Goal: Communication & Community: Answer question/provide support

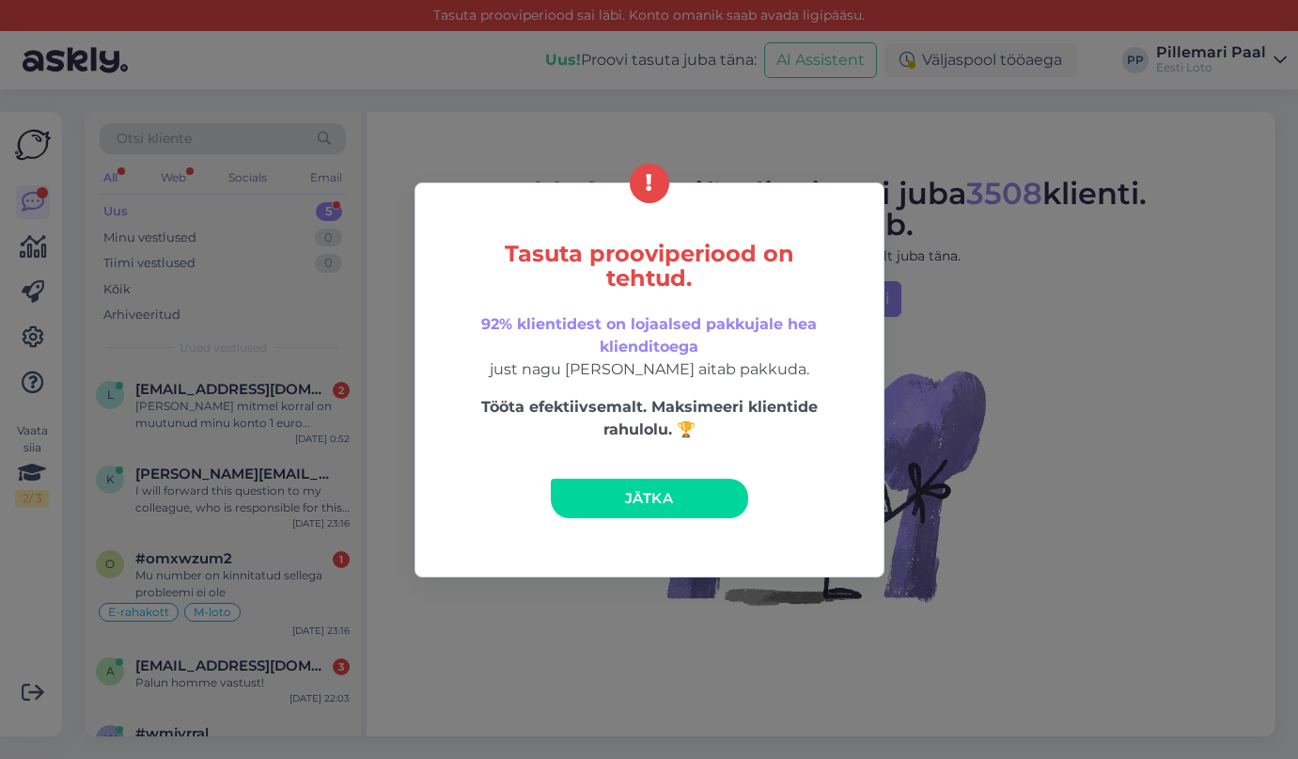
click at [683, 509] on link "Jätka" at bounding box center [649, 497] width 197 height 39
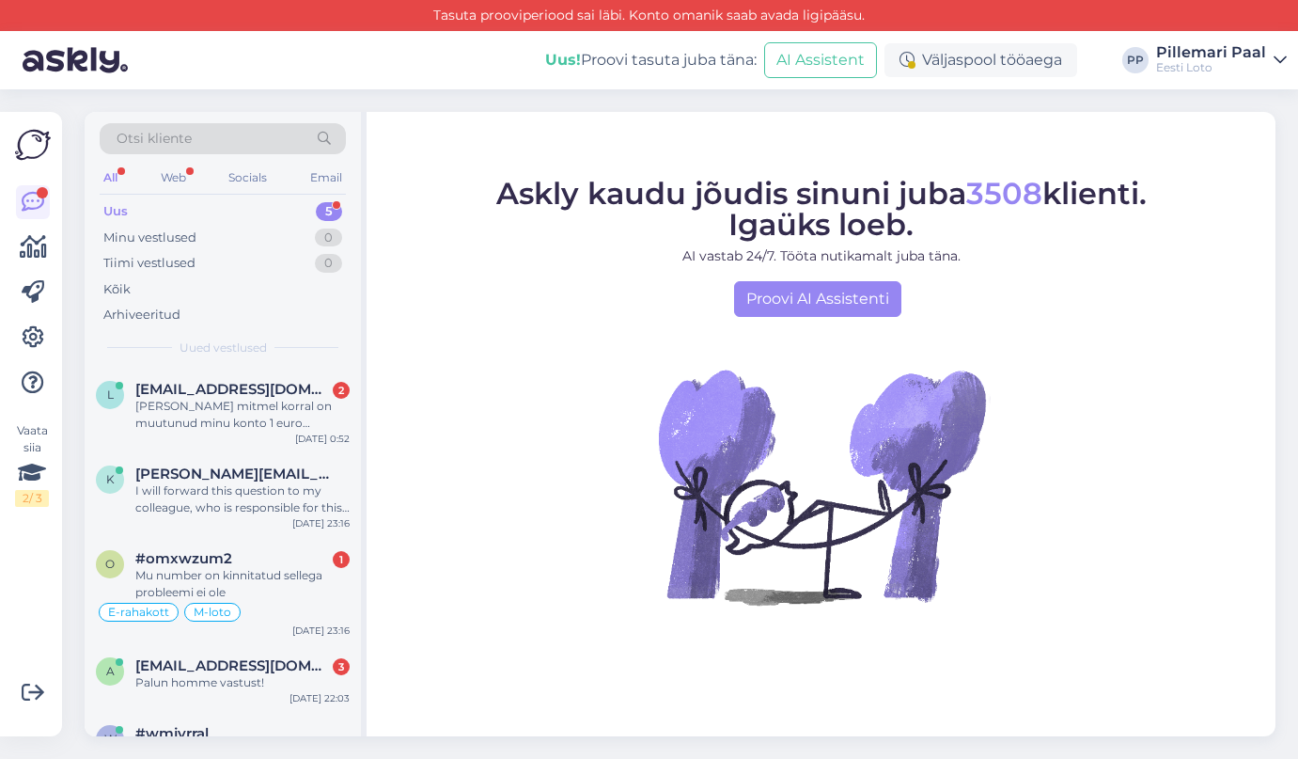
click at [1266, 55] on link "Pillemari Paal Eesti Loto" at bounding box center [1221, 60] width 131 height 30
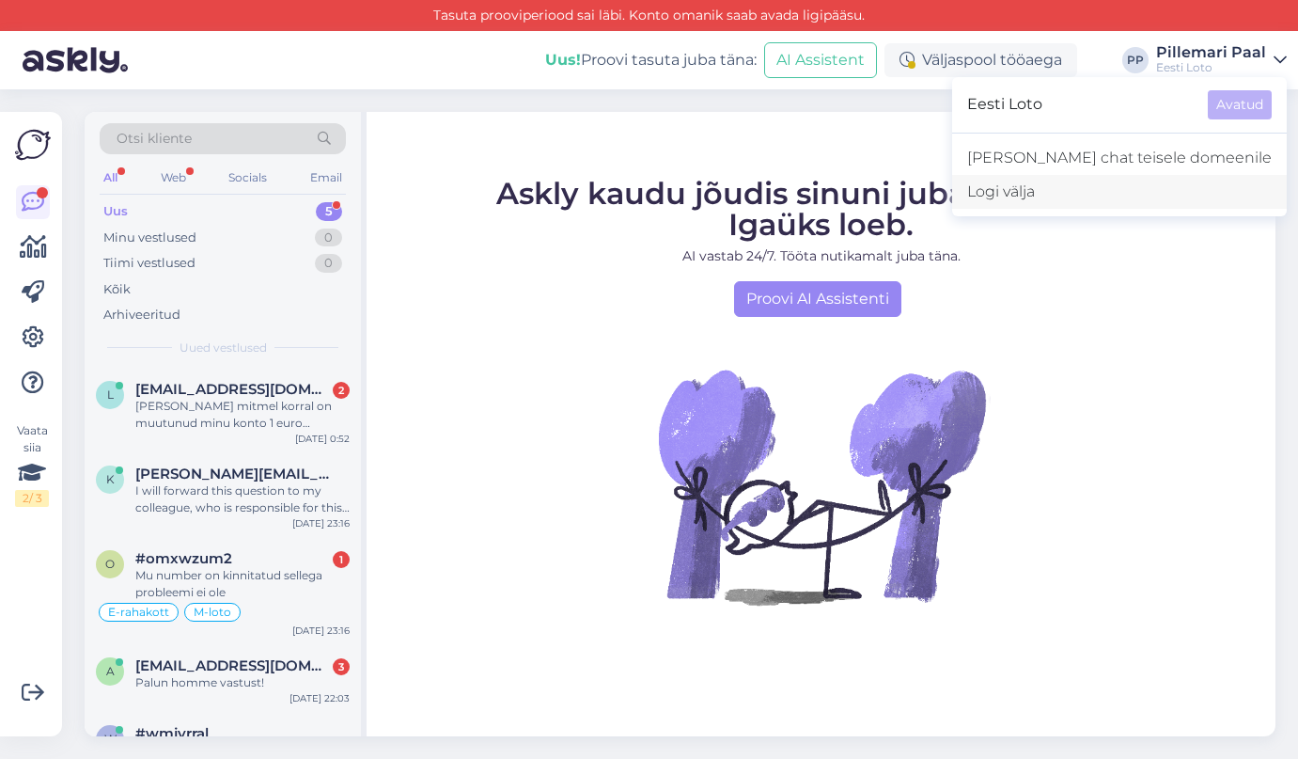
click at [1124, 199] on div "Logi välja" at bounding box center [1119, 192] width 335 height 34
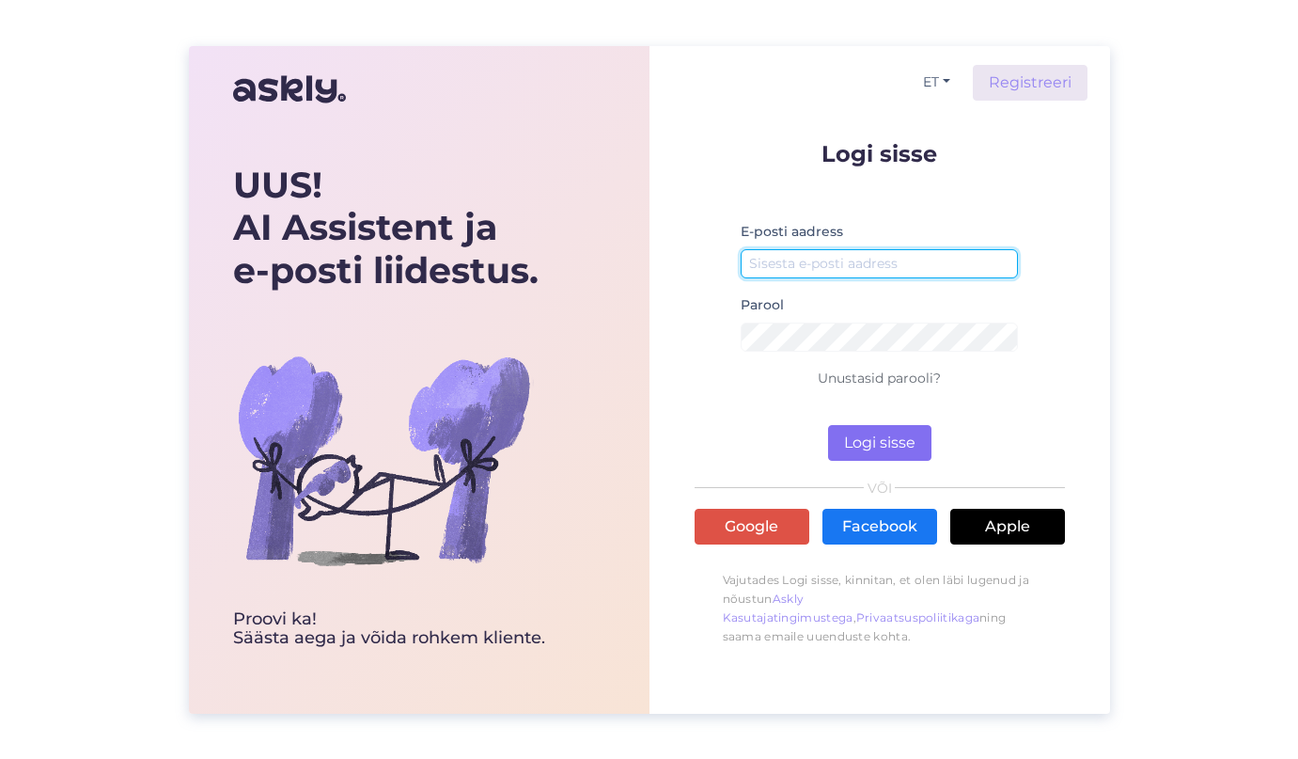
type input "pillemari.paal@eestiloto.ee"
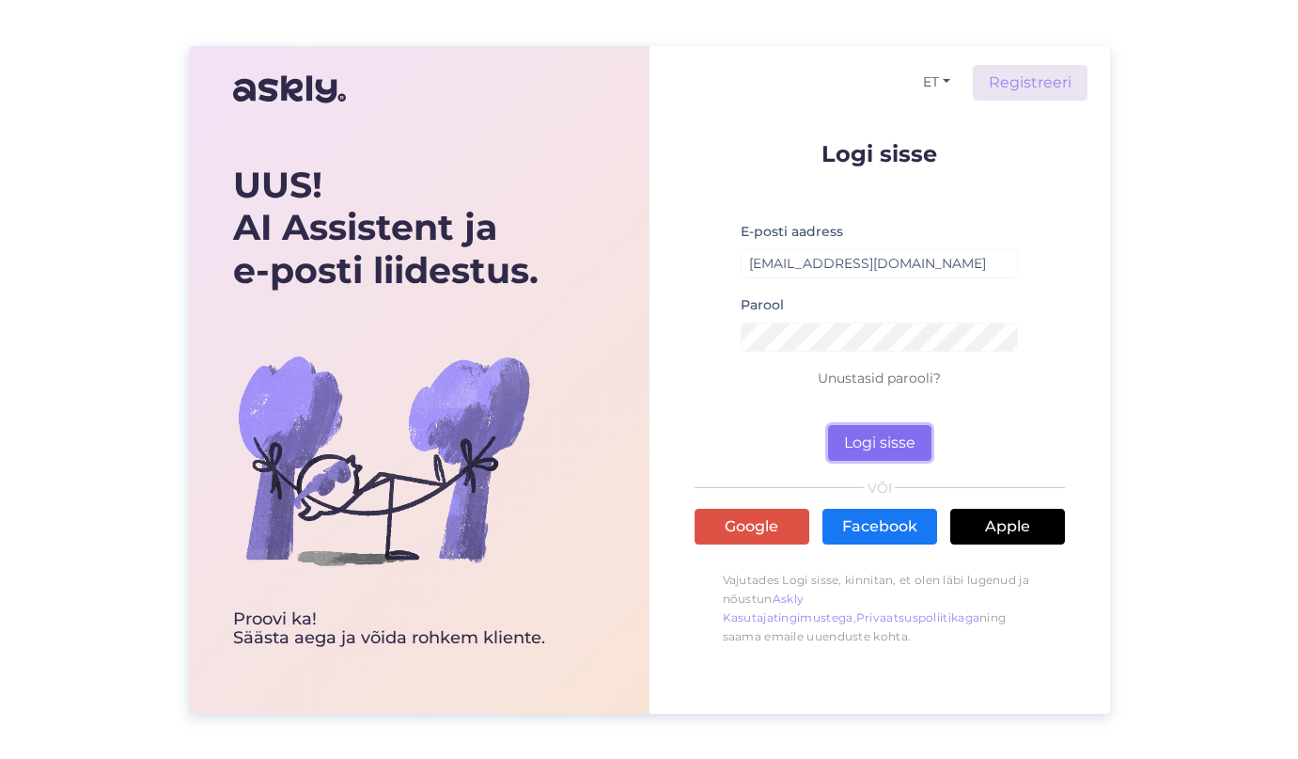
click at [882, 432] on button "Logi sisse" at bounding box center [879, 443] width 103 height 36
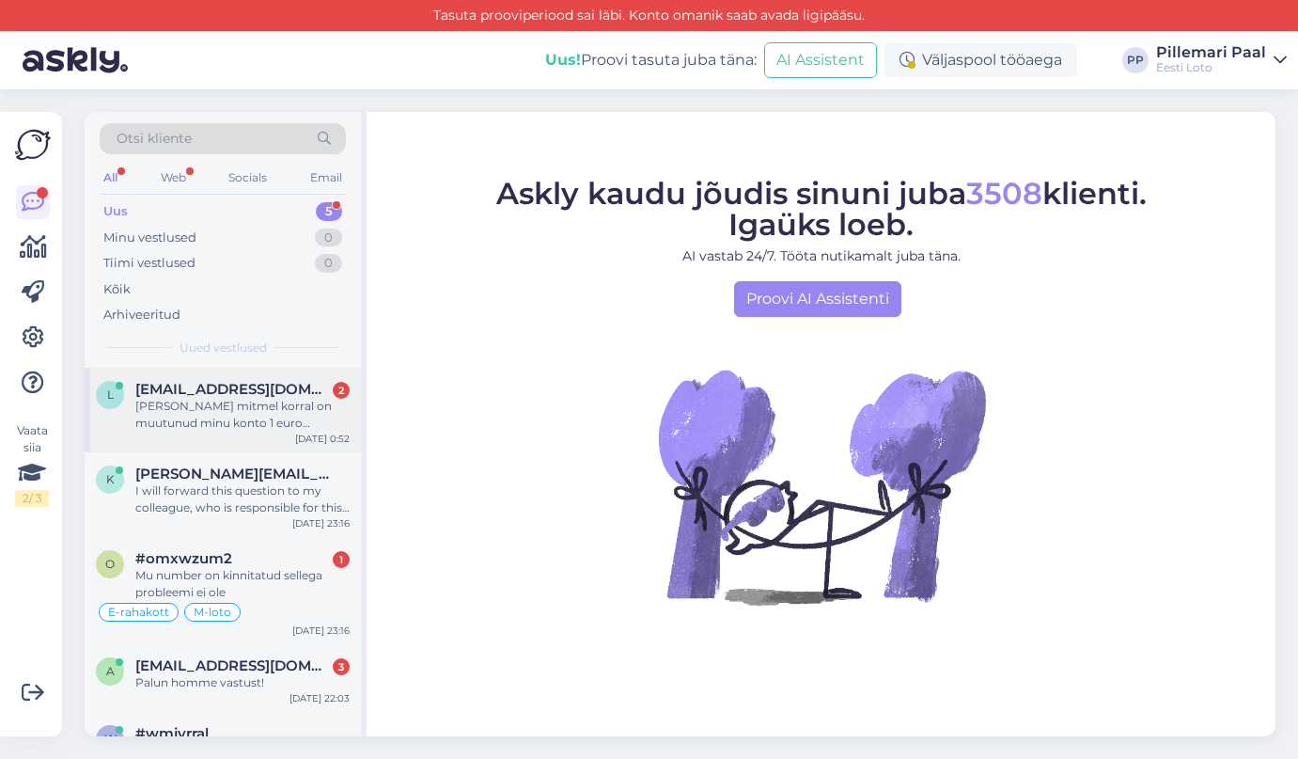
click at [182, 406] on div "[PERSON_NAME] mitmel korral on muutunud minu konto 1 euro [PERSON_NAME] mõlemal…" at bounding box center [242, 415] width 214 height 34
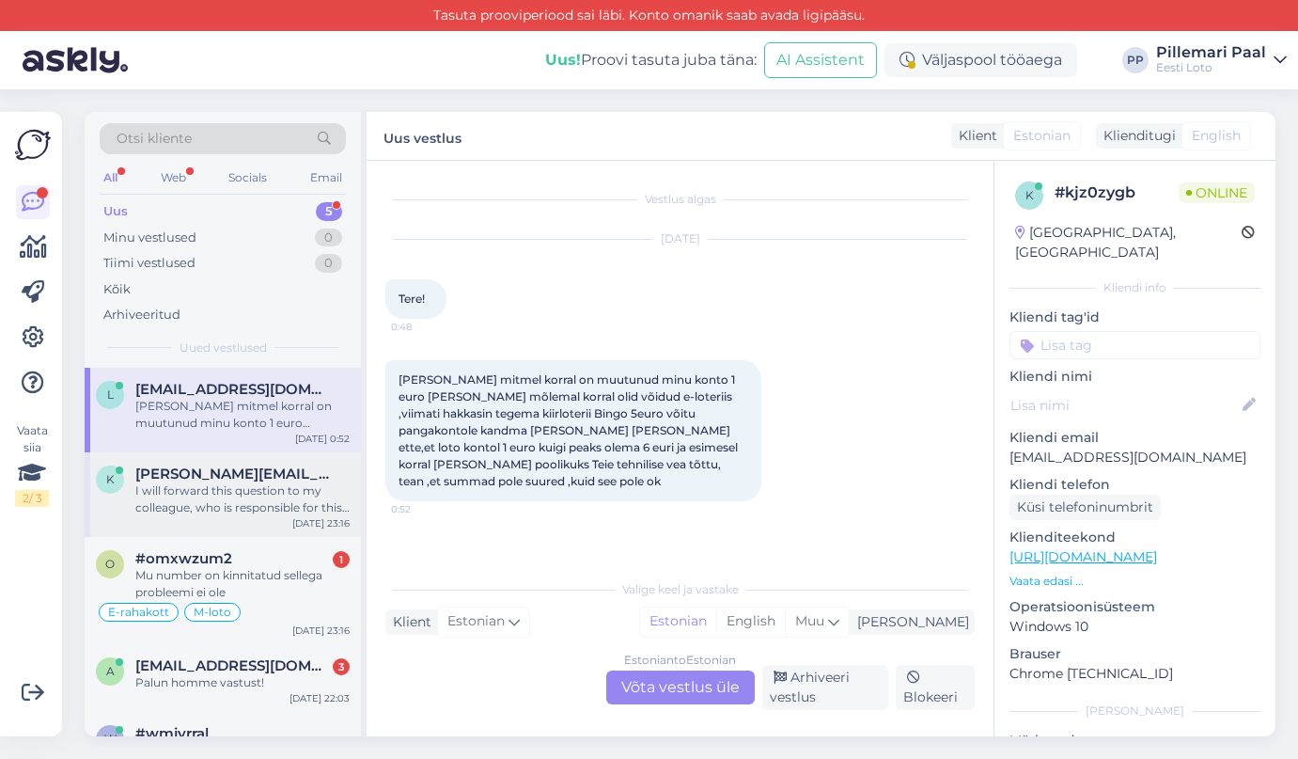
click at [228, 491] on div "I will forward this question to my colleague, who is responsible for this. The …" at bounding box center [242, 499] width 214 height 34
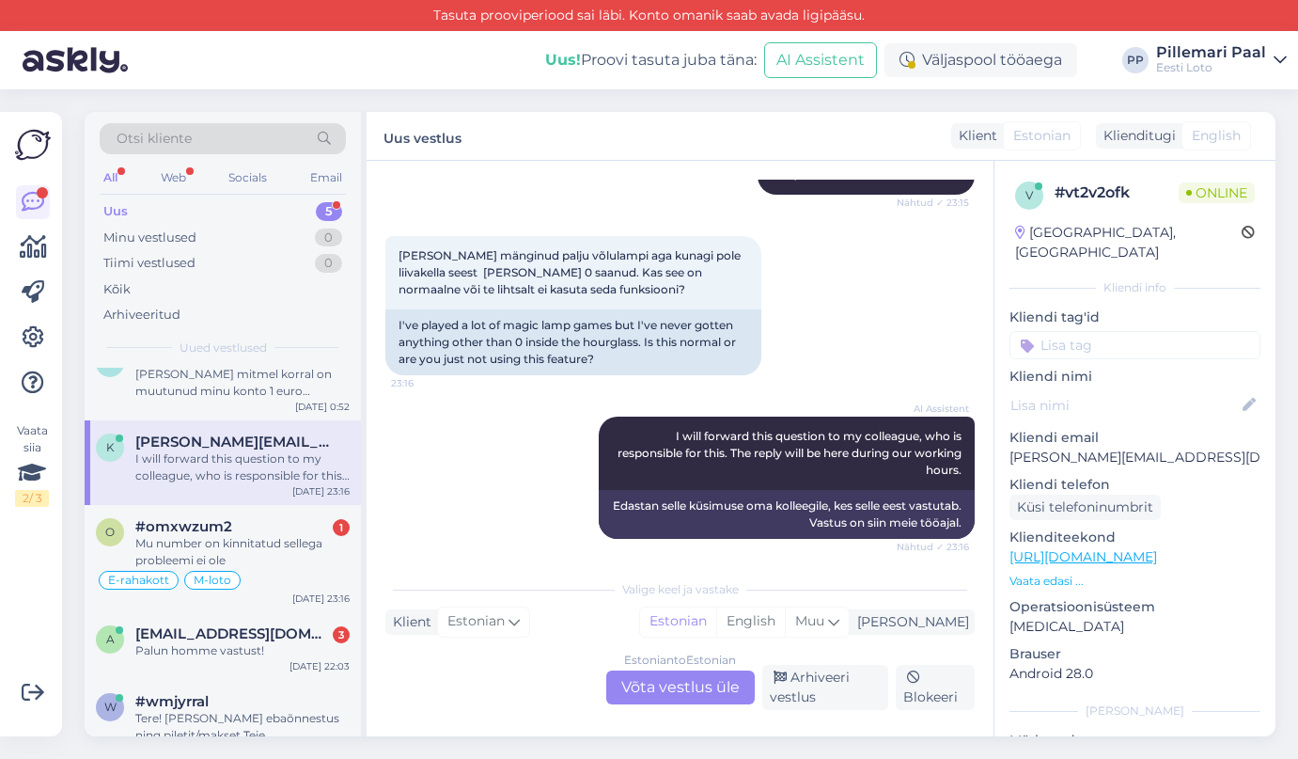
scroll to position [243, 0]
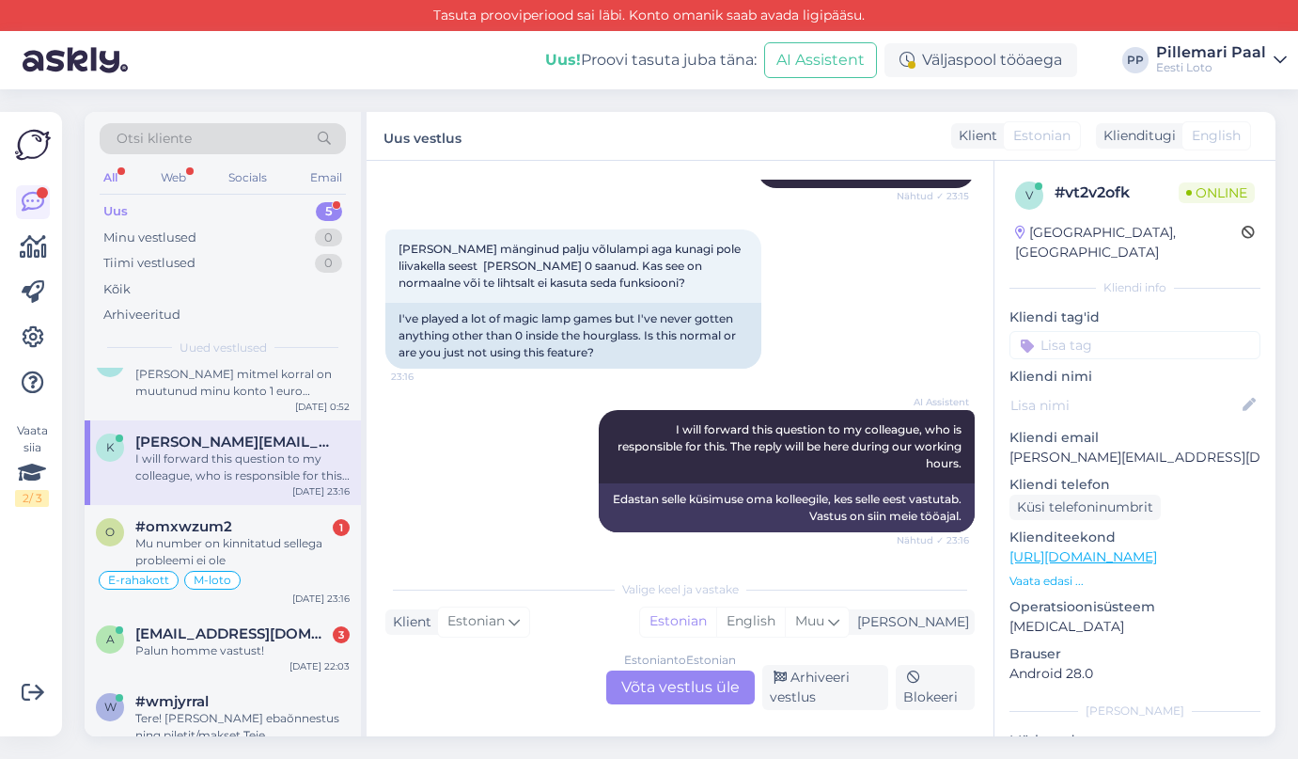
click at [644, 681] on div "Estonian to Estonian Võta vestlus üle" at bounding box center [680, 687] width 149 height 34
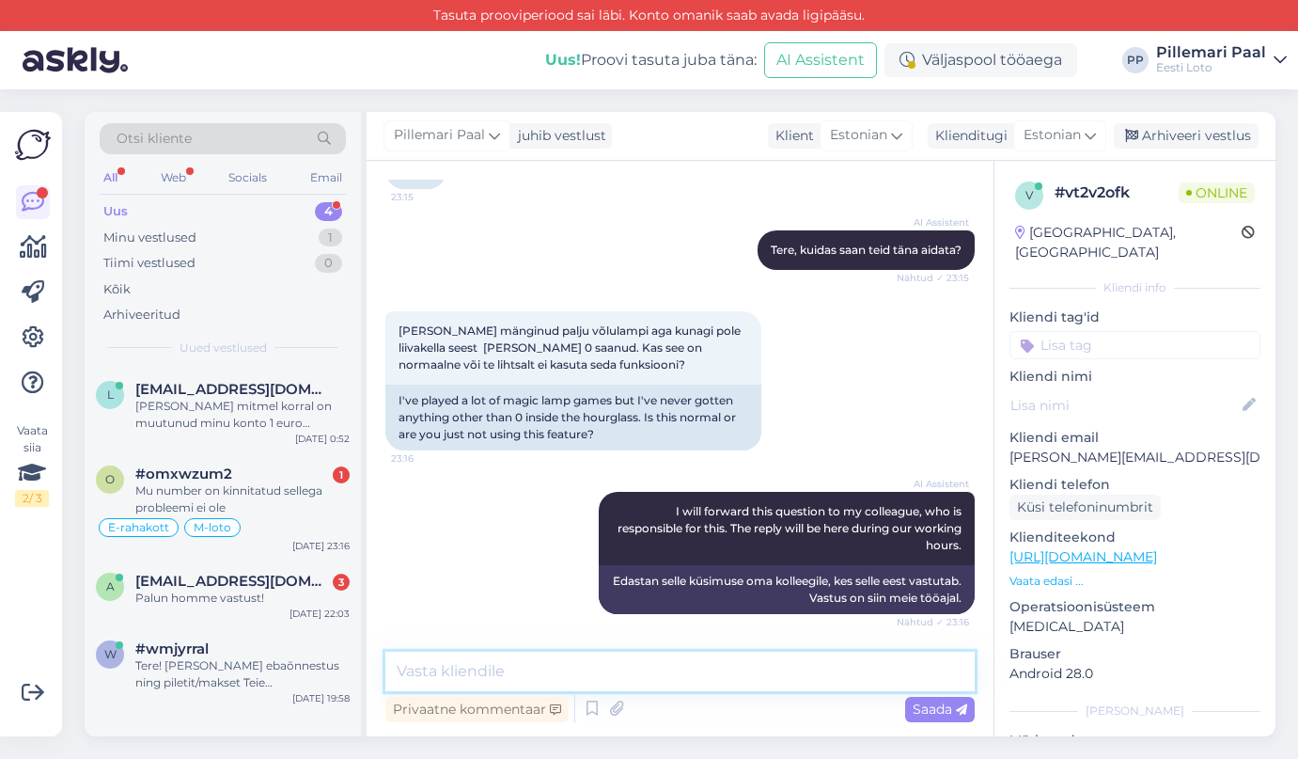
click at [630, 674] on textarea at bounding box center [679, 670] width 589 height 39
paste textarea "Lotopileteid ostes palume alati arvestada, et tegemist on õnnemänguga ja võitmi…"
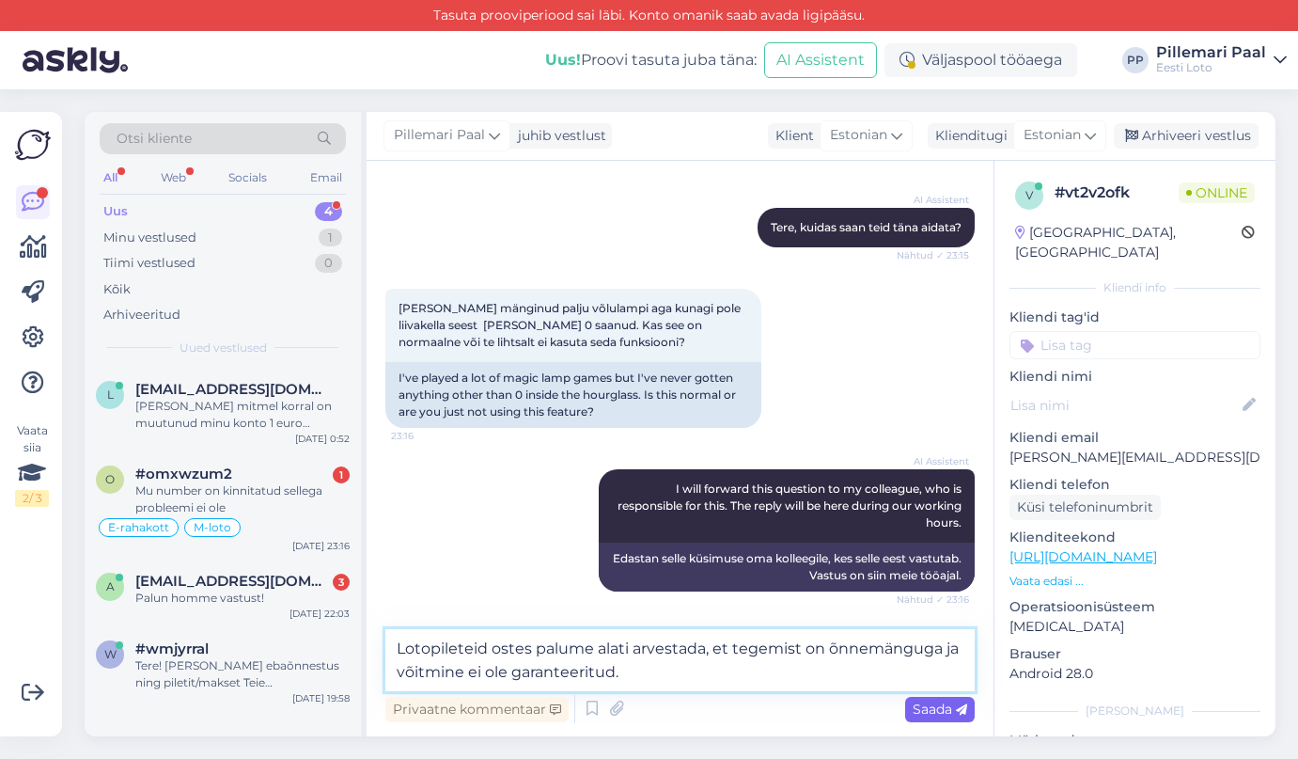
type textarea "Lotopileteid ostes palume alati arvestada, et tegemist on õnnemänguga ja võitmi…"
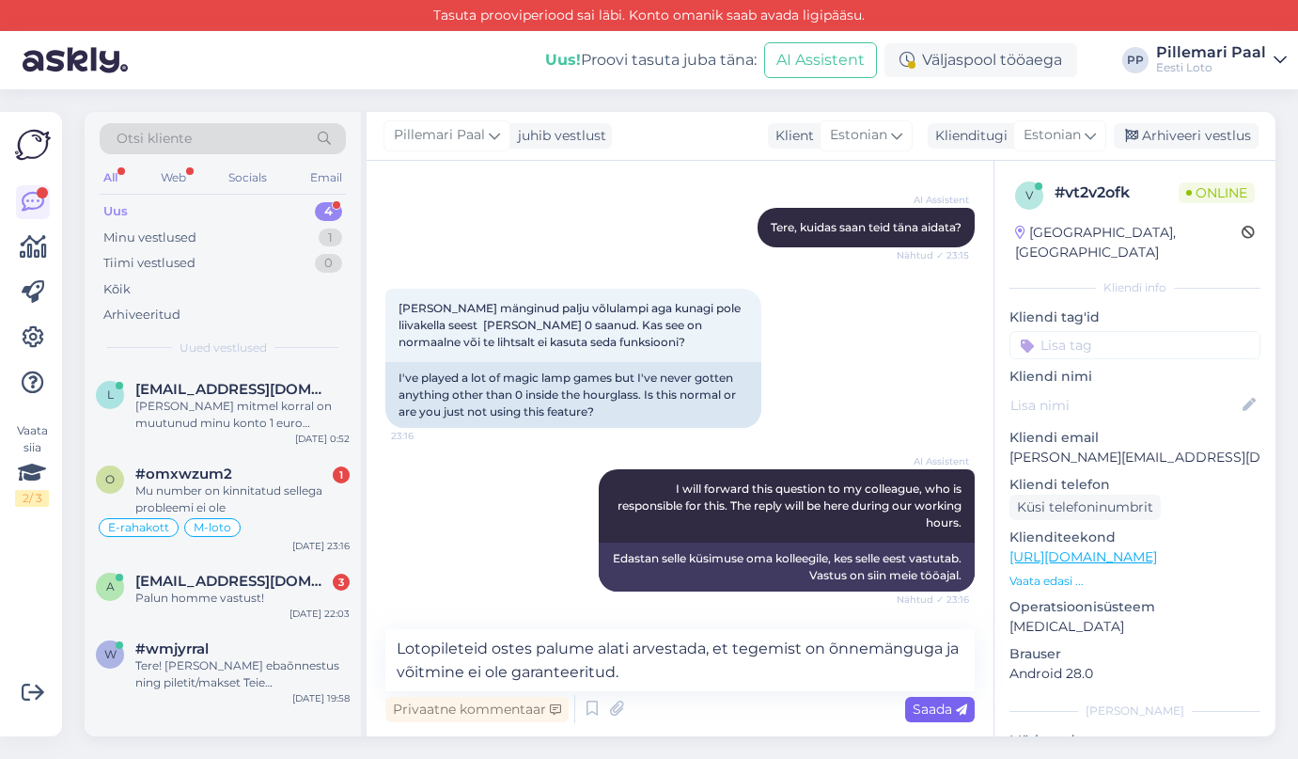
click at [923, 709] on span "Saada" at bounding box center [940, 708] width 55 height 17
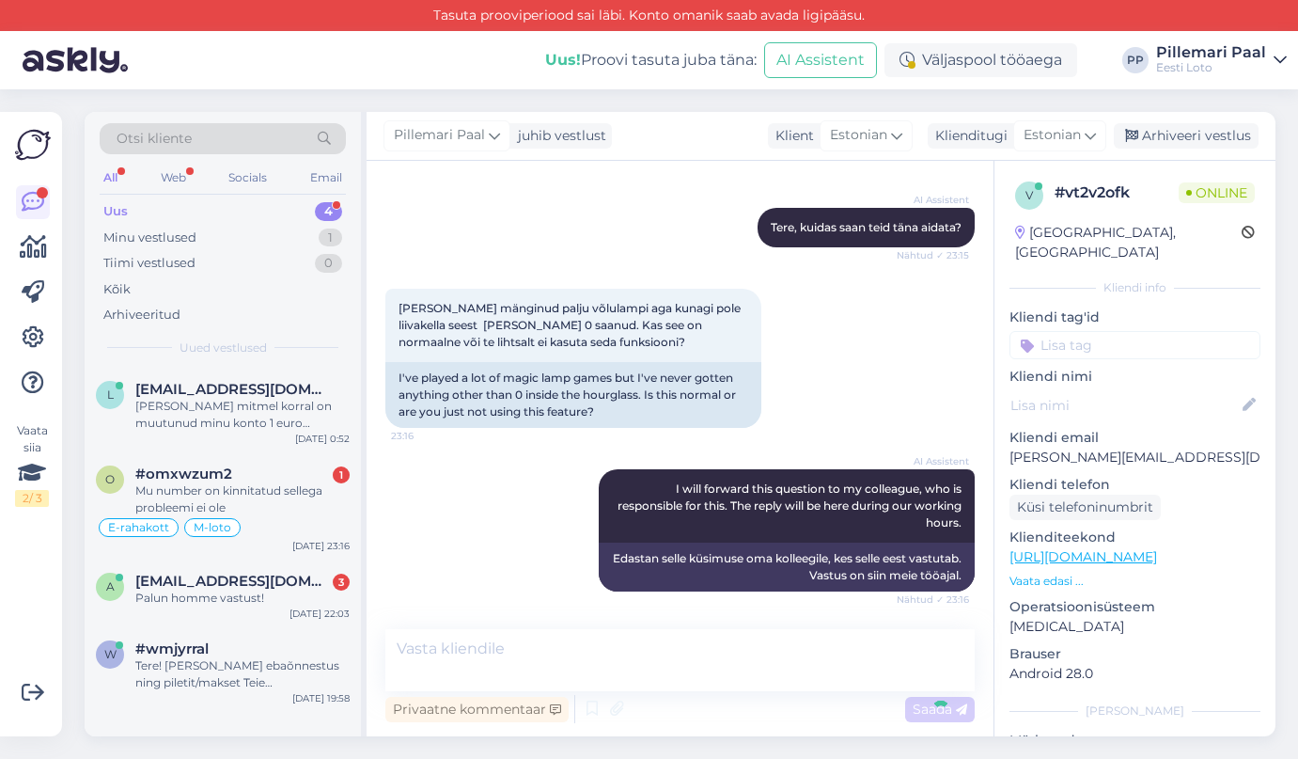
scroll to position [299, 0]
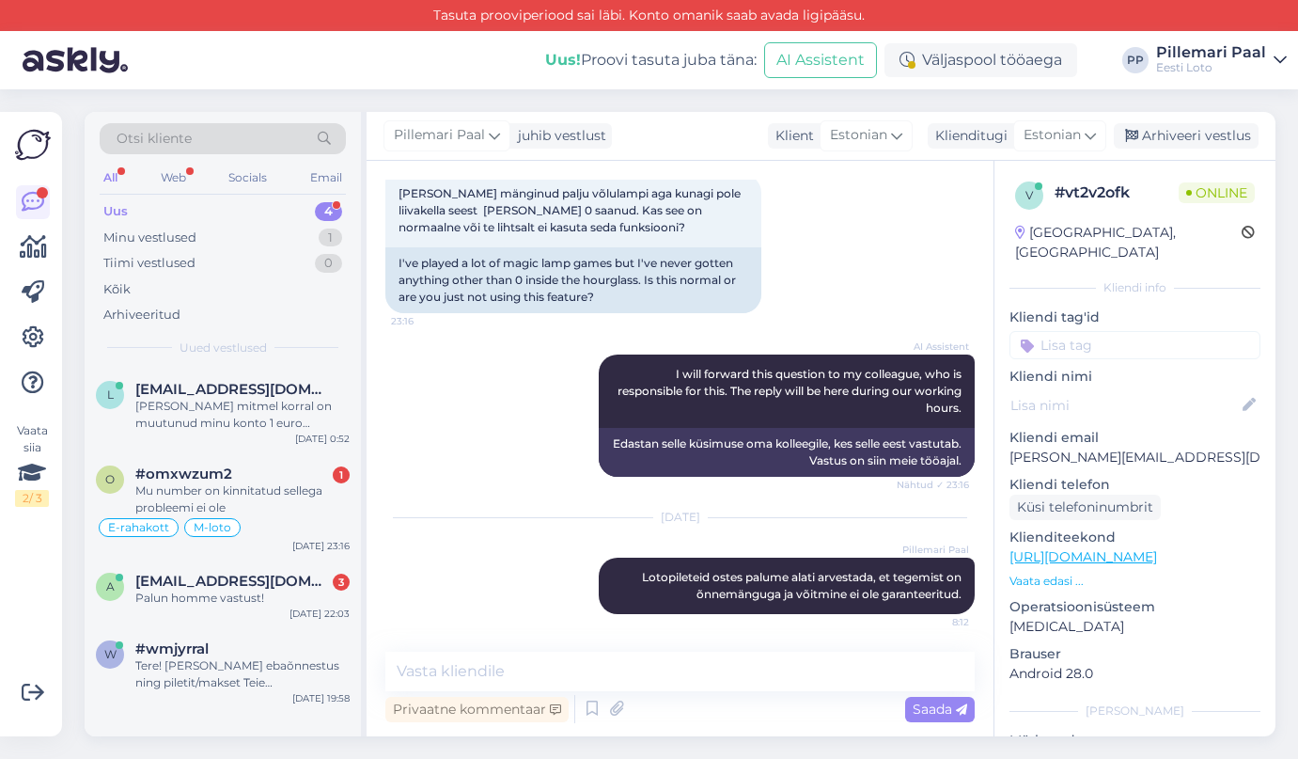
click at [1062, 331] on input at bounding box center [1135, 345] width 251 height 28
type input "e-kii"
click at [1117, 386] on div "e-kiirloterii" at bounding box center [1135, 394] width 251 height 53
click at [1127, 389] on span "e-kiirloterii" at bounding box center [1135, 394] width 60 height 11
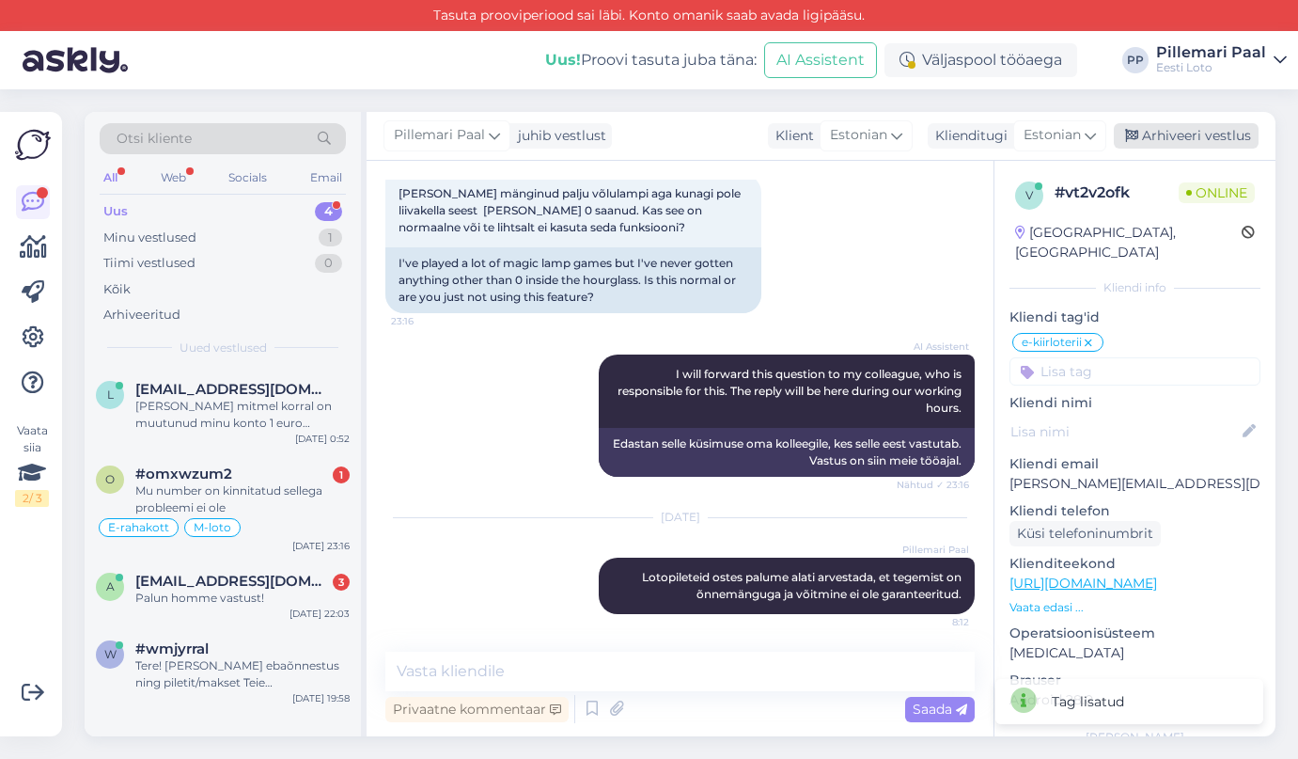
click at [1215, 131] on div "Arhiveeri vestlus" at bounding box center [1186, 135] width 145 height 25
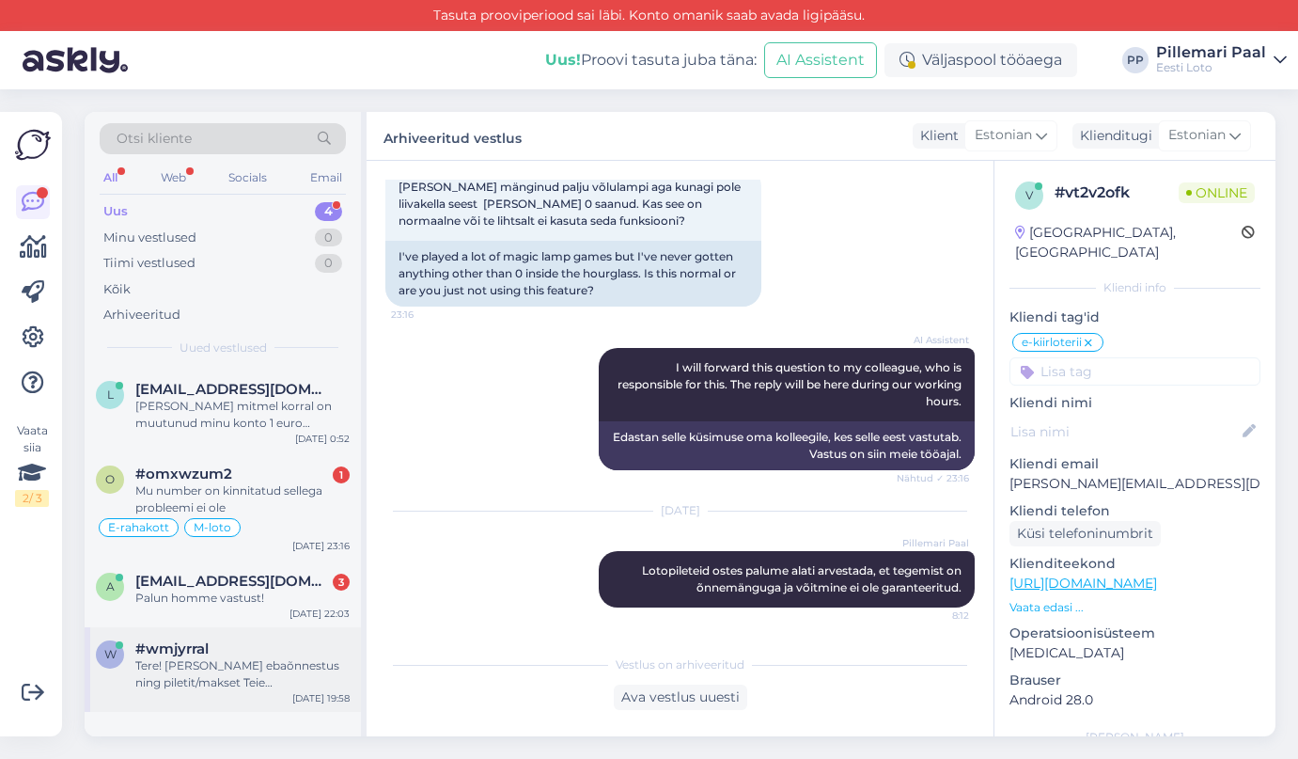
click at [191, 666] on div "Tere! Kui makse ebaõnnestus ning piletit/makset Teie mängukontole ei ilmunud, p…" at bounding box center [242, 674] width 214 height 34
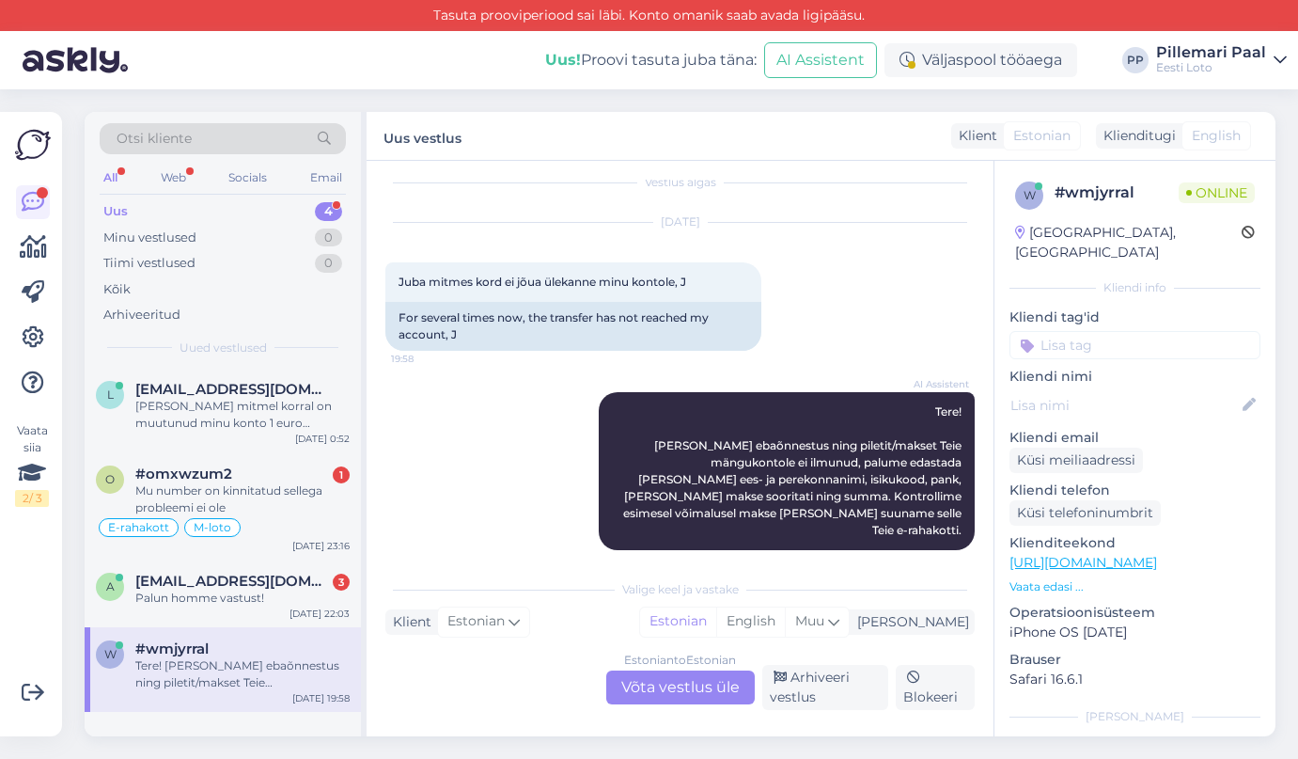
scroll to position [18, 0]
click at [175, 575] on span "anneli.jyrisoo@mail.ee" at bounding box center [233, 580] width 196 height 17
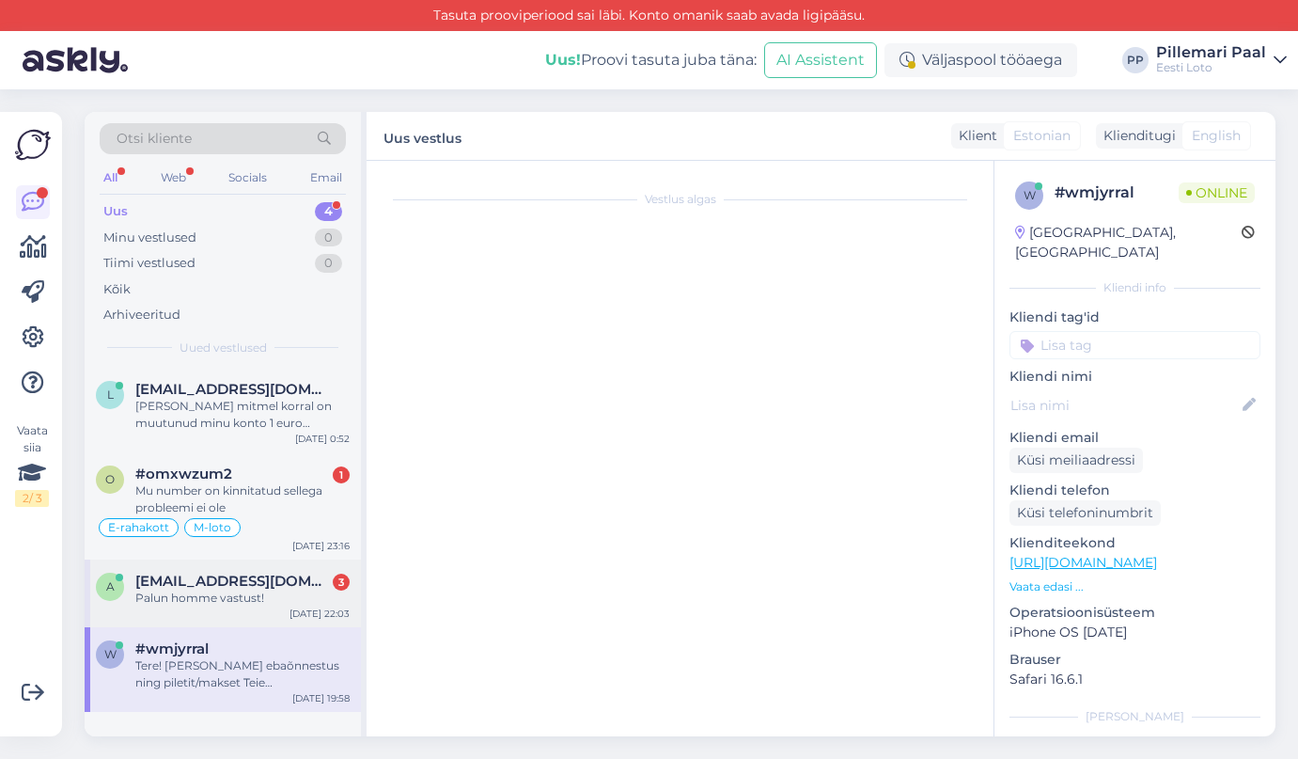
scroll to position [1622, 0]
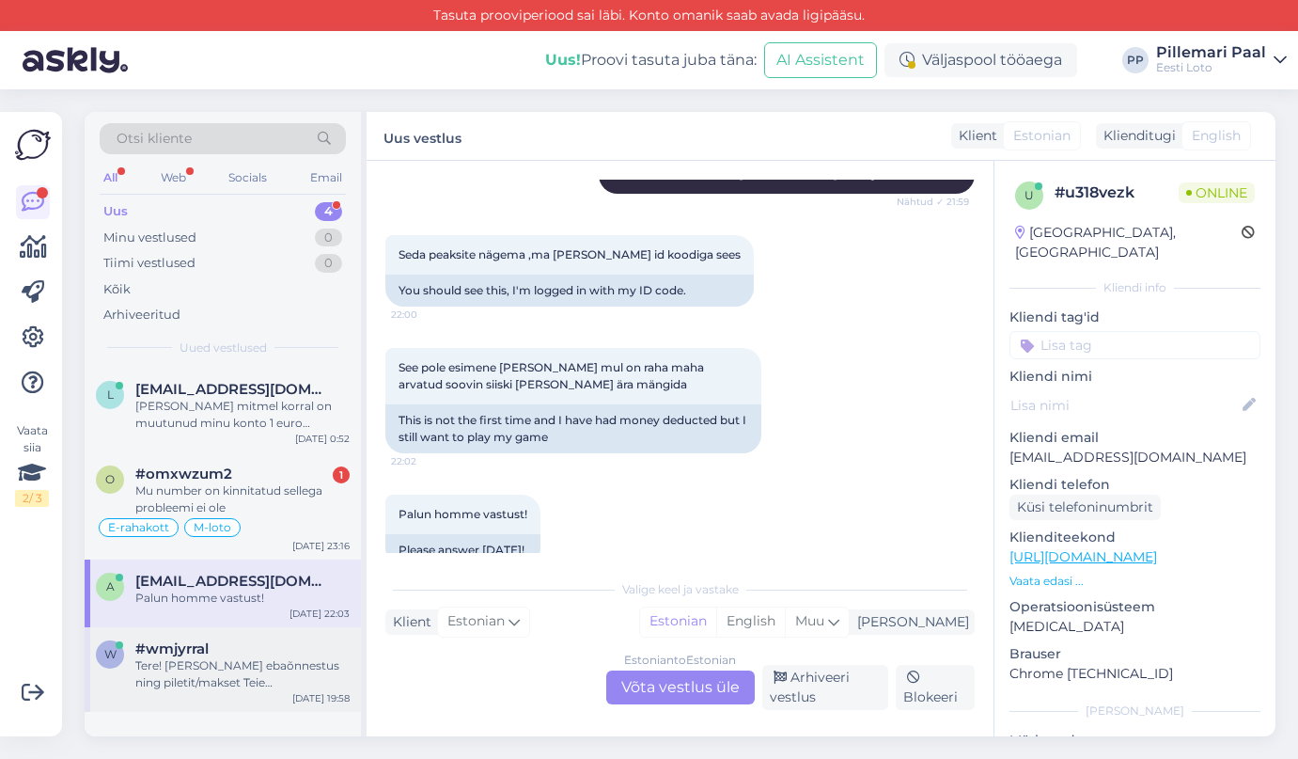
click at [193, 669] on div "Tere! [PERSON_NAME] ebaõnnestus ning piletit/makset Teie mängukontole ei ilmunu…" at bounding box center [242, 674] width 214 height 34
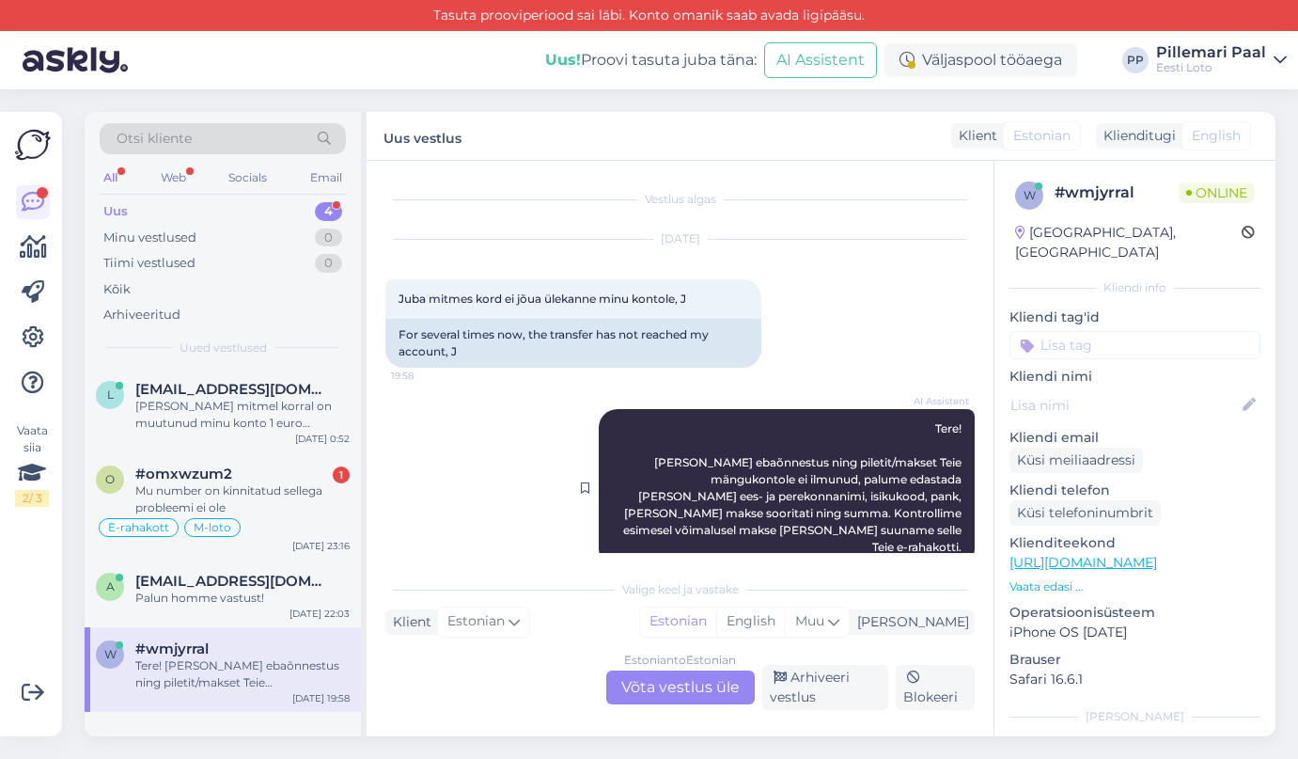
scroll to position [18, 0]
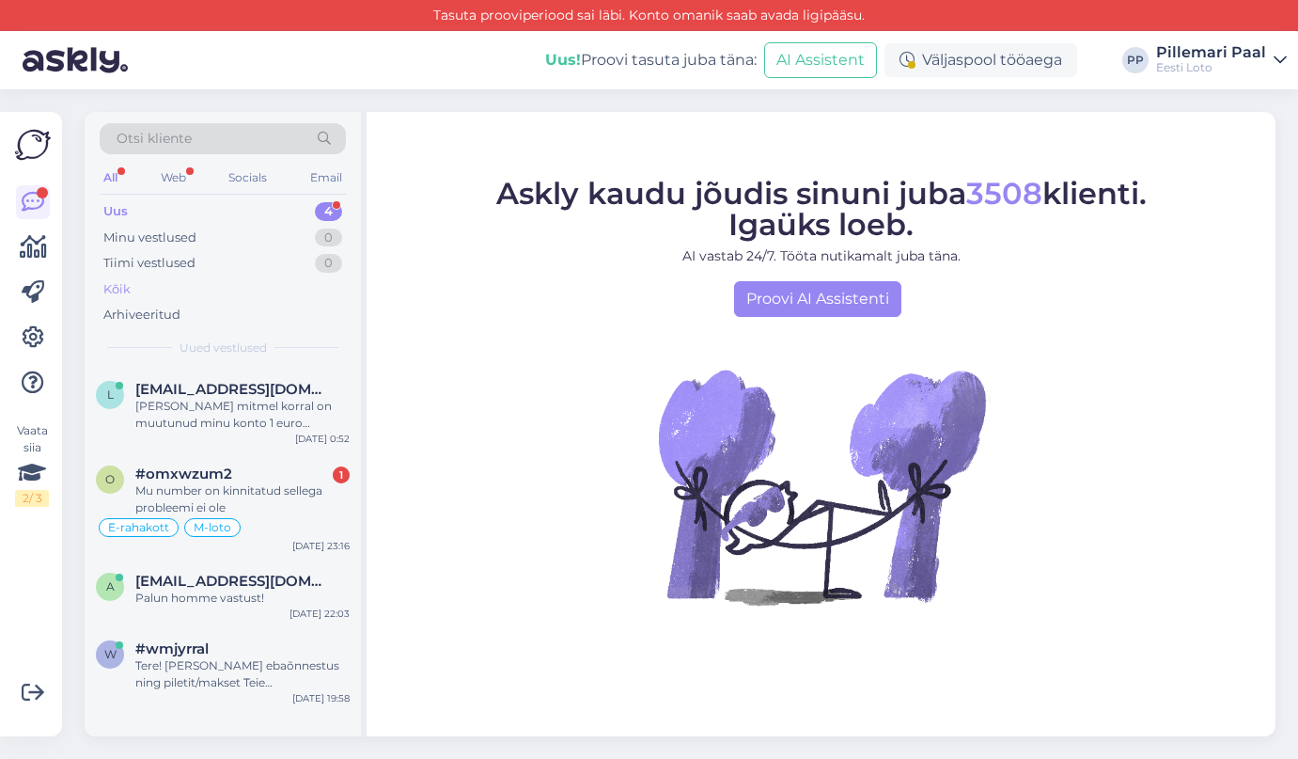
click at [114, 294] on div "Kõik" at bounding box center [116, 289] width 27 height 19
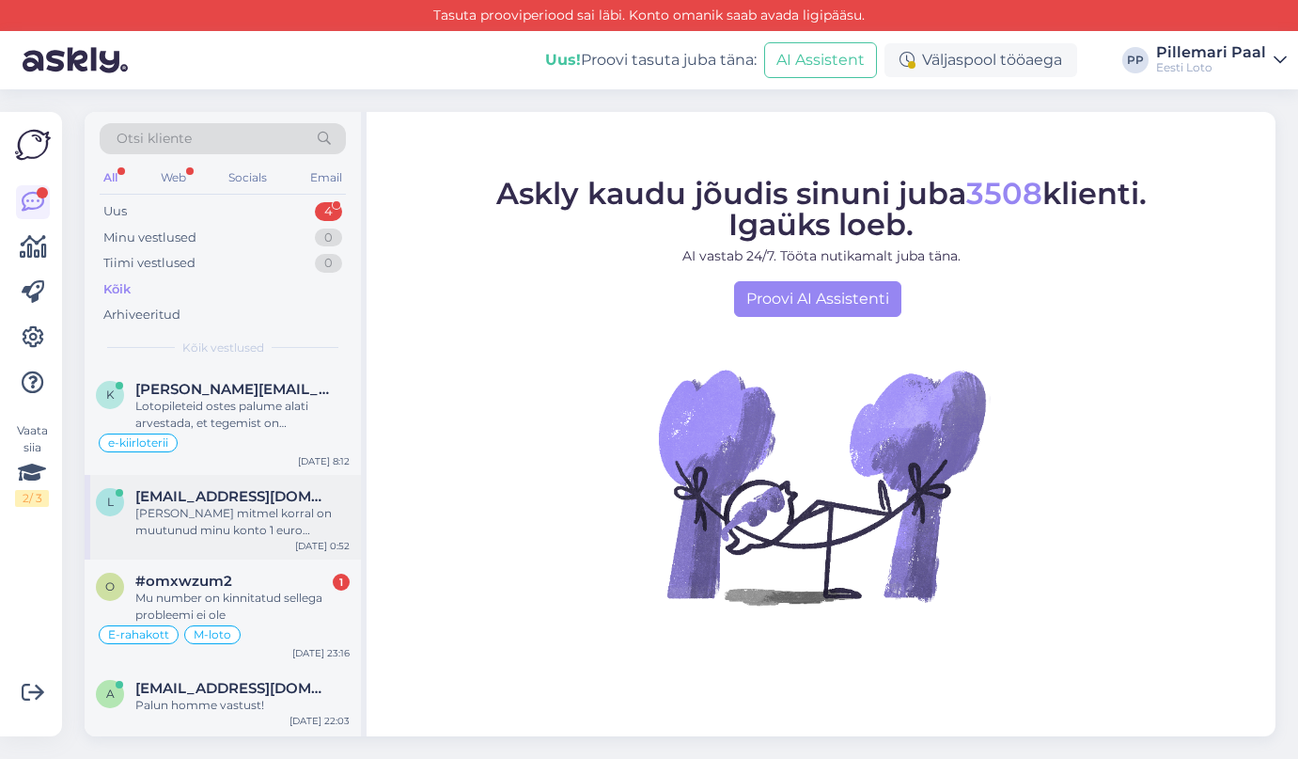
click at [190, 529] on div "[PERSON_NAME] mitmel korral on muutunud minu konto 1 euro [PERSON_NAME] mõlemal…" at bounding box center [242, 522] width 214 height 34
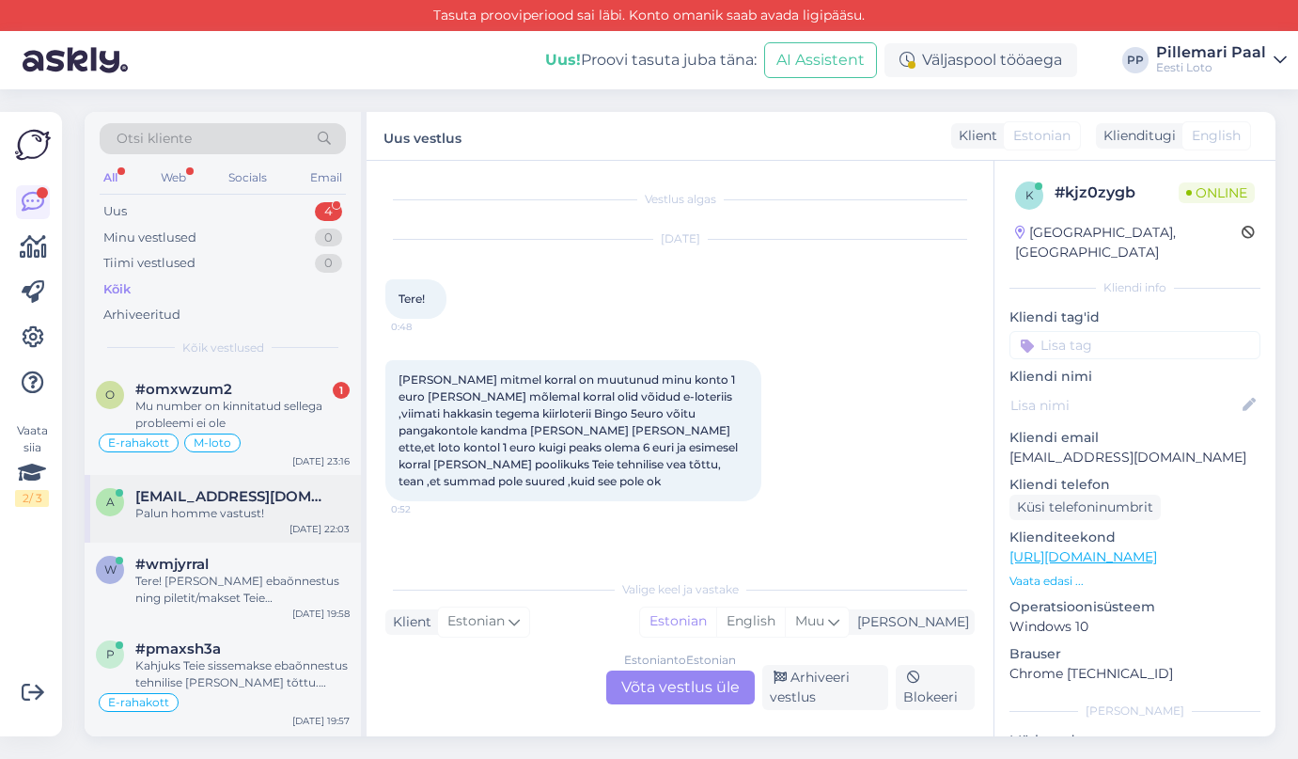
scroll to position [195, 0]
click at [223, 583] on div "Tere! [PERSON_NAME] ebaõnnestus ning piletit/makset Teie mängukontole ei ilmunu…" at bounding box center [242, 587] width 214 height 34
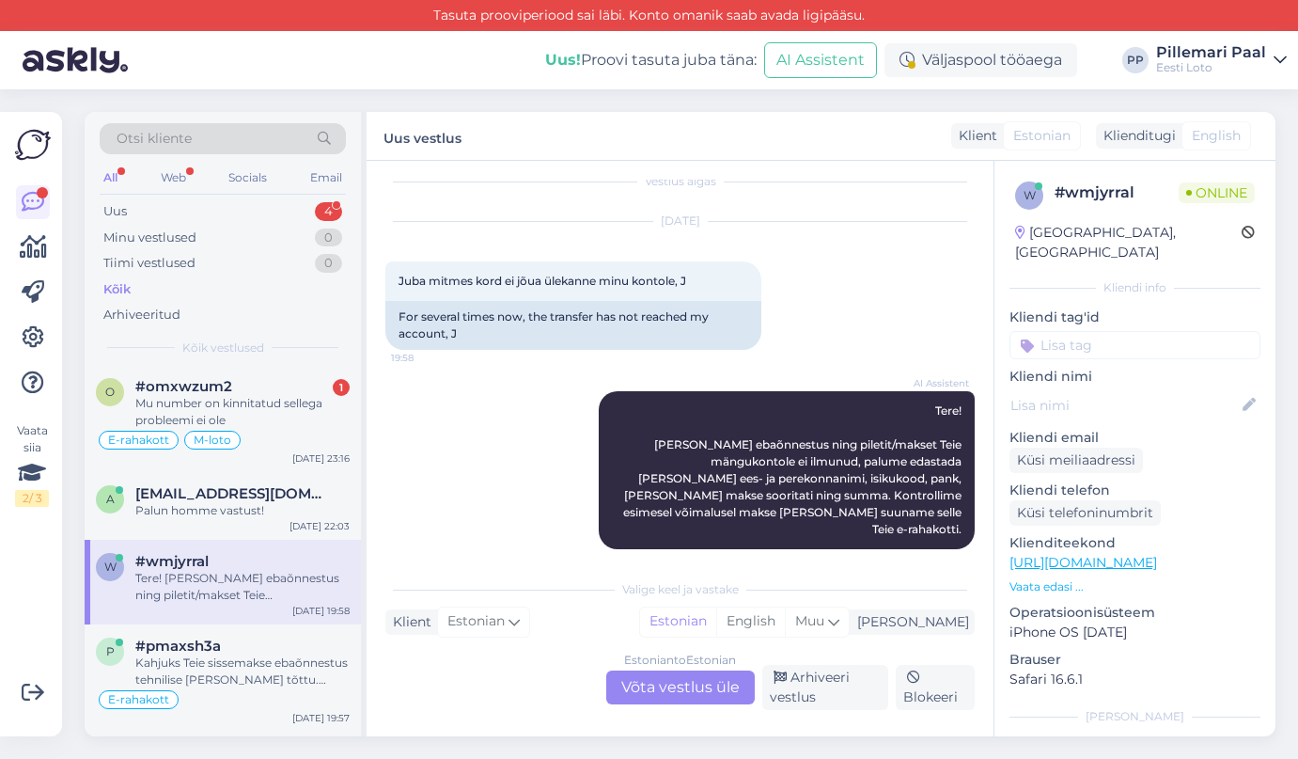
scroll to position [0, 0]
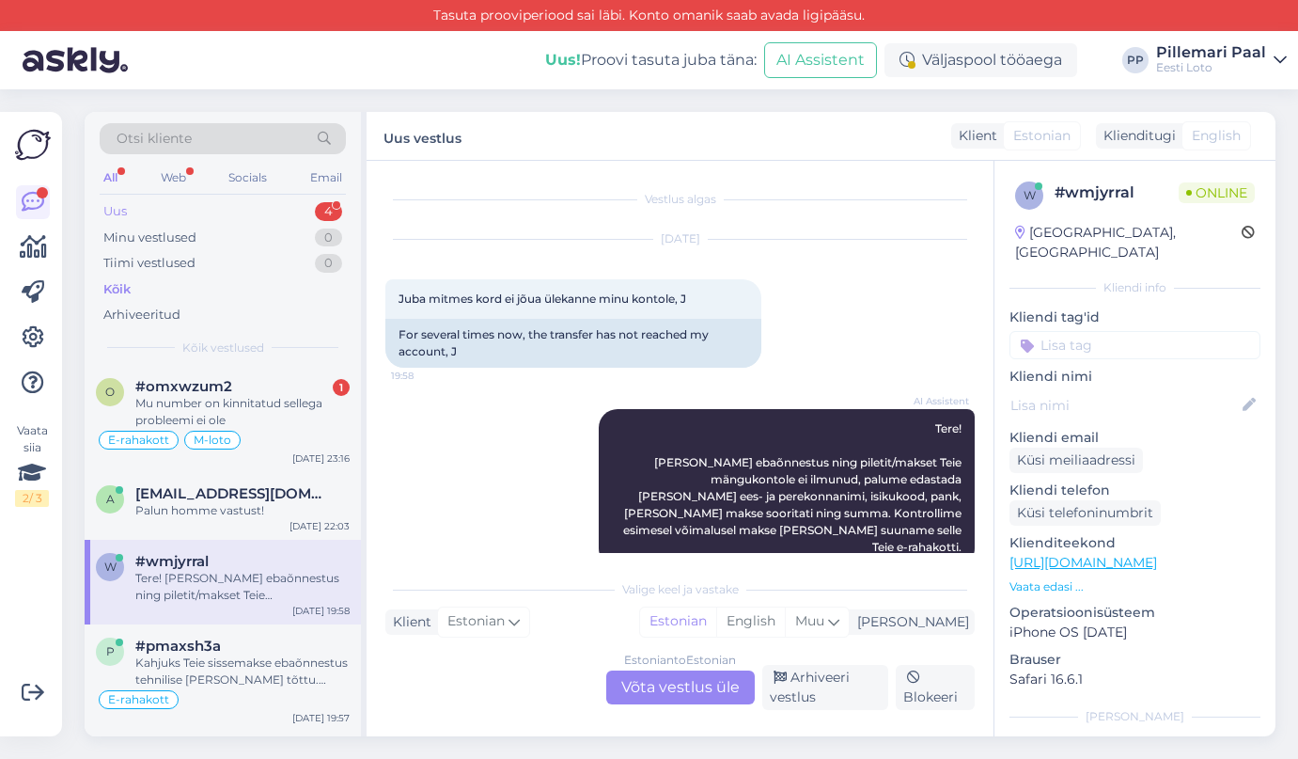
click at [188, 214] on div "Uus 4" at bounding box center [223, 211] width 246 height 26
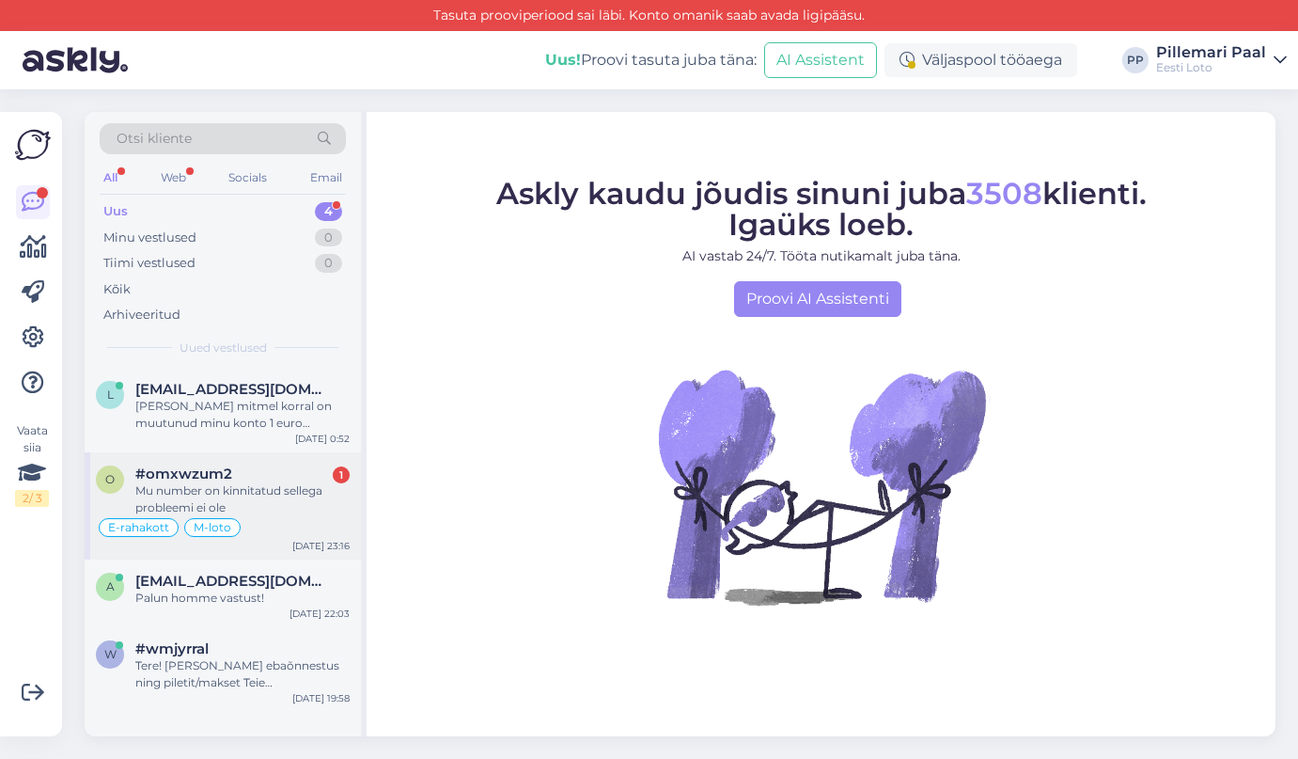
click at [186, 490] on div "Mu number on kinnitatud sellega probleemi ei ole" at bounding box center [242, 499] width 214 height 34
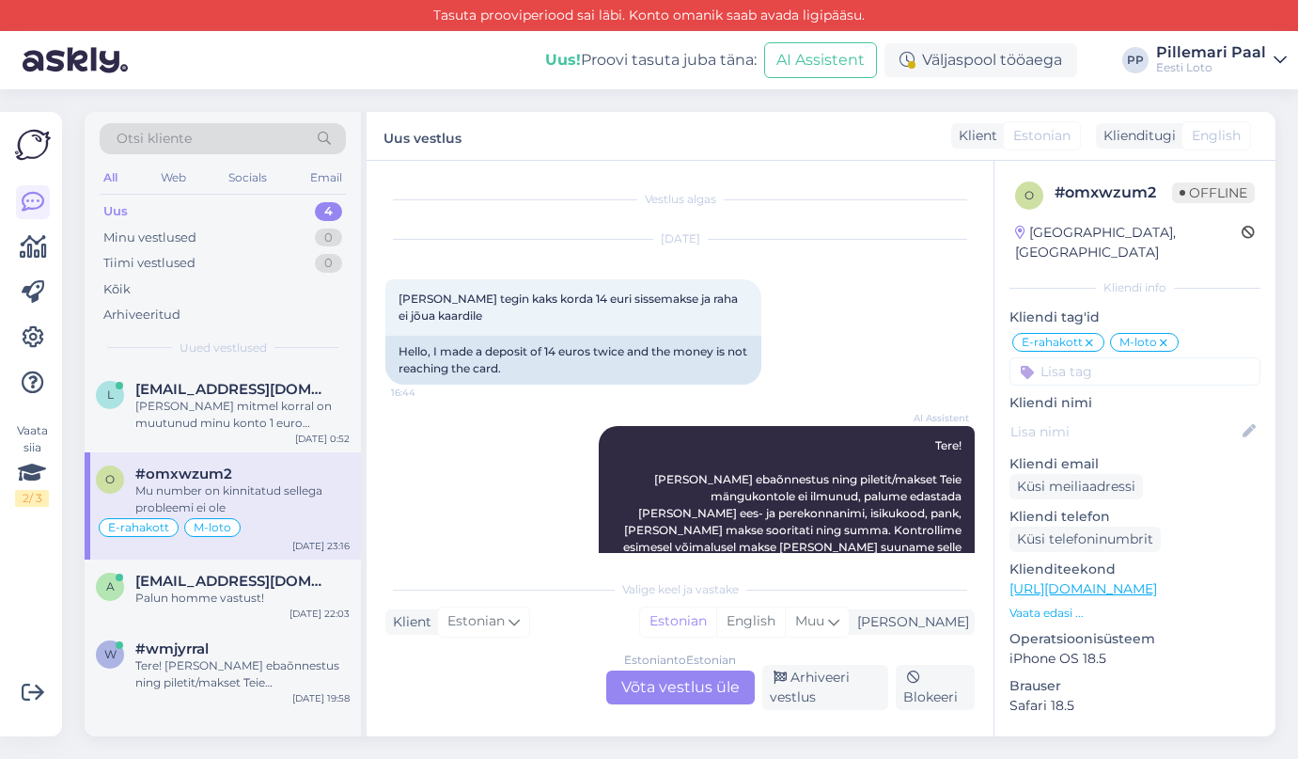
scroll to position [6254, 0]
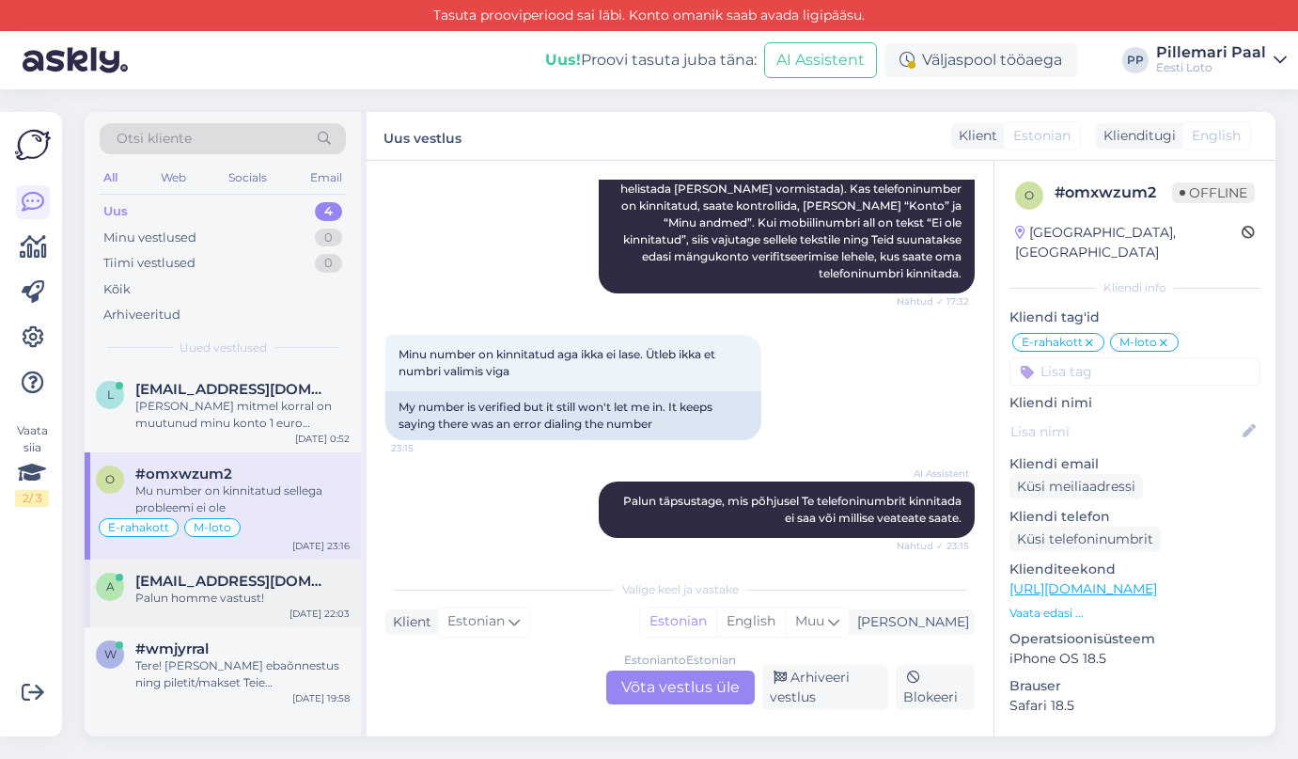
click at [220, 589] on div "Palun homme vastust!" at bounding box center [242, 597] width 214 height 17
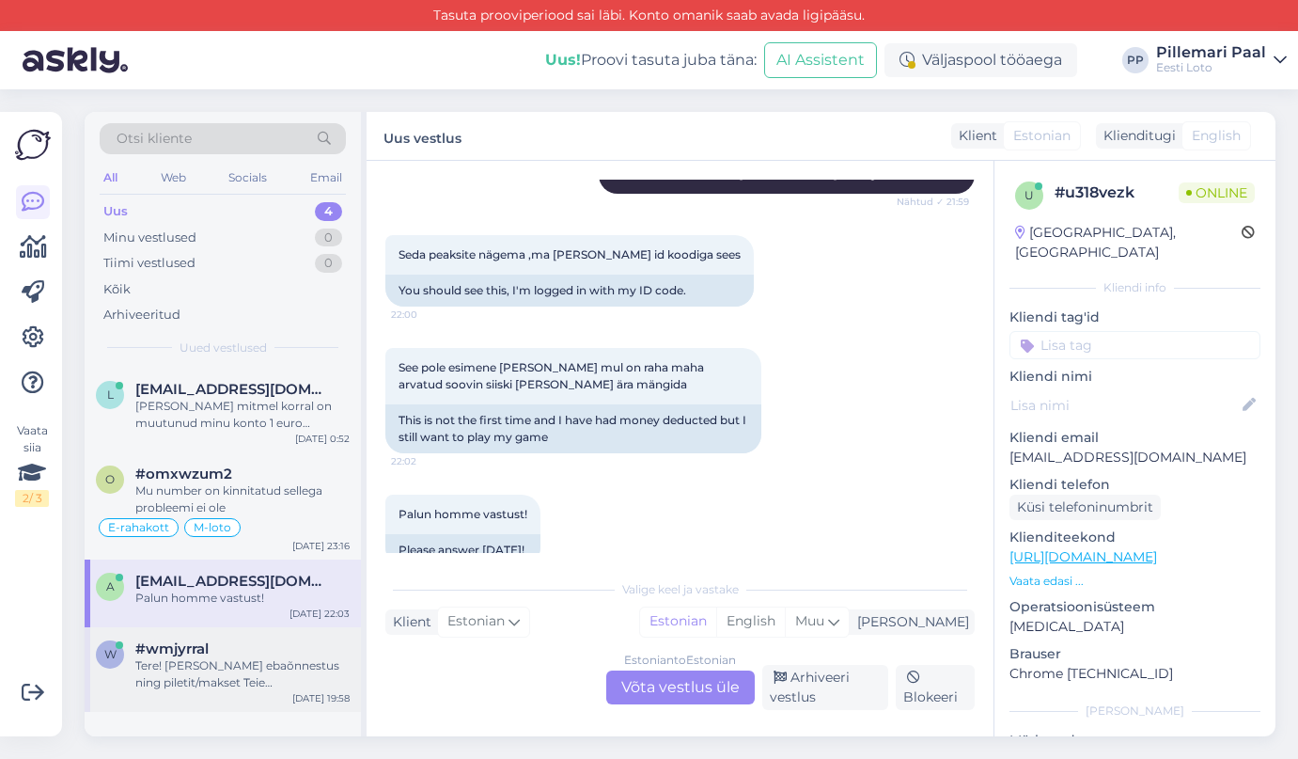
click at [235, 673] on div "Tere! Kui makse ebaõnnestus ning piletit/makset Teie mängukontole ei ilmunud, p…" at bounding box center [242, 674] width 214 height 34
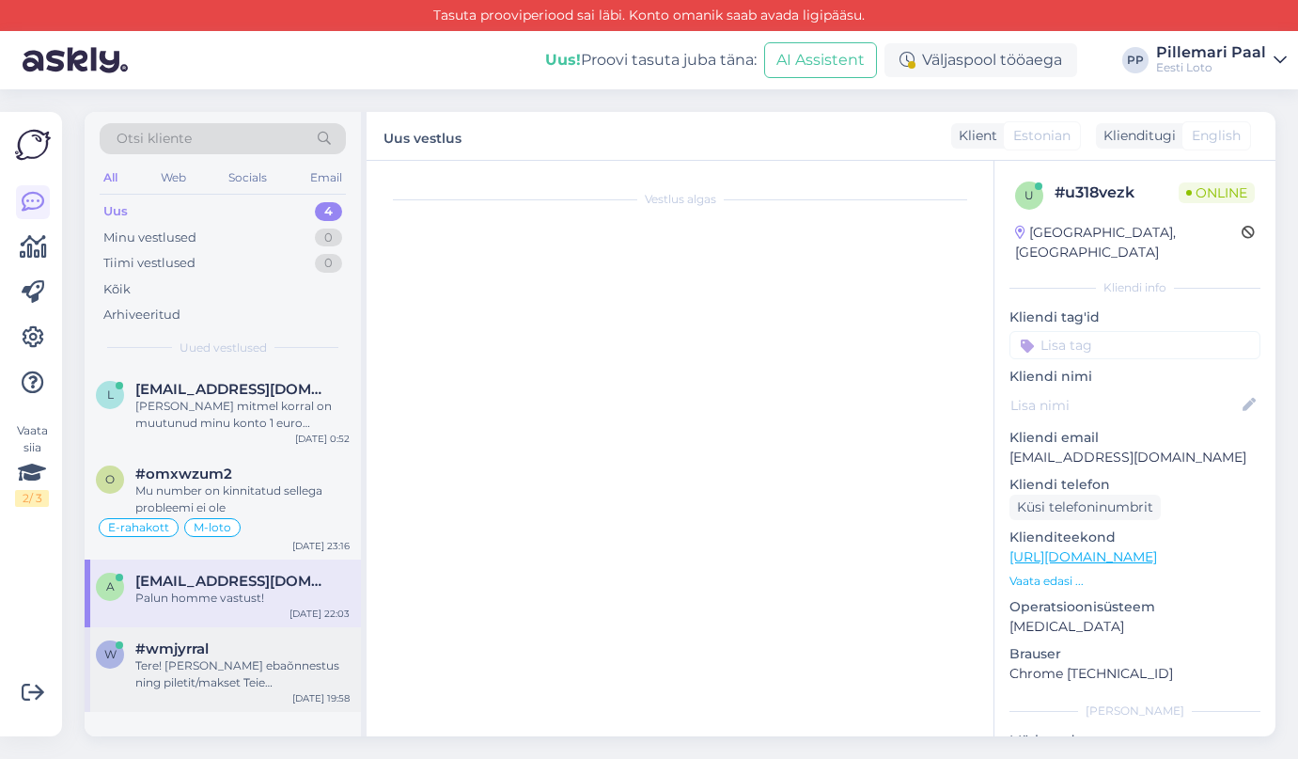
scroll to position [18, 0]
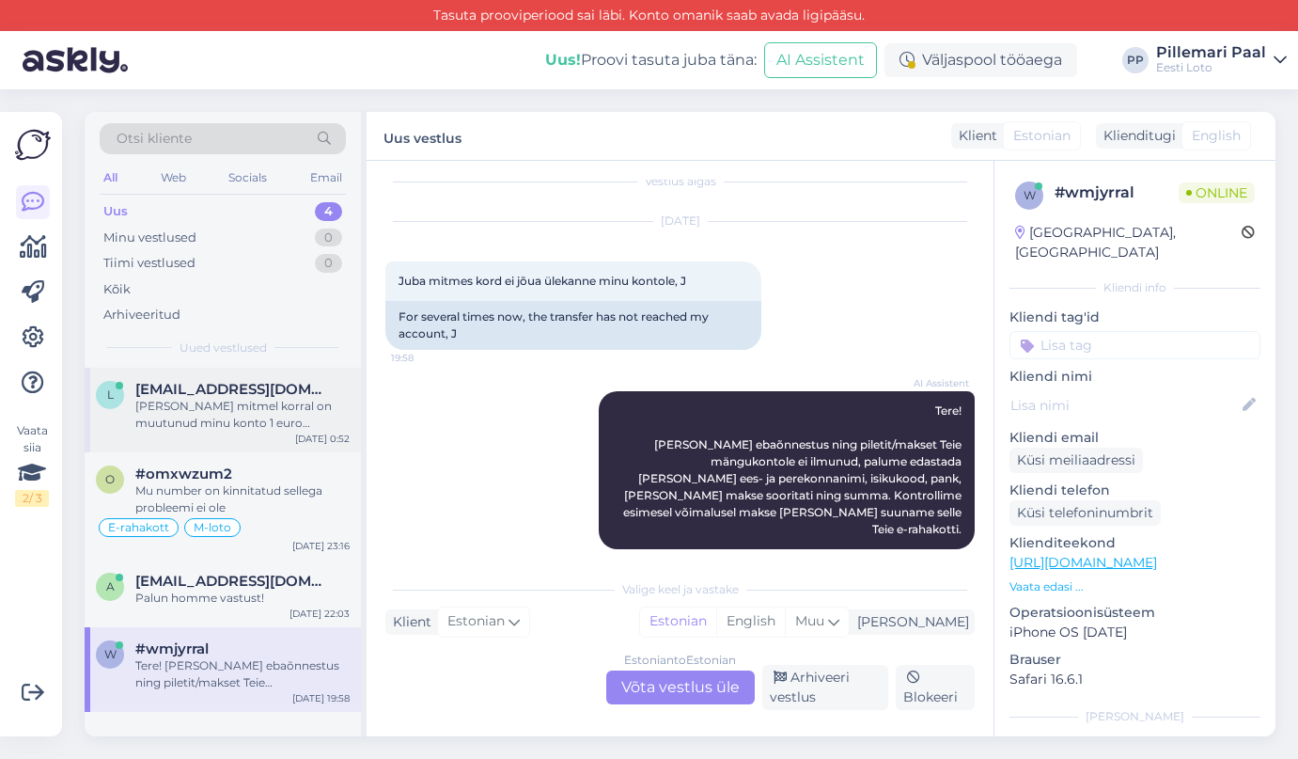
click at [236, 411] on div "Täna ja eile mitmel korral on muutunud minu konto 1 euro peale ja mõlemal korra…" at bounding box center [242, 415] width 214 height 34
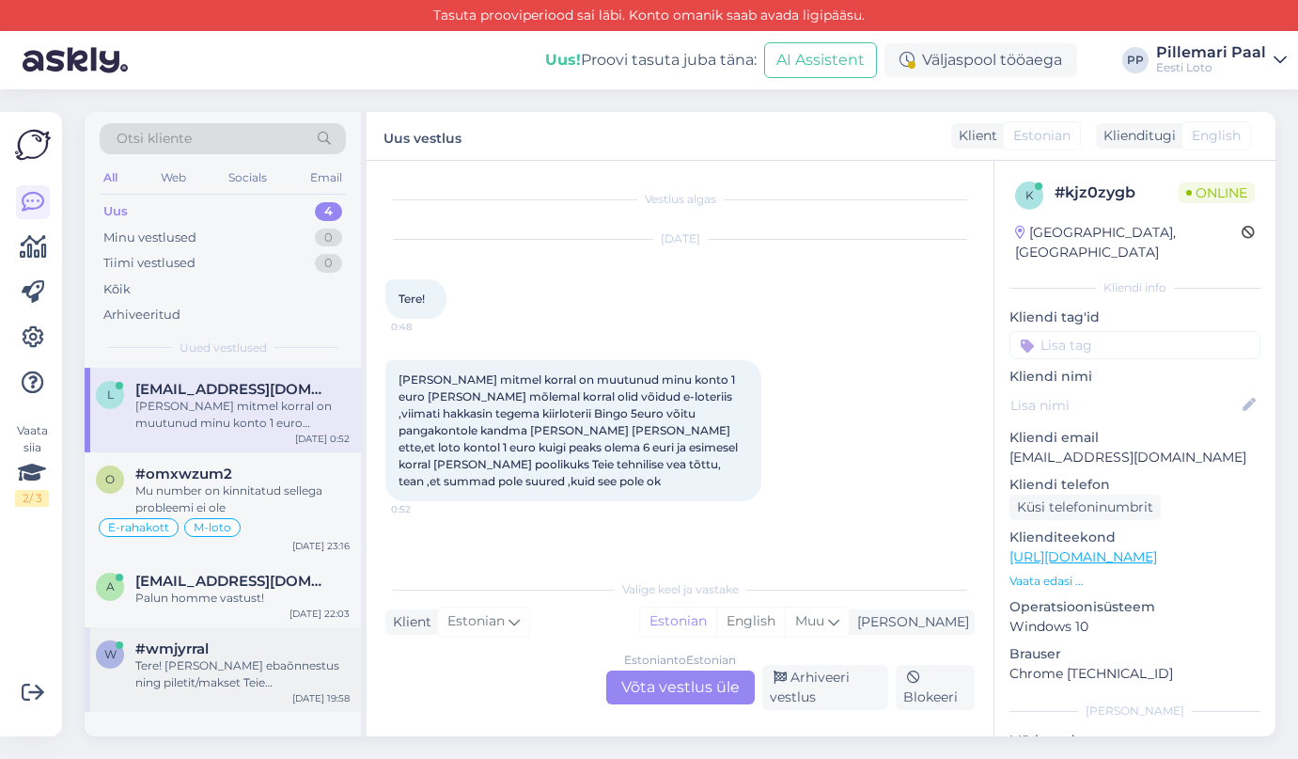
click at [205, 666] on div "Tere! Kui makse ebaõnnestus ning piletit/makset Teie mängukontole ei ilmunud, p…" at bounding box center [242, 674] width 214 height 34
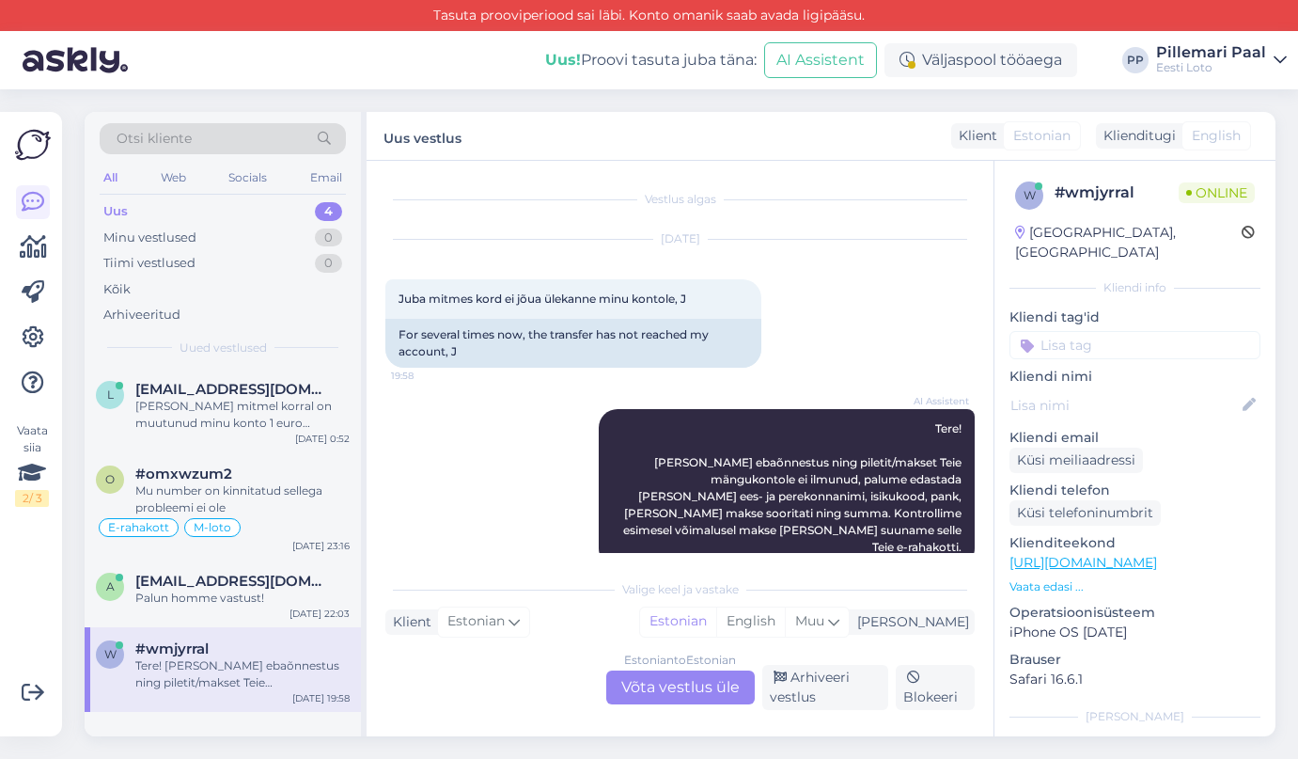
scroll to position [18, 0]
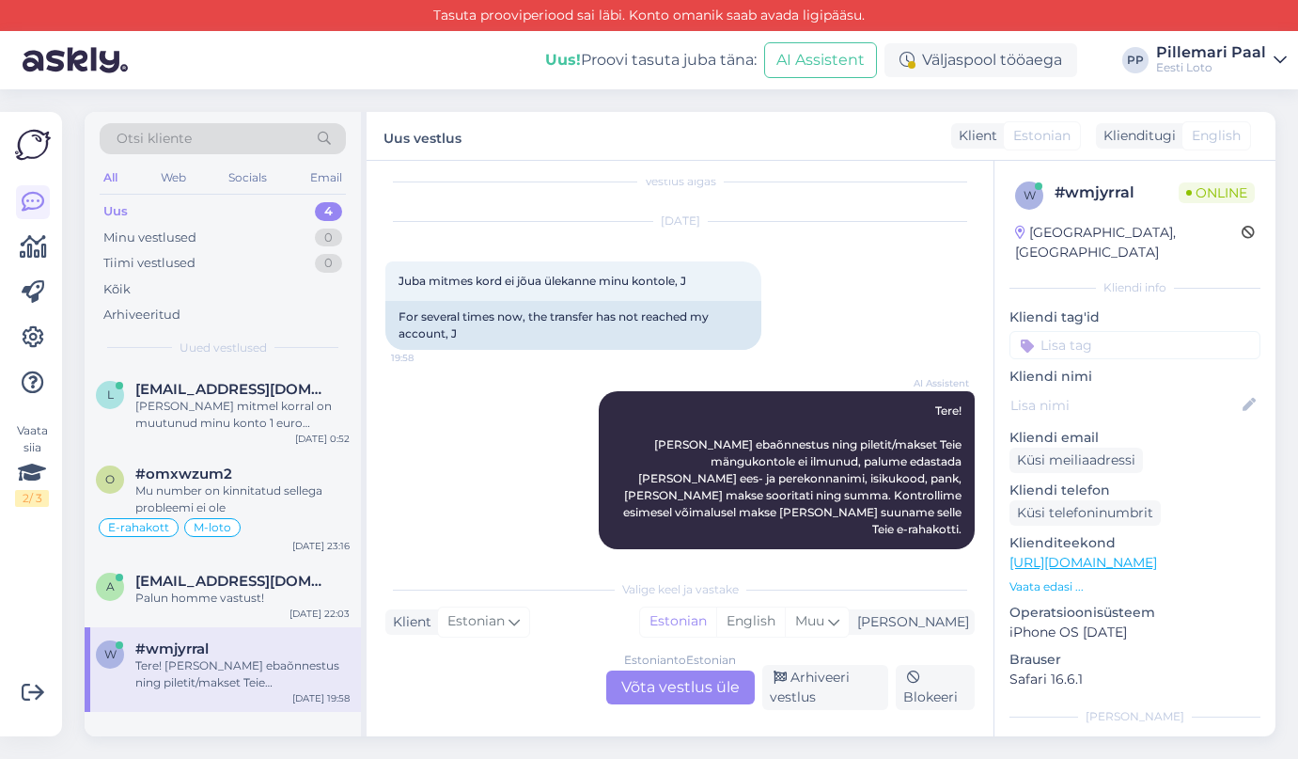
click at [1091, 337] on input at bounding box center [1135, 345] width 251 height 28
type input "s"
type input "e-raha"
click at [1149, 389] on span "E-rahakott" at bounding box center [1135, 394] width 61 height 11
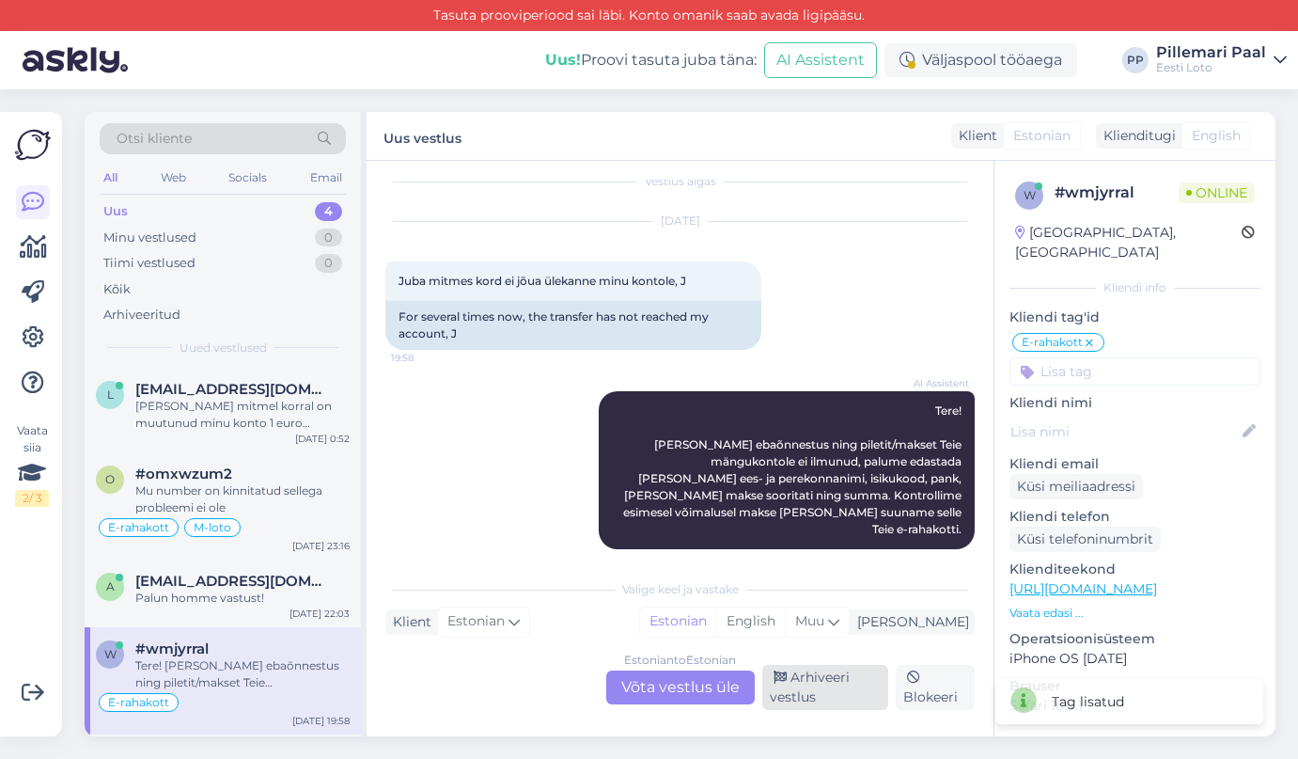
click at [807, 688] on div "Arhiveeri vestlus" at bounding box center [825, 687] width 127 height 45
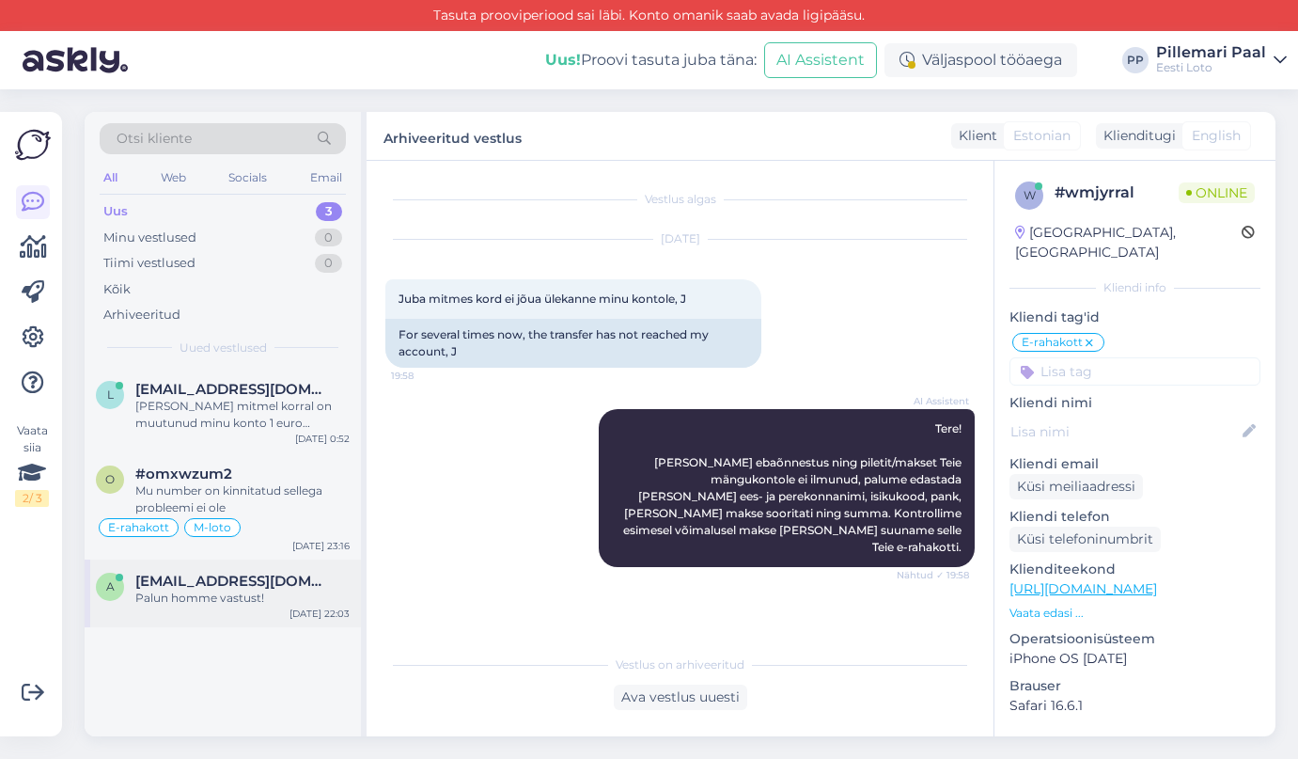
click at [221, 585] on span "[EMAIL_ADDRESS][DOMAIN_NAME]" at bounding box center [233, 580] width 196 height 17
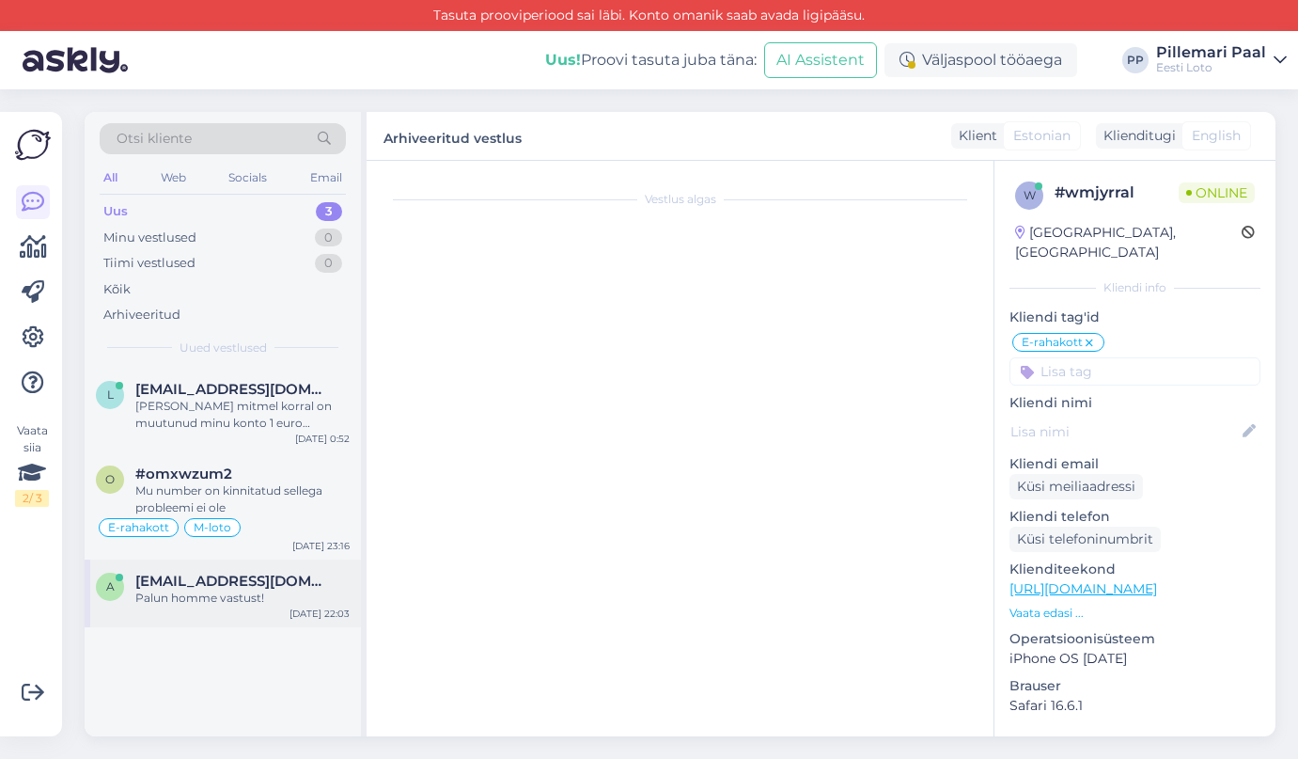
scroll to position [1622, 0]
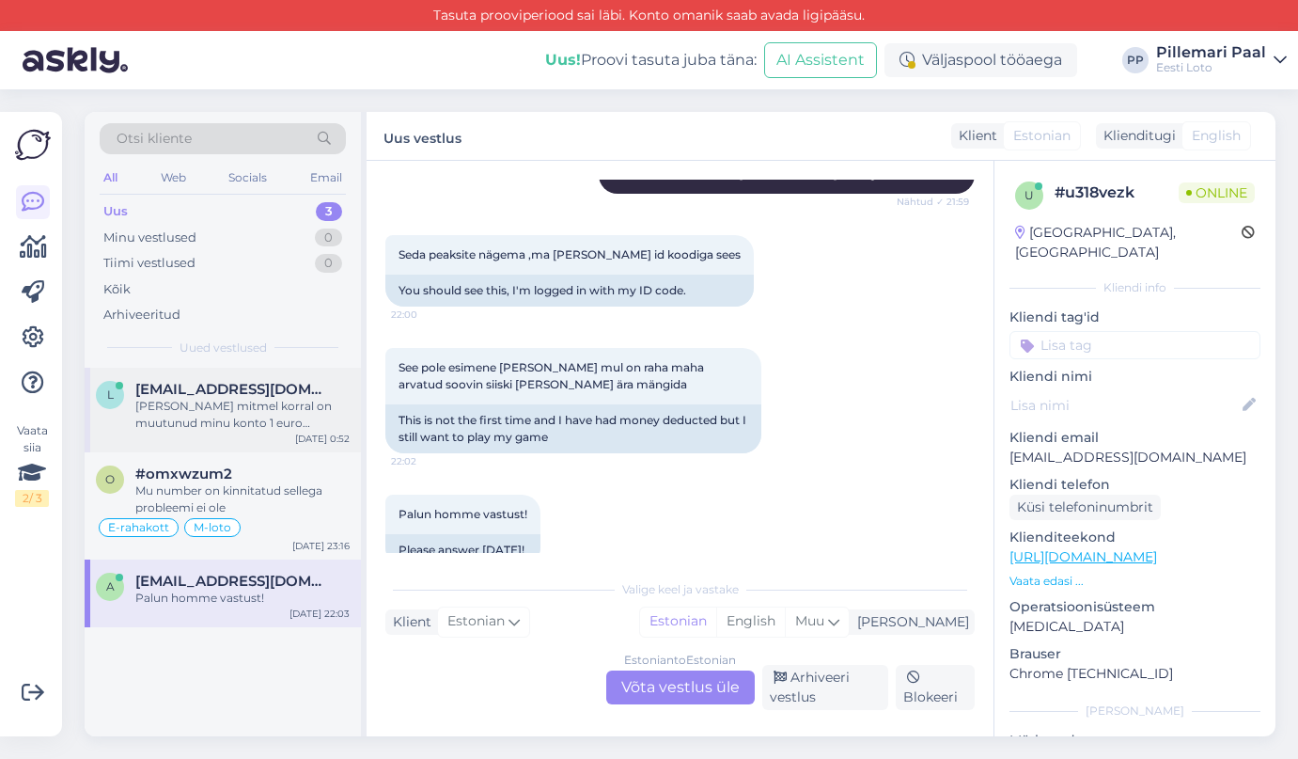
click at [211, 400] on div "[PERSON_NAME] mitmel korral on muutunud minu konto 1 euro [PERSON_NAME] mõlemal…" at bounding box center [242, 415] width 214 height 34
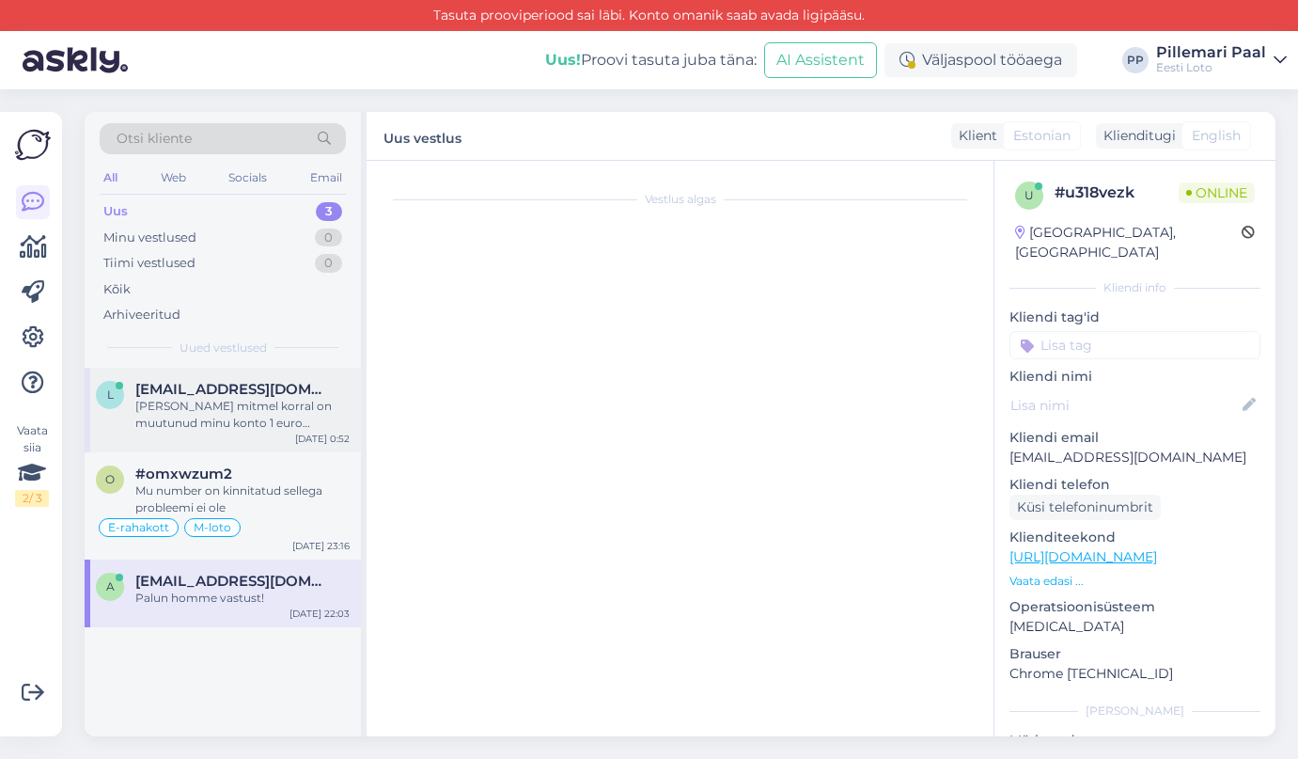
scroll to position [0, 0]
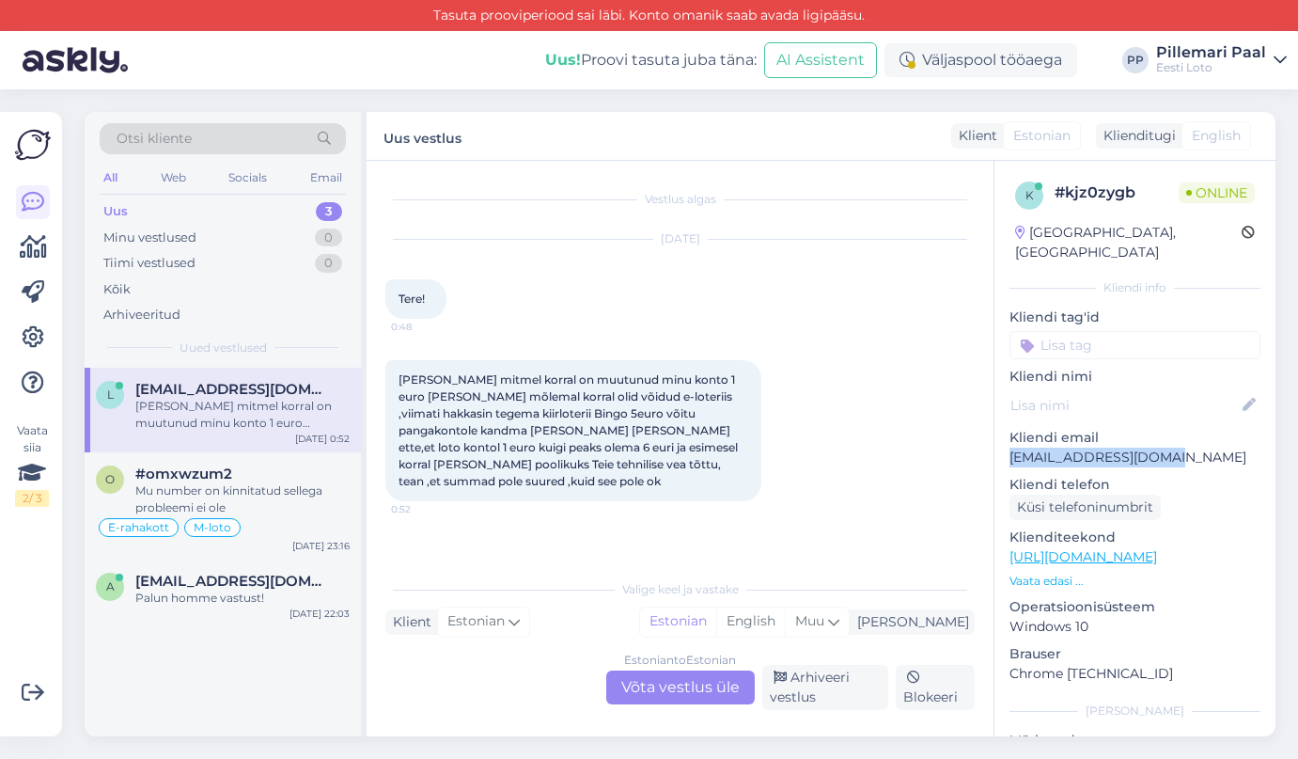
drag, startPoint x: 1168, startPoint y: 437, endPoint x: 1010, endPoint y: 429, distance: 158.2
click at [1010, 447] on p "[EMAIL_ADDRESS][DOMAIN_NAME]" at bounding box center [1135, 457] width 251 height 20
copy p "[EMAIL_ADDRESS][DOMAIN_NAME]"
click at [686, 681] on div "Estonian to Estonian Võta vestlus üle" at bounding box center [680, 687] width 149 height 34
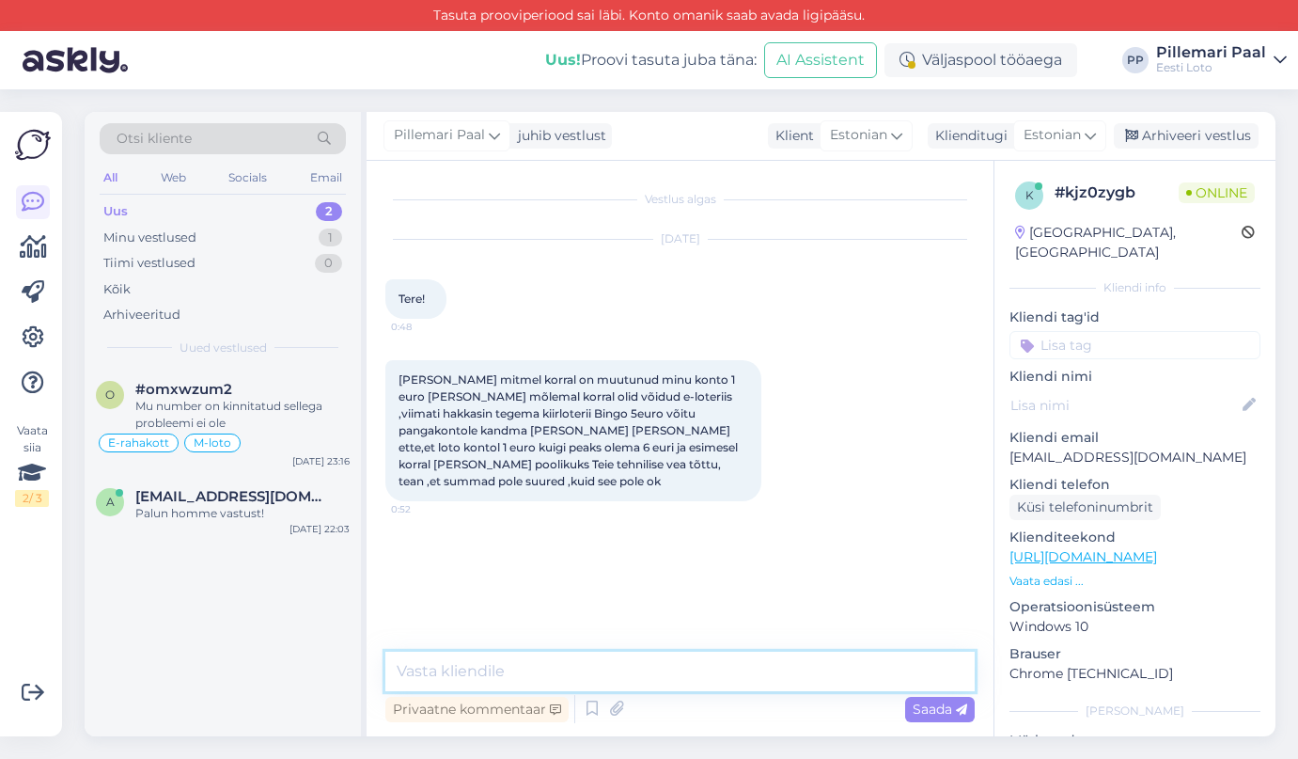
click at [600, 674] on textarea at bounding box center [679, 670] width 589 height 39
type textarea "T"
click at [706, 670] on textarea "Tere! Täpsemaks kontrollimiseks teatage enda isikukood." at bounding box center [679, 670] width 589 height 39
type textarea "Tere! Täpsemaks kontrollimiseks teatage palun enda isikukood."
click at [891, 673] on textarea "Tere! Täpsemaks kontrollimiseks teatage palun enda isikukood." at bounding box center [679, 670] width 589 height 39
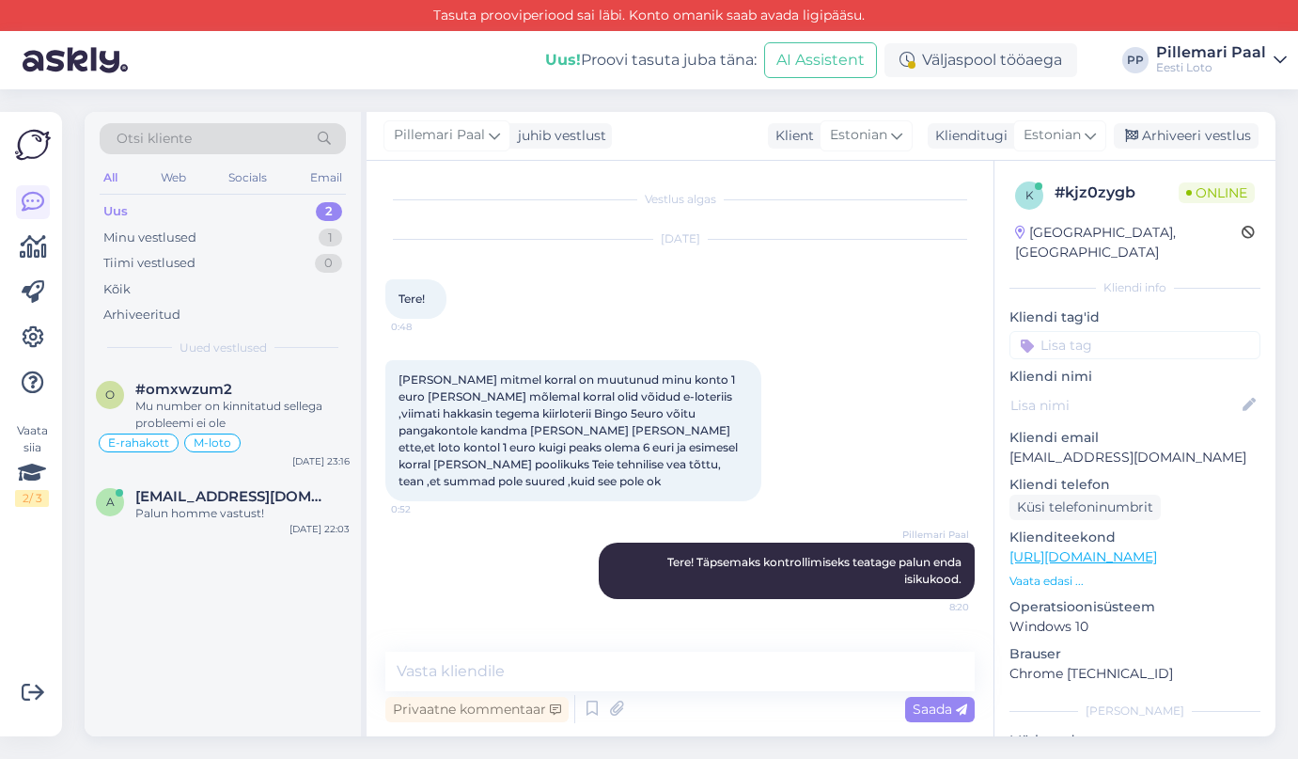
click at [1092, 333] on input at bounding box center [1135, 345] width 251 height 28
type input "e-kiir"
click at [1140, 389] on span "e-kiirloterii" at bounding box center [1135, 394] width 60 height 11
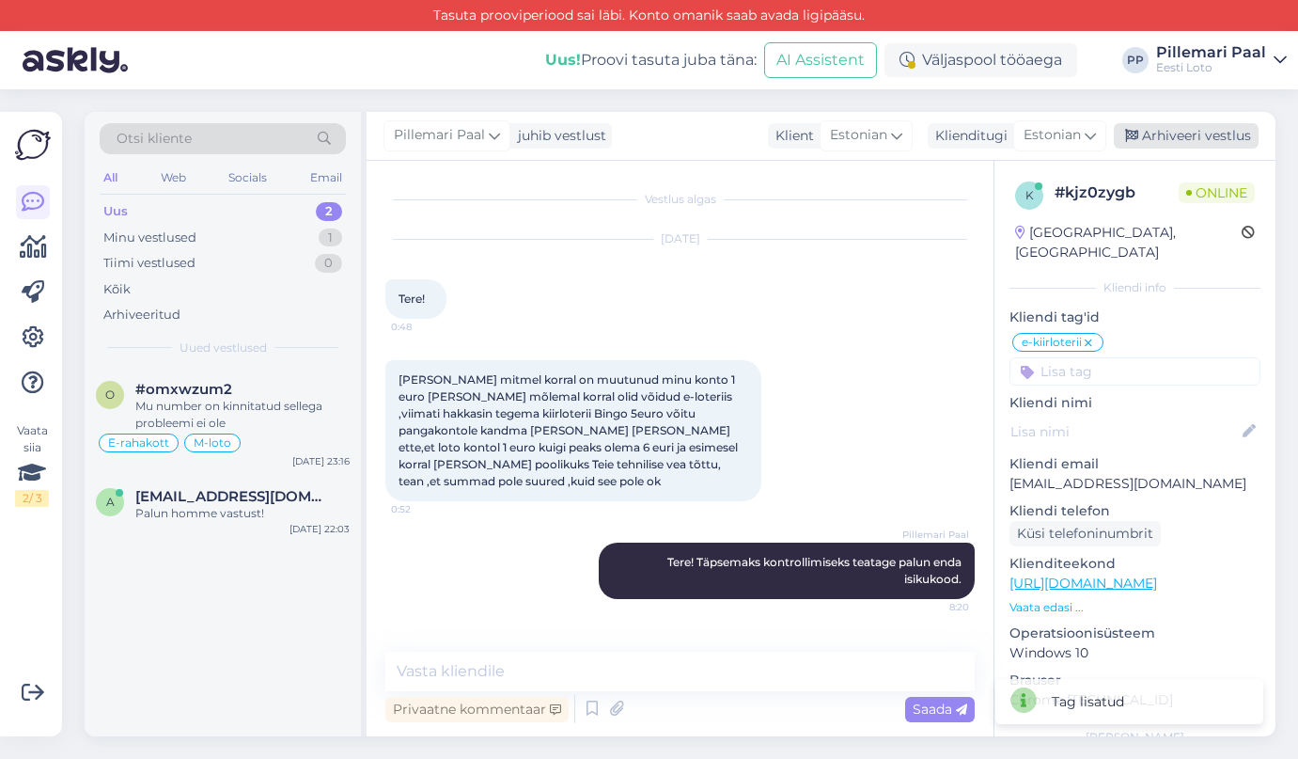
click at [1168, 132] on div "Arhiveeri vestlus" at bounding box center [1186, 135] width 145 height 25
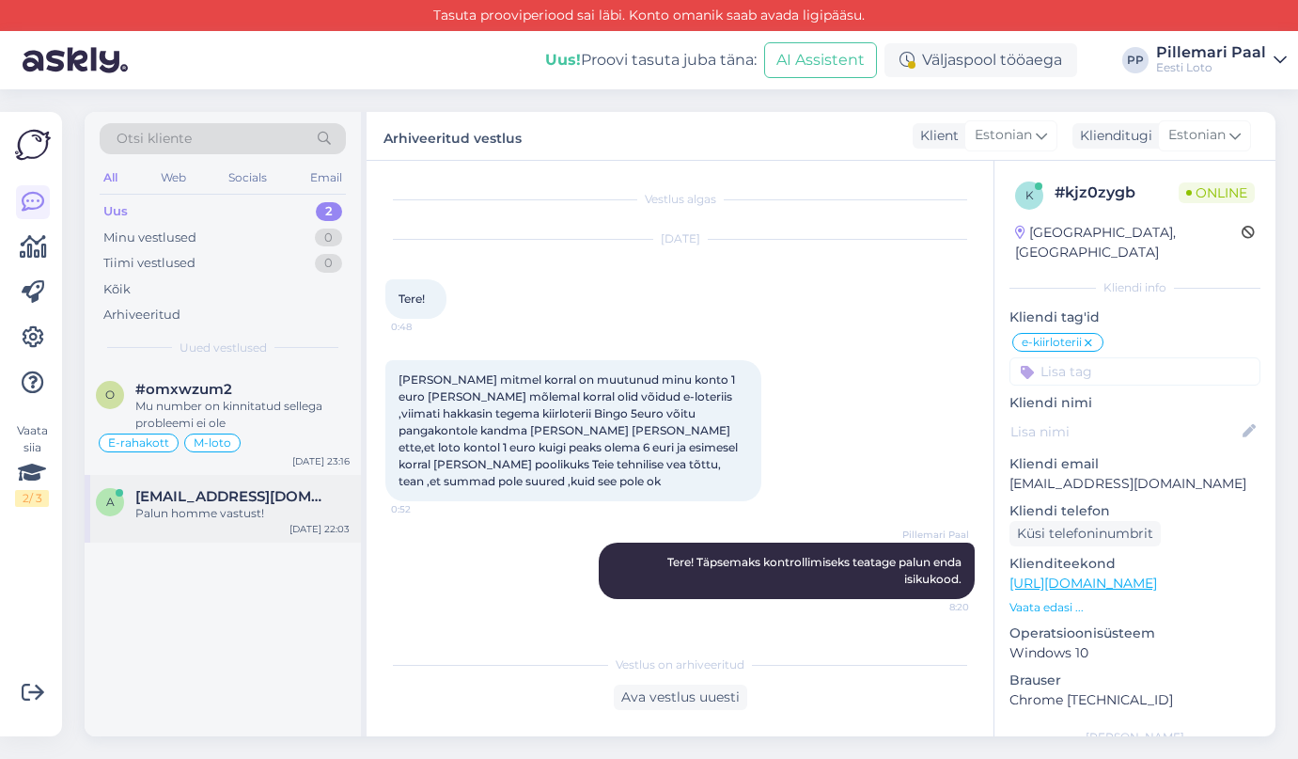
click at [166, 509] on div "Palun homme vastust!" at bounding box center [242, 513] width 214 height 17
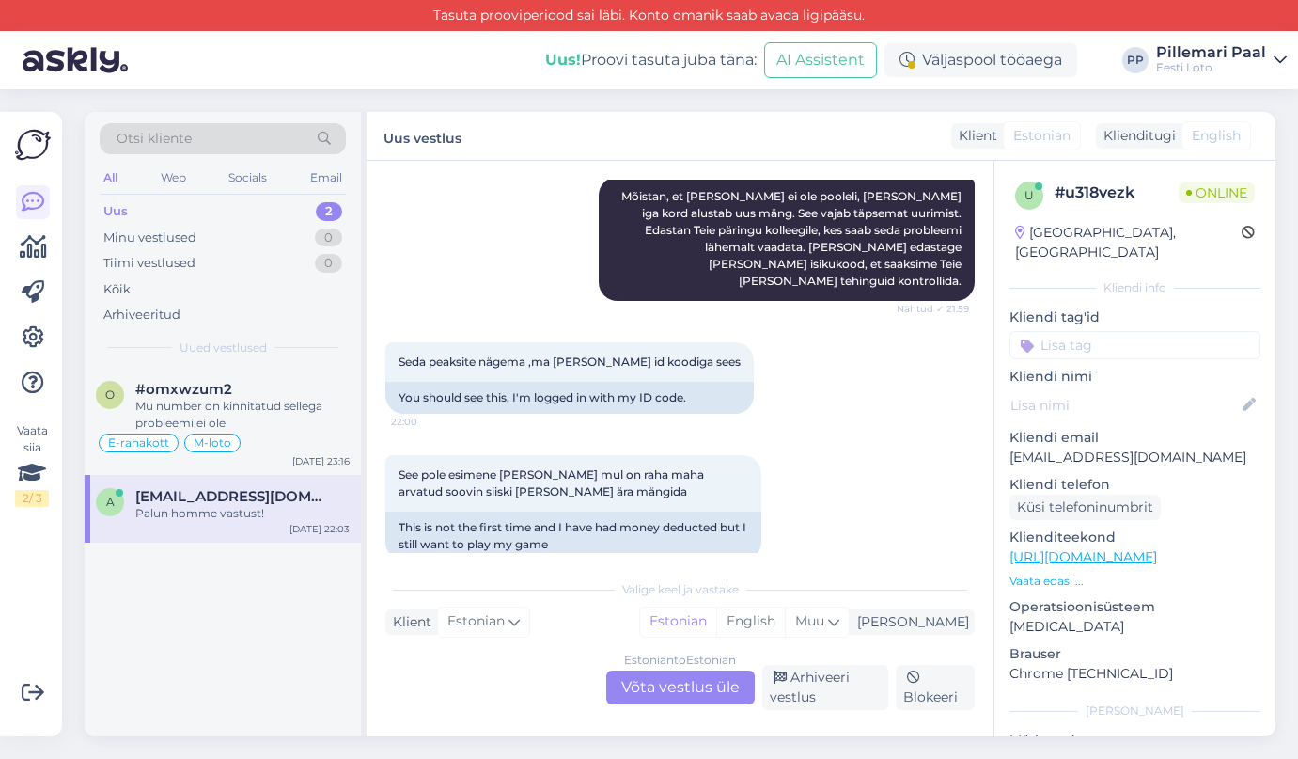
scroll to position [1622, 0]
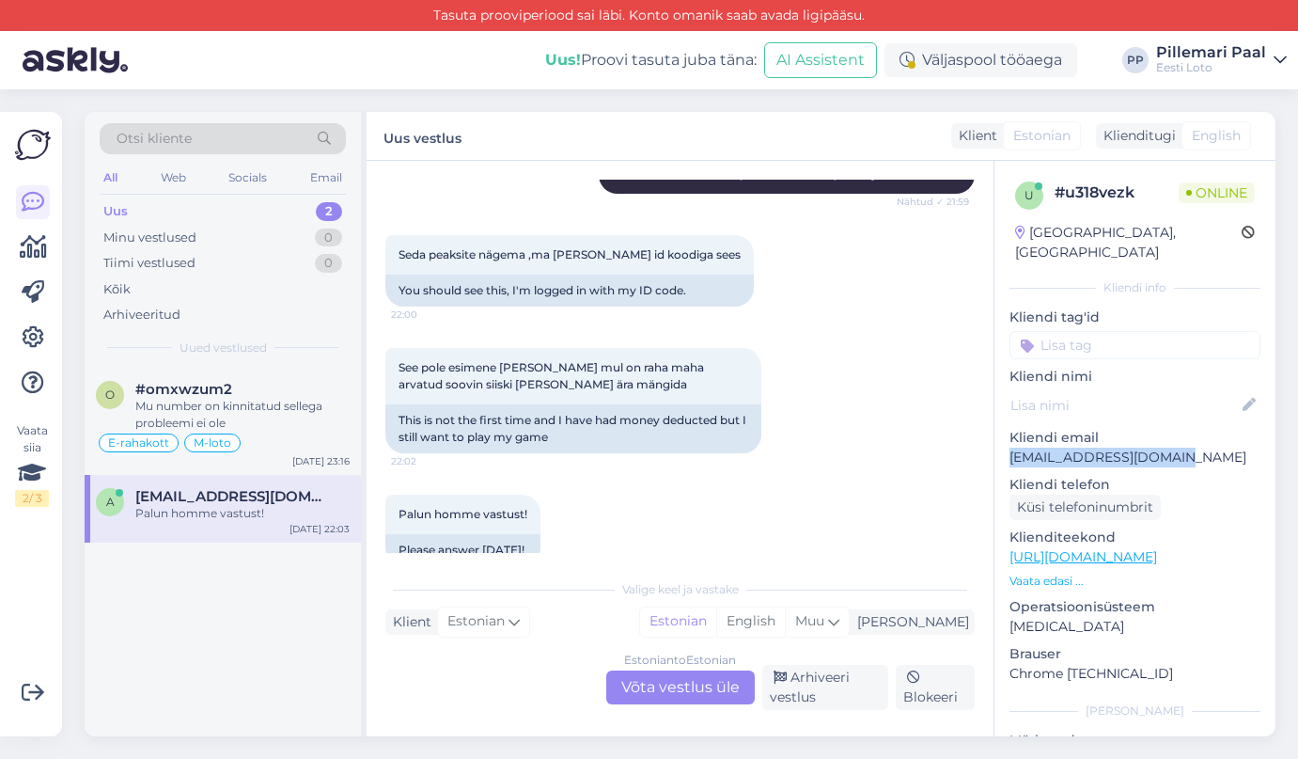
drag, startPoint x: 1159, startPoint y: 437, endPoint x: 1009, endPoint y: 436, distance: 150.4
click at [1009, 436] on div "u # u318vezk Online Estonia, Tallinn Kliendi info Kliendi tag'id Võit võidu väl…" at bounding box center [1135, 557] width 281 height 792
copy p "anneli.jyrisoo@mail.ee"
click at [677, 682] on div "Estonian to Estonian Võta vestlus üle" at bounding box center [680, 687] width 149 height 34
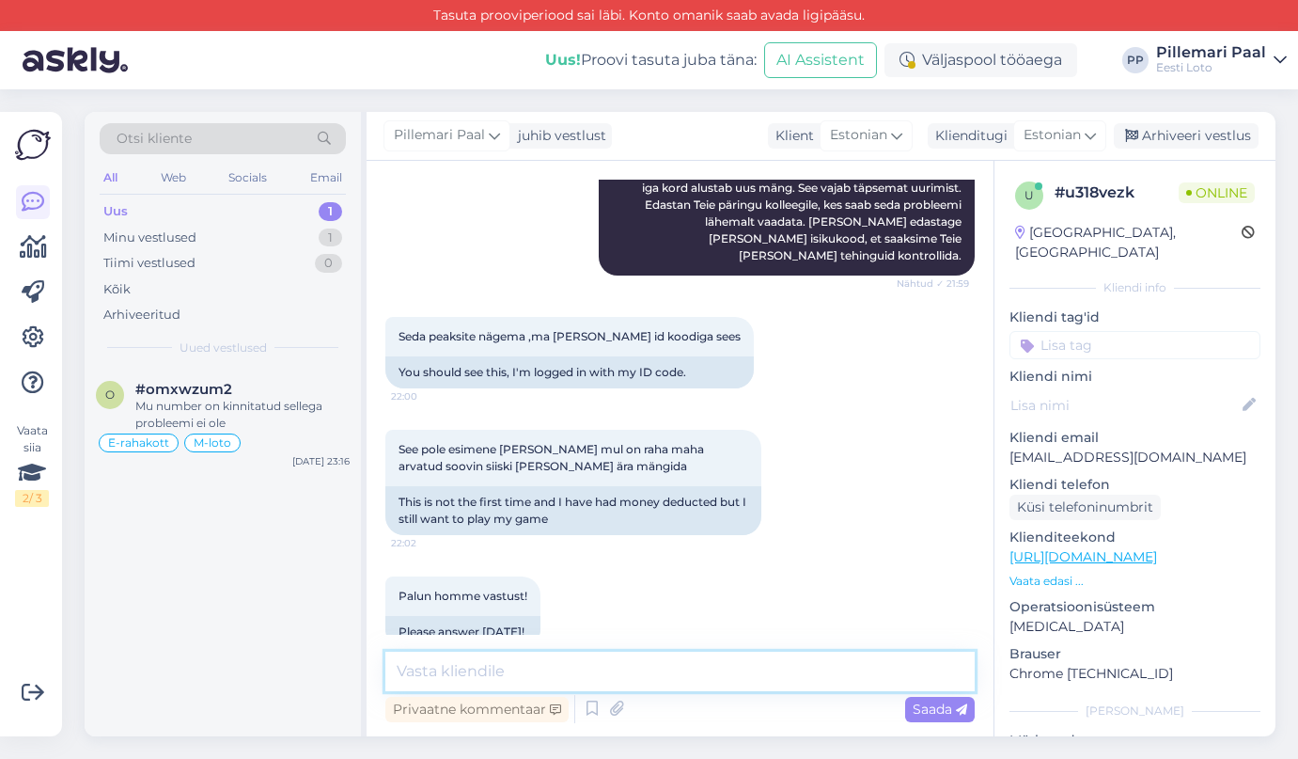
click at [651, 676] on textarea at bounding box center [679, 670] width 589 height 39
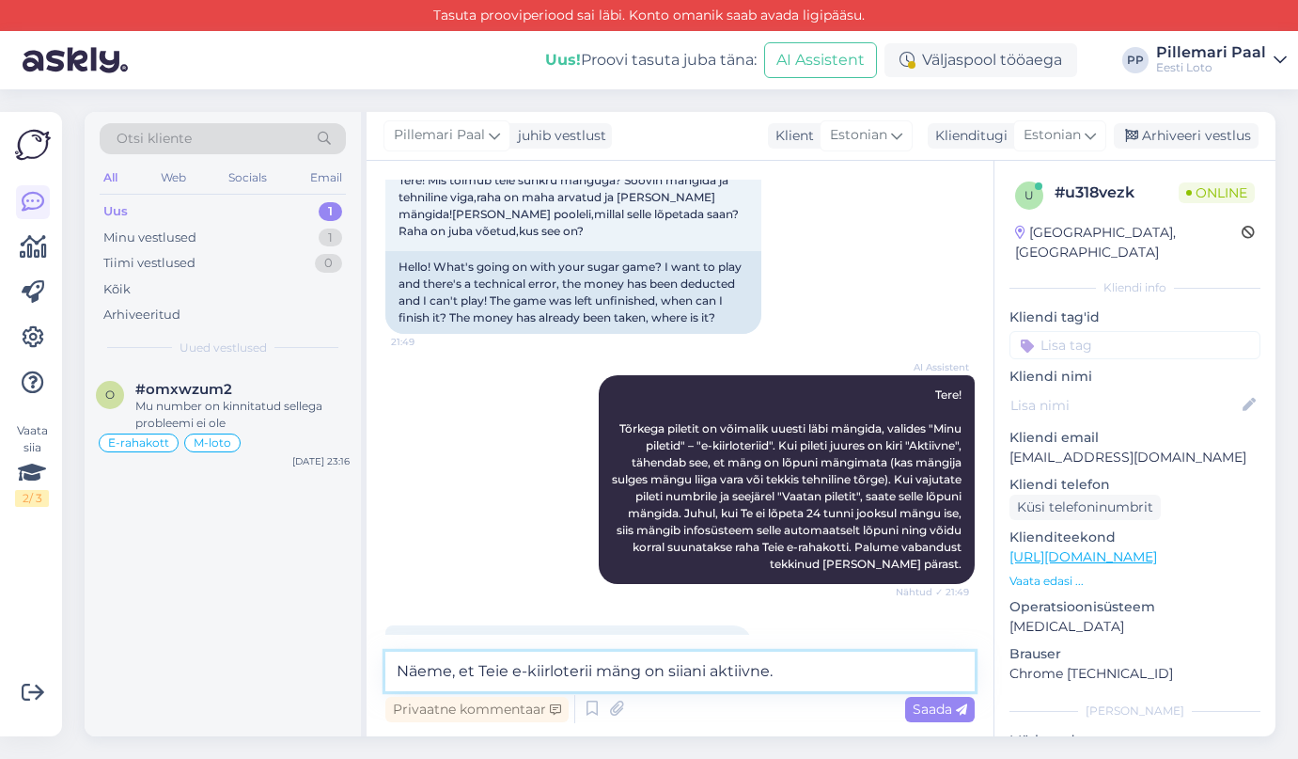
scroll to position [121, 0]
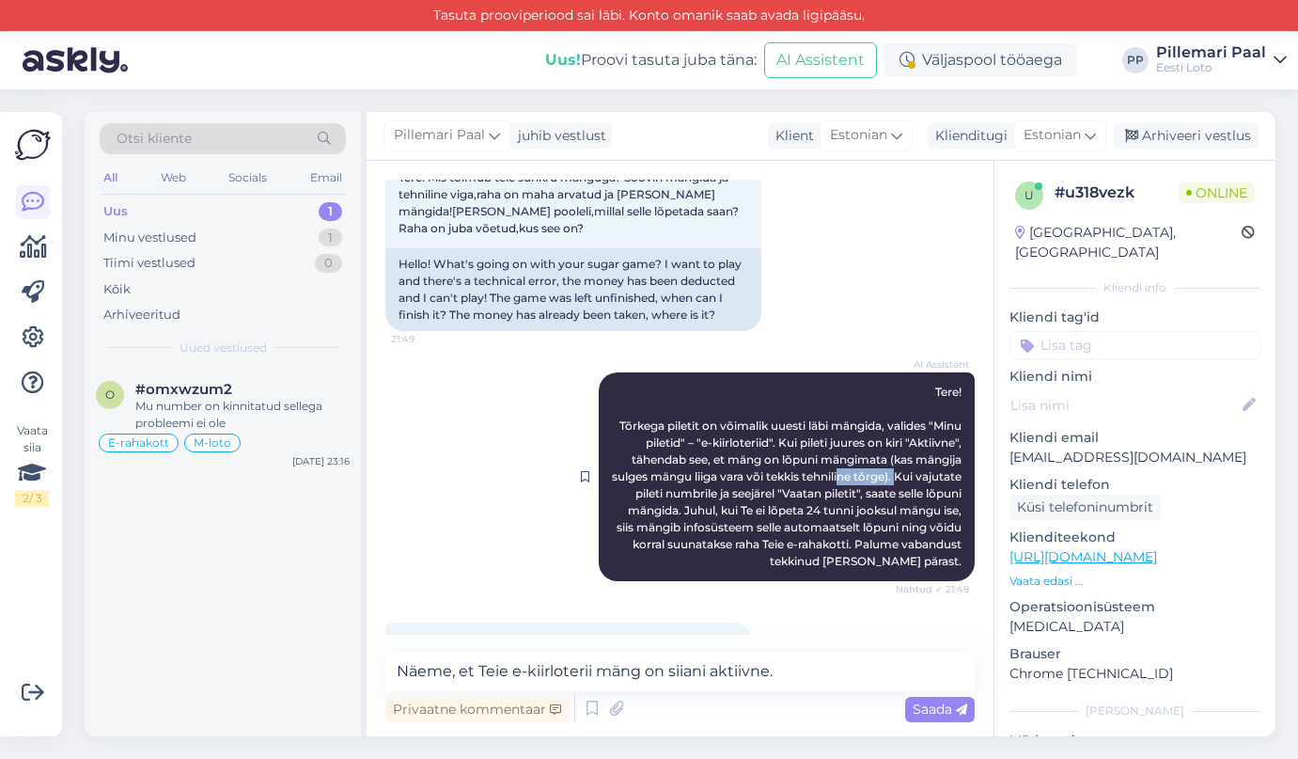
drag, startPoint x: 619, startPoint y: 494, endPoint x: 908, endPoint y: 480, distance: 288.9
click at [908, 480] on div "AI Assistent Tere! Tõrkega piletit on võimalik uuesti läbi mängida, valides "Mi…" at bounding box center [787, 476] width 376 height 209
click at [841, 494] on span "Tere! Tõrkega piletit on võimalik uuesti läbi mängida, valides "Minu piletid" –…" at bounding box center [788, 475] width 353 height 183
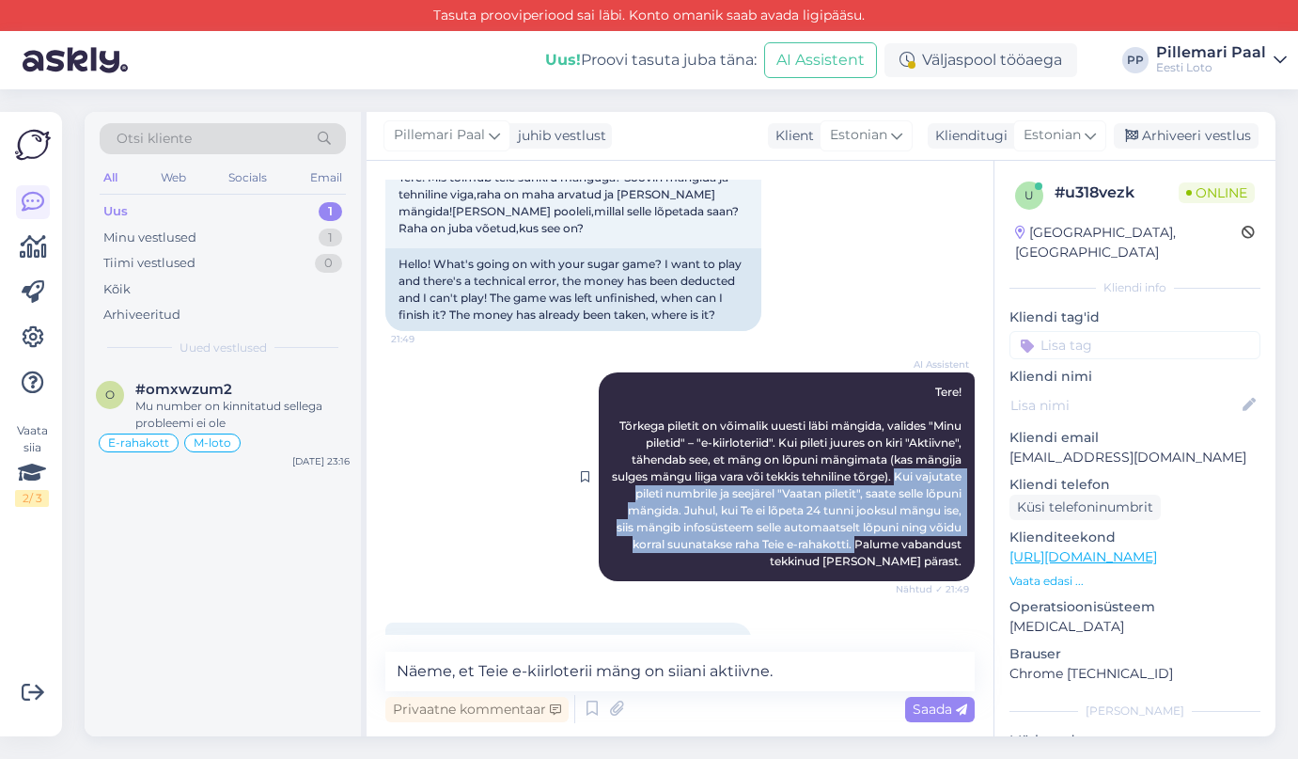
drag, startPoint x: 623, startPoint y: 494, endPoint x: 964, endPoint y: 544, distance: 344.9
click at [964, 544] on span "Tere! Tõrkega piletit on võimalik uuesti läbi mängida, valides "Minu piletid" –…" at bounding box center [788, 475] width 353 height 183
copy span "Kui vajutate pileti numbrile ja seejärel "Vaatan piletit", saate selle lõpuni m…"
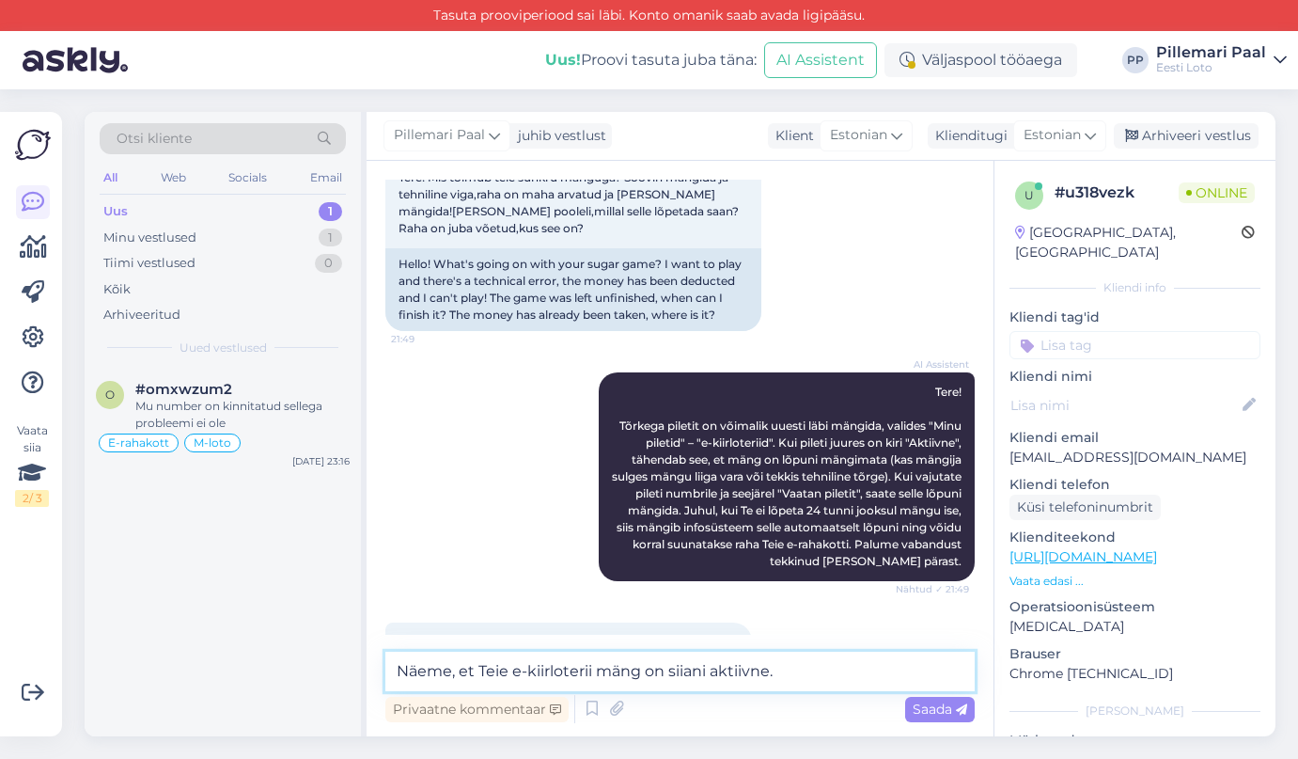
click at [792, 663] on textarea "Näeme, et Teie e-kiirloterii mäng on siiani aktiivne." at bounding box center [679, 670] width 589 height 39
paste textarea "Kui vajutate pileti numbrile ja seejärel "Vaatan piletit", saate selle lõpuni m…"
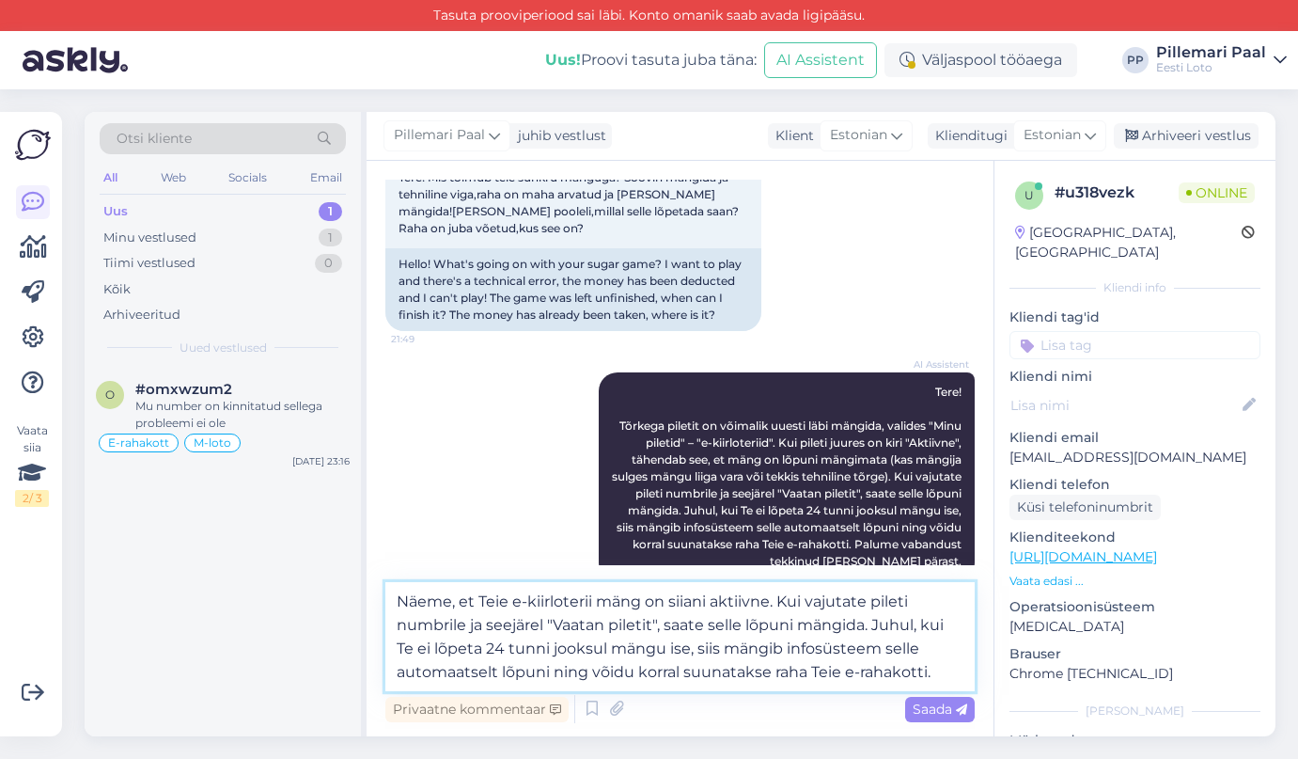
type textarea "Näeme, et Teie e-kiirloterii mäng on siiani aktiivne. Kui vajutate pileti numbr…"
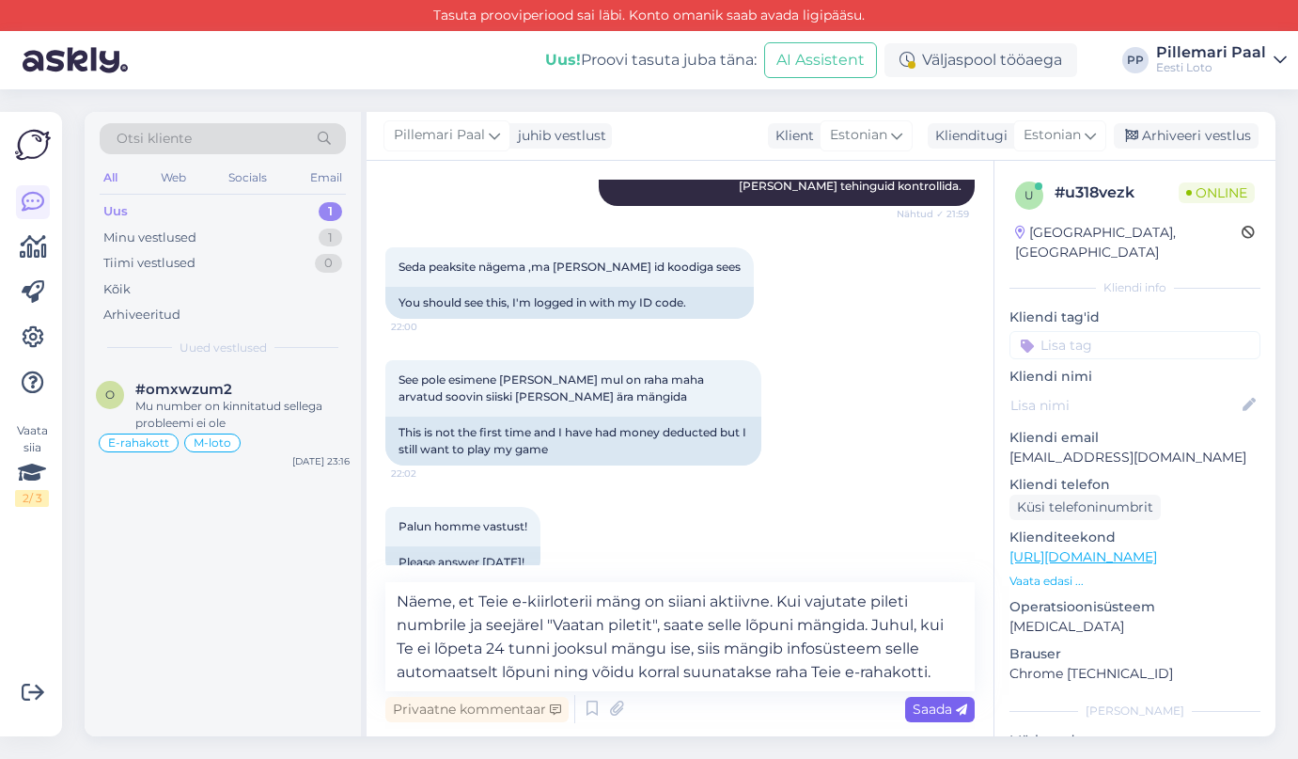
click at [938, 717] on div "Saada" at bounding box center [940, 709] width 70 height 25
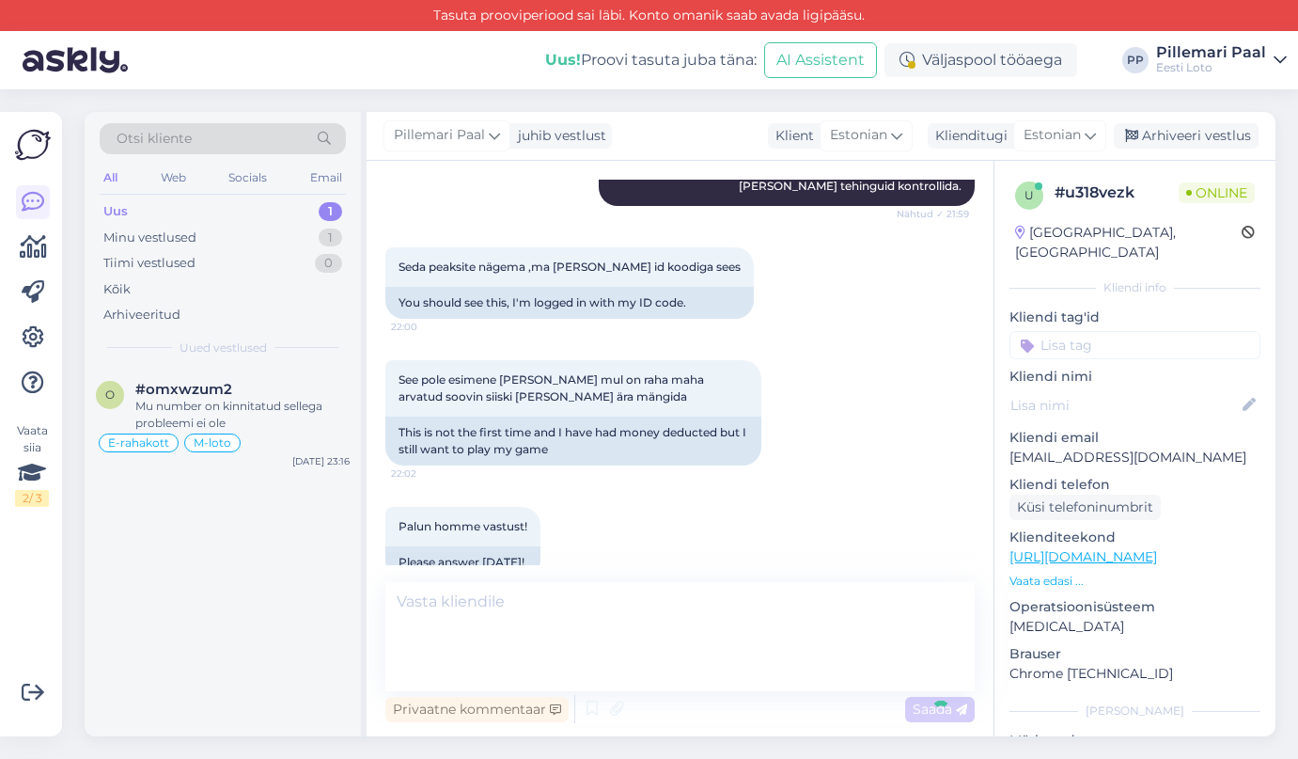
scroll to position [1728, 0]
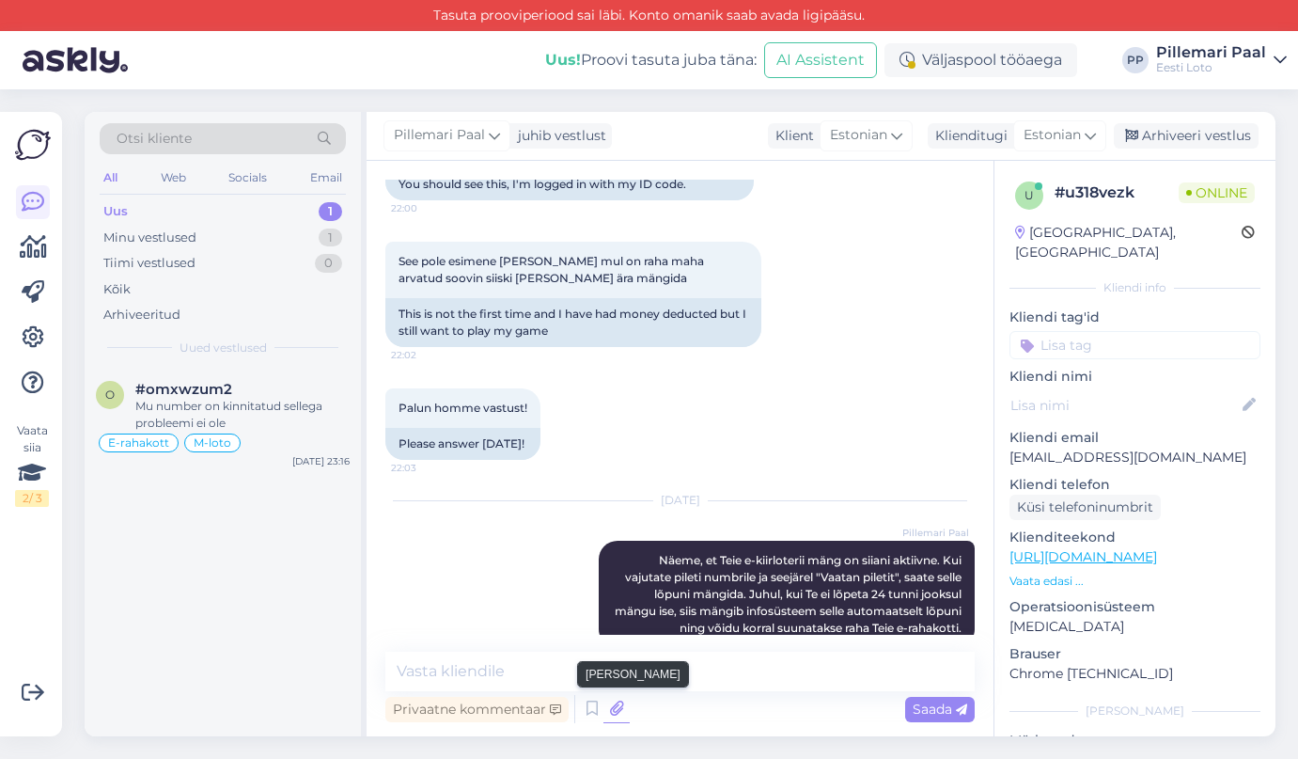
click at [614, 713] on icon at bounding box center [617, 709] width 26 height 28
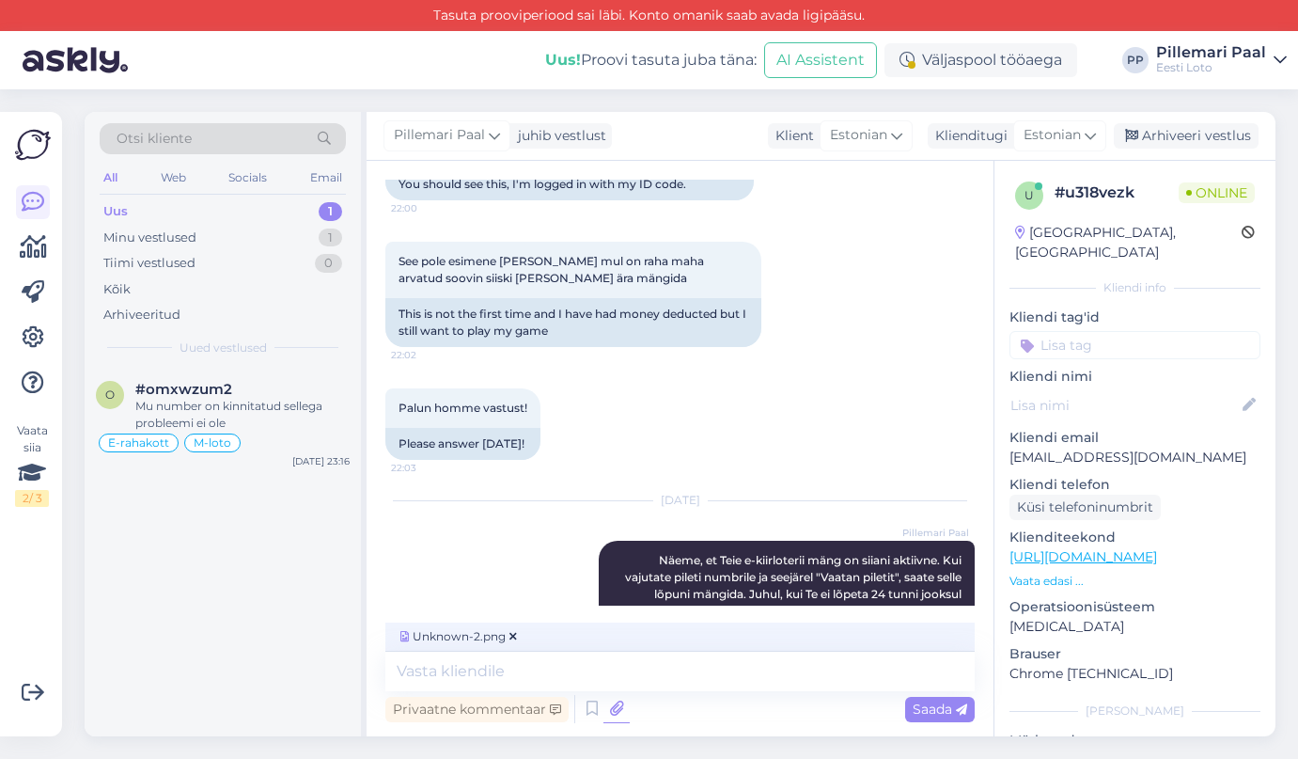
scroll to position [1757, 0]
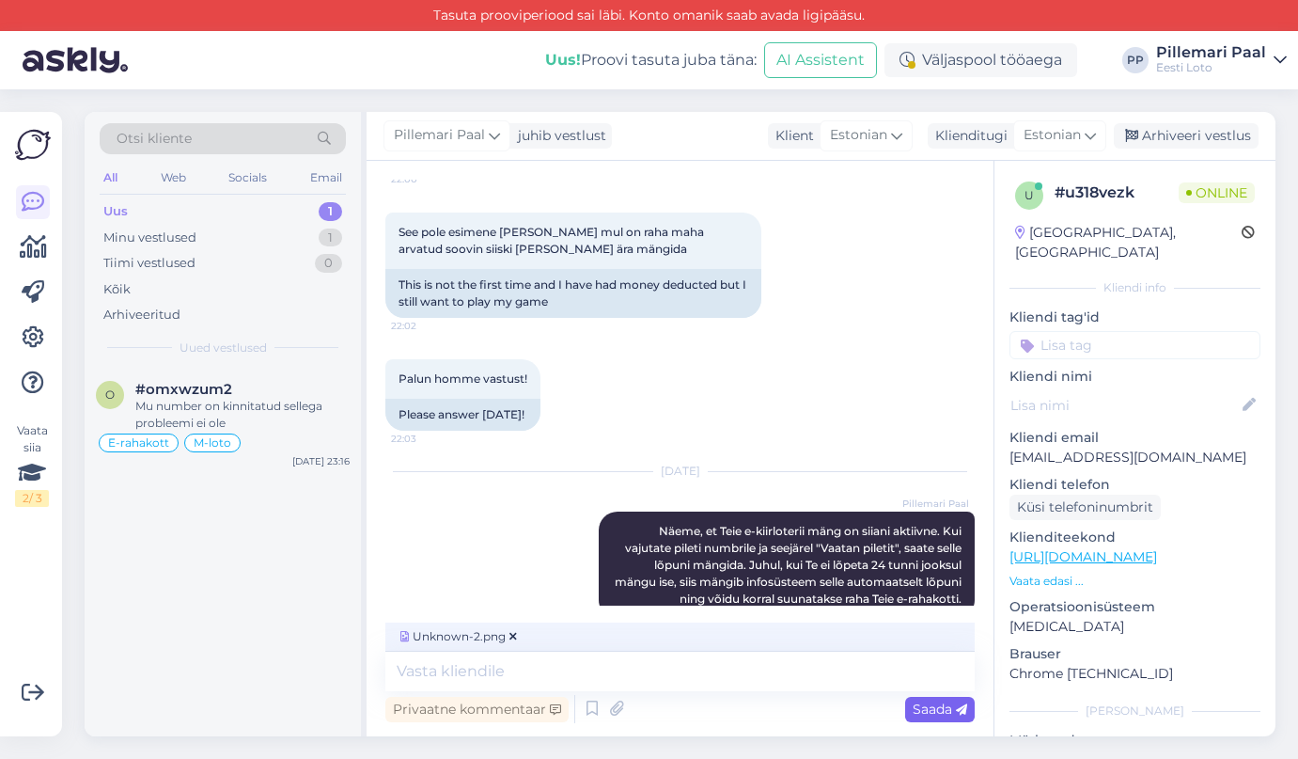
click at [926, 714] on span "Saada" at bounding box center [940, 708] width 55 height 17
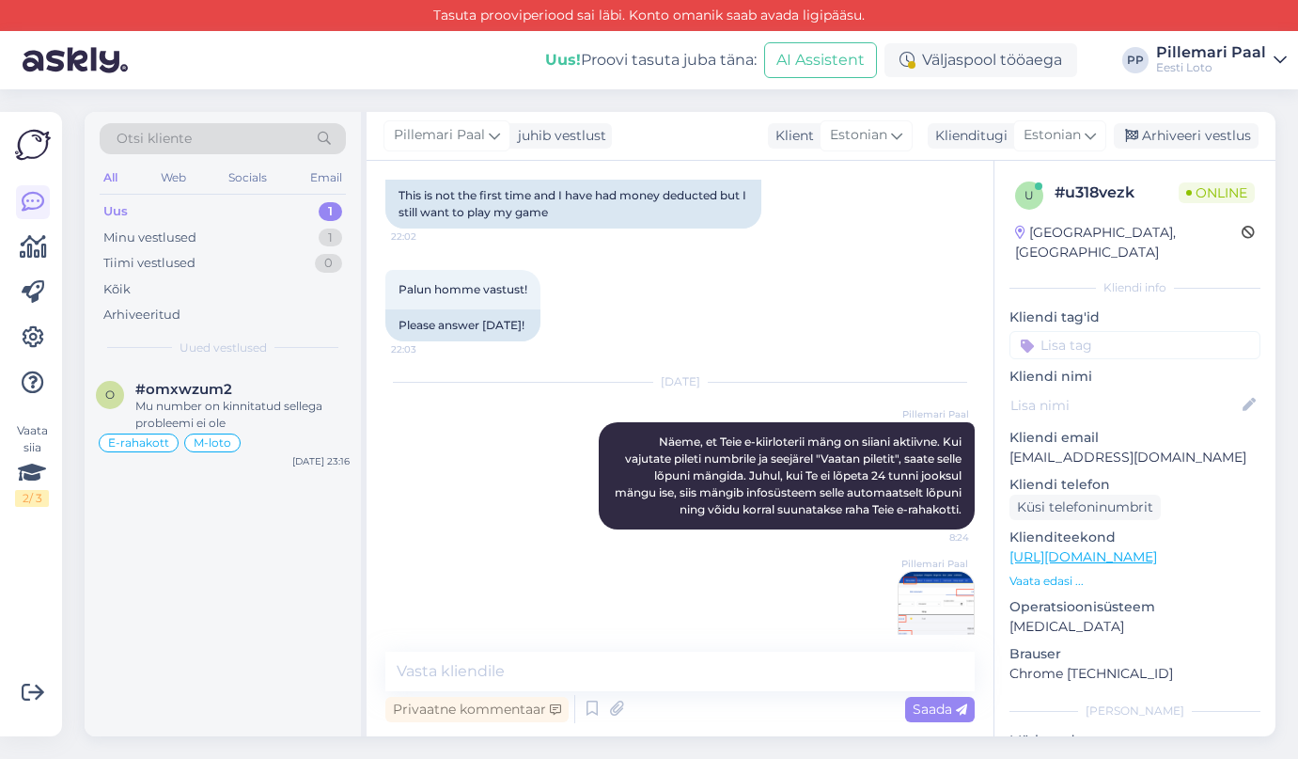
click at [1081, 331] on input at bounding box center [1135, 345] width 251 height 28
type input "e-kiir"
click at [1110, 389] on span "e-kiirloterii" at bounding box center [1135, 394] width 60 height 11
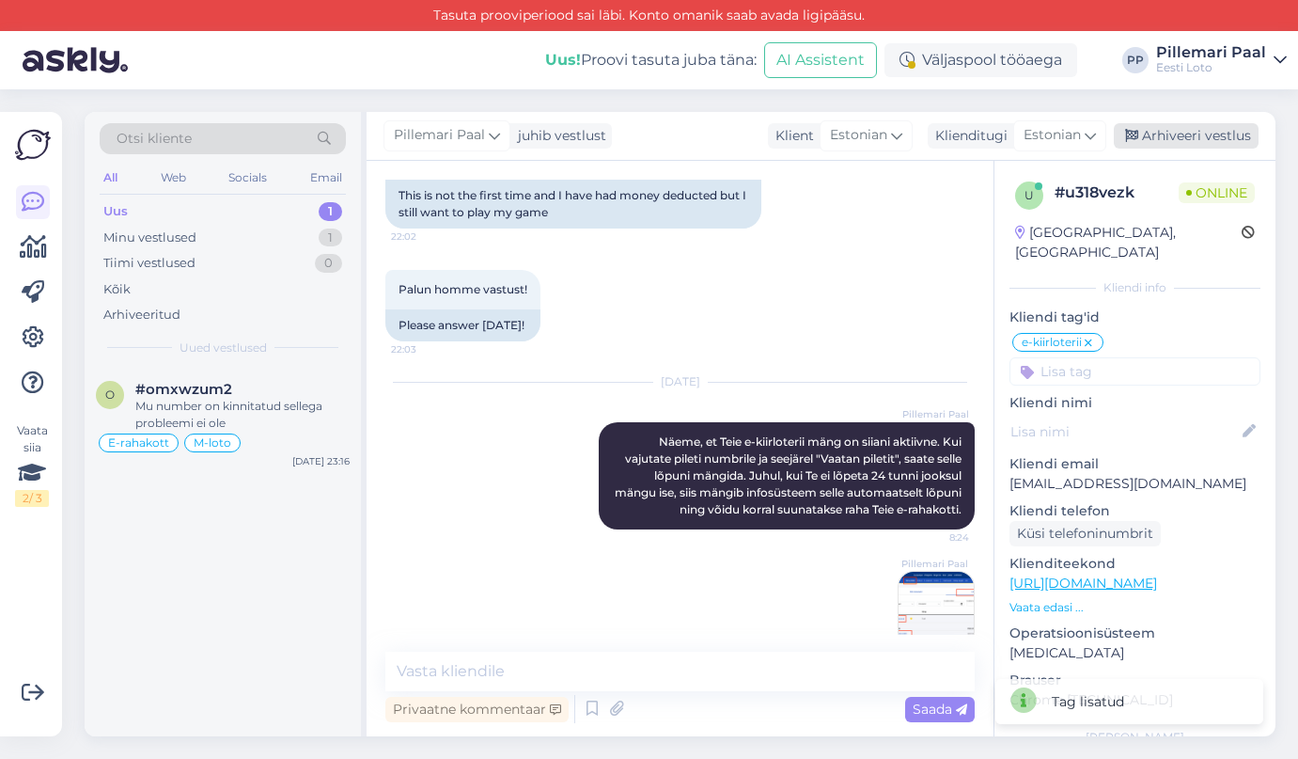
click at [1168, 137] on div "Arhiveeri vestlus" at bounding box center [1186, 135] width 145 height 25
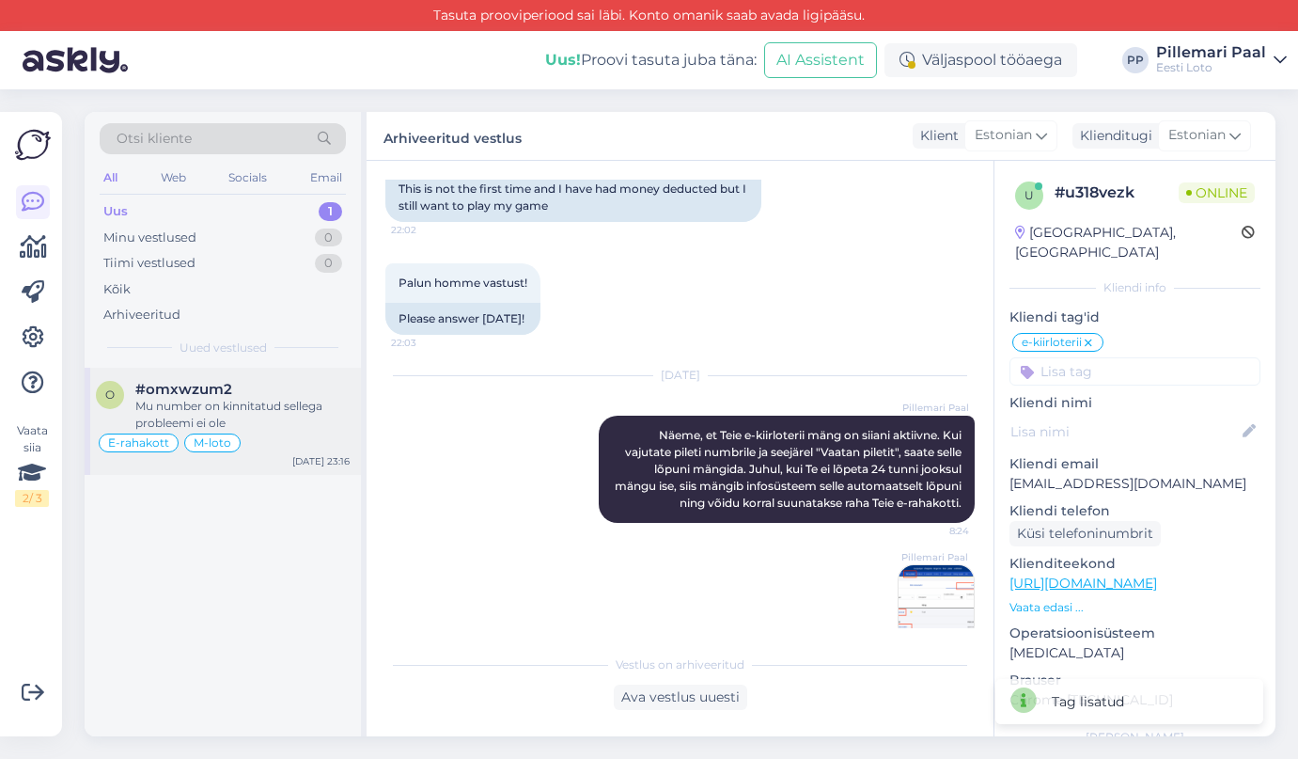
click at [275, 403] on div "Mu number on kinnitatud sellega probleemi ei ole" at bounding box center [242, 415] width 214 height 34
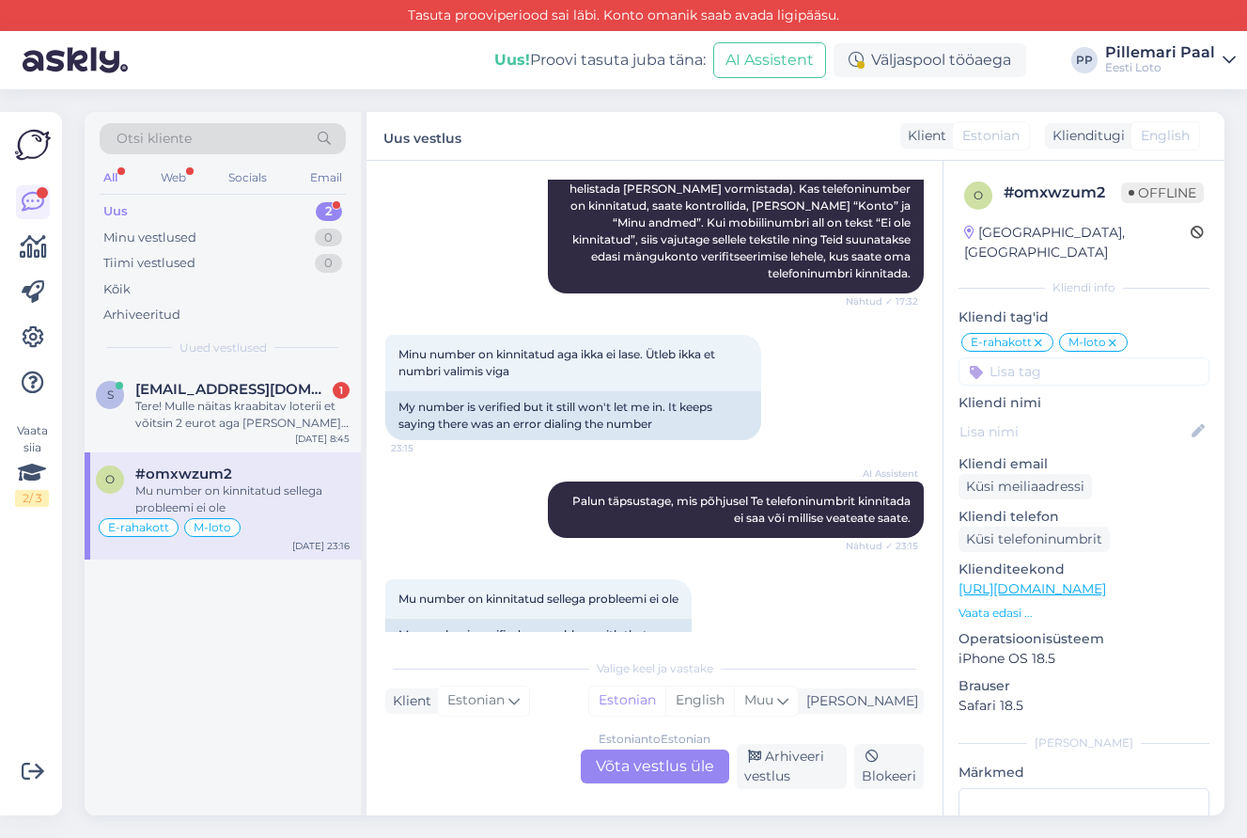
scroll to position [6175, 0]
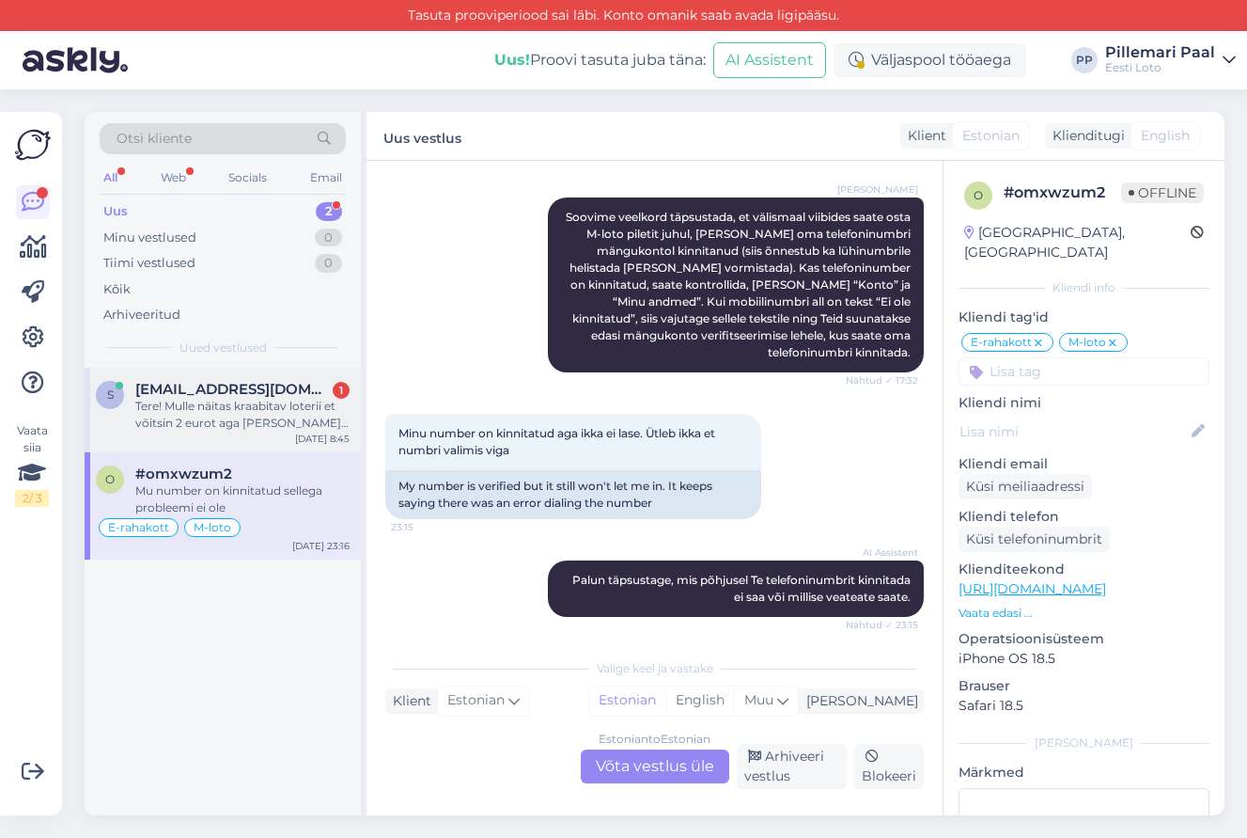
click at [210, 417] on div "Tere! Mulle näitas kraabitav loterii et võitsin 2 eurot aga seda ei tulnud. Või…" at bounding box center [242, 415] width 214 height 34
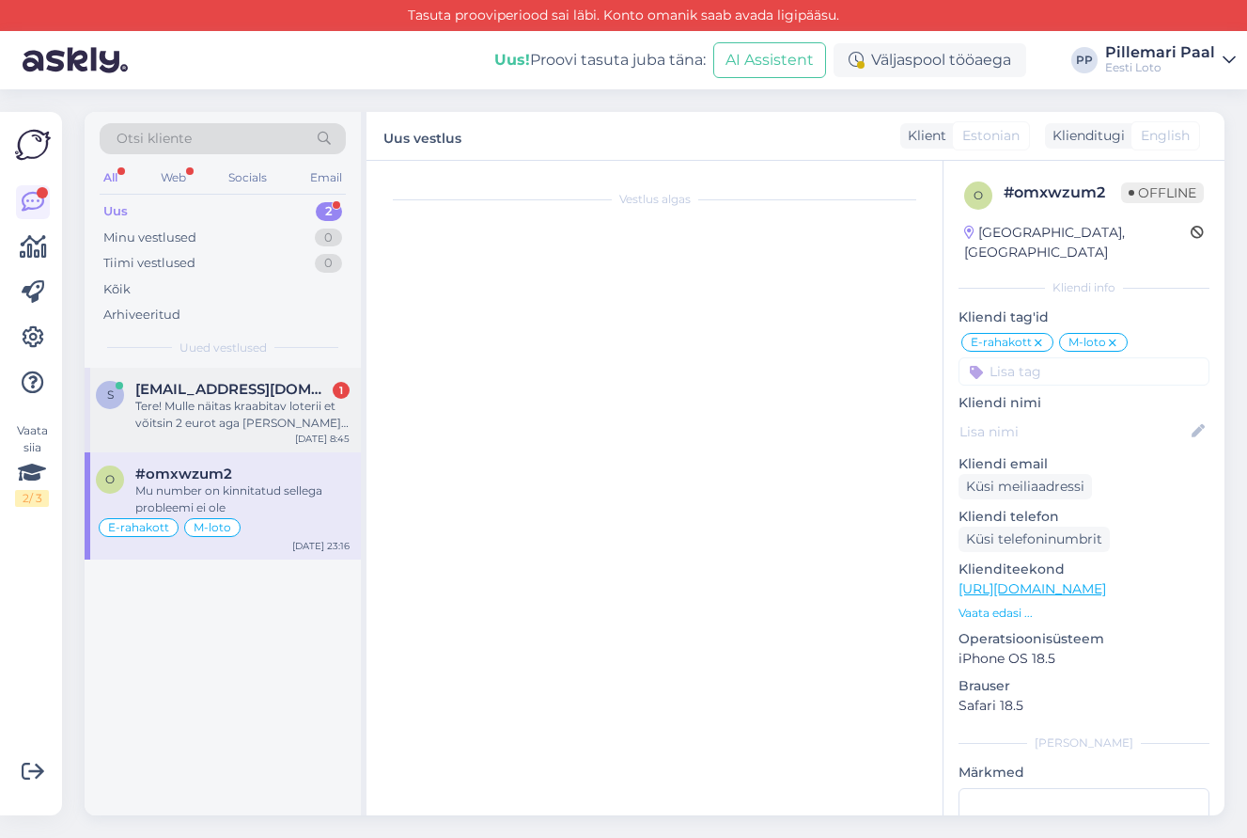
scroll to position [0, 0]
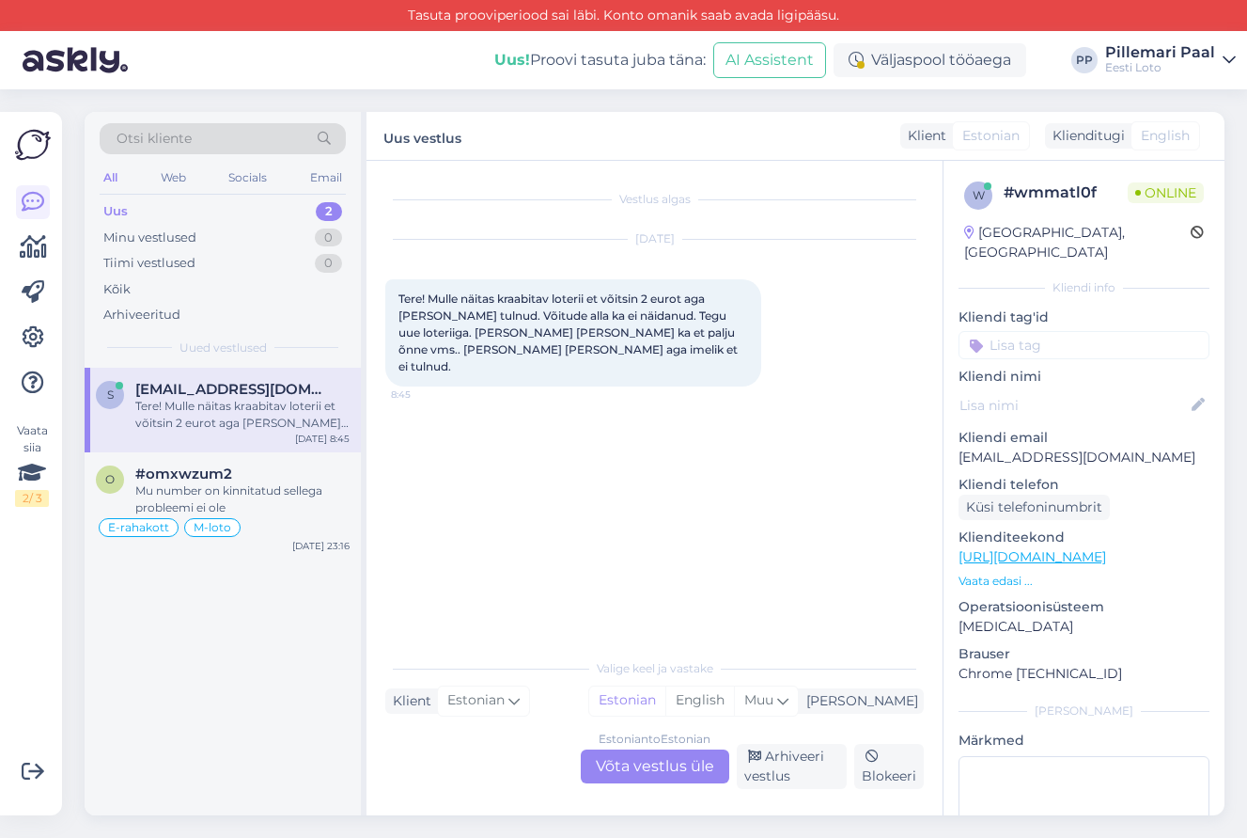
click at [629, 758] on div "Estonian to Estonian Võta vestlus üle" at bounding box center [655, 766] width 149 height 34
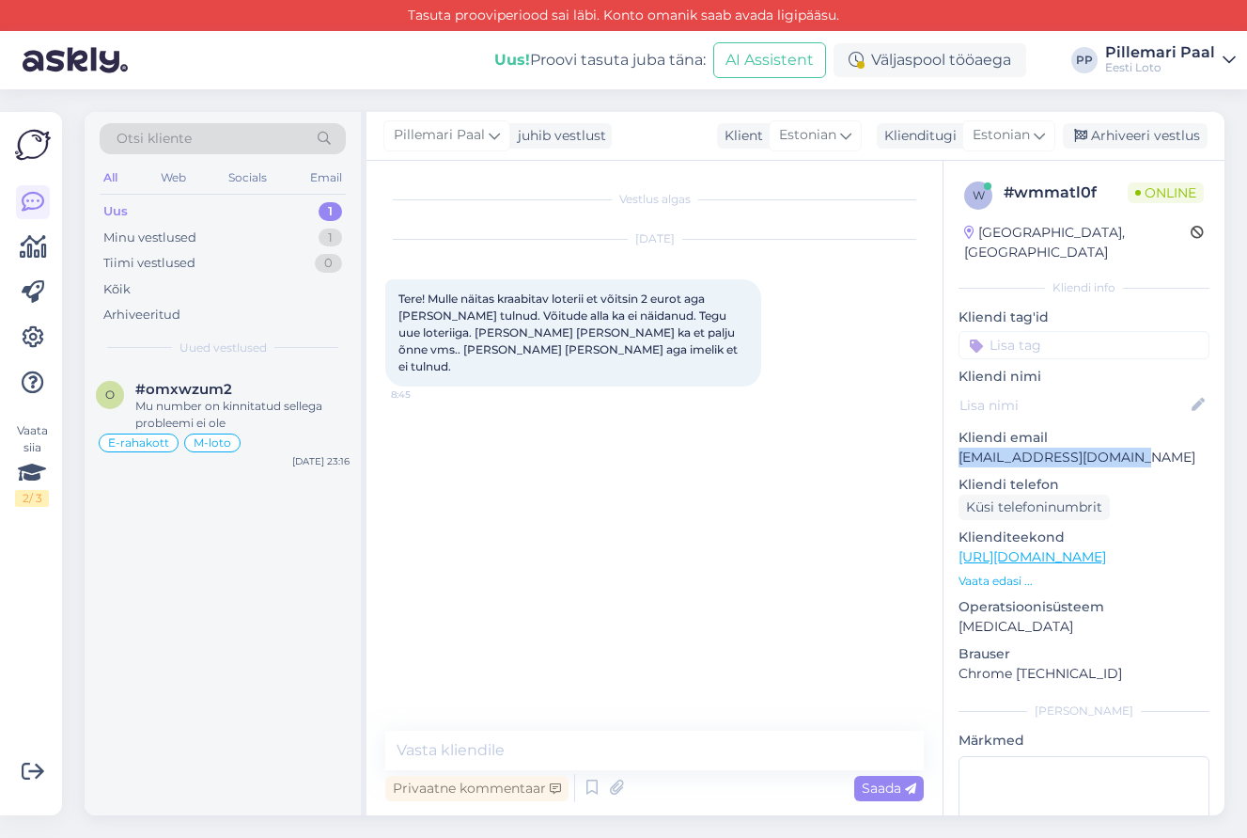
drag, startPoint x: 1135, startPoint y: 442, endPoint x: 960, endPoint y: 444, distance: 174.9
click at [960, 447] on p "sirle.kabanen@gmail.com" at bounding box center [1084, 457] width 251 height 20
copy p "sirle.kabanen@gmail.com"
click at [458, 752] on textarea at bounding box center [654, 749] width 539 height 39
paste textarea "Selline olukord võib tekkida kui sulgeda mäng enne, kui see on jõudnud lõpuni m…"
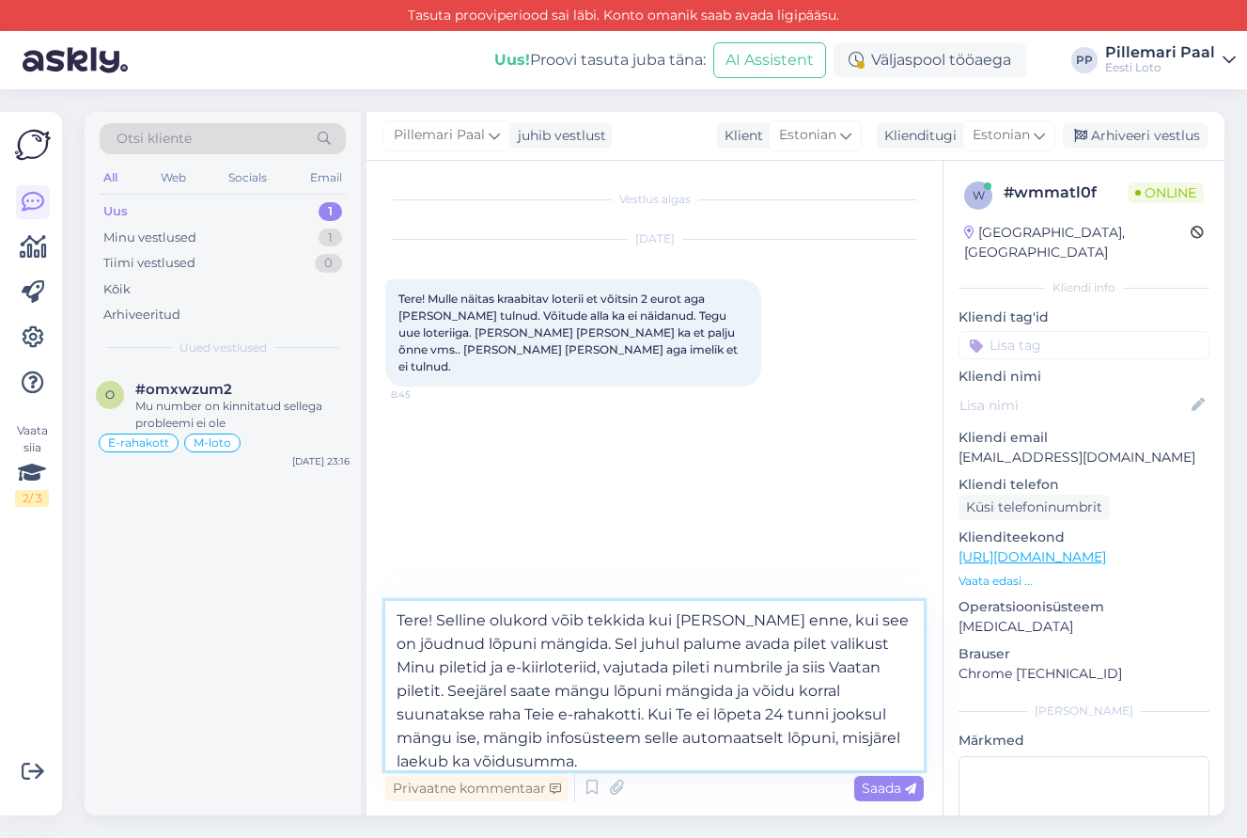
click at [869, 641] on textarea "Tere! Selline olukord võib tekkida kui sulgeda mäng enne, kui see on jõudnud lõ…" at bounding box center [654, 685] width 539 height 169
click at [492, 667] on textarea "Tere! Selline olukord võib tekkida kui sulgeda mäng enne, kui see on jõudnud lõ…" at bounding box center [654, 685] width 539 height 169
click at [518, 666] on textarea "Tere! Selline olukord võib tekkida kui sulgeda mäng enne, kui see on jõudnud lõ…" at bounding box center [654, 685] width 539 height 169
click at [615, 666] on textarea "Tere! Selline olukord võib tekkida kui sulgeda mäng enne, kui see on jõudnud lõ…" at bounding box center [654, 685] width 539 height 169
click at [856, 669] on textarea "Tere! Selline olukord võib tekkida kui sulgeda mäng enne, kui see on jõudnud lõ…" at bounding box center [654, 685] width 539 height 169
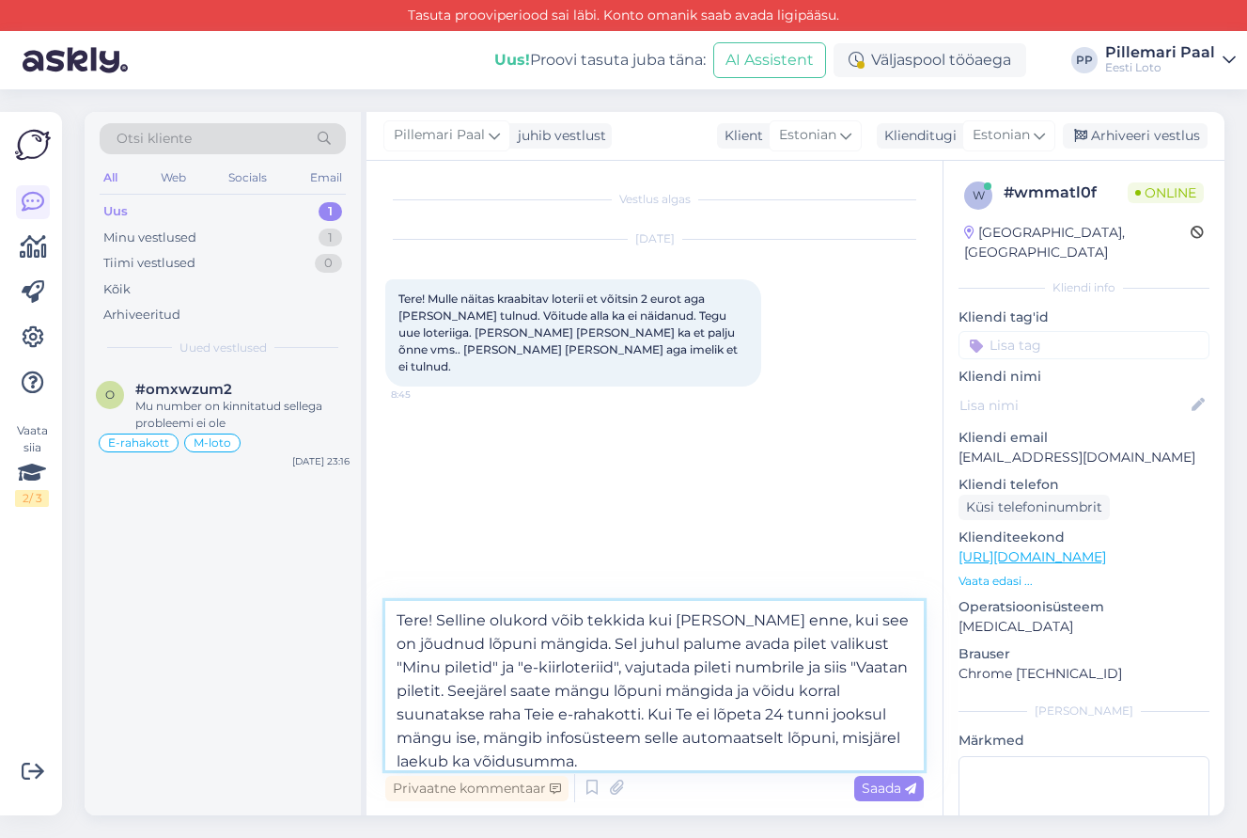
click at [440, 687] on textarea "Tere! Selline olukord võib tekkida kui sulgeda mäng enne, kui see on jõudnud lõ…" at bounding box center [654, 685] width 539 height 169
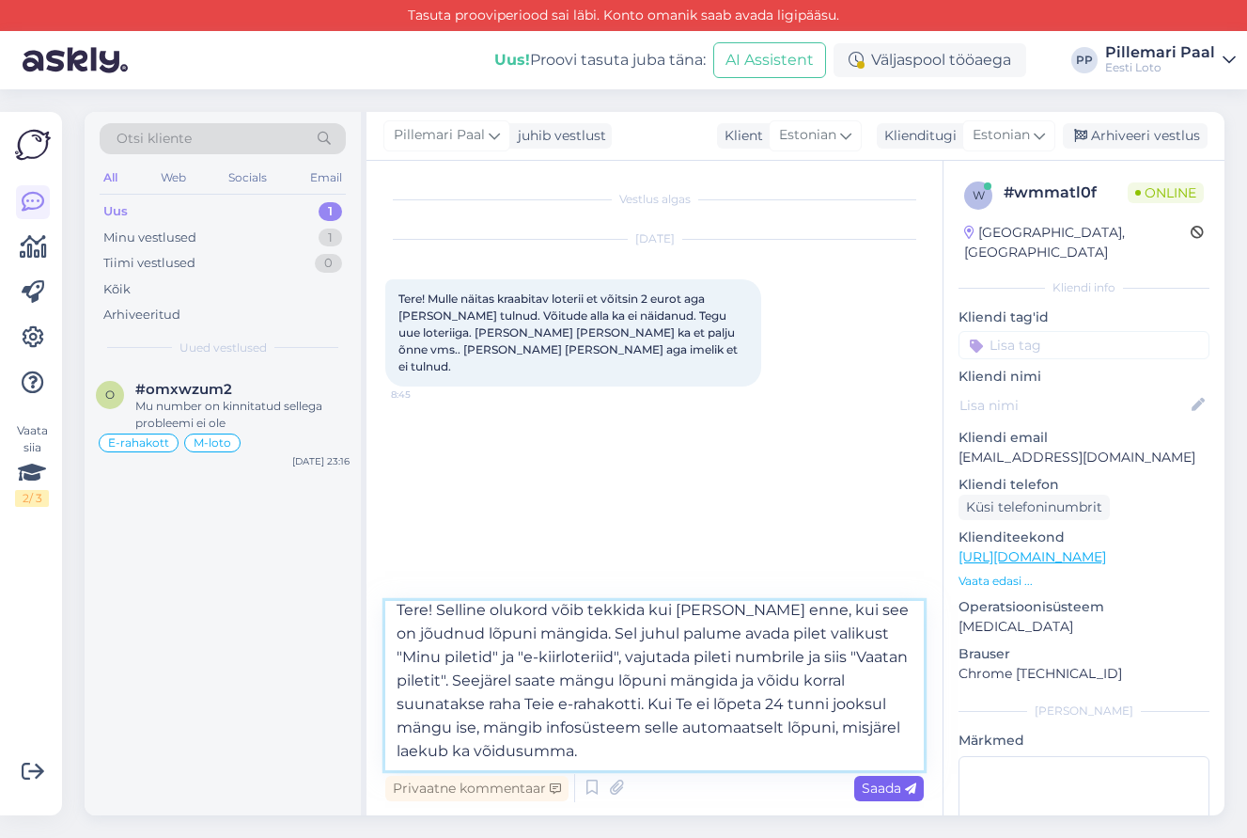
type textarea "Tere! Selline olukord võib tekkida kui sulgeda mäng enne, kui see on jõudnud lõ…"
click at [870, 758] on span "Saada" at bounding box center [889, 787] width 55 height 17
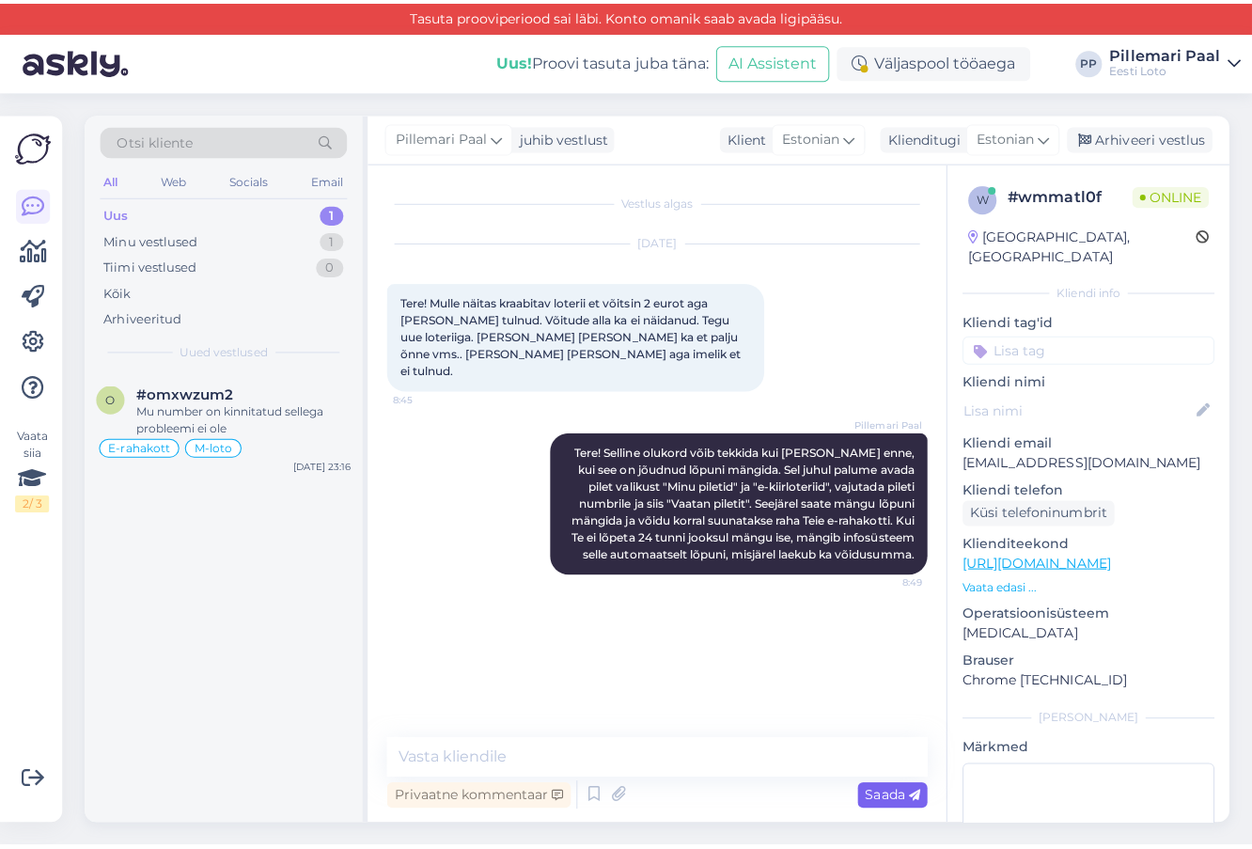
scroll to position [0, 0]
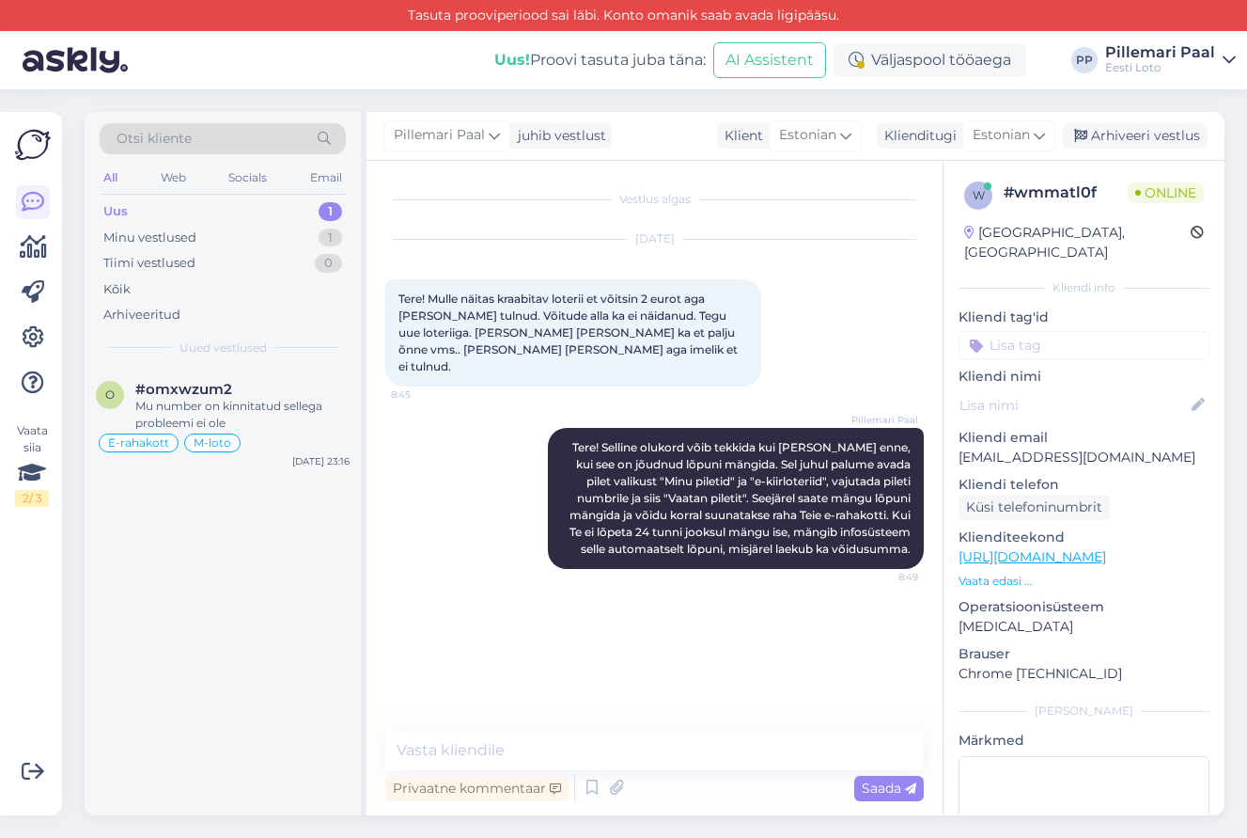
click at [1044, 331] on input at bounding box center [1084, 345] width 251 height 28
type input "e-kiir"
click at [1088, 385] on div "e-kiirloterii" at bounding box center [1084, 394] width 79 height 19
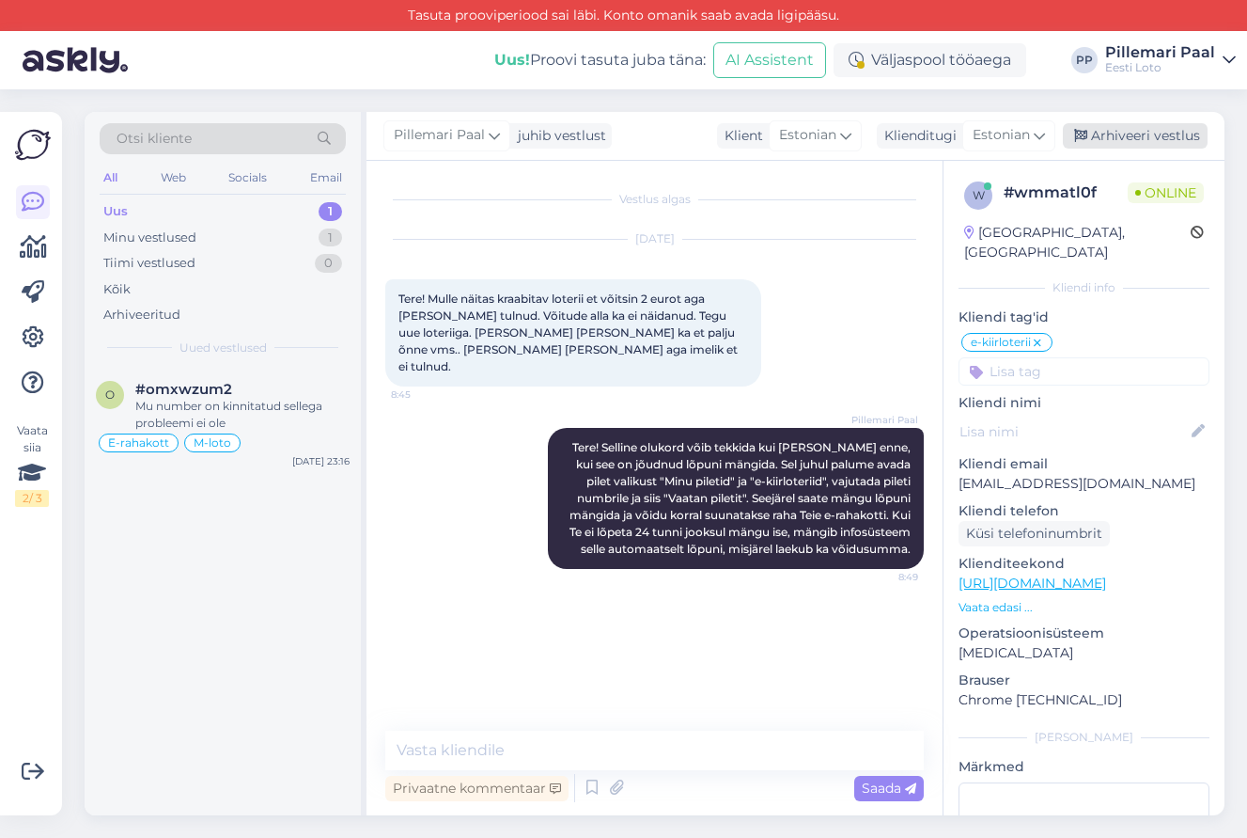
click at [1157, 136] on div "Arhiveeri vestlus" at bounding box center [1135, 135] width 145 height 25
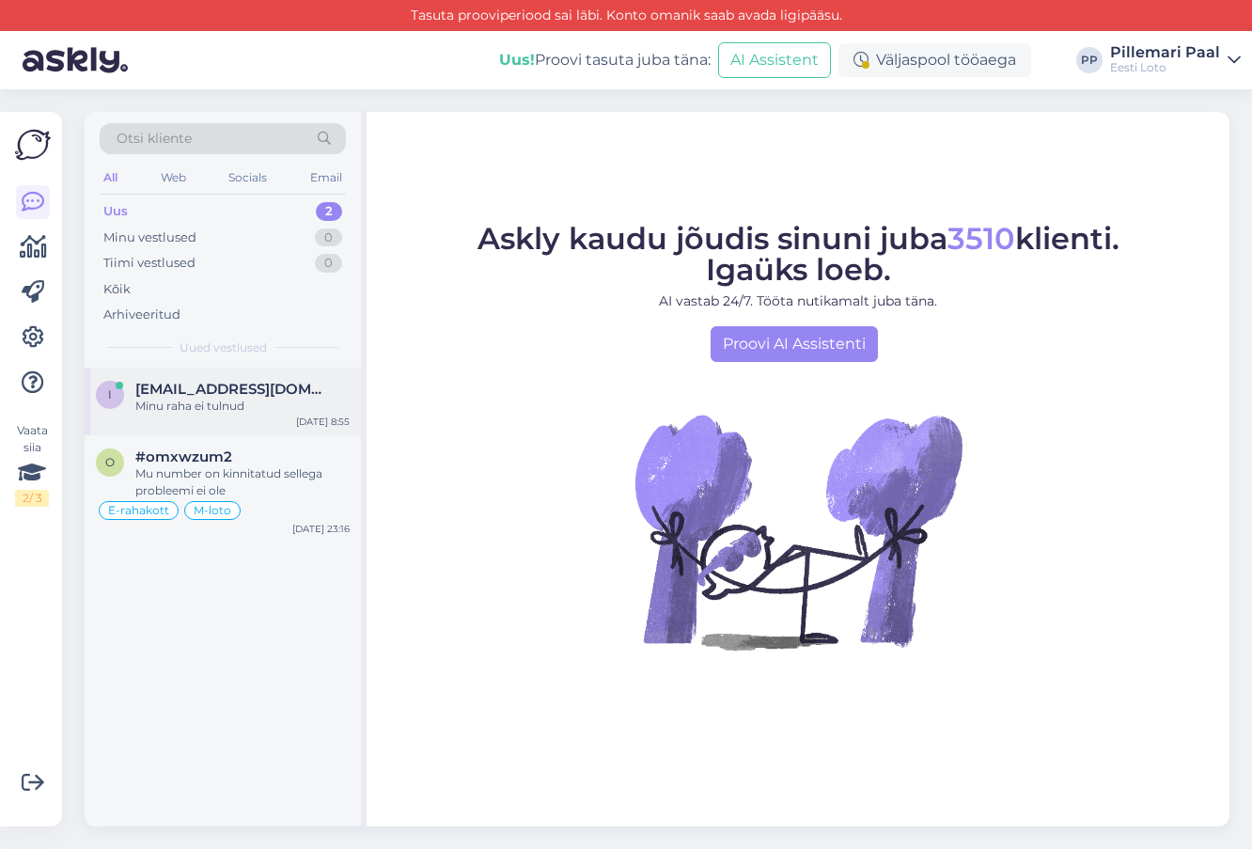
click at [248, 409] on div "Minu raha ei tulnud" at bounding box center [242, 406] width 214 height 17
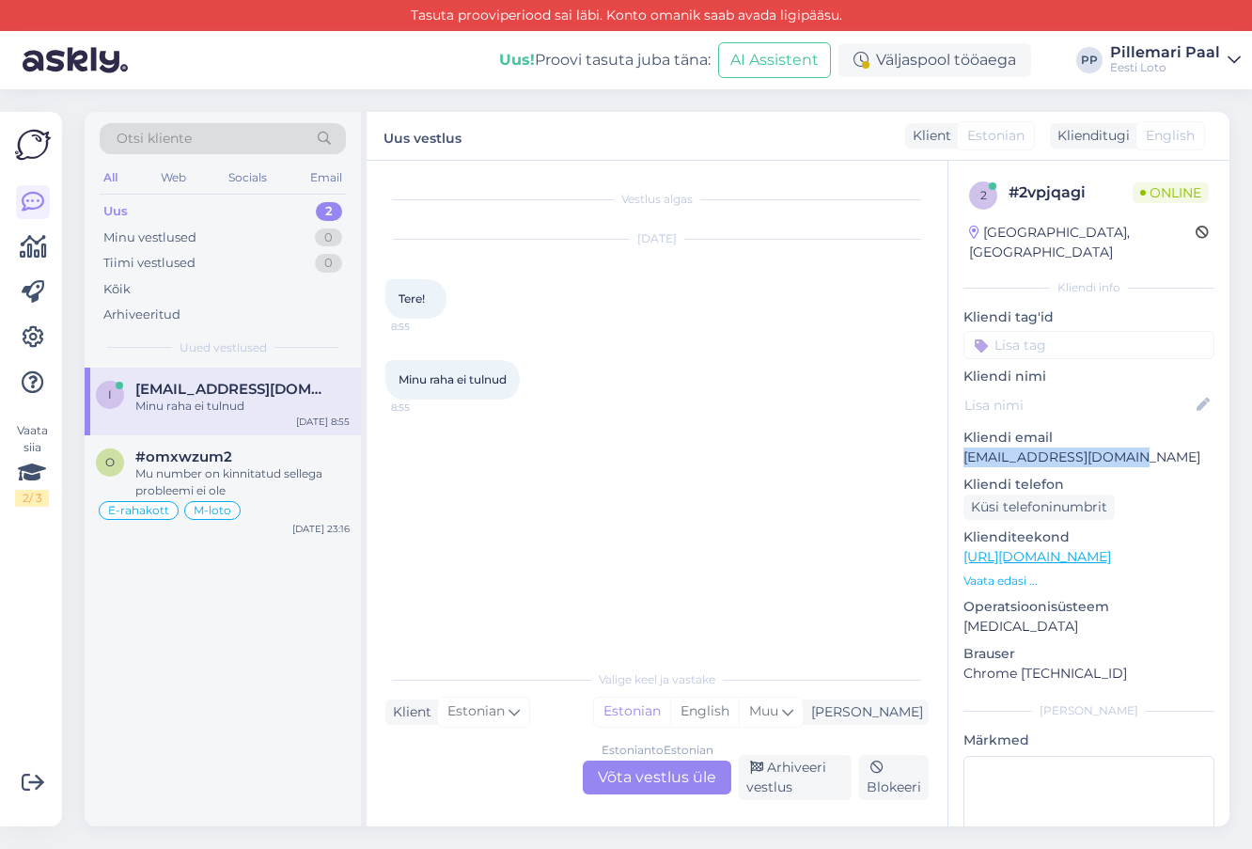
drag, startPoint x: 1135, startPoint y: 439, endPoint x: 961, endPoint y: 442, distance: 173.9
click at [961, 442] on div "2 # 2vpjqagi Online [GEOGRAPHIC_DATA], [GEOGRAPHIC_DATA] Kliendi info Kliendi t…" at bounding box center [1088, 557] width 281 height 792
copy p "[EMAIL_ADDRESS][DOMAIN_NAME]"
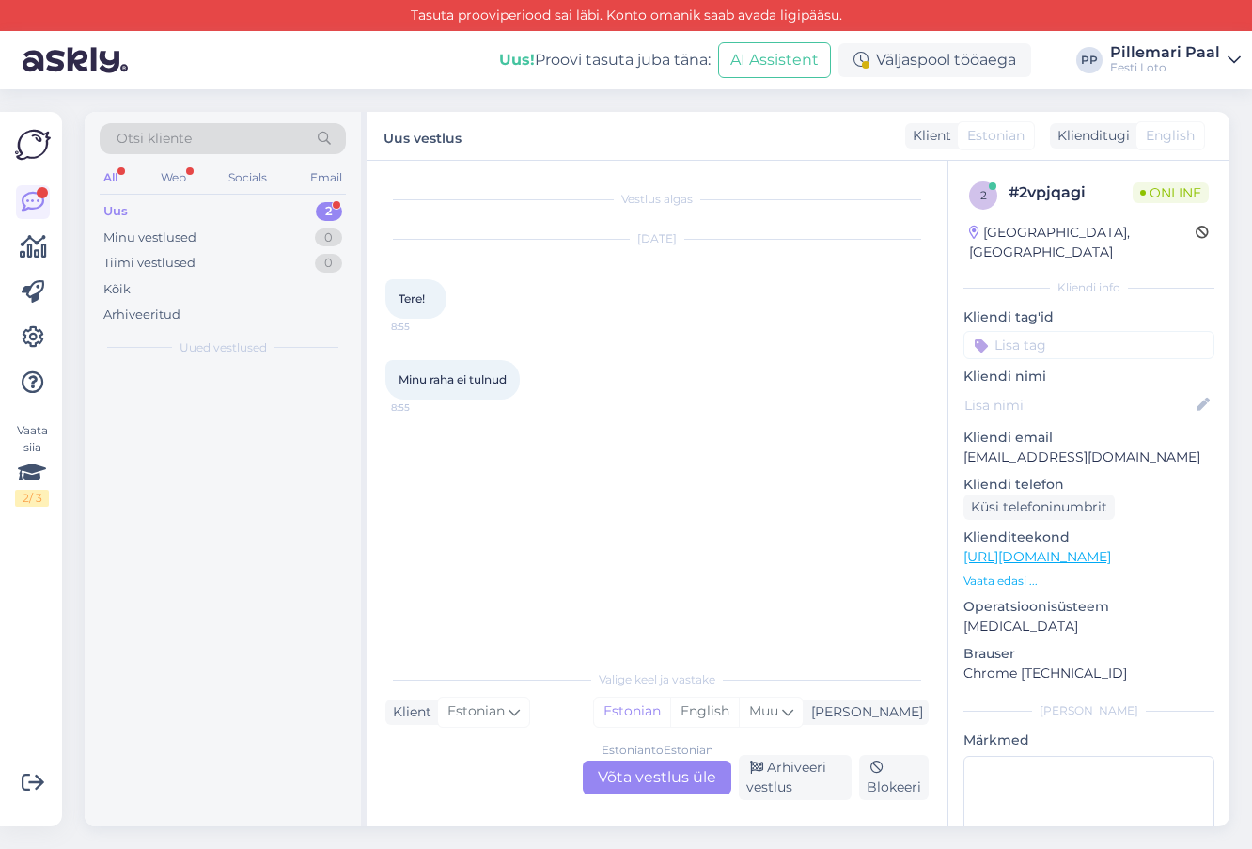
click at [651, 774] on div "Estonian to Estonian Võta vestlus üle" at bounding box center [657, 777] width 149 height 34
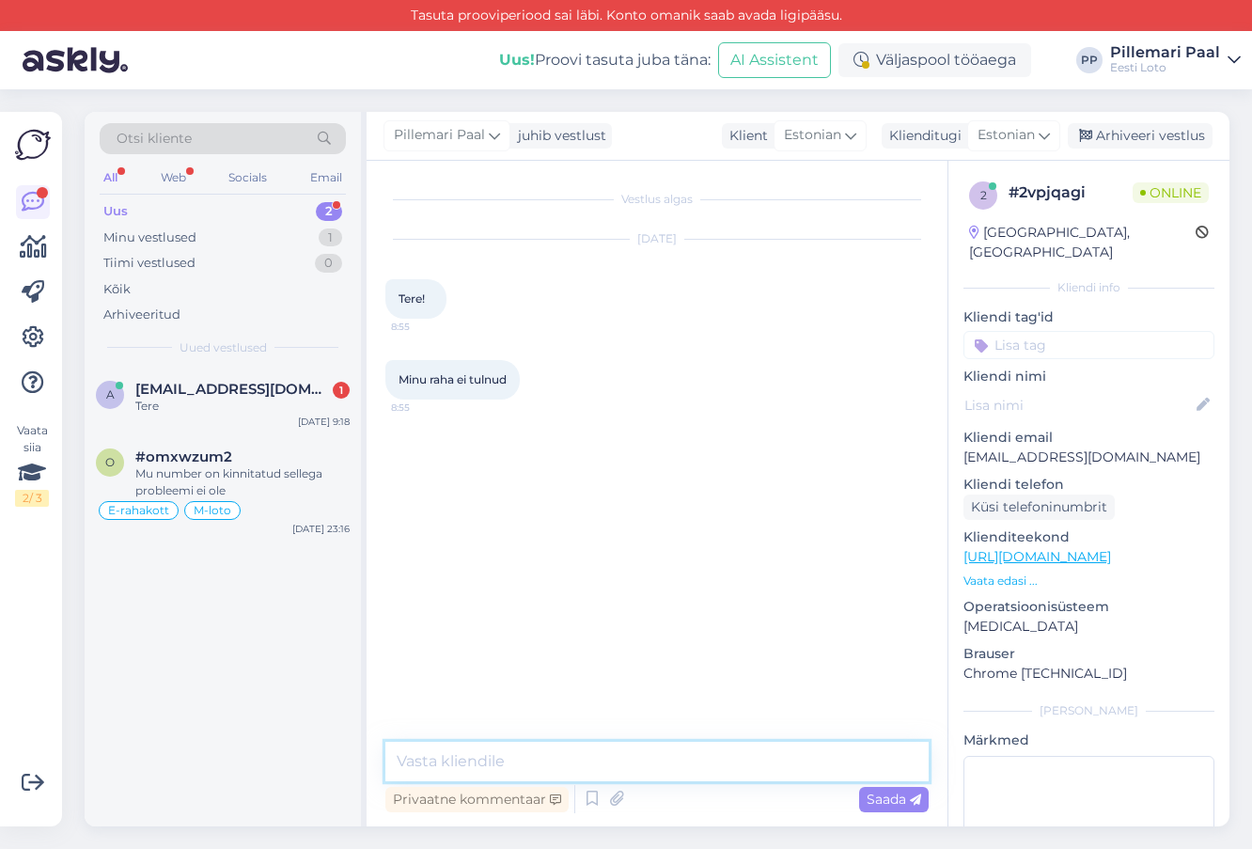
click at [634, 760] on textarea at bounding box center [656, 761] width 543 height 39
paste textarea "Tere Täname Teid kirja eest. Kahjuks Teie sissemakse ebaõnnestus tehnilise [PER…"
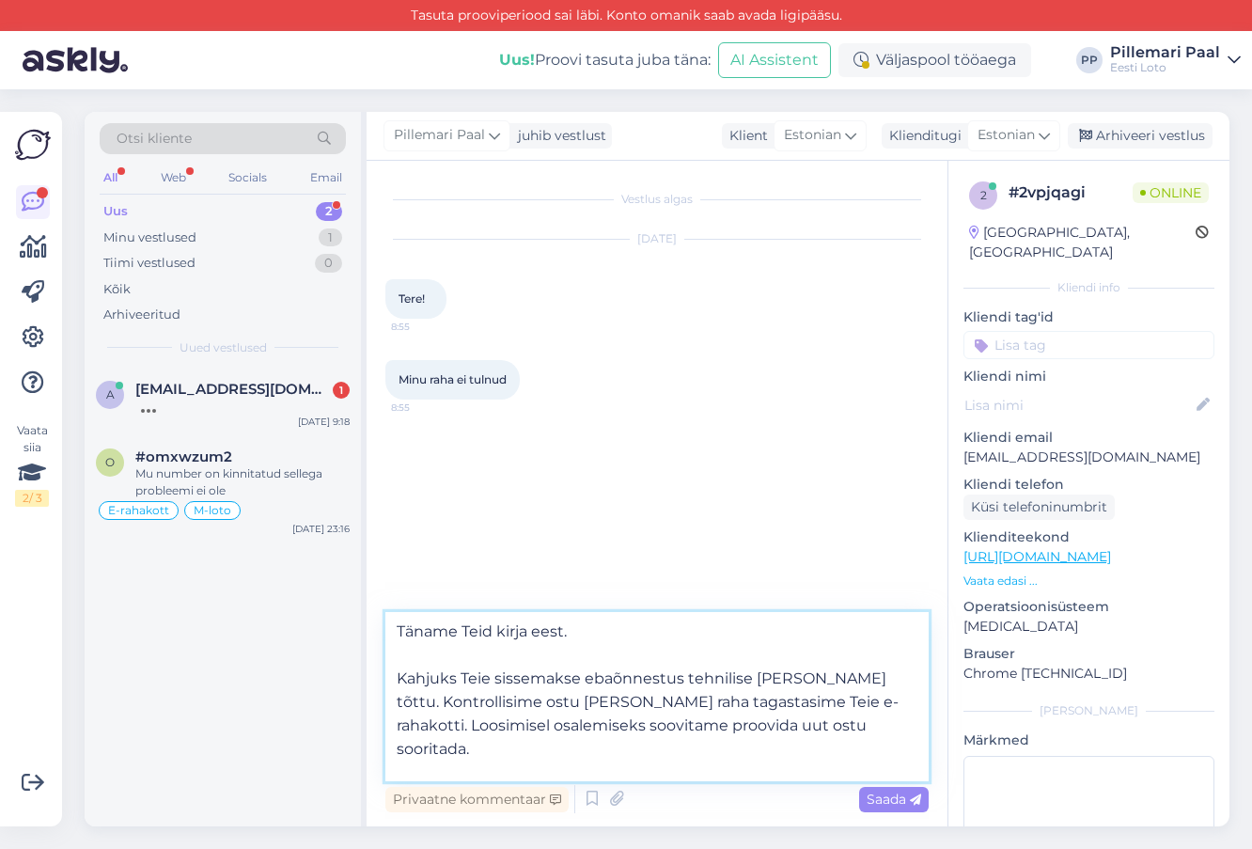
drag, startPoint x: 396, startPoint y: 677, endPoint x: 394, endPoint y: 635, distance: 42.3
click at [394, 635] on textarea "Tere Täname Teid kirja eest. Kahjuks Teie sissemakse ebaõnnestus tehnilise [PER…" at bounding box center [656, 696] width 543 height 169
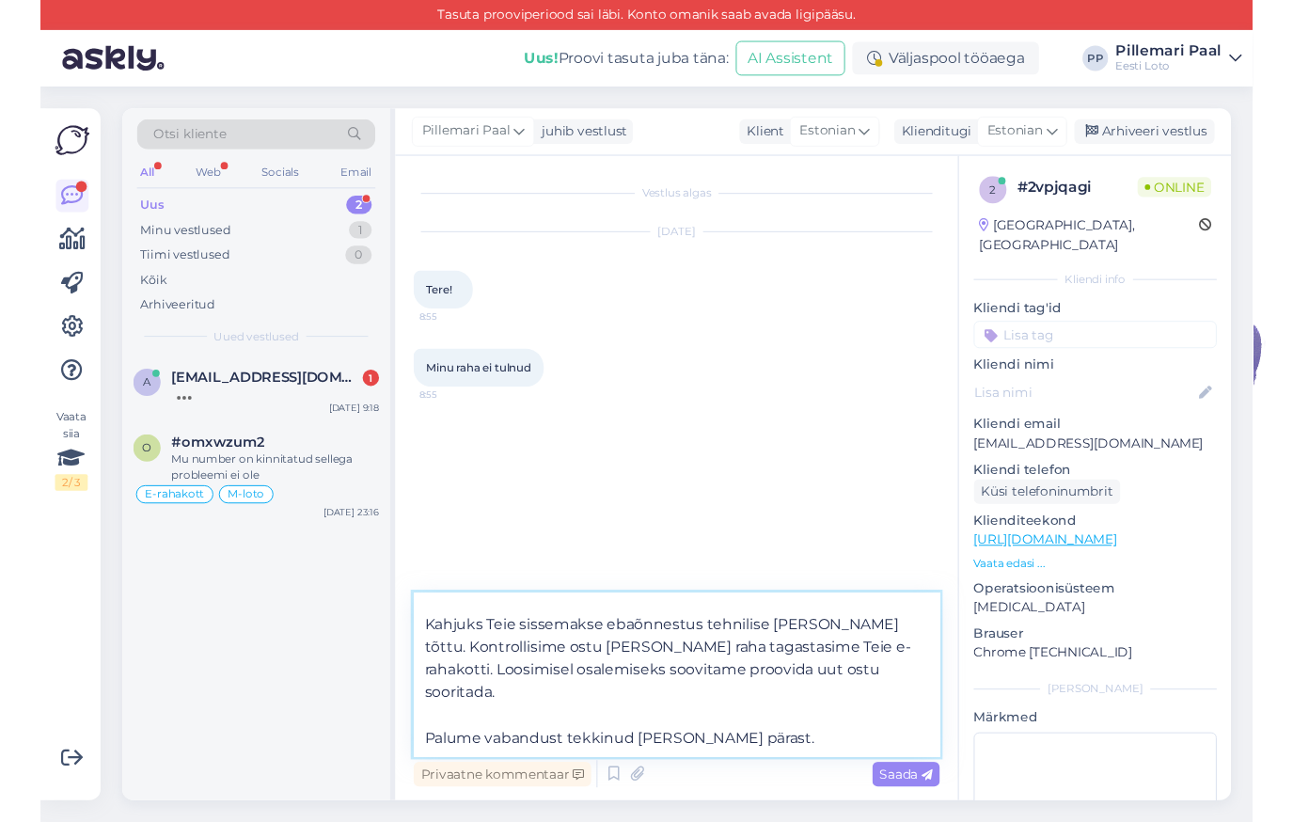
scroll to position [0, 0]
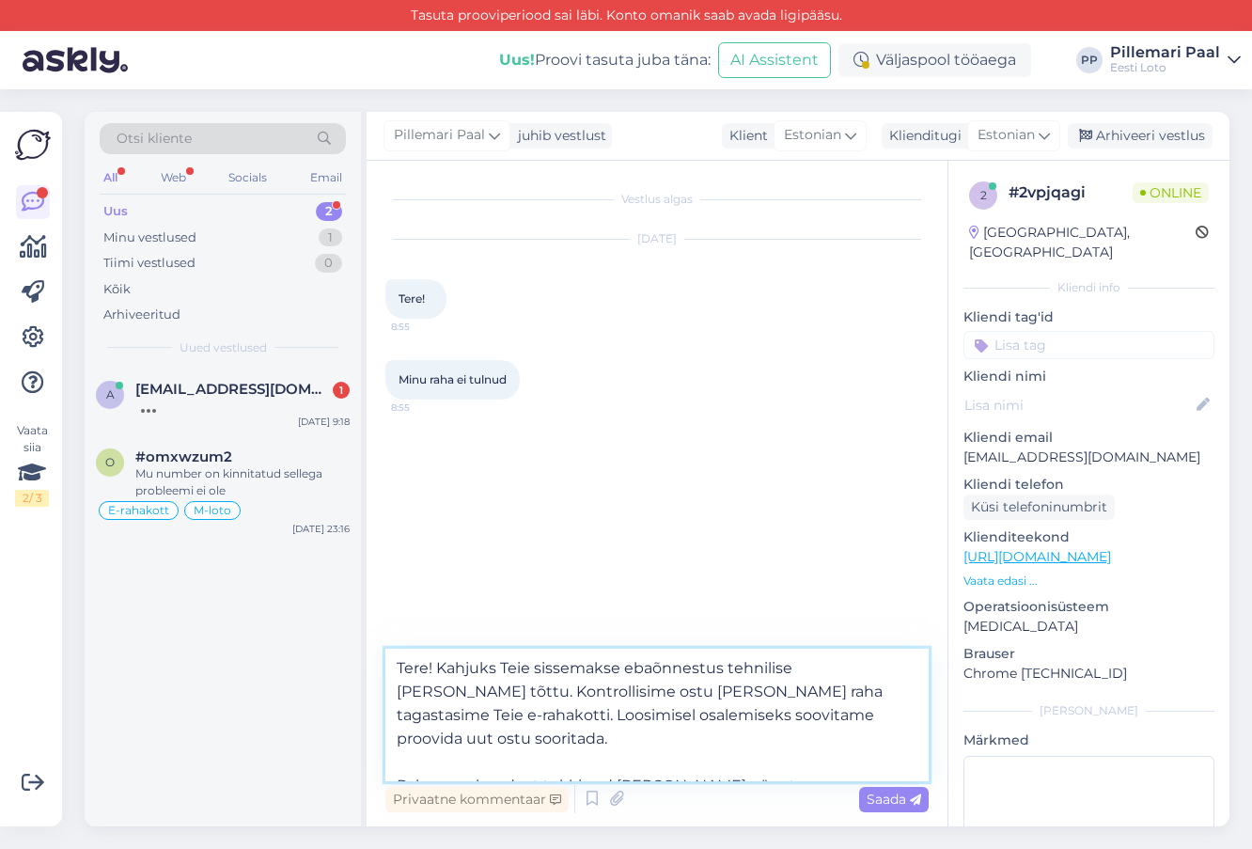
drag, startPoint x: 889, startPoint y: 723, endPoint x: 390, endPoint y: 716, distance: 499.2
click at [390, 716] on textarea "Tere! Kahjuks Teie sissemakse ebaõnnestus tehnilise [PERSON_NAME] tõttu. Kontro…" at bounding box center [656, 715] width 543 height 133
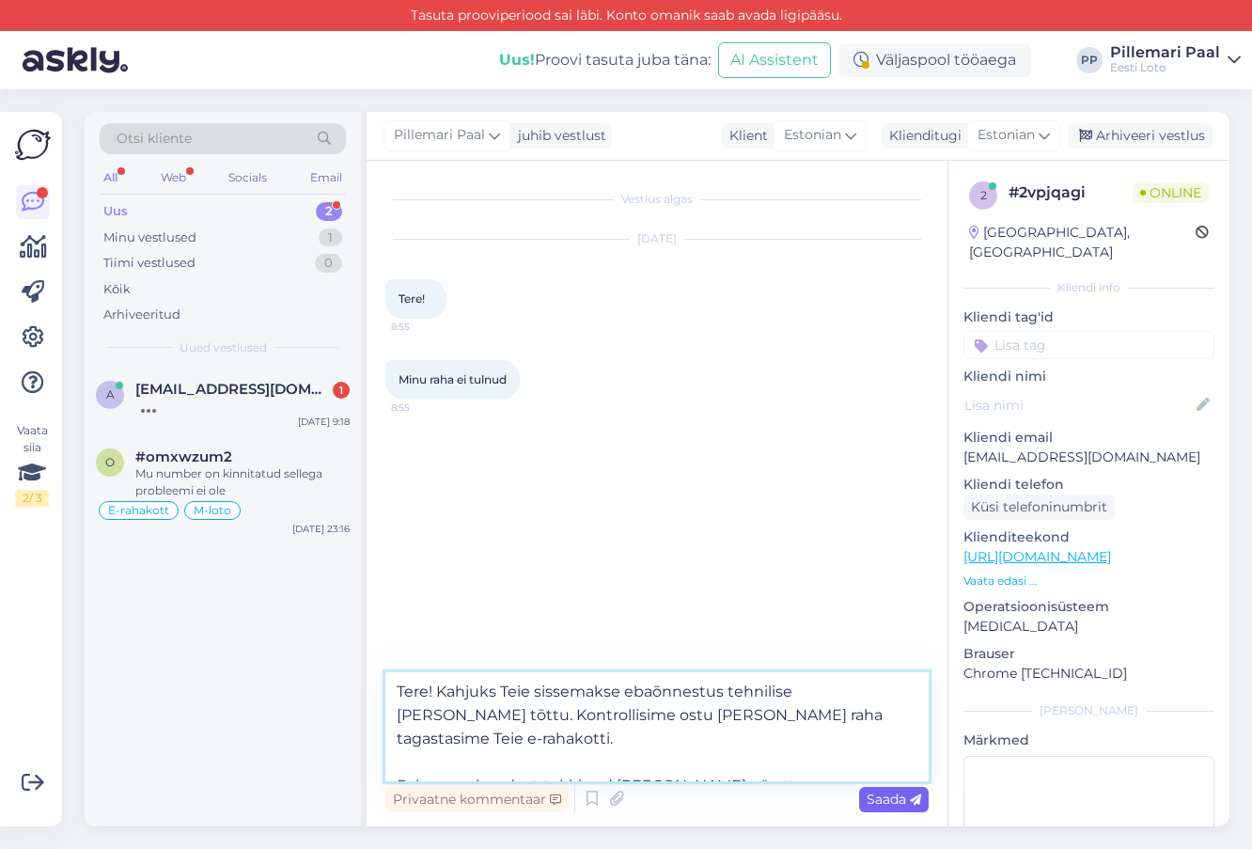
type textarea "Tere! Kahjuks Teie sissemakse ebaõnnestus tehnilise [PERSON_NAME] tõttu. Kontro…"
click at [910, 794] on icon at bounding box center [915, 799] width 11 height 11
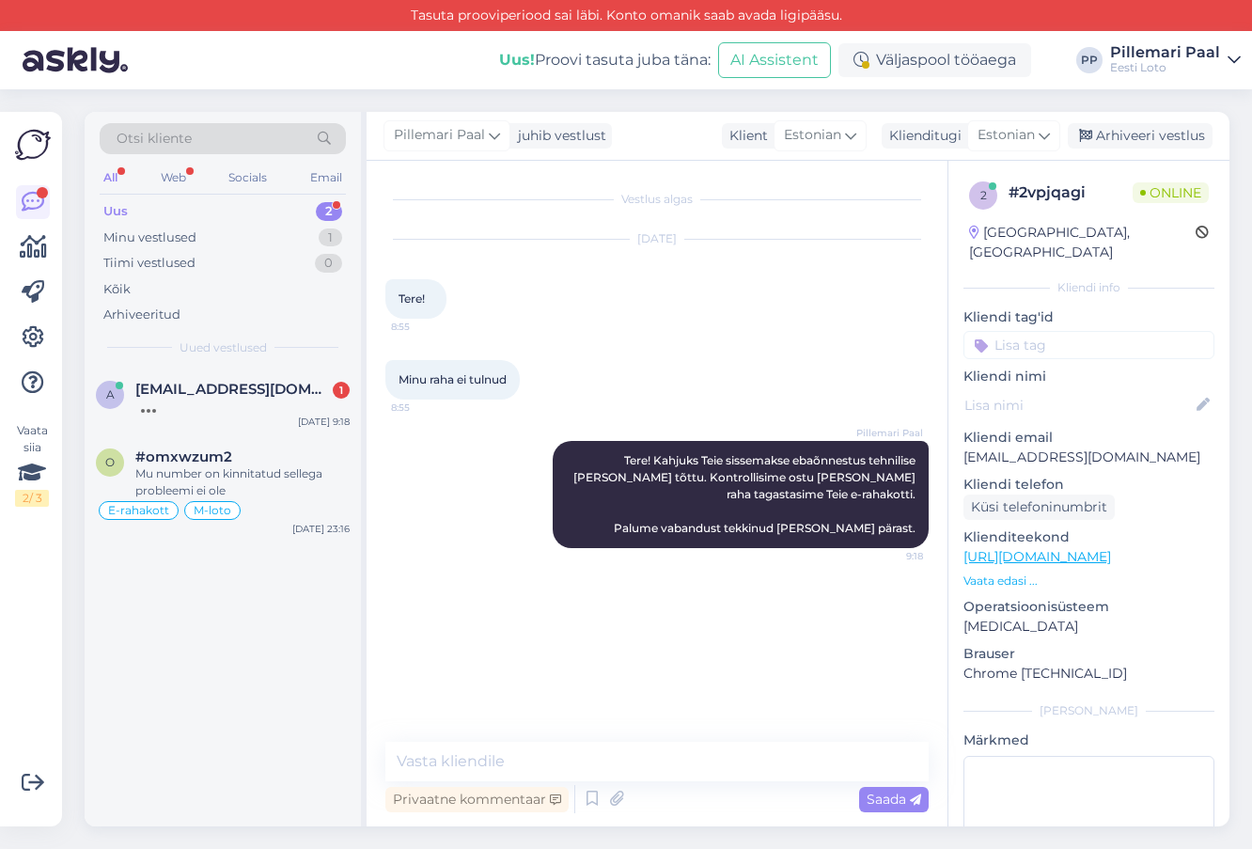
click at [1020, 331] on input at bounding box center [1089, 345] width 251 height 28
type input "e-raha"
click at [1074, 389] on span "E-rahakott" at bounding box center [1088, 394] width 61 height 11
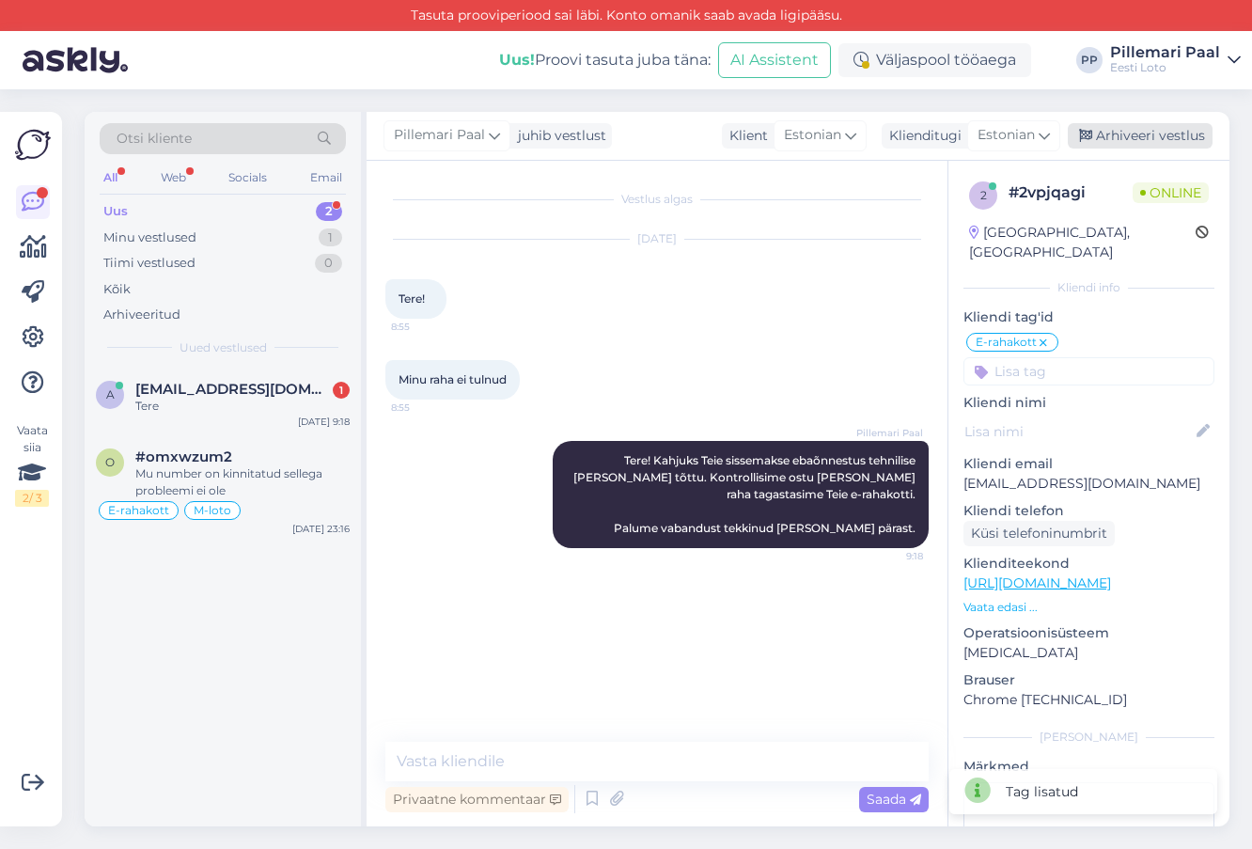
click at [1124, 133] on div "Arhiveeri vestlus" at bounding box center [1140, 135] width 145 height 25
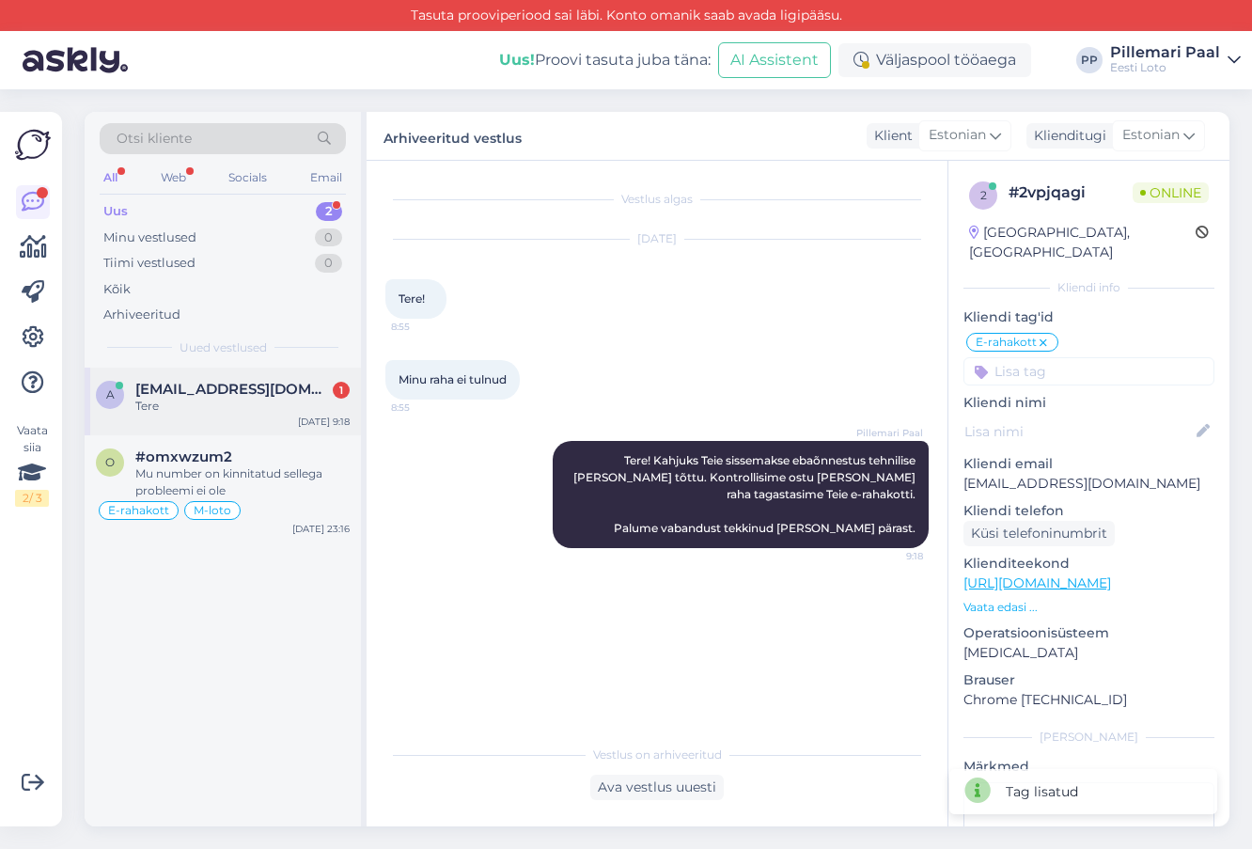
click at [213, 384] on span "[EMAIL_ADDRESS][DOMAIN_NAME]" at bounding box center [233, 389] width 196 height 17
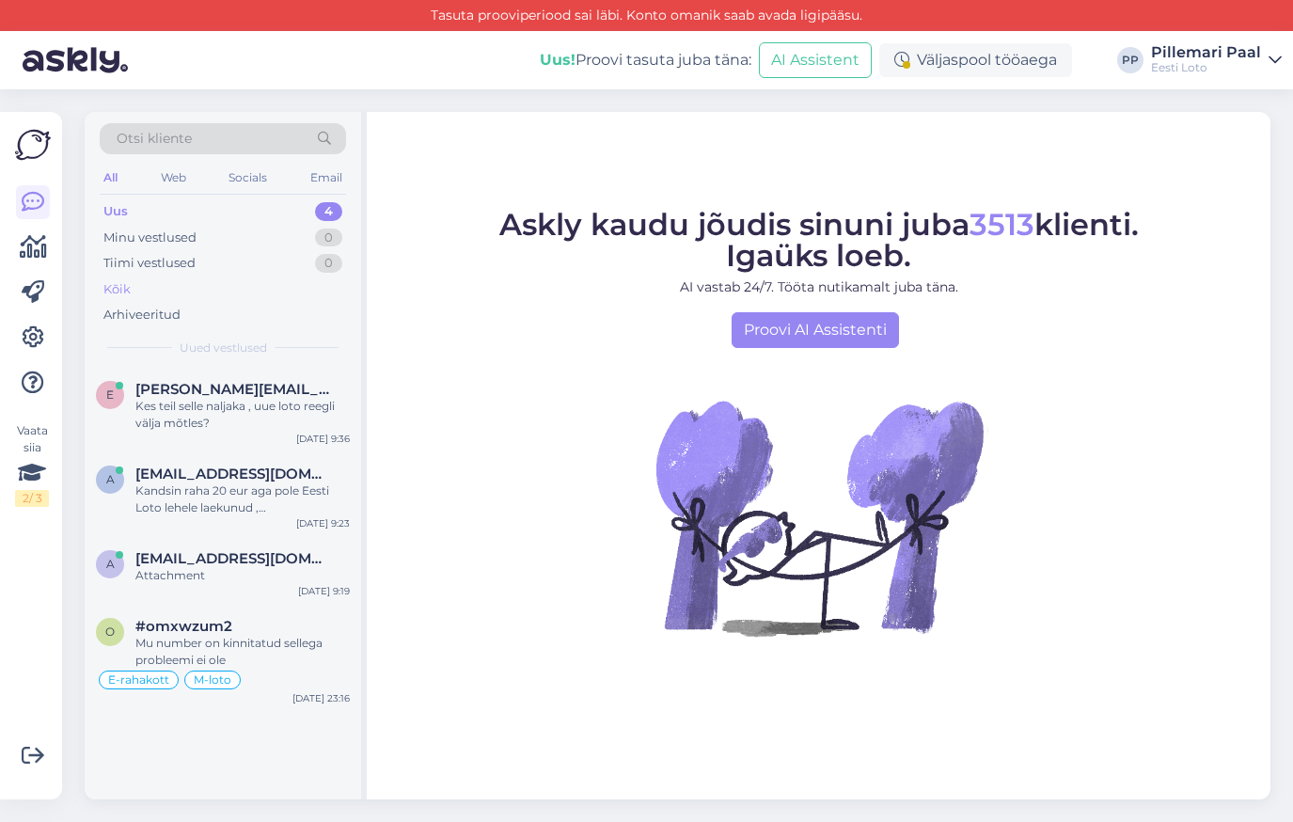
click at [146, 281] on div "Kõik" at bounding box center [223, 289] width 246 height 26
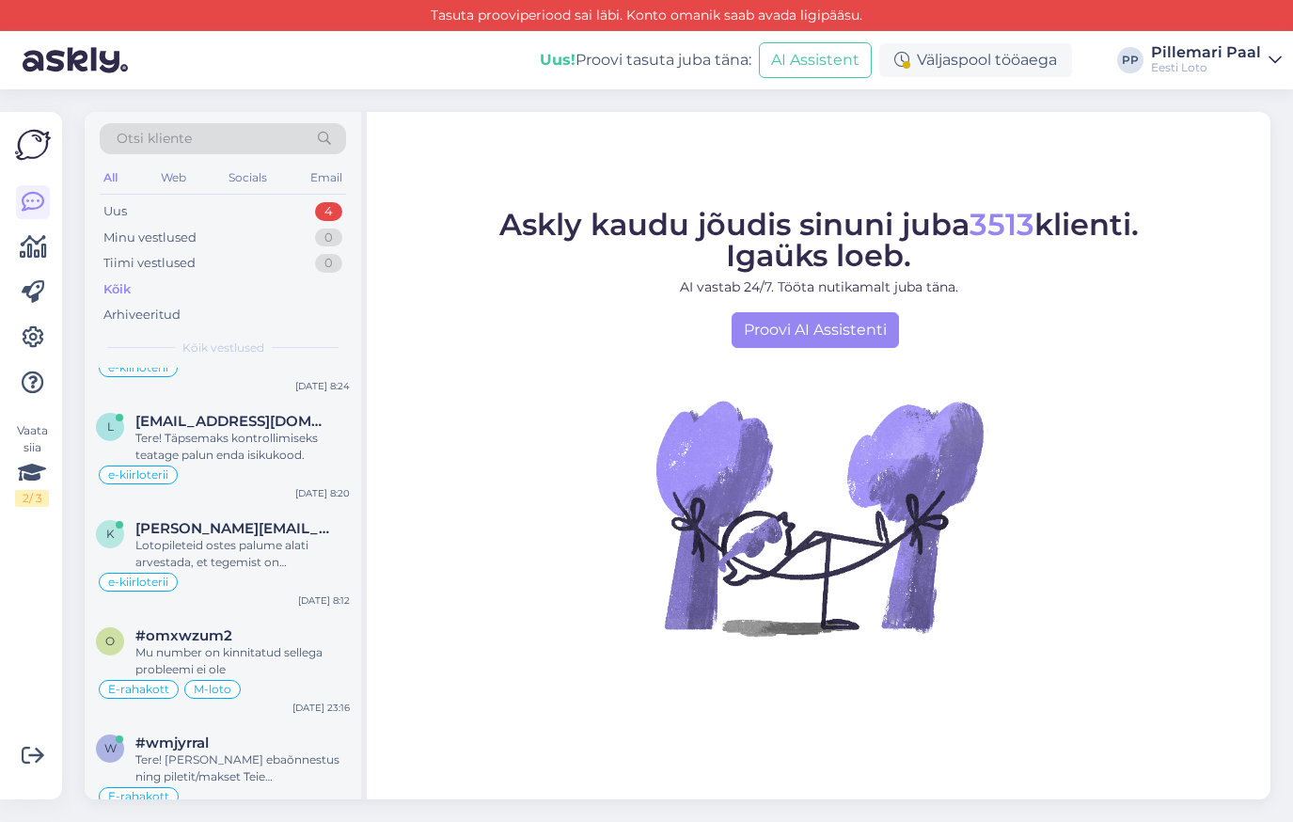
scroll to position [534, 0]
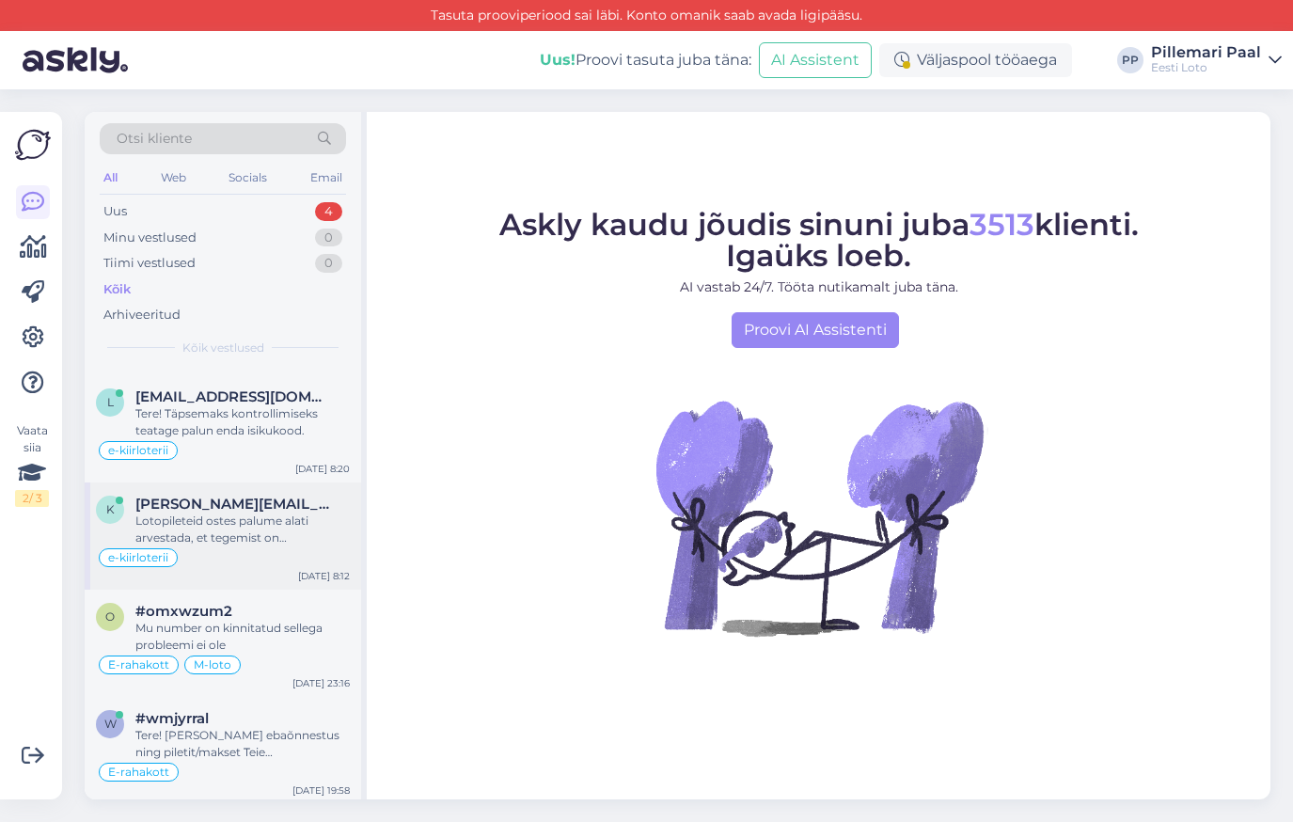
click at [216, 533] on div "Lotopileteid ostes palume alati arvestada, et tegemist on õnnemänguga ja võitmi…" at bounding box center [242, 529] width 214 height 34
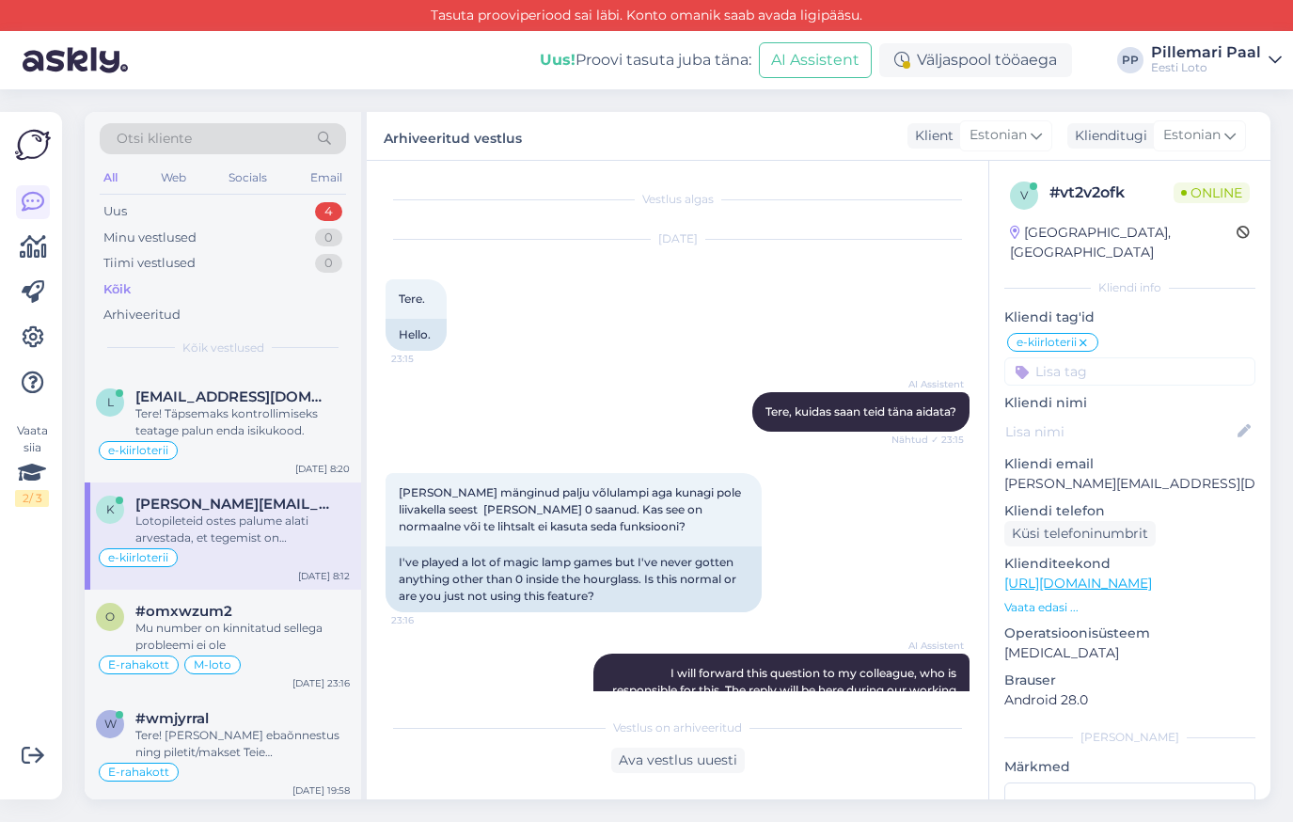
scroll to position [243, 0]
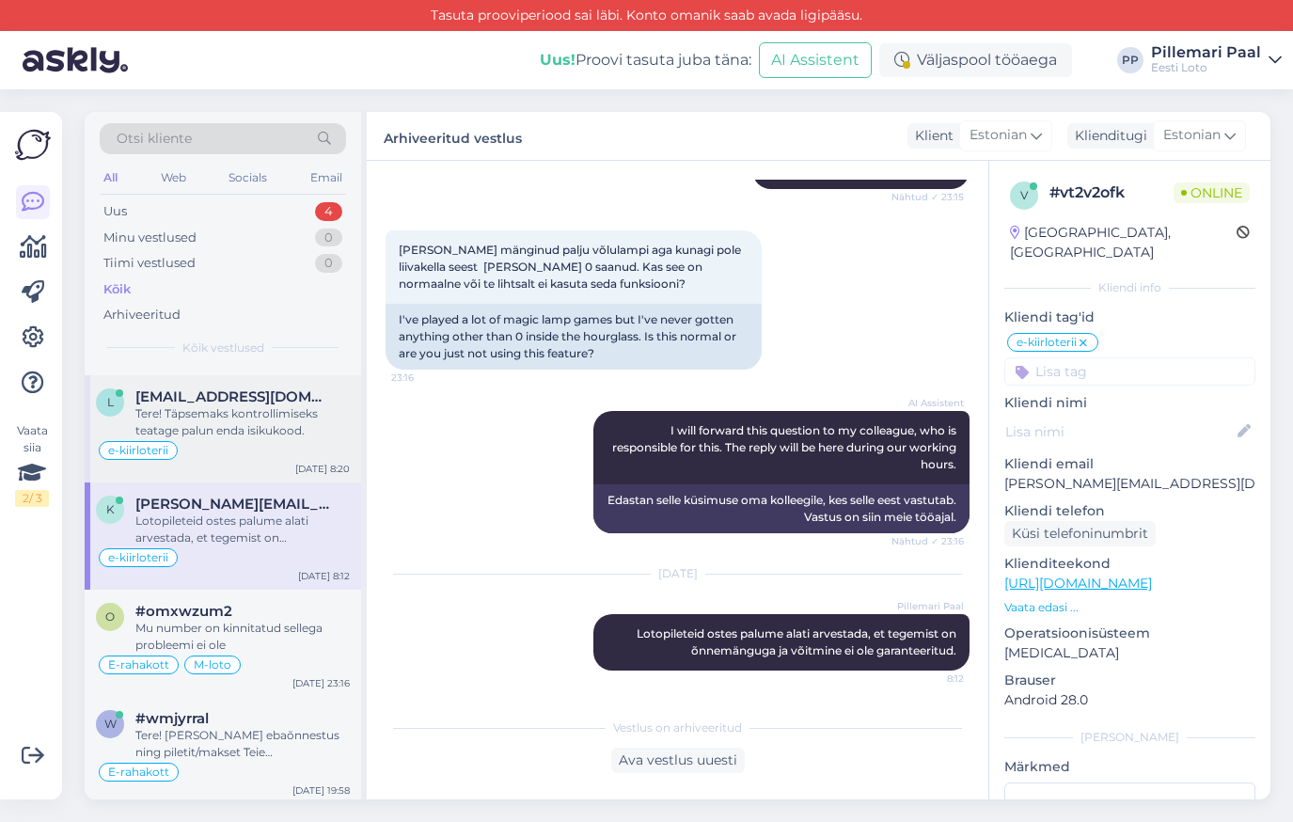
click at [236, 425] on div "Tere! Täpsemaks kontrollimiseks teatage palun enda isikukood." at bounding box center [242, 422] width 214 height 34
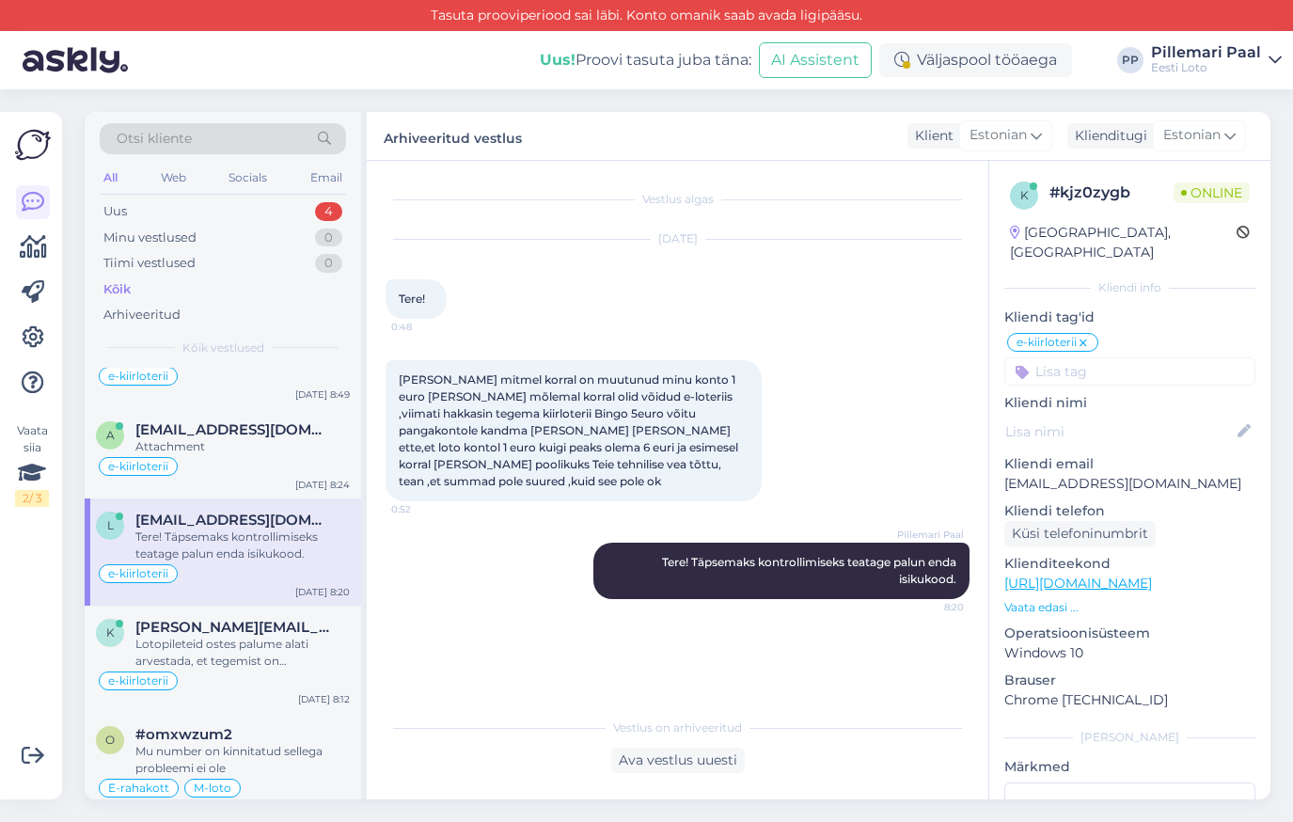
scroll to position [400, 0]
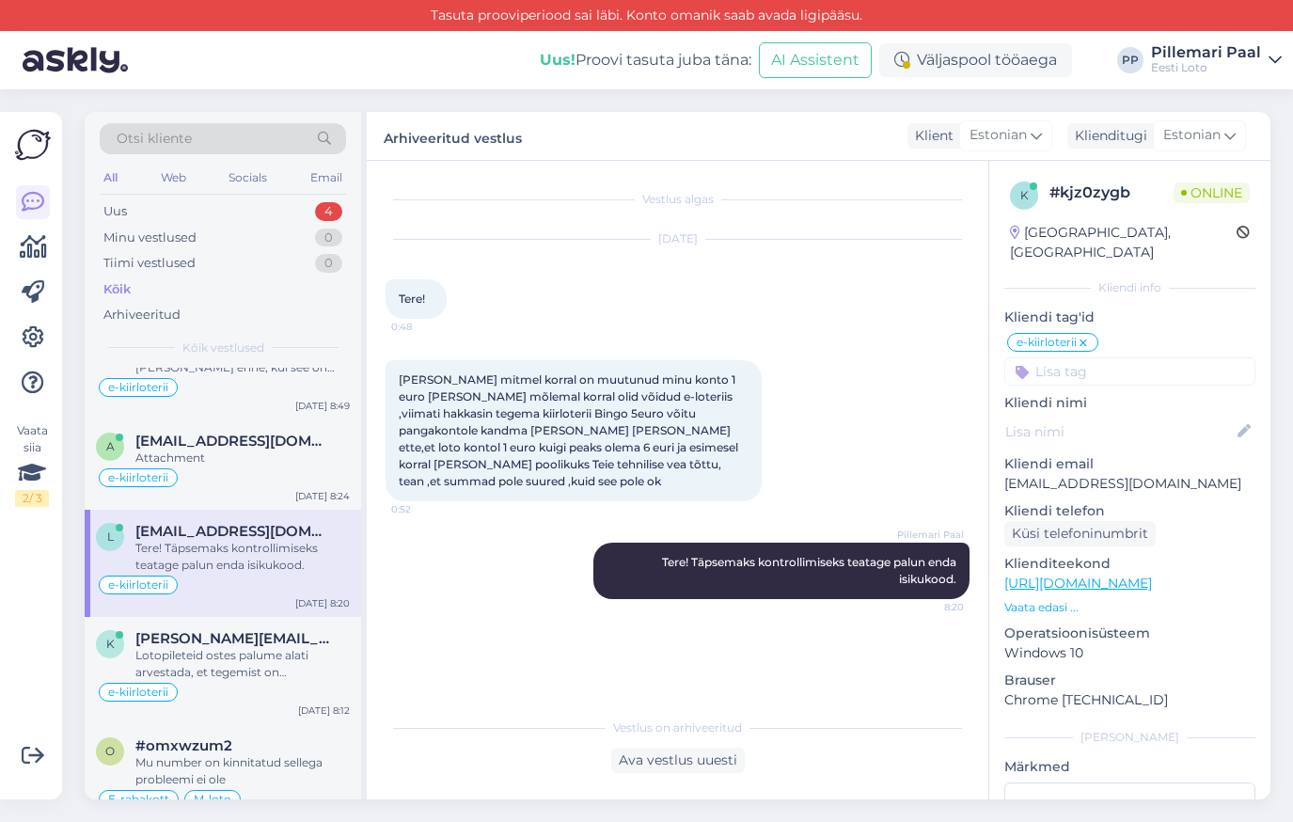
click at [241, 477] on div "e-kiirloterii" at bounding box center [223, 477] width 254 height 23
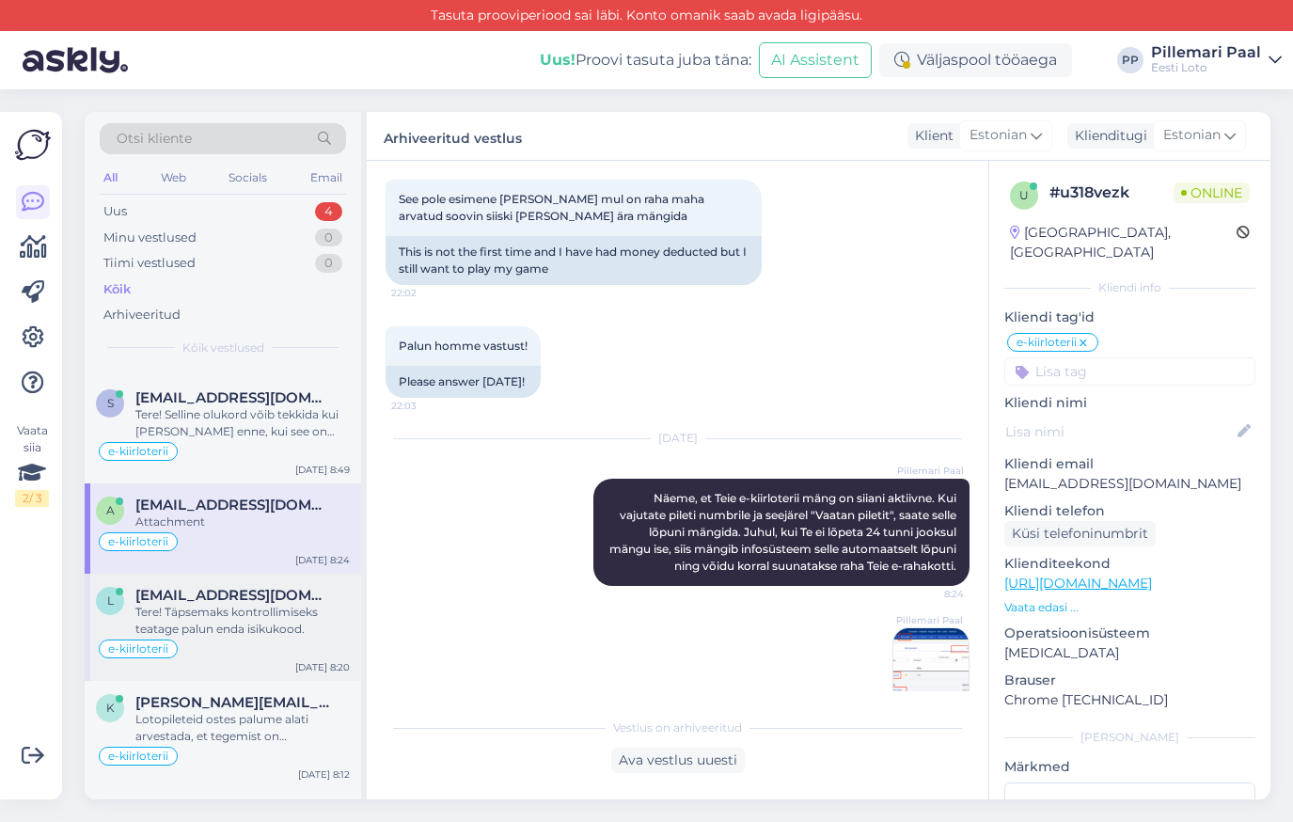
scroll to position [310, 0]
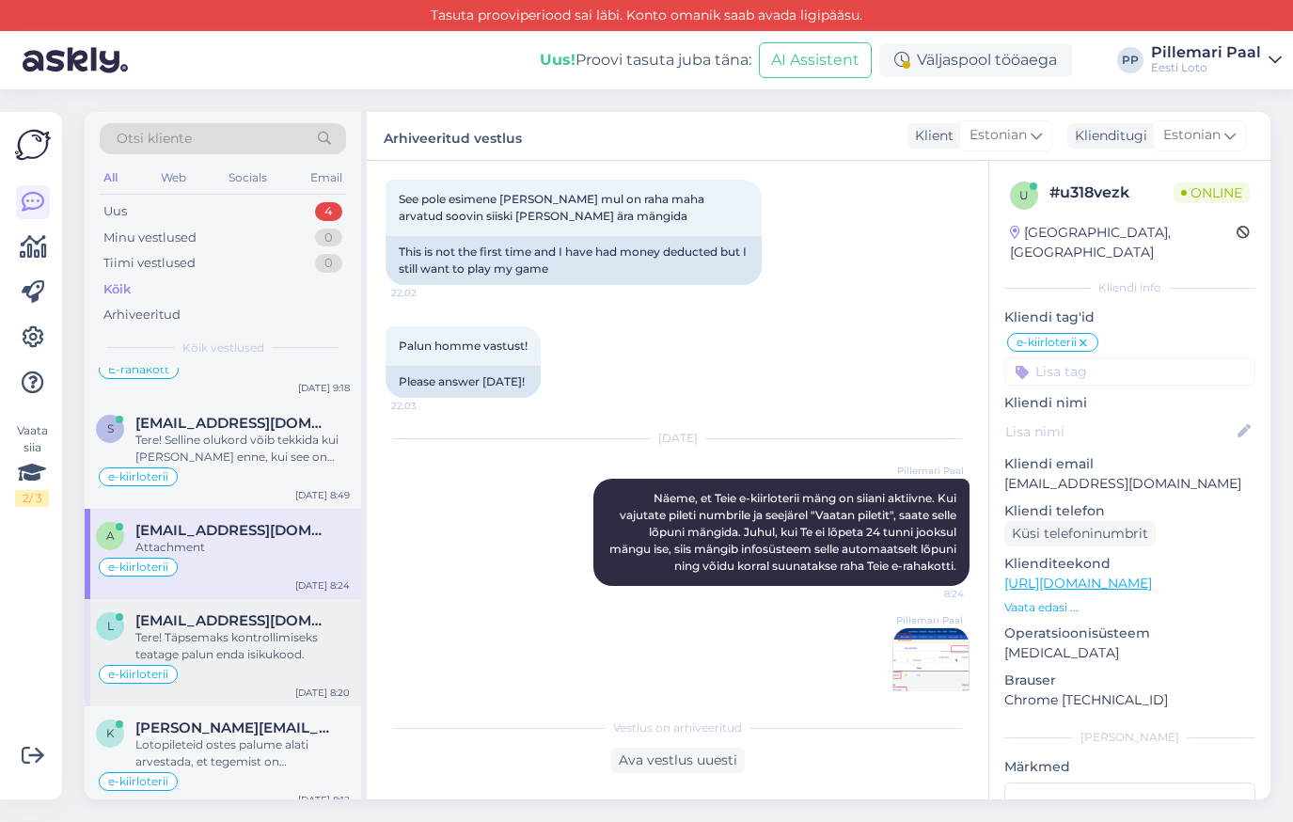
click at [241, 477] on div "e-kiirloterii" at bounding box center [223, 476] width 254 height 23
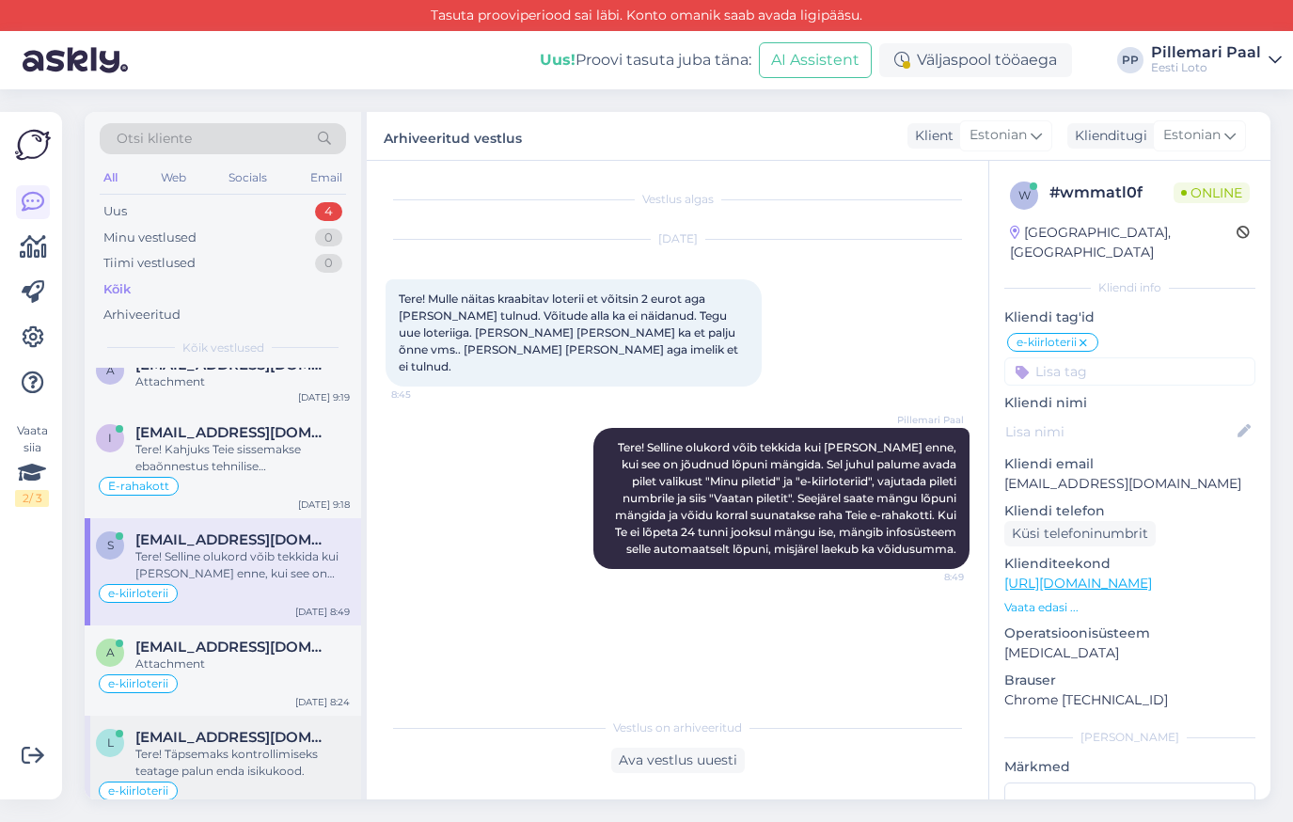
scroll to position [193, 0]
click at [241, 477] on div "E-rahakott" at bounding box center [223, 487] width 254 height 23
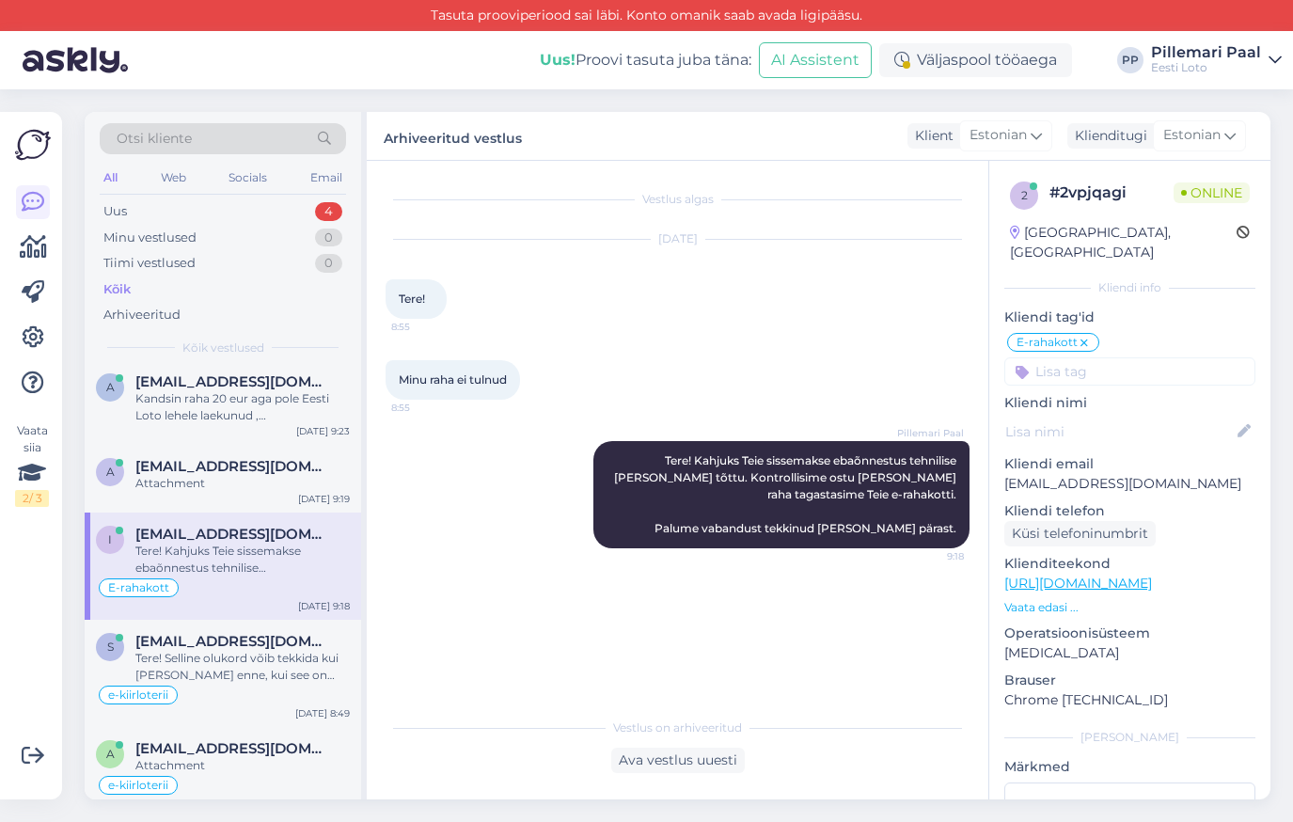
scroll to position [68, 0]
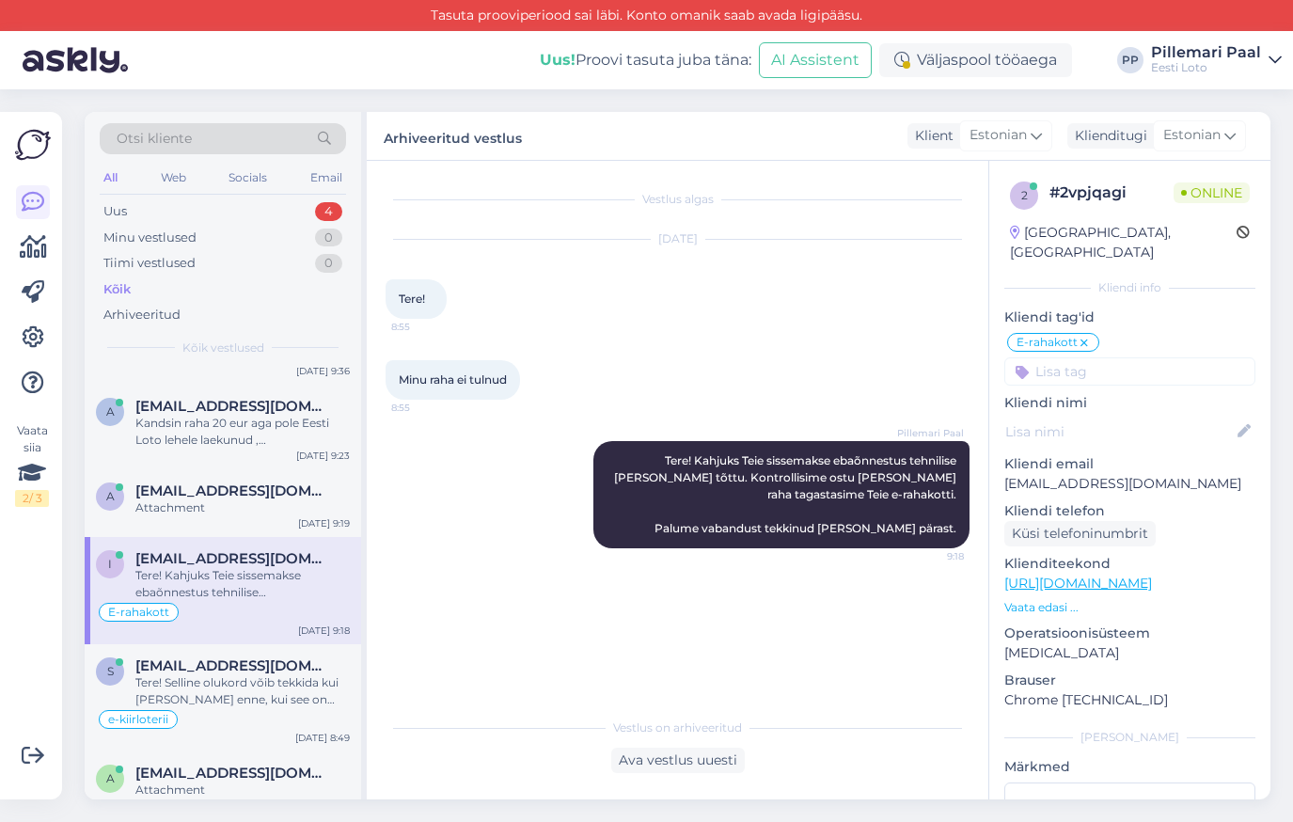
click at [241, 477] on div "a annika.letlane.002@gmail.com Attachment Oct 1 9:19" at bounding box center [223, 503] width 276 height 68
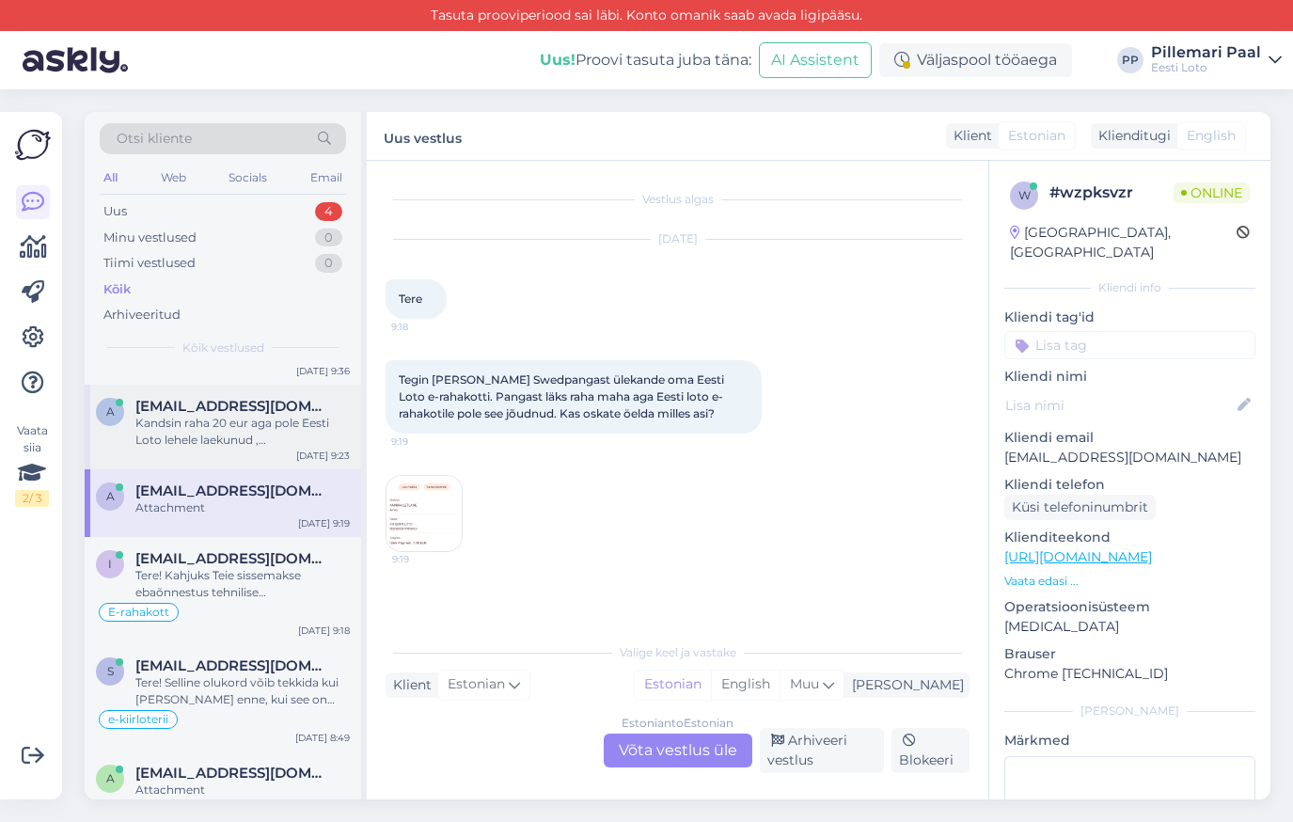
click at [254, 422] on div "Kandsin raha 20 eur aga pole Eesti Loto lehele laekunud , Swedpank näitab et Ee…" at bounding box center [242, 432] width 214 height 34
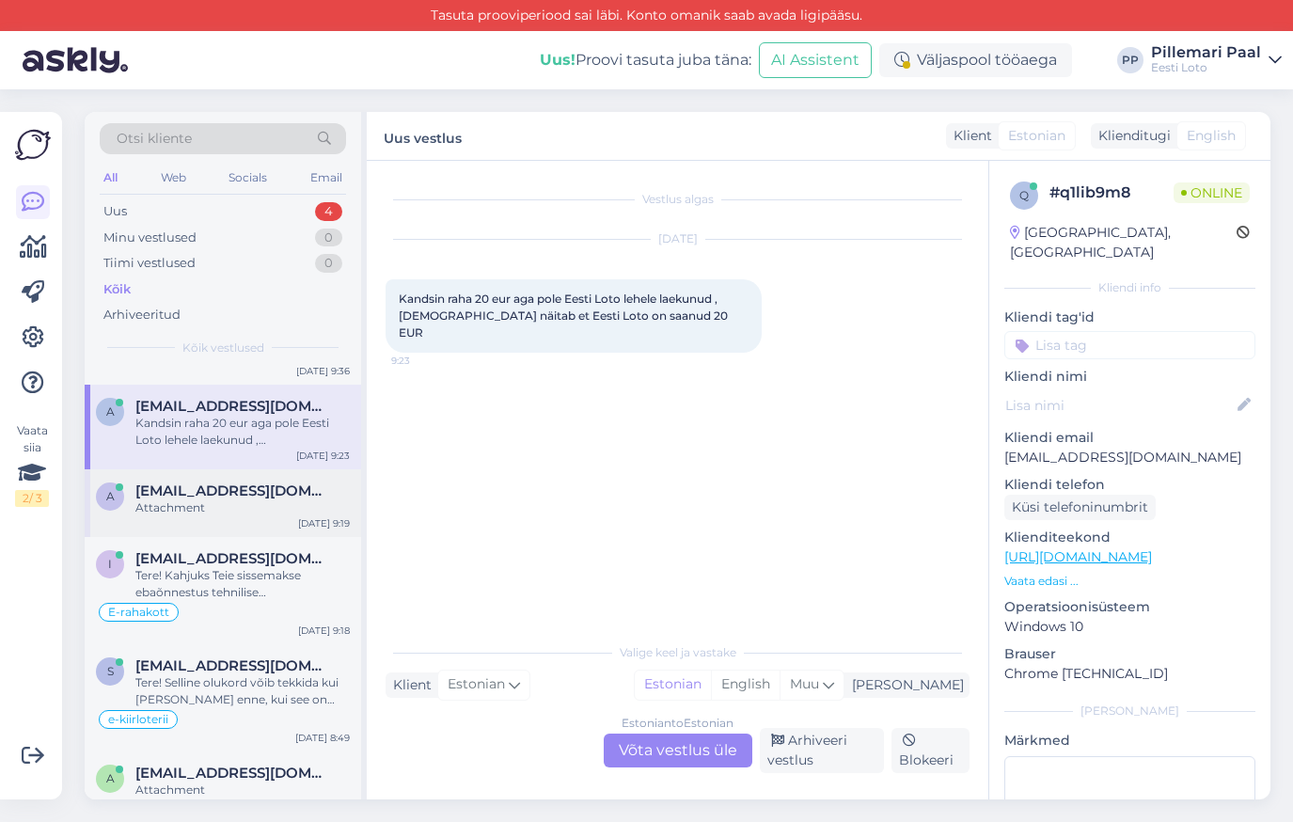
scroll to position [0, 0]
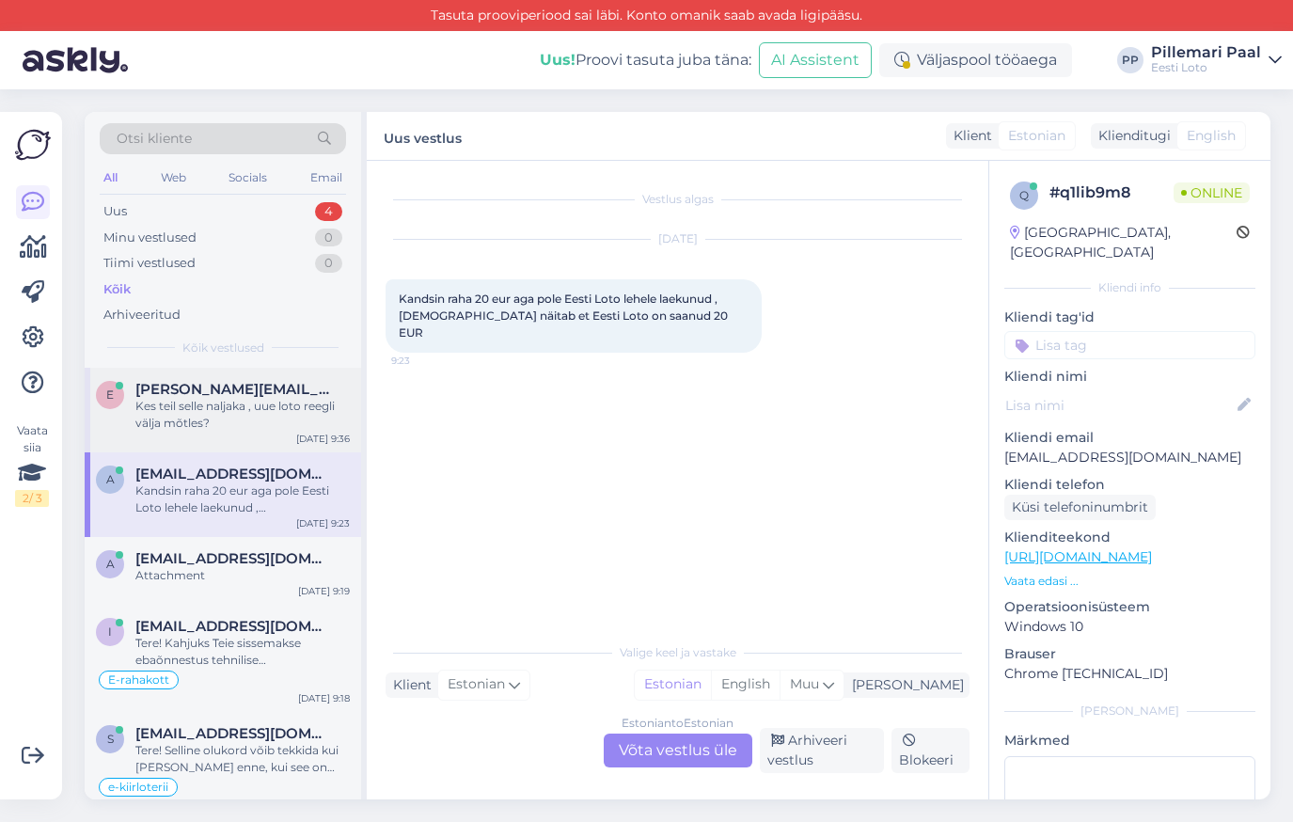
click at [246, 423] on div "Kes teil selle naljaka , uue loto reegli välja mõtles?" at bounding box center [242, 415] width 214 height 34
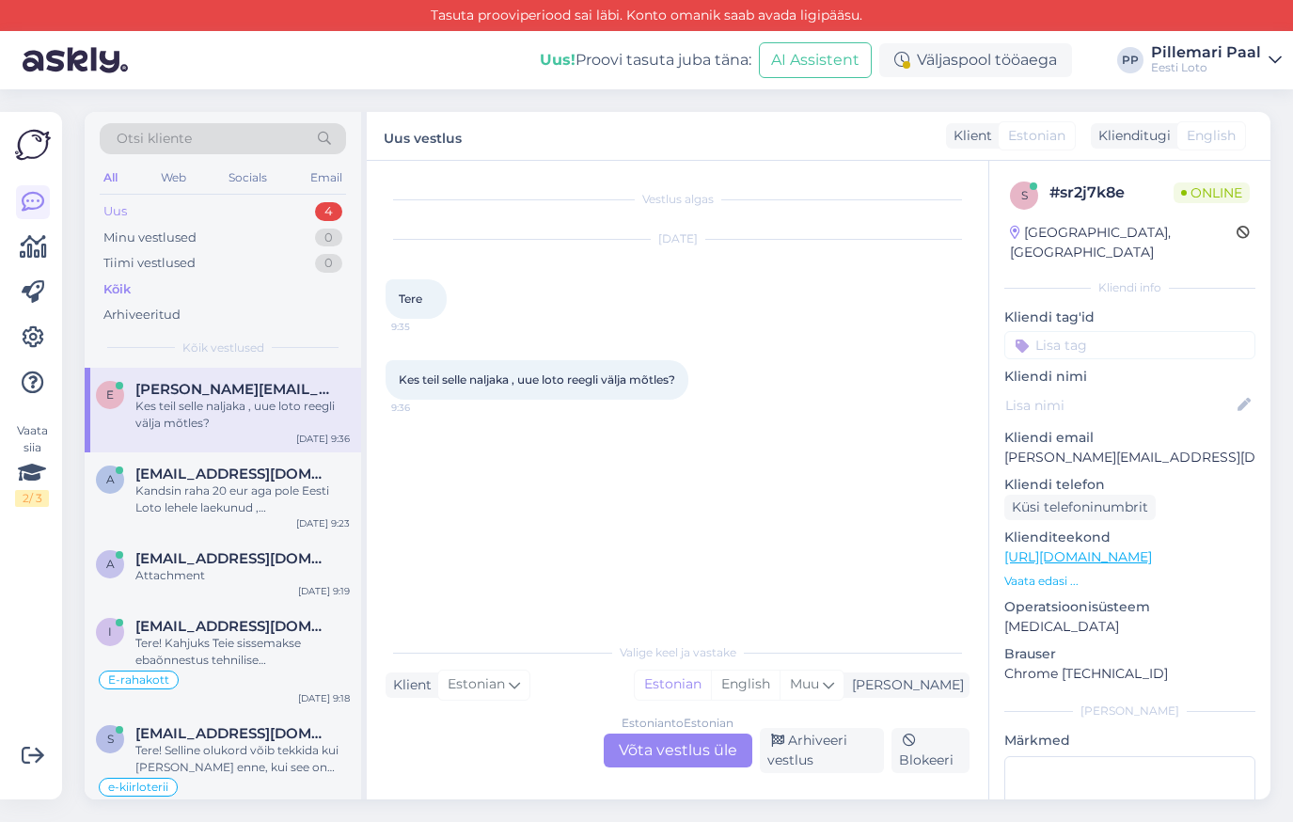
click at [168, 198] on div "Uus 4" at bounding box center [223, 211] width 246 height 26
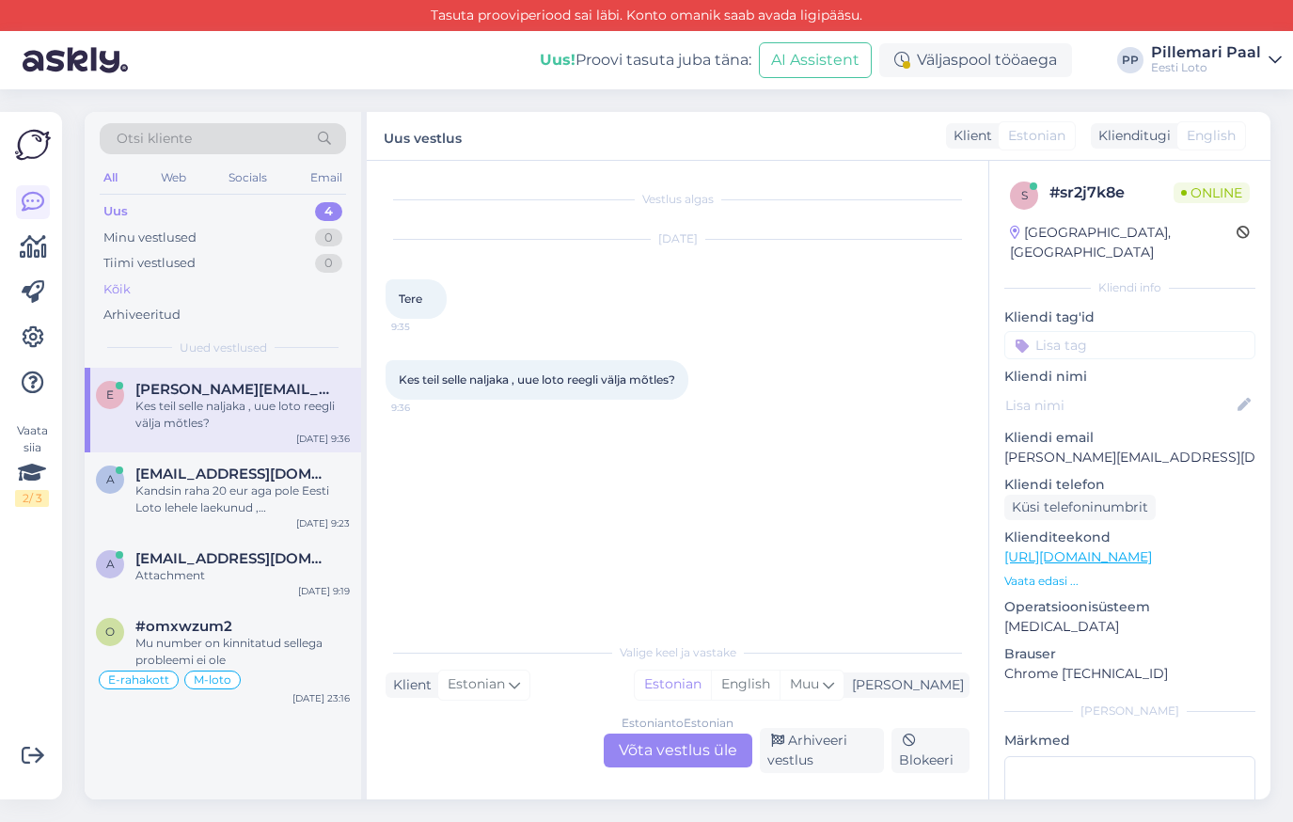
click at [138, 282] on div "Kõik" at bounding box center [223, 289] width 246 height 26
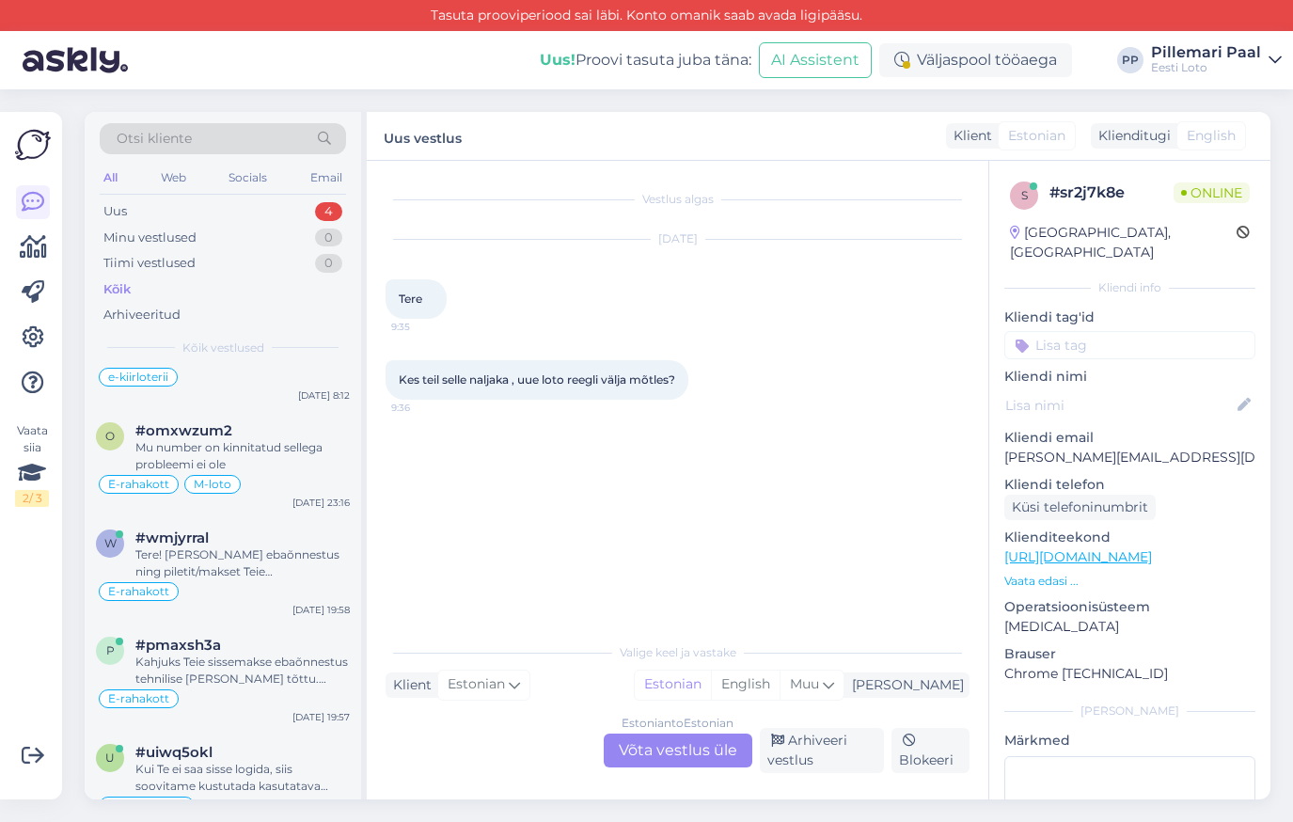
scroll to position [730, 0]
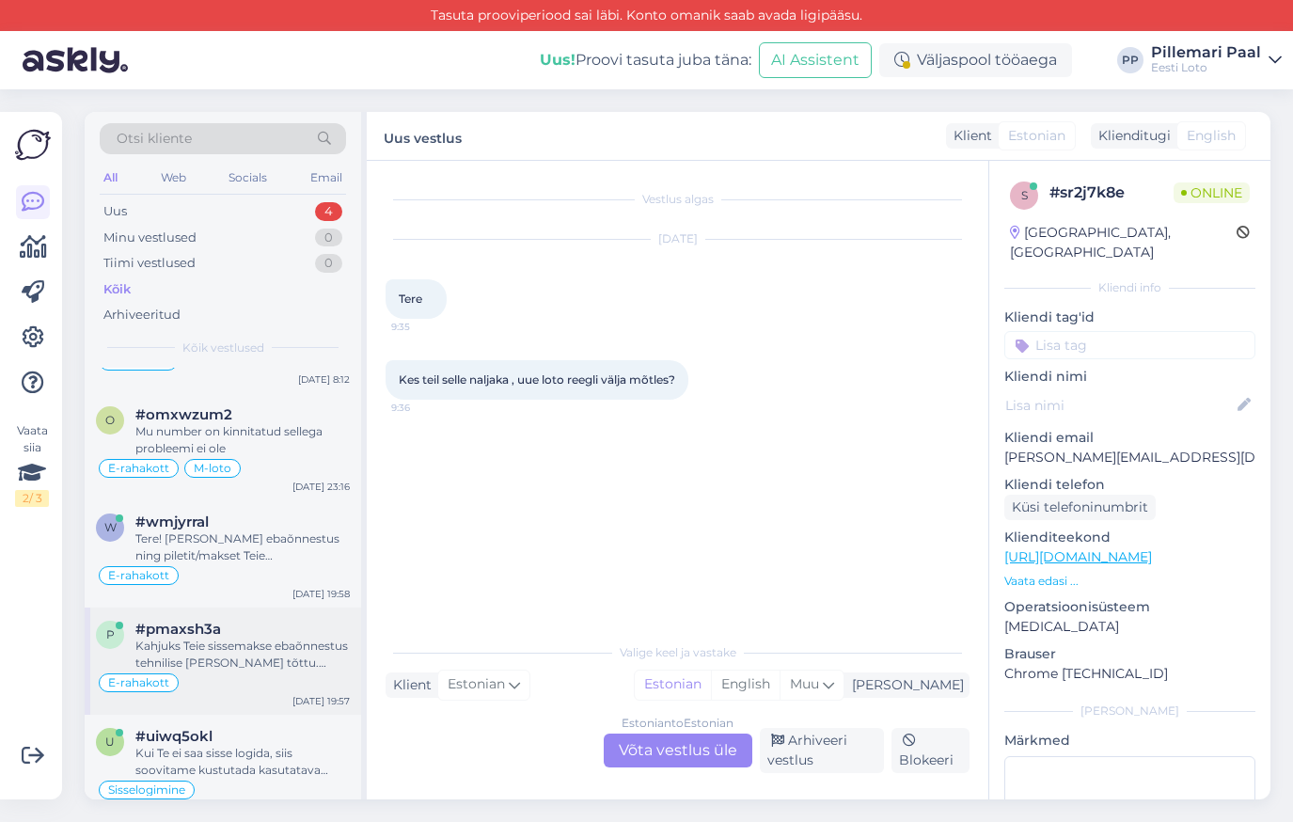
click at [241, 663] on div "Kahjuks Teie sissemakse ebaõnnestus tehnilise tõrke tõttu. Kontrollisime makse …" at bounding box center [242, 654] width 214 height 34
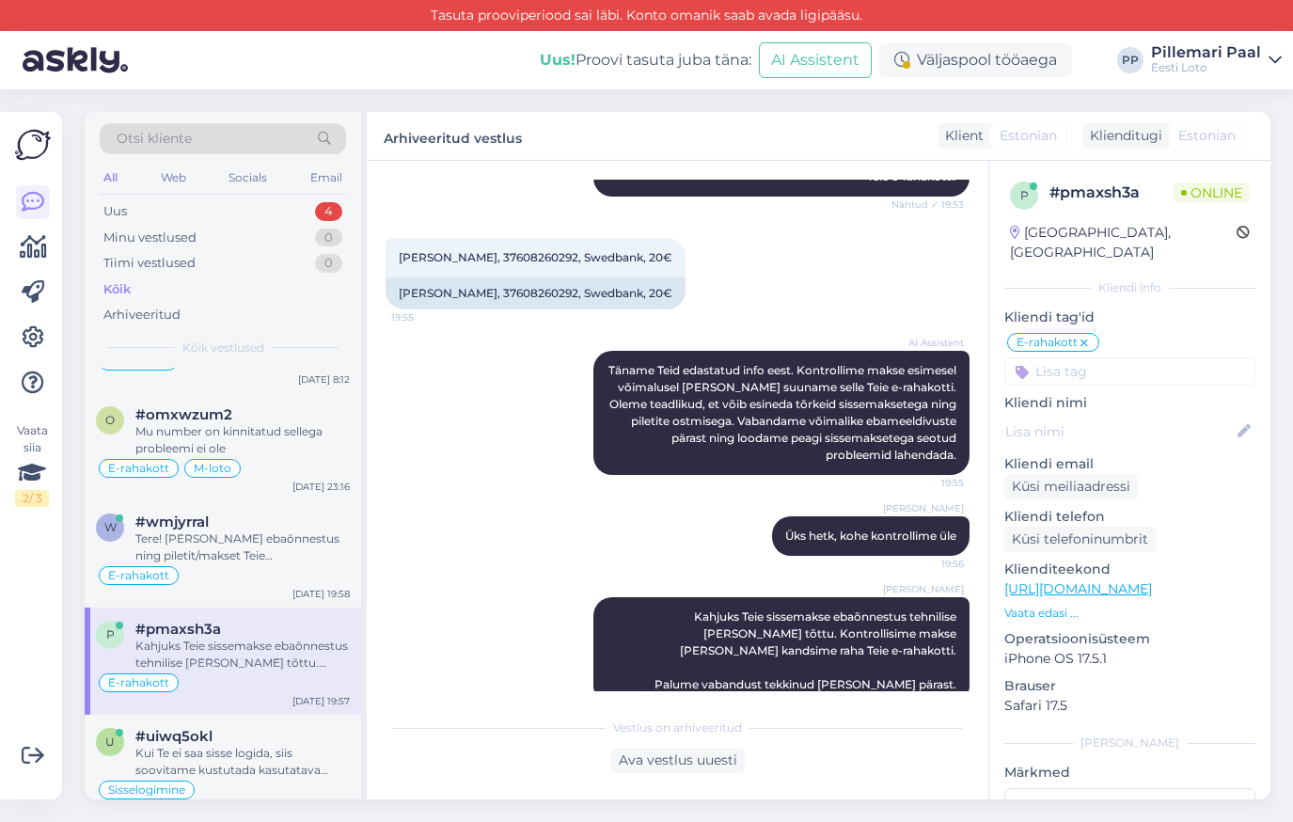
scroll to position [768, 0]
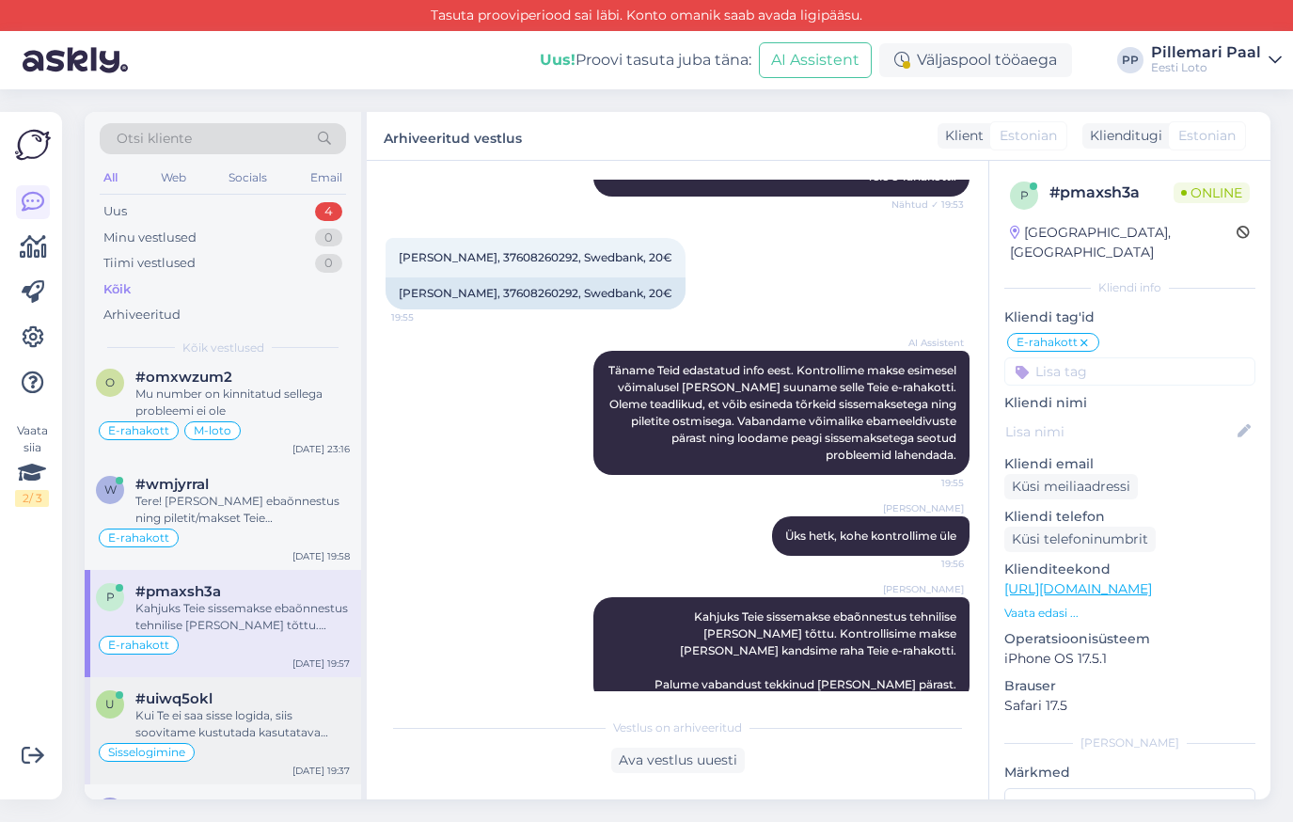
click at [246, 697] on div "#uiwq5okl" at bounding box center [242, 698] width 214 height 17
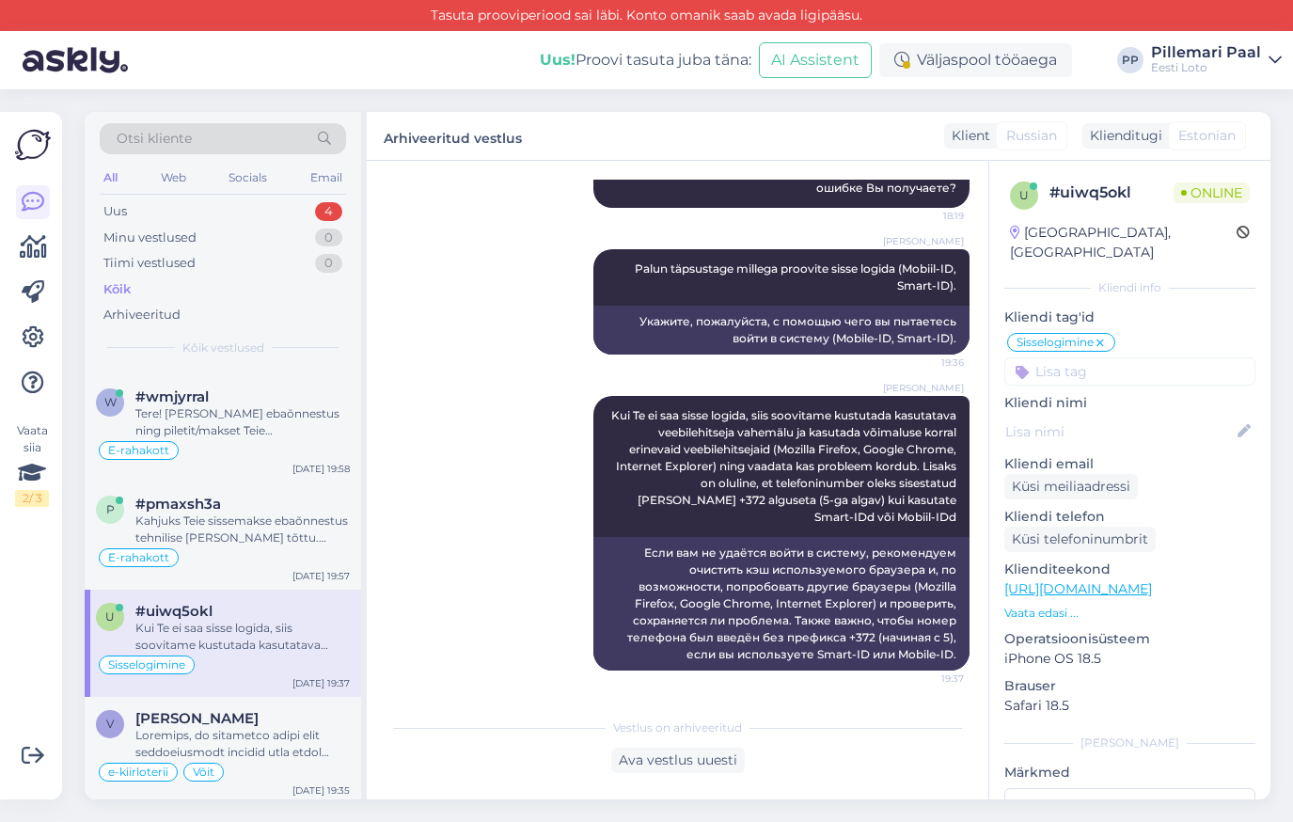
scroll to position [856, 0]
click at [246, 697] on div "V Vilma Jaanimägi e-kiirloterii Võit Sep 30 19:35" at bounding box center [223, 749] width 276 height 107
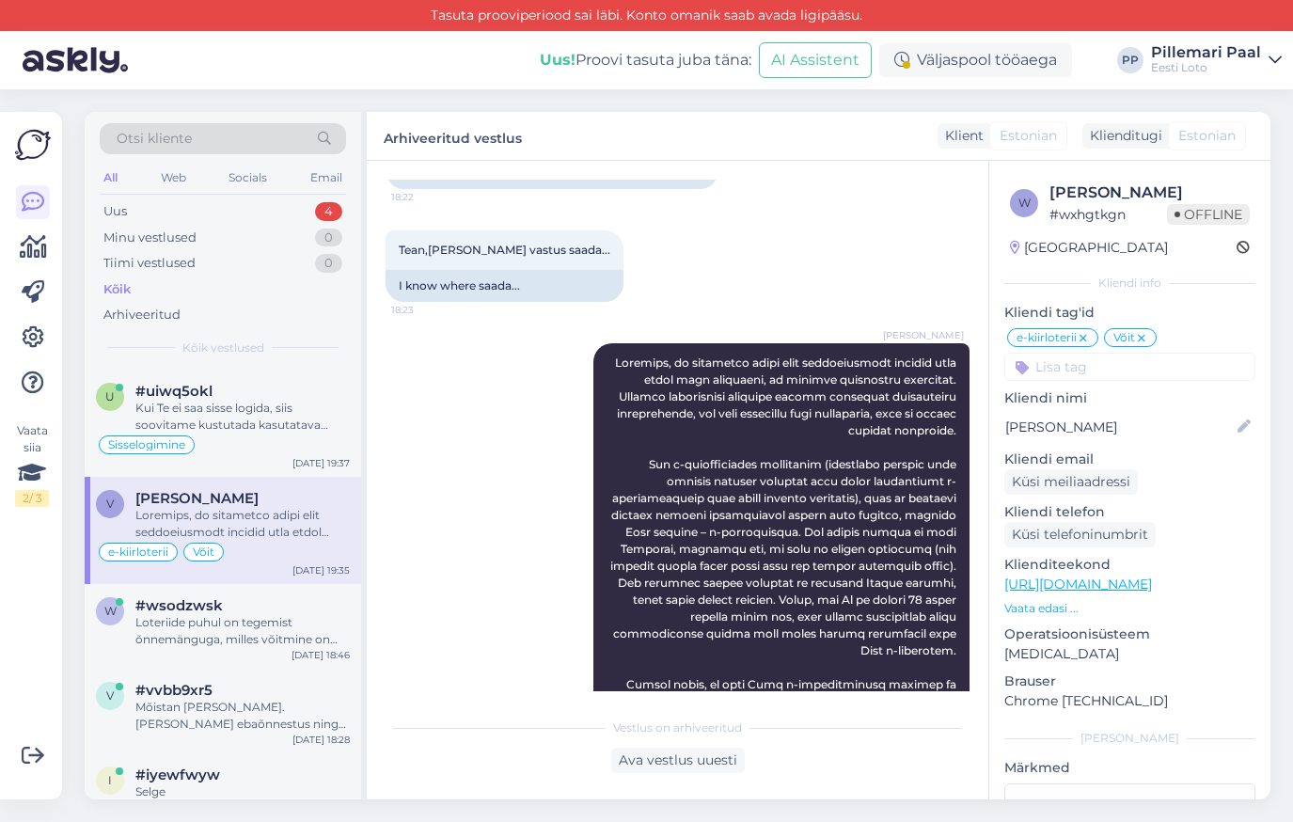
scroll to position [1079, 0]
click at [212, 614] on div "Loteriide puhul on tegemist õnnemänguga, milles võitmine on juhuslik ega saa ku…" at bounding box center [242, 627] width 214 height 34
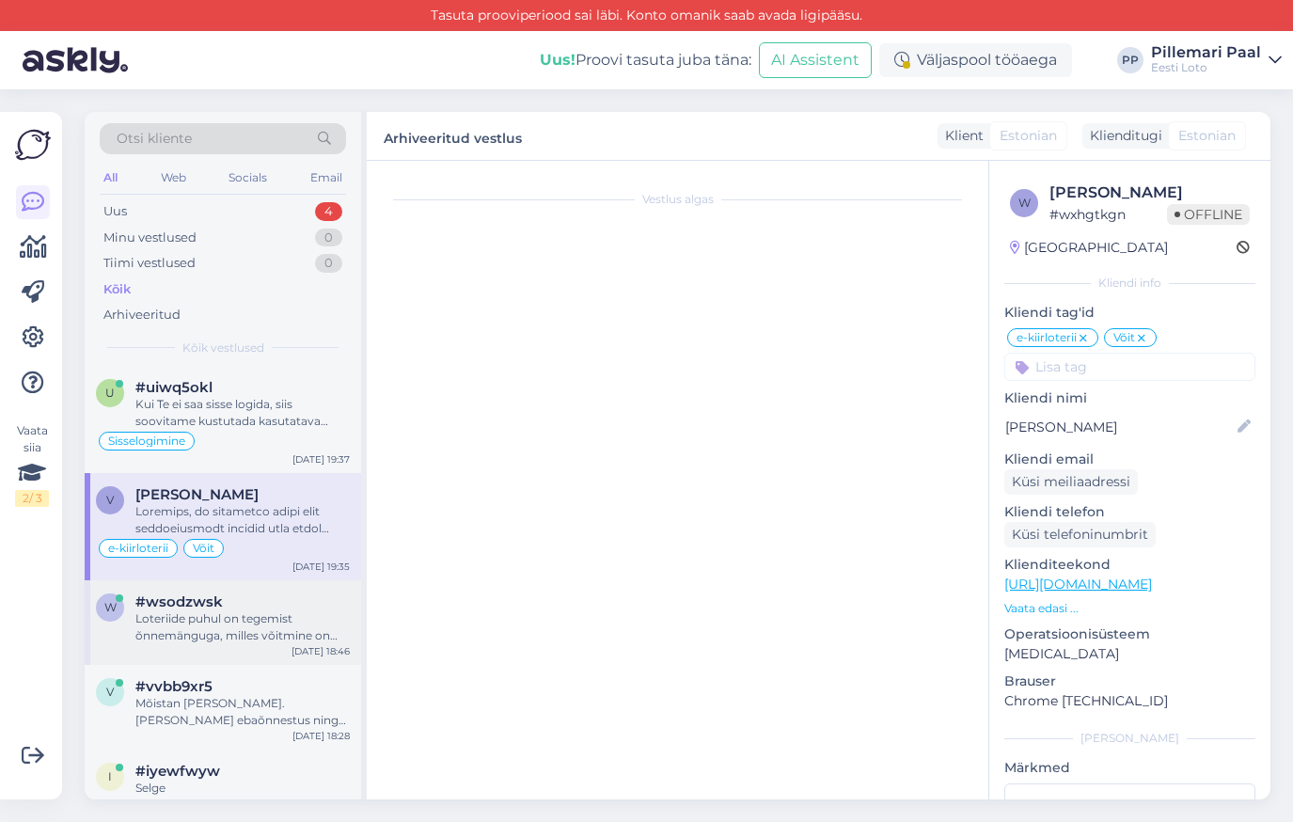
scroll to position [318, 0]
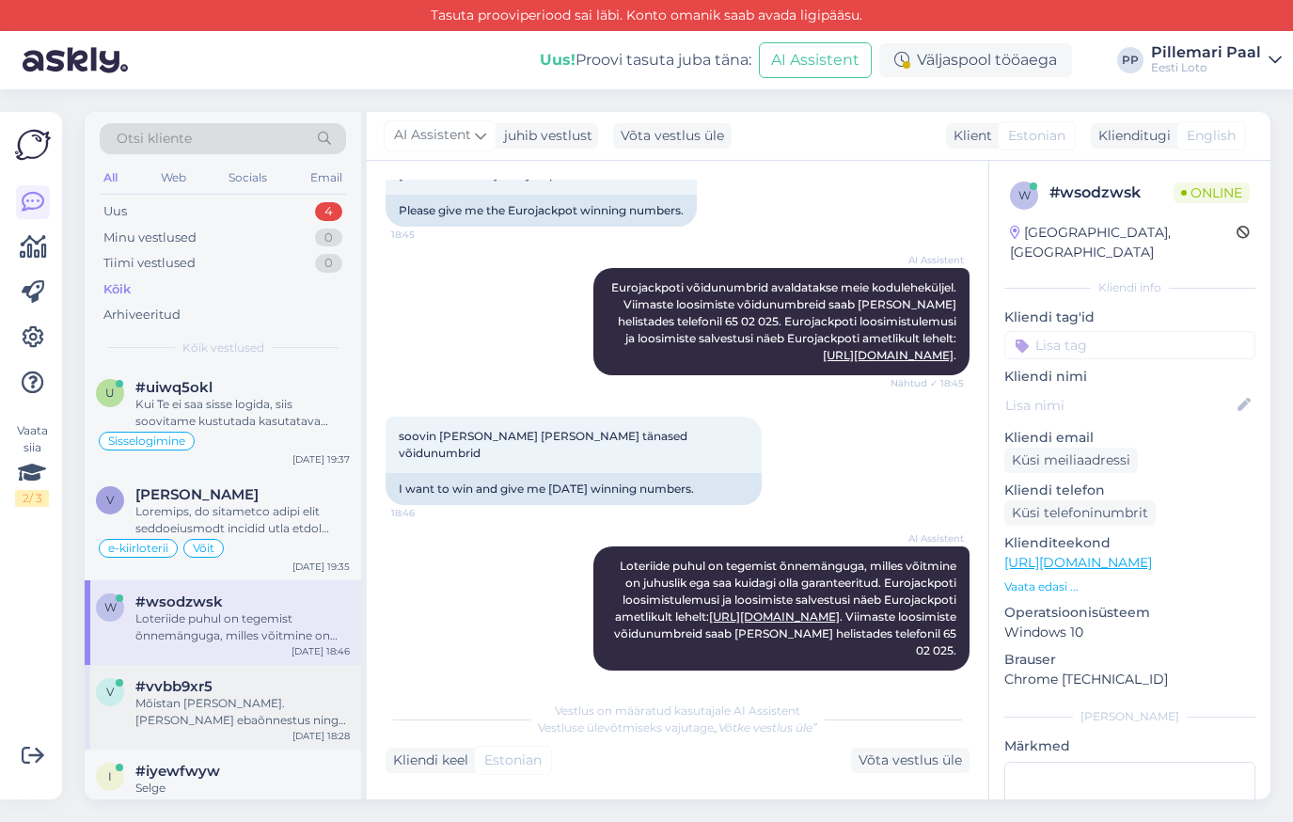
click at [228, 696] on div "Mõistan Teie pahameelt. Kui makse ebaõnnestus ning piletit/makset Teie mängukon…" at bounding box center [242, 712] width 214 height 34
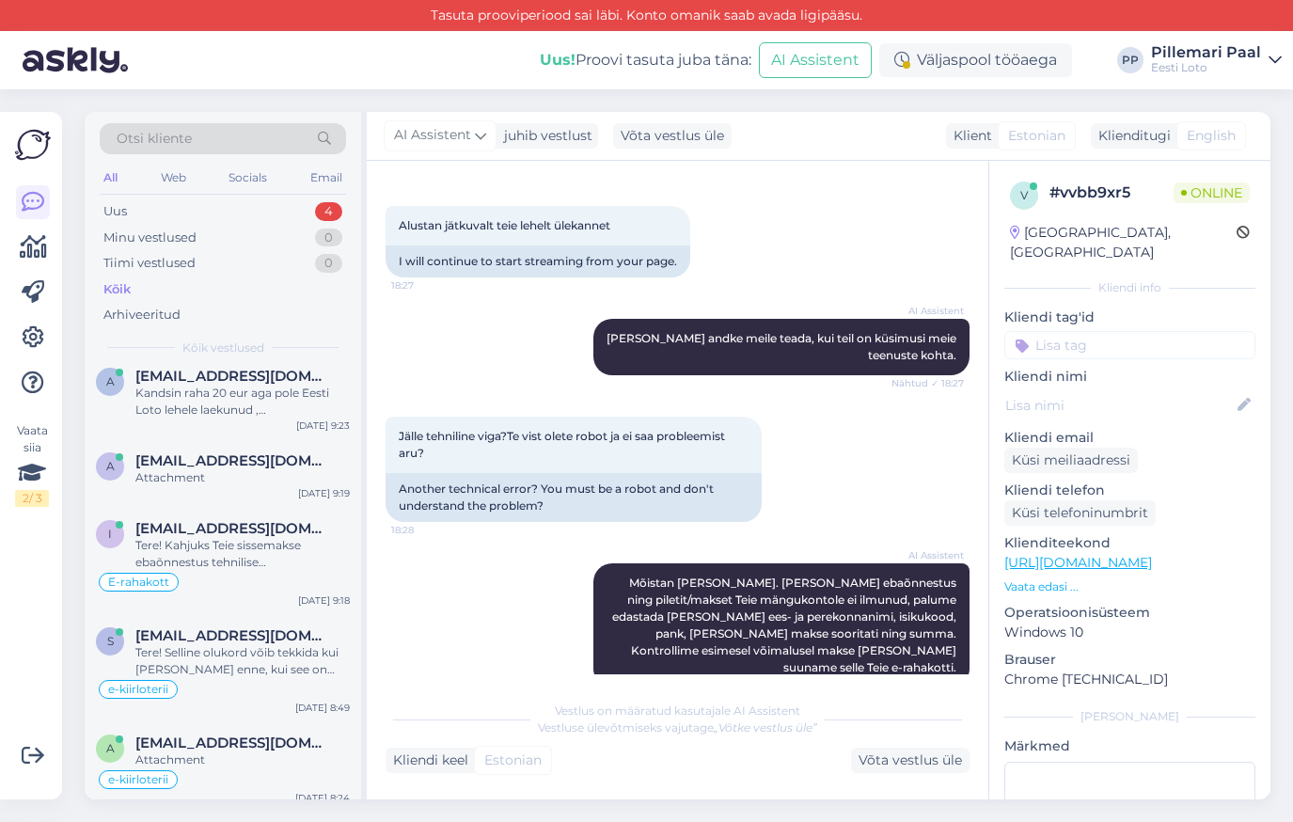
scroll to position [0, 0]
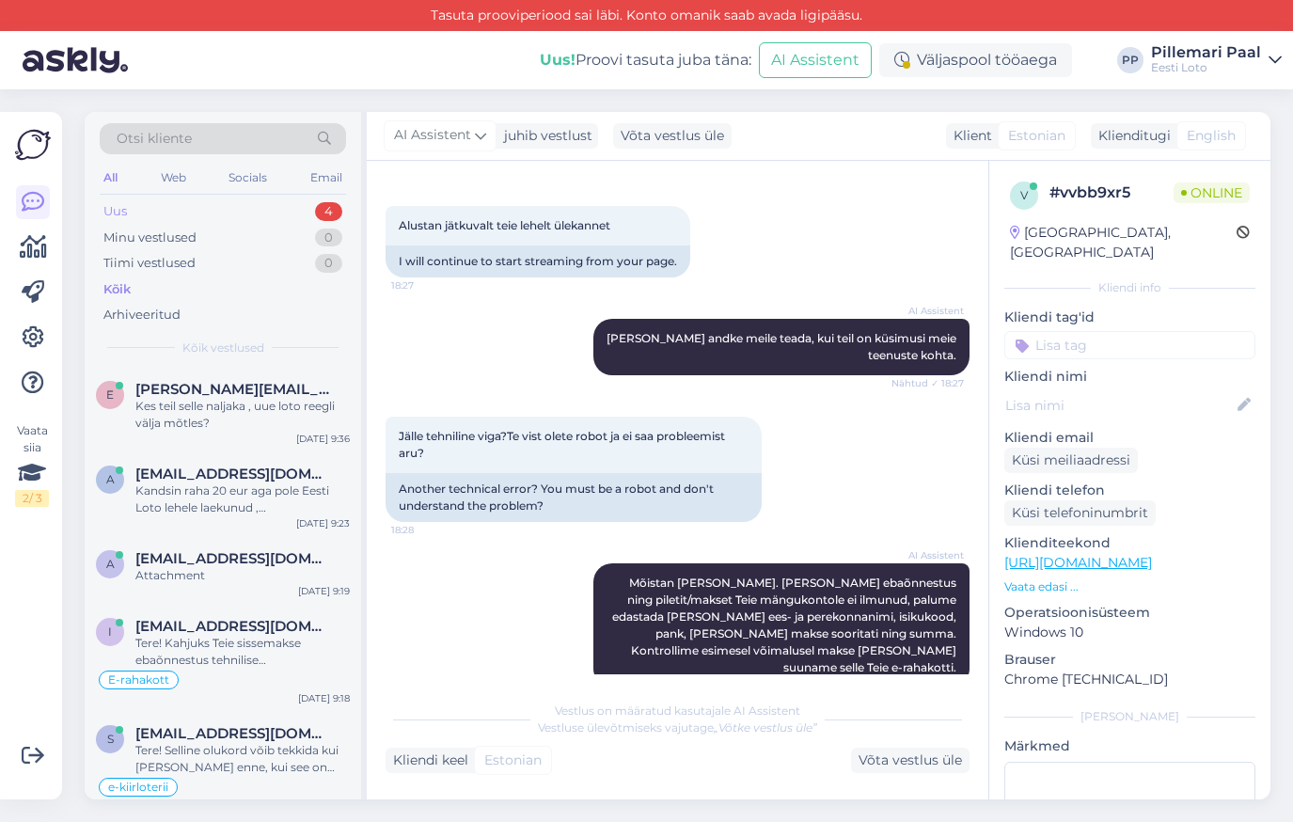
click at [154, 211] on div "Uus 4" at bounding box center [223, 211] width 246 height 26
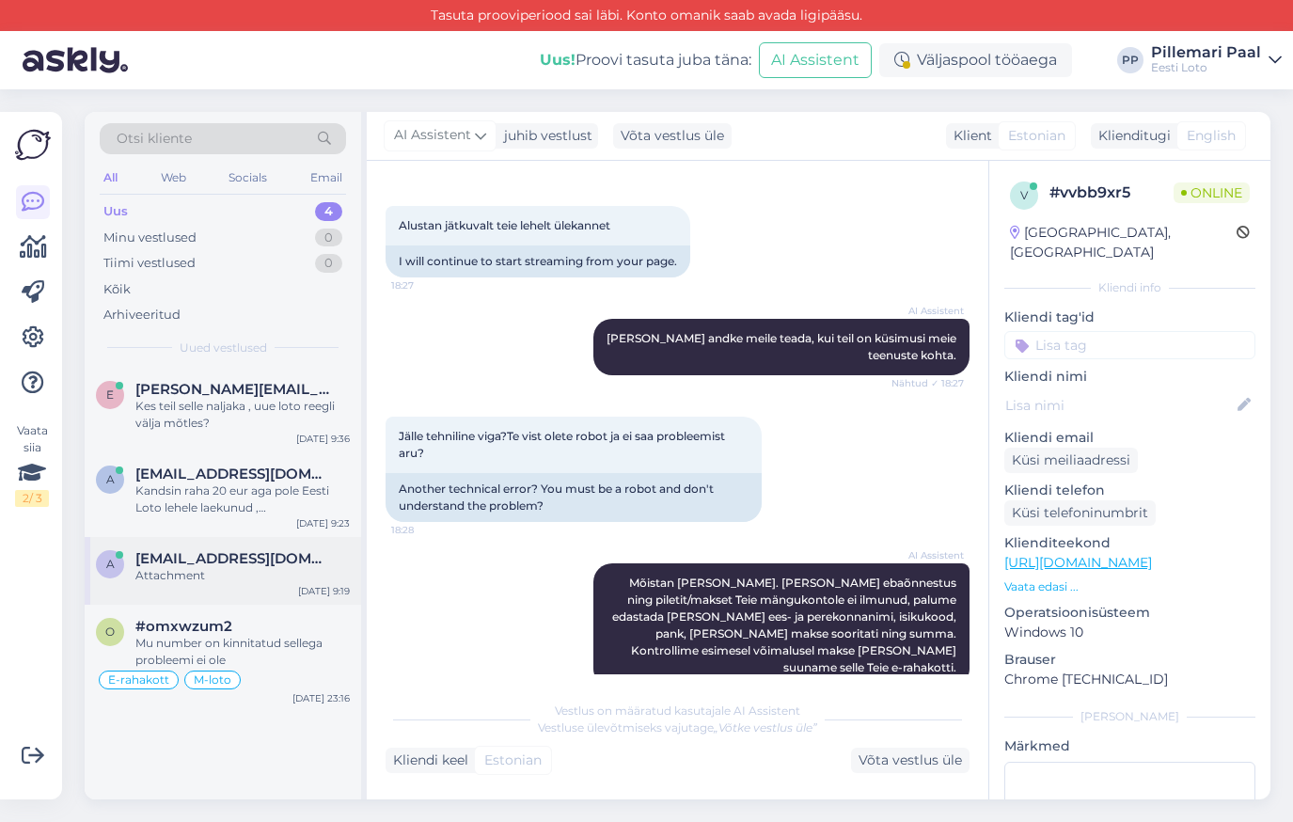
click at [256, 572] on div "Attachment" at bounding box center [242, 575] width 214 height 17
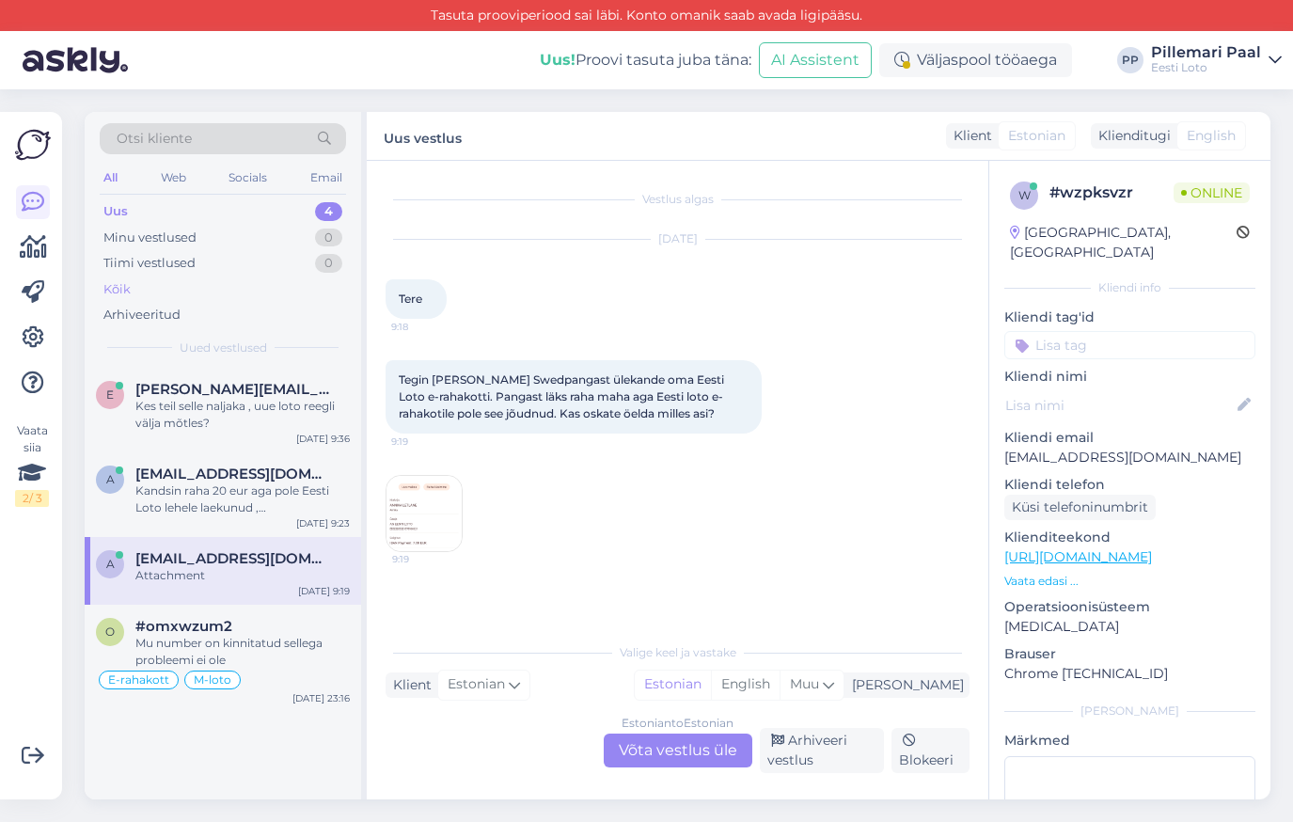
click at [146, 294] on div "Kõik" at bounding box center [223, 289] width 246 height 26
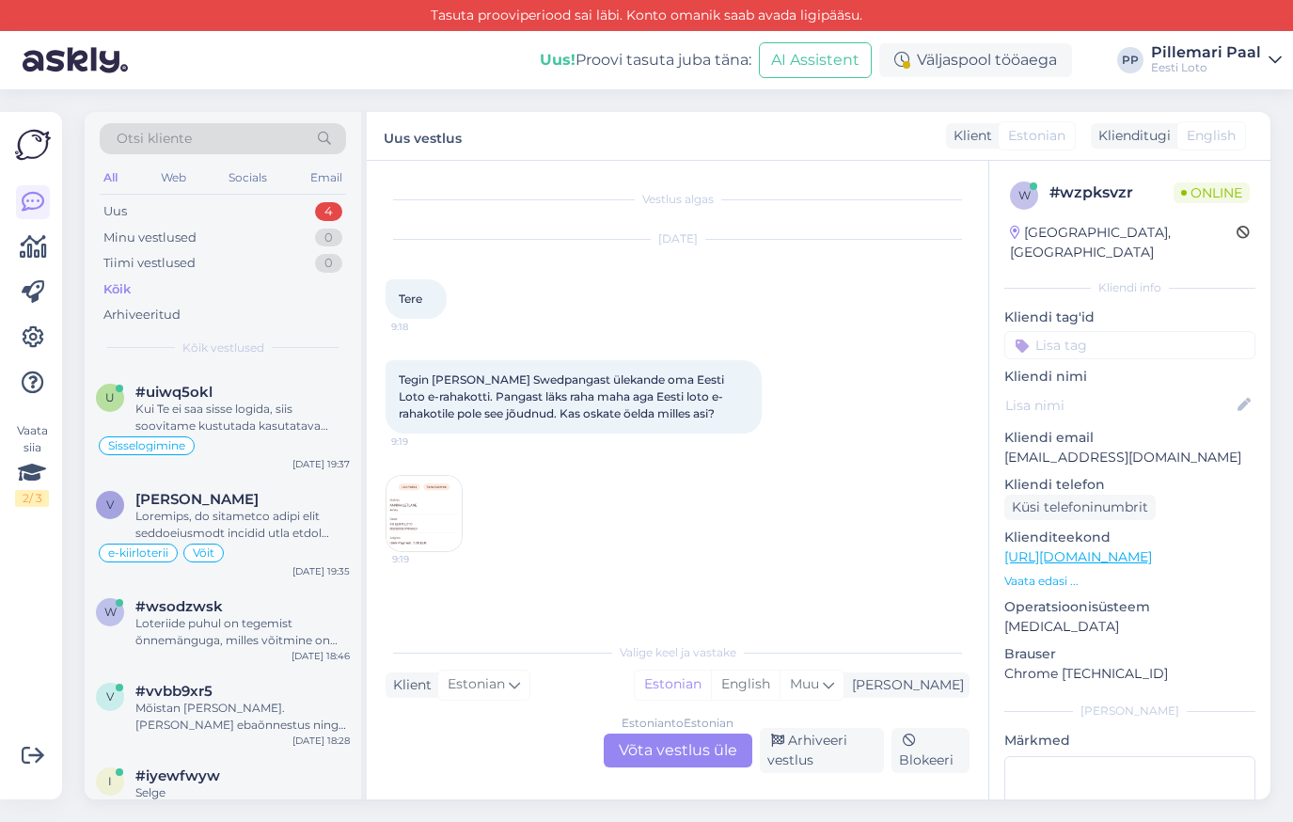
scroll to position [1137, 0]
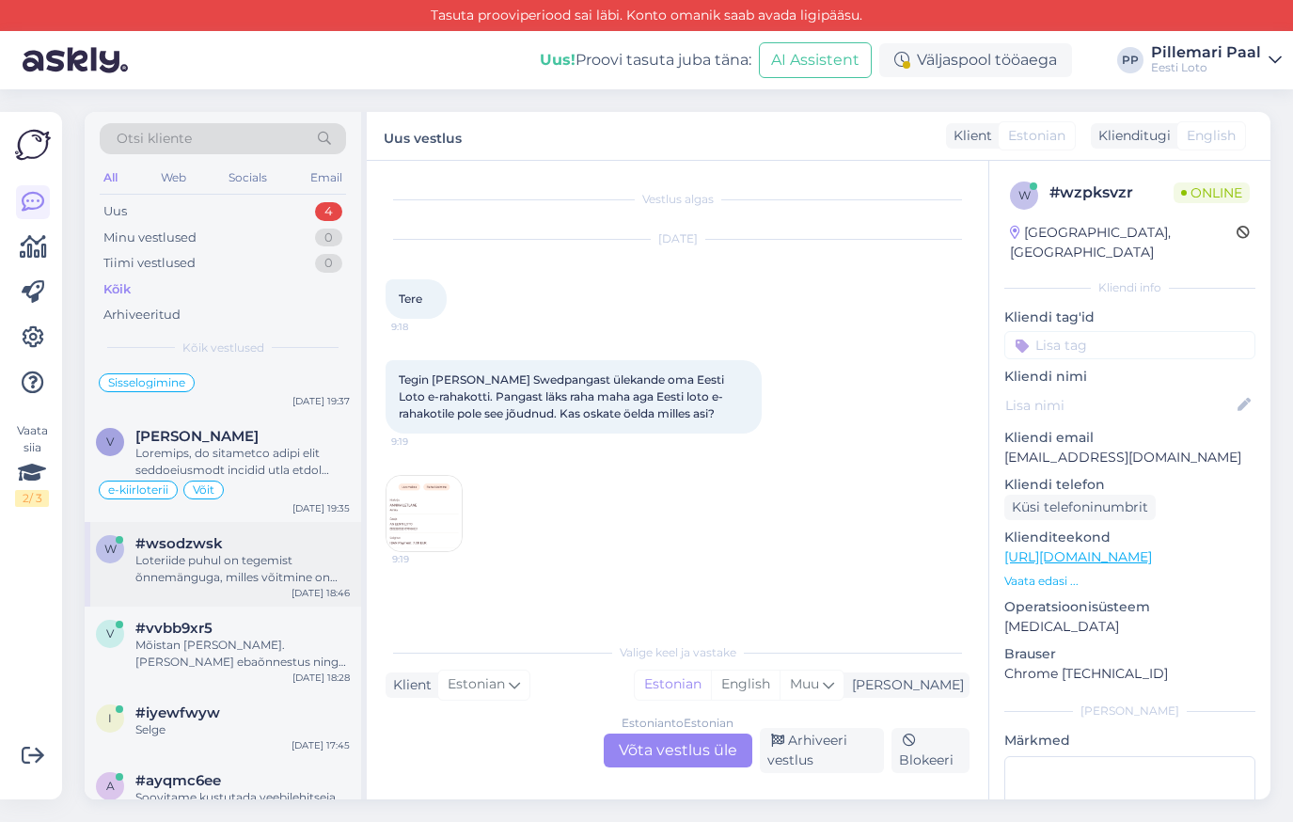
click at [218, 566] on div "Loteriide puhul on tegemist õnnemänguga, milles võitmine on juhuslik ega saa ku…" at bounding box center [242, 569] width 214 height 34
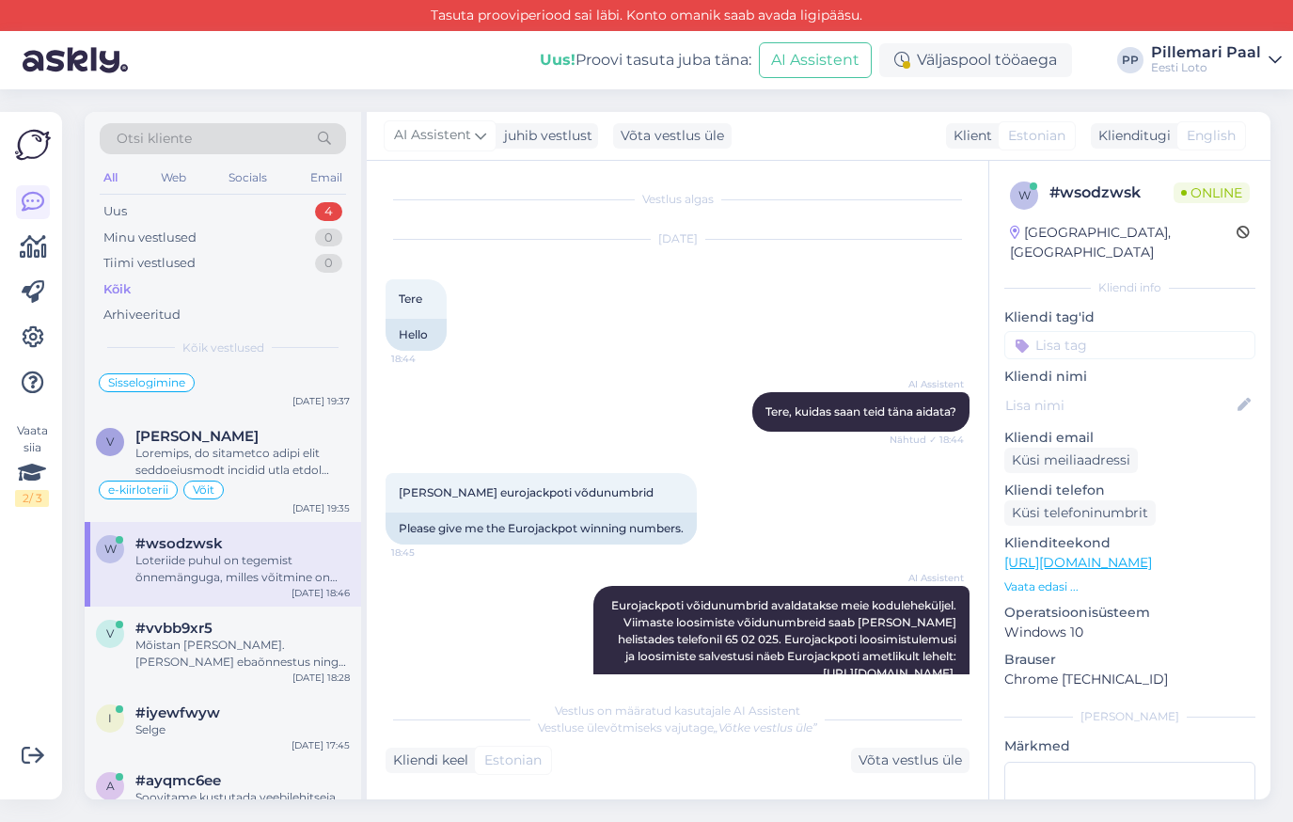
scroll to position [0, 0]
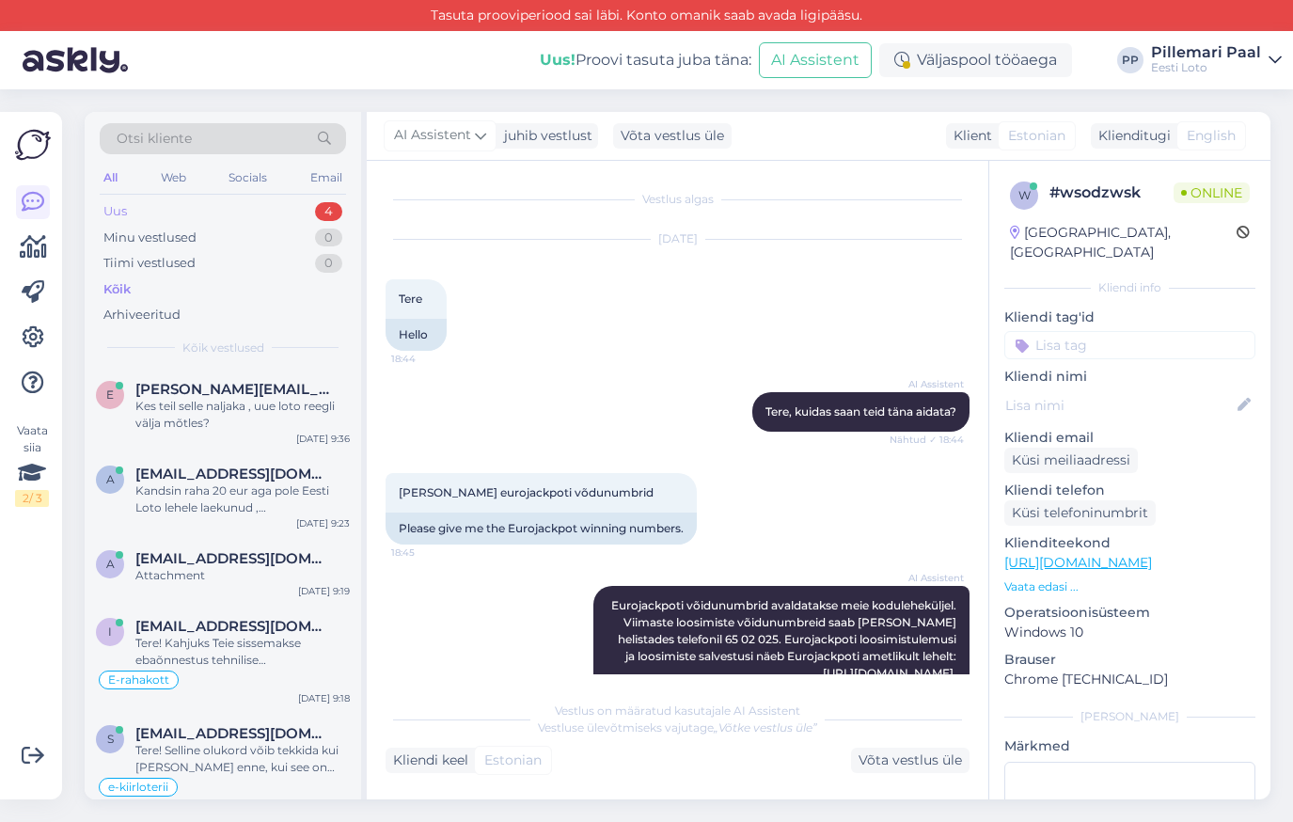
click at [209, 204] on div "Uus 4" at bounding box center [223, 211] width 246 height 26
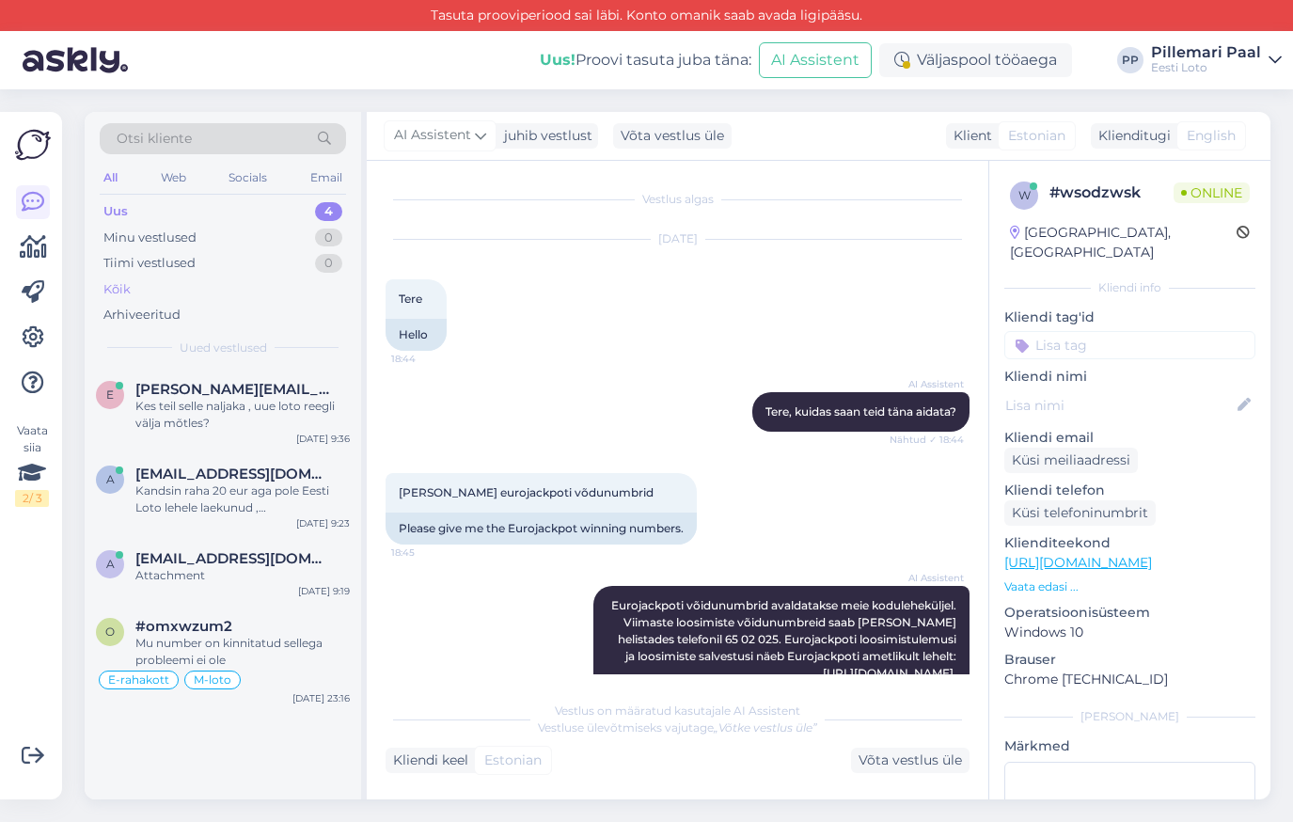
click at [136, 290] on div "Kõik" at bounding box center [223, 289] width 246 height 26
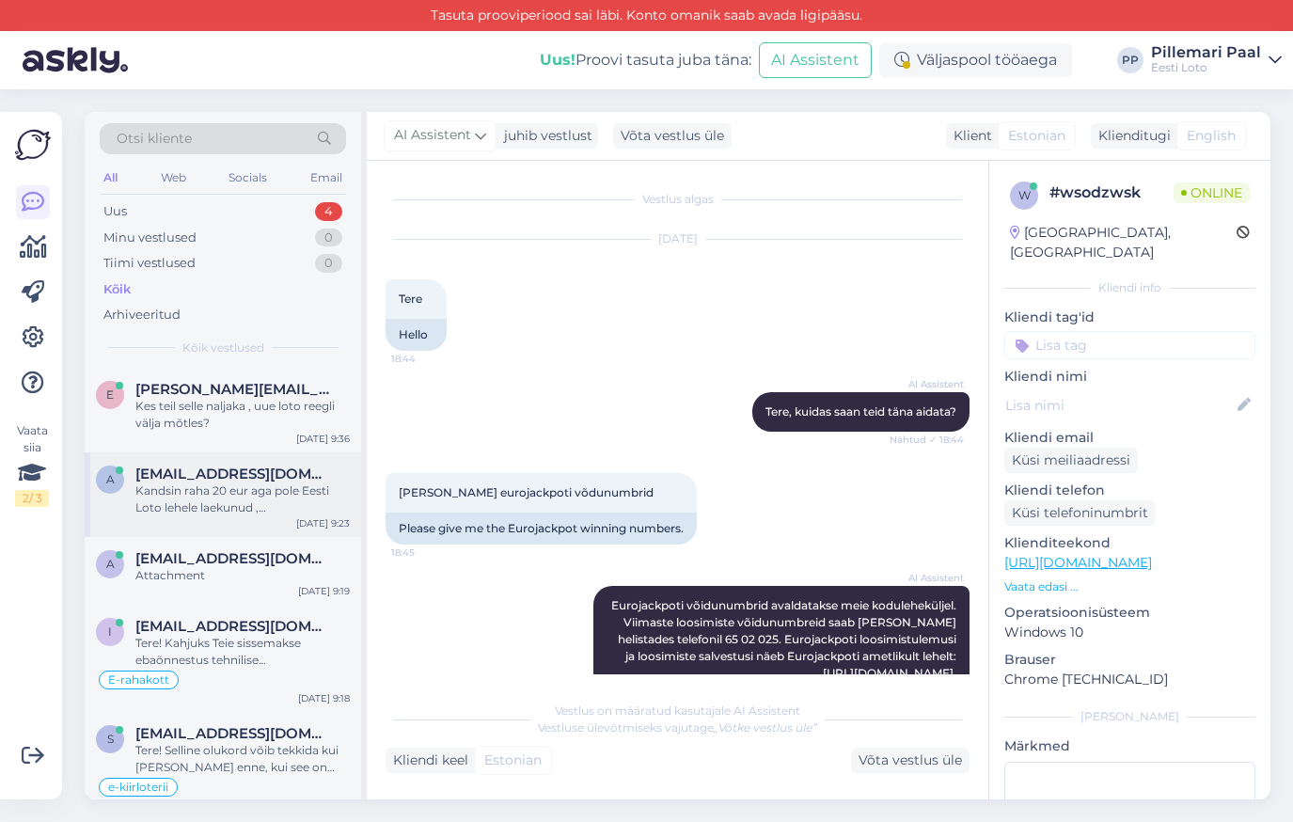
click at [229, 487] on div "Kandsin raha 20 eur aga pole Eesti Loto lehele laekunud , Swedpank näitab et Ee…" at bounding box center [242, 499] width 214 height 34
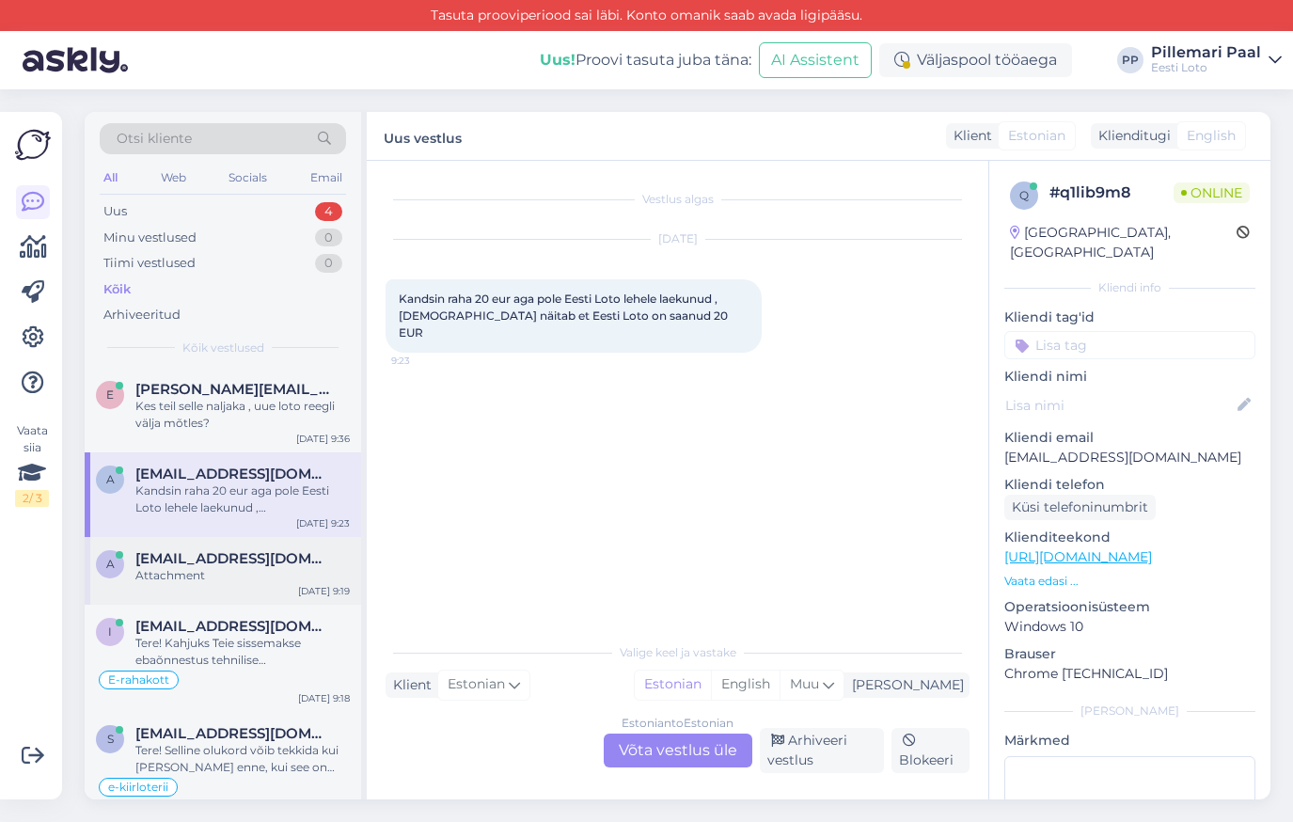
click at [243, 544] on div "a annika.letlane.002@gmail.com Attachment Oct 1 9:19" at bounding box center [223, 571] width 276 height 68
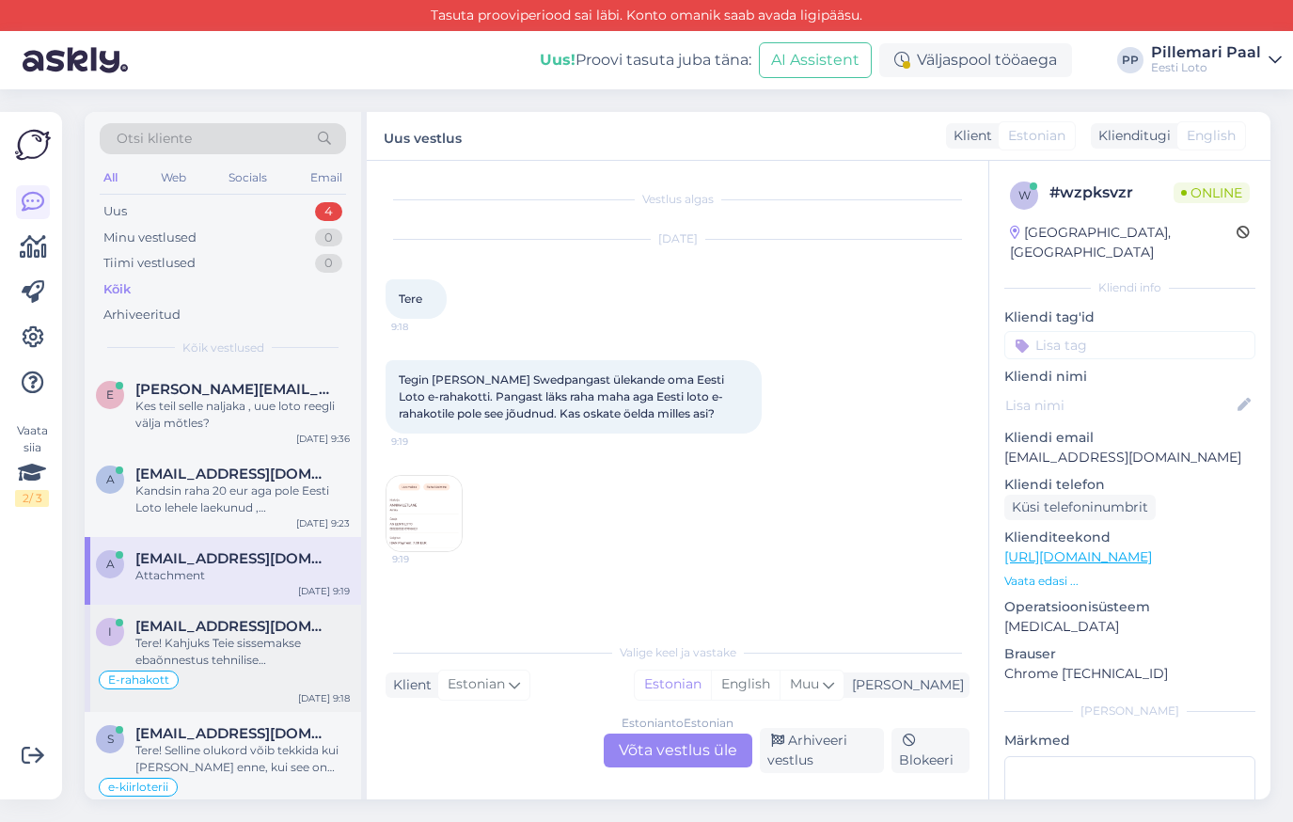
click at [236, 649] on div "Tere! Kahjuks Teie sissemakse ebaõnnestus tehnilise tõrke tõttu. Kontrollisime …" at bounding box center [242, 652] width 214 height 34
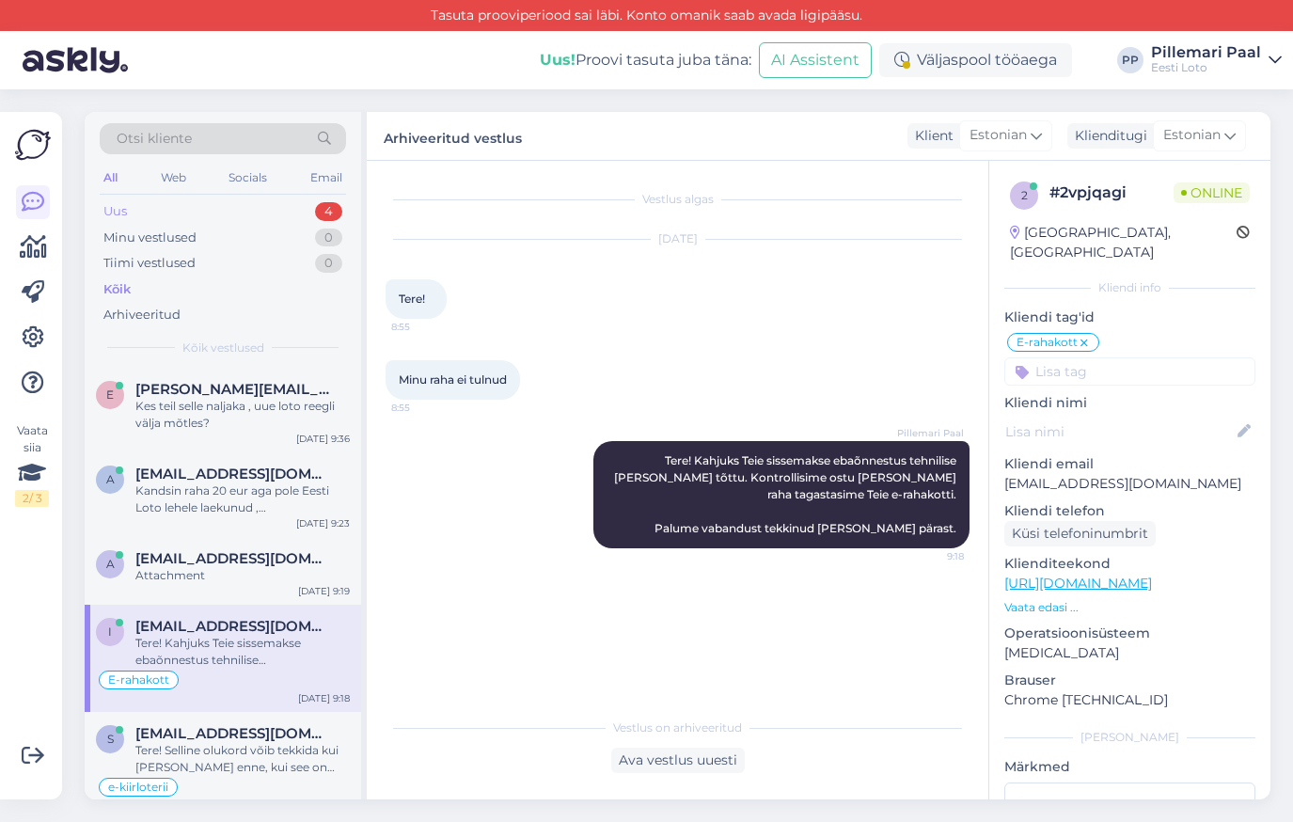
click at [149, 200] on div "Uus 4" at bounding box center [223, 211] width 246 height 26
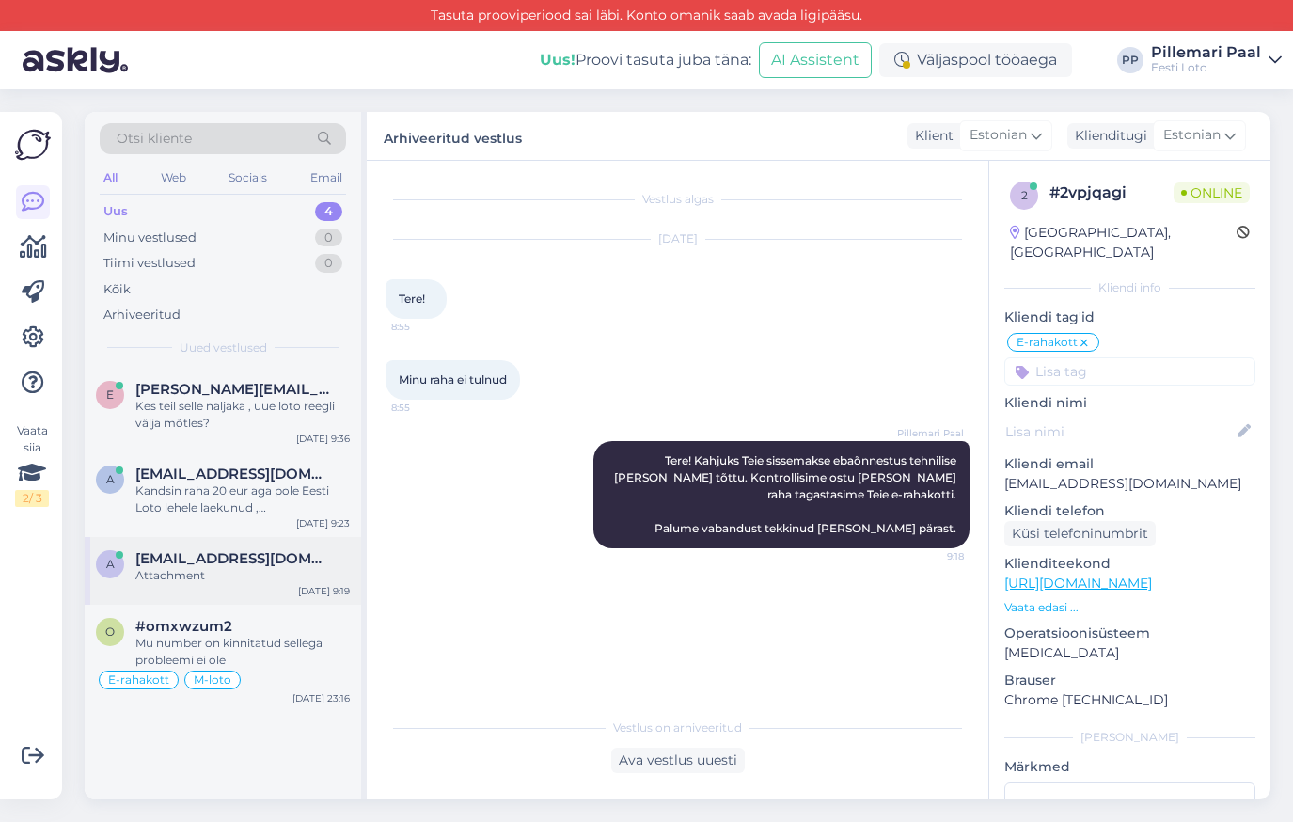
click at [235, 588] on div "a annika.letlane.002@gmail.com Attachment Oct 1 9:19" at bounding box center [223, 571] width 276 height 68
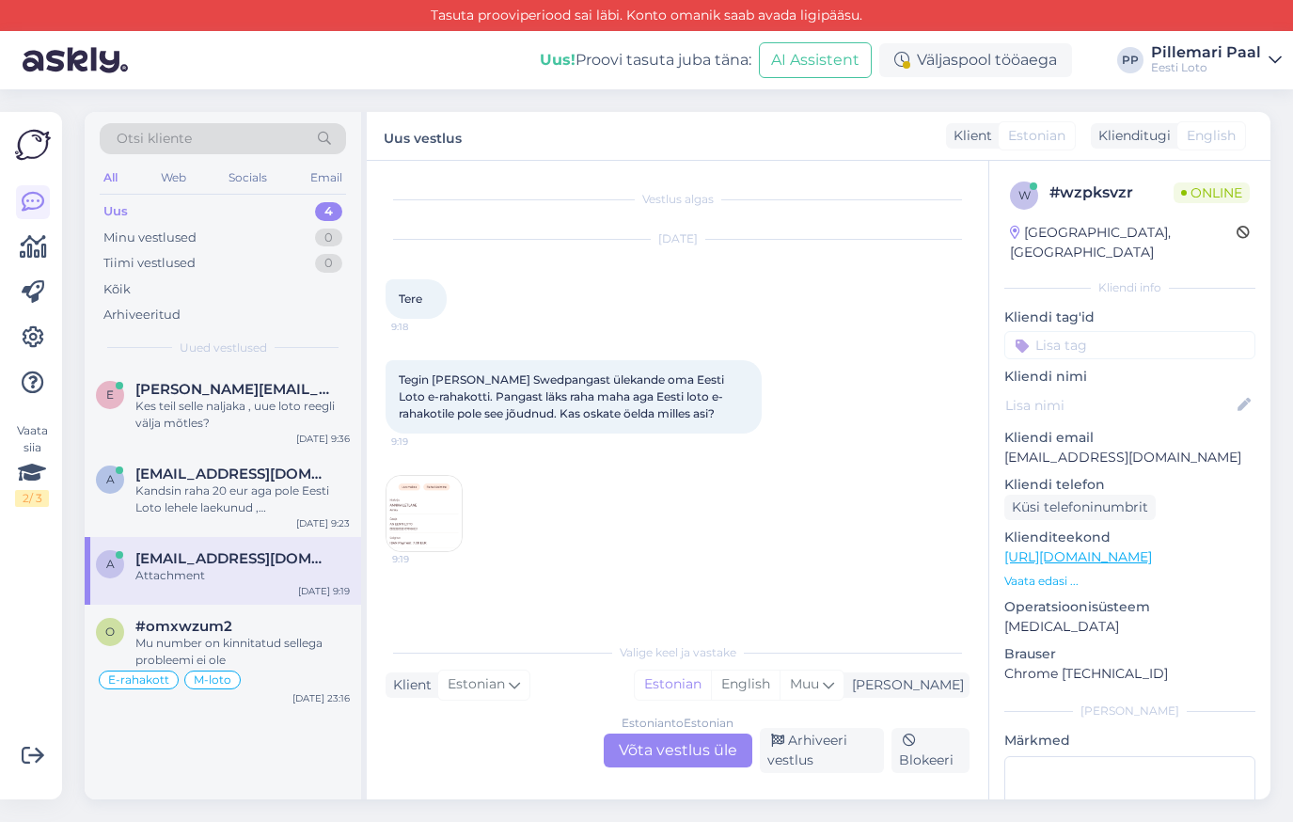
click at [647, 750] on div "Estonian to Estonian Võta vestlus üle" at bounding box center [678, 750] width 149 height 34
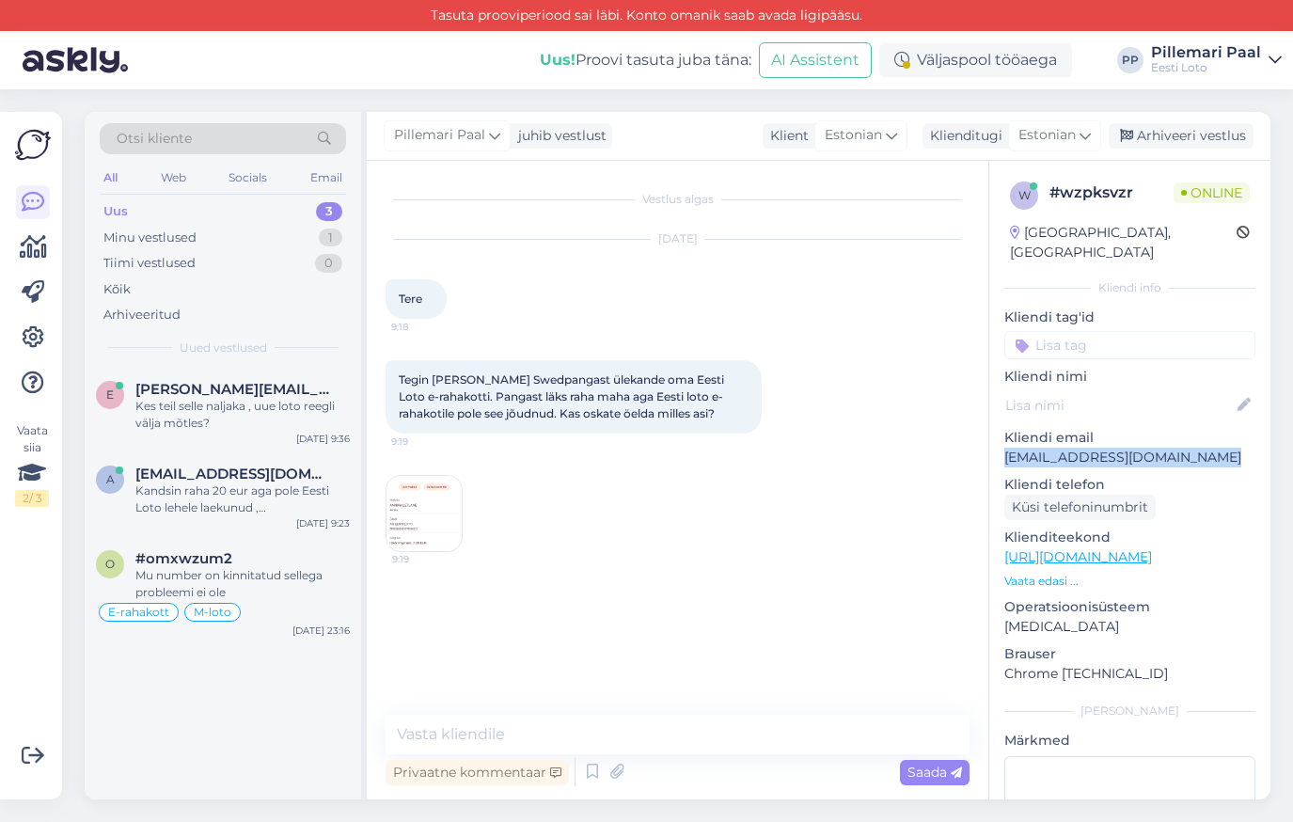
drag, startPoint x: 1220, startPoint y: 440, endPoint x: 1004, endPoint y: 438, distance: 216.2
click at [1004, 447] on p "annika.letlane.002@gmail.com" at bounding box center [1129, 457] width 251 height 20
copy p "annika.letlane.002@gmail.com"
click at [414, 506] on img at bounding box center [423, 513] width 75 height 75
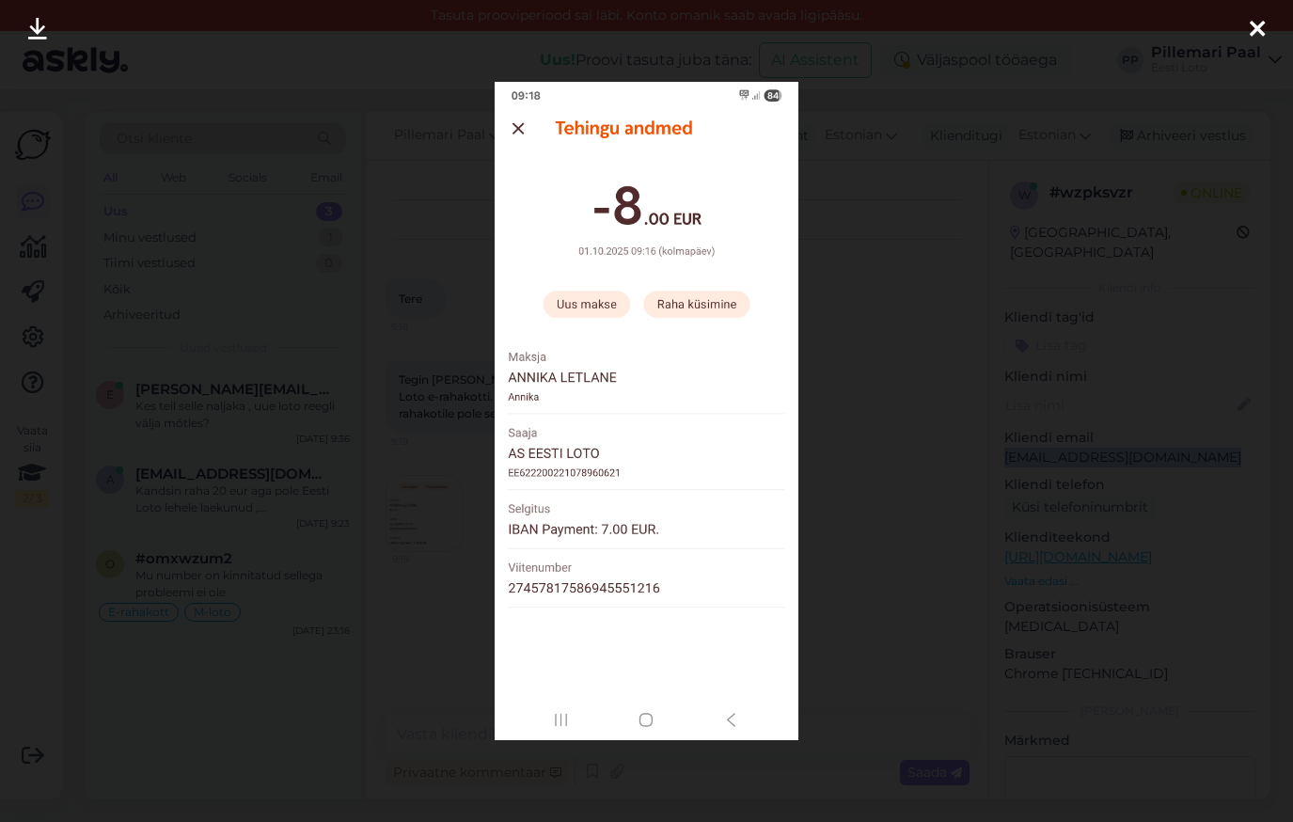
click at [528, 588] on img at bounding box center [646, 410] width 304 height 657
click at [733, 118] on img at bounding box center [646, 410] width 304 height 657
click at [832, 180] on div at bounding box center [646, 411] width 1293 height 822
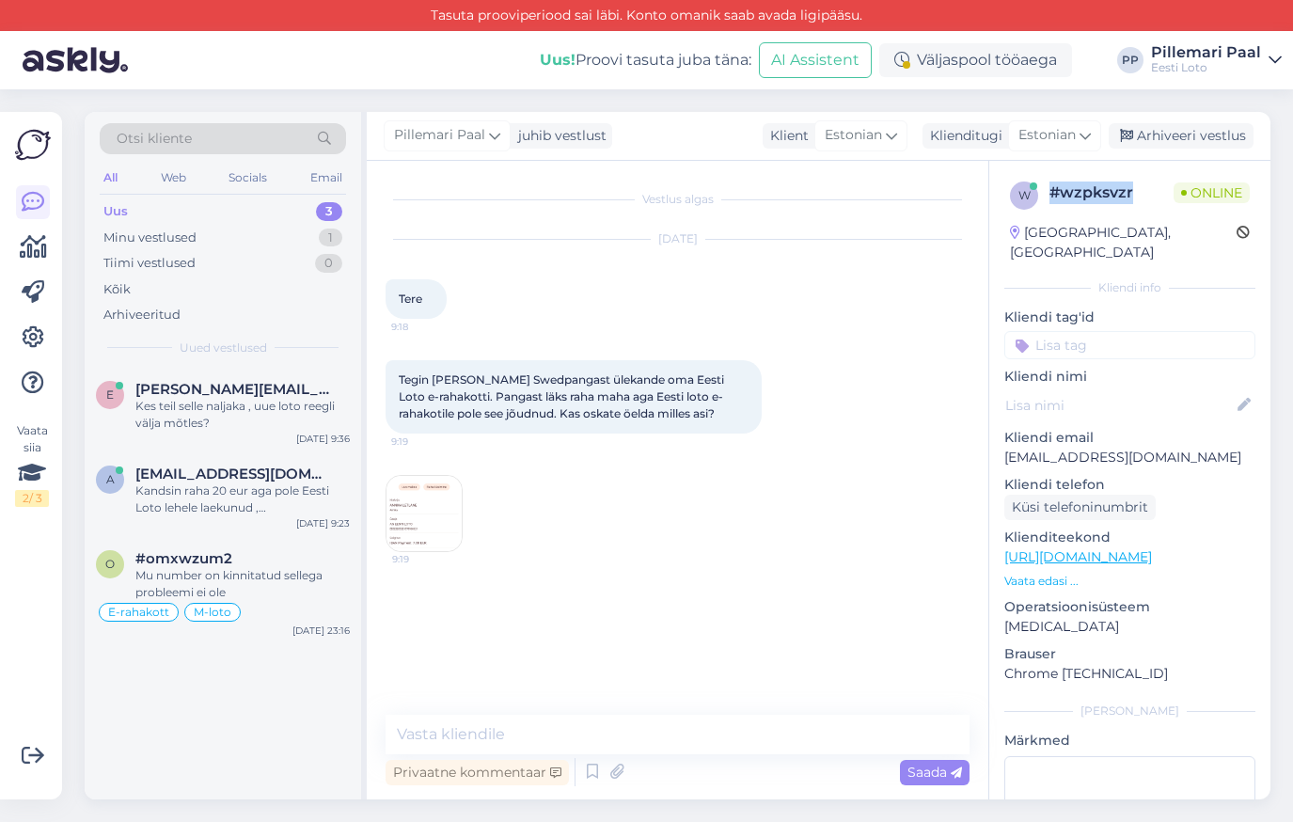
drag, startPoint x: 1133, startPoint y: 196, endPoint x: 1044, endPoint y: 198, distance: 88.4
click at [1044, 198] on div "w # wzpksvzr Online" at bounding box center [1130, 195] width 240 height 28
copy div "# wzpksvzr"
click at [535, 731] on textarea at bounding box center [677, 733] width 584 height 39
paste textarea "Sissemakse peab toimuma läbi Eesti Loto kodulehe, otse pangast tehtud makse e-r…"
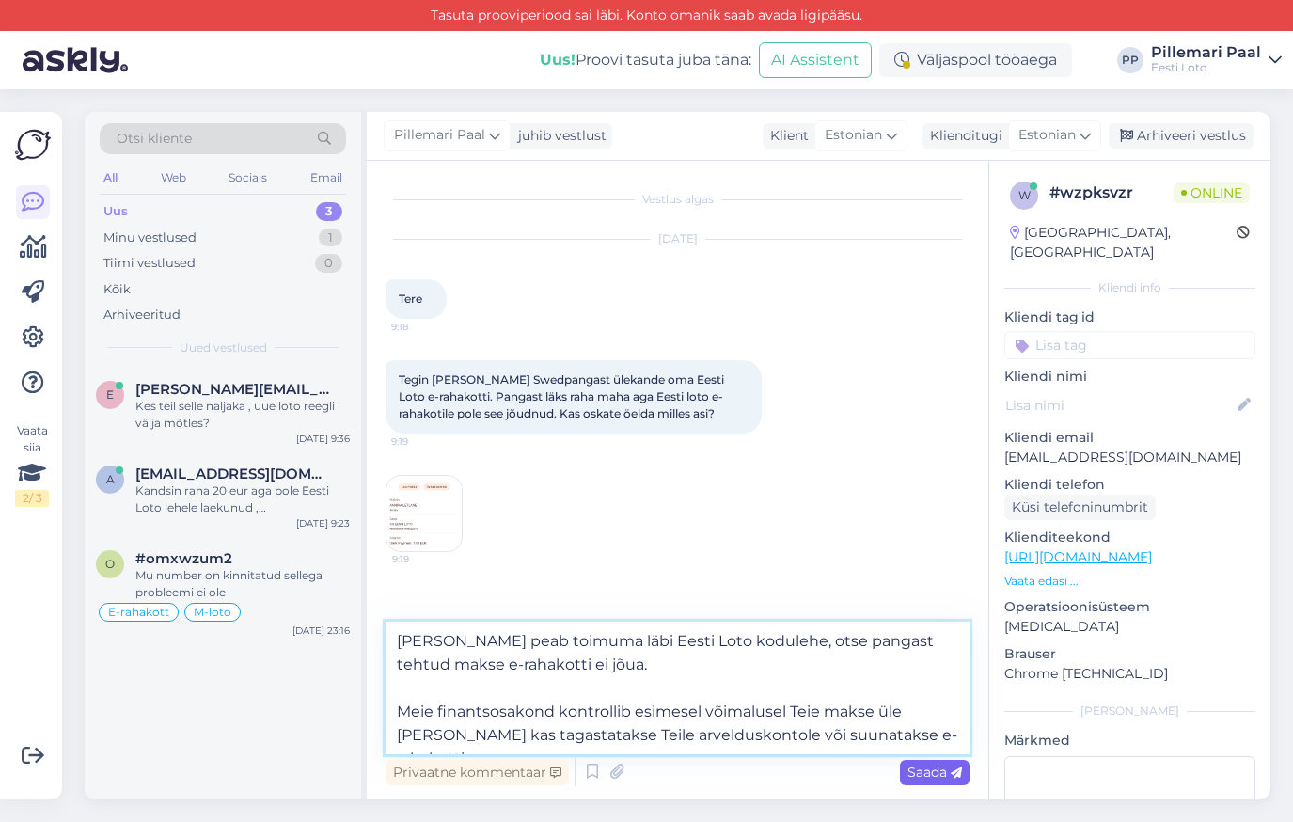
type textarea "Tere Sissemakse peab toimuma läbi Eesti Loto kodulehe, otse pangast tehtud maks…"
click at [931, 773] on span "Saada" at bounding box center [934, 771] width 55 height 17
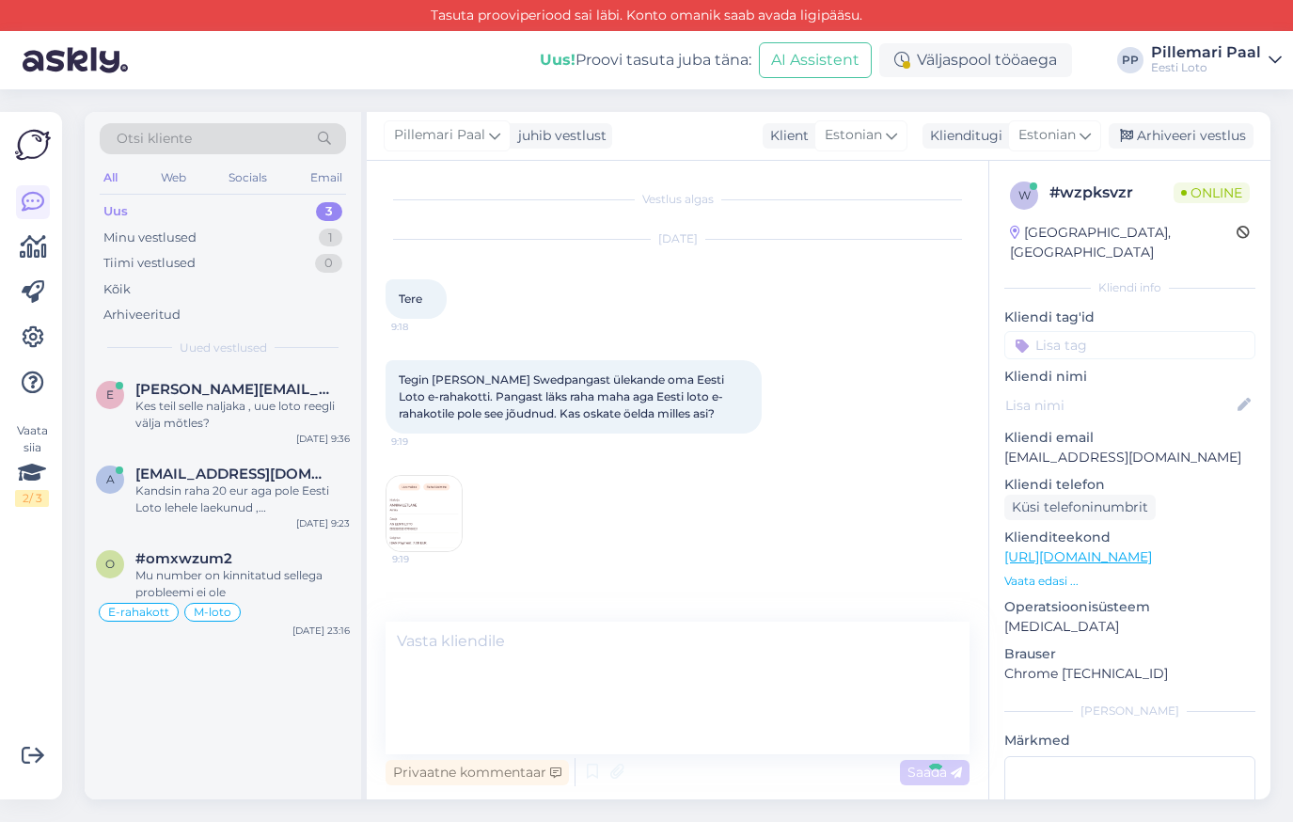
scroll to position [40, 0]
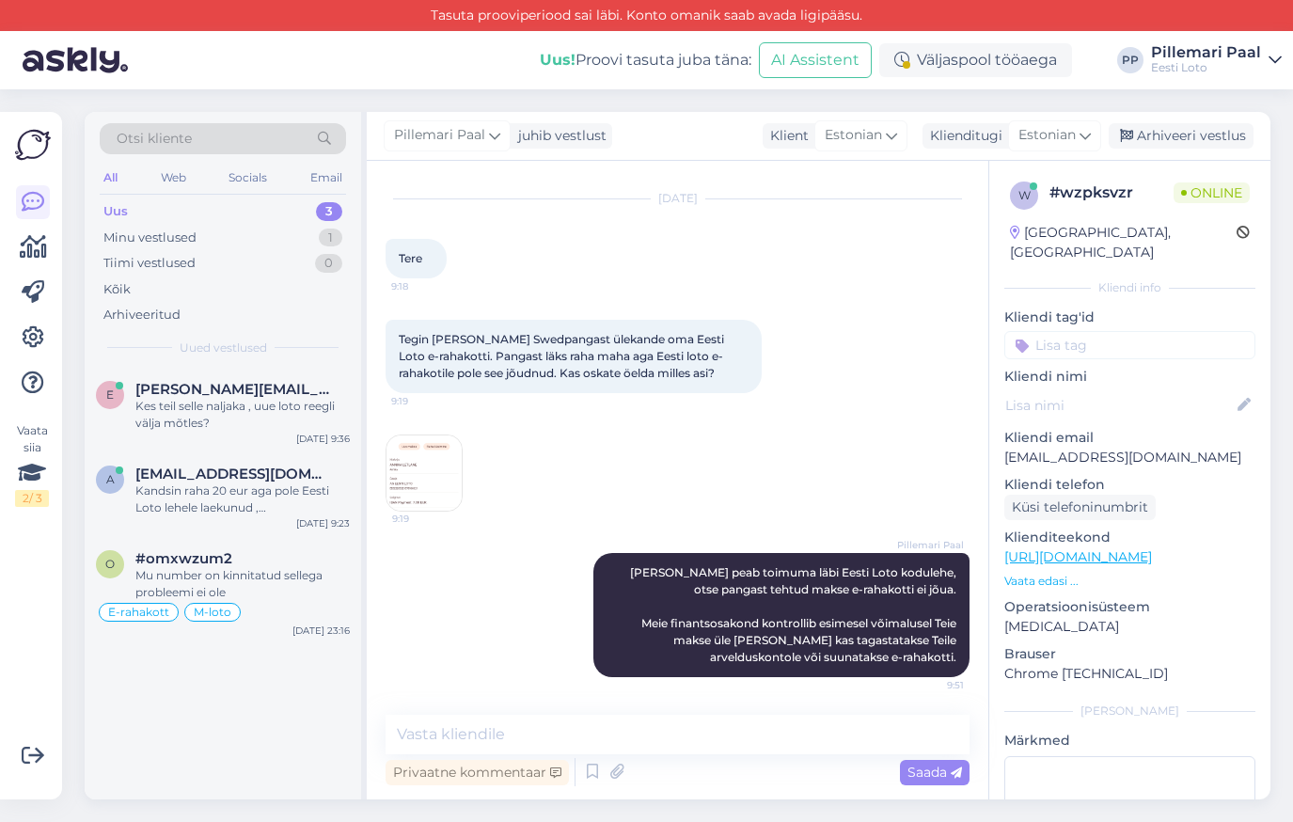
click at [1065, 331] on input at bounding box center [1129, 345] width 251 height 28
type input "e-raha"
click at [1121, 389] on span "E-rahakott" at bounding box center [1129, 394] width 61 height 11
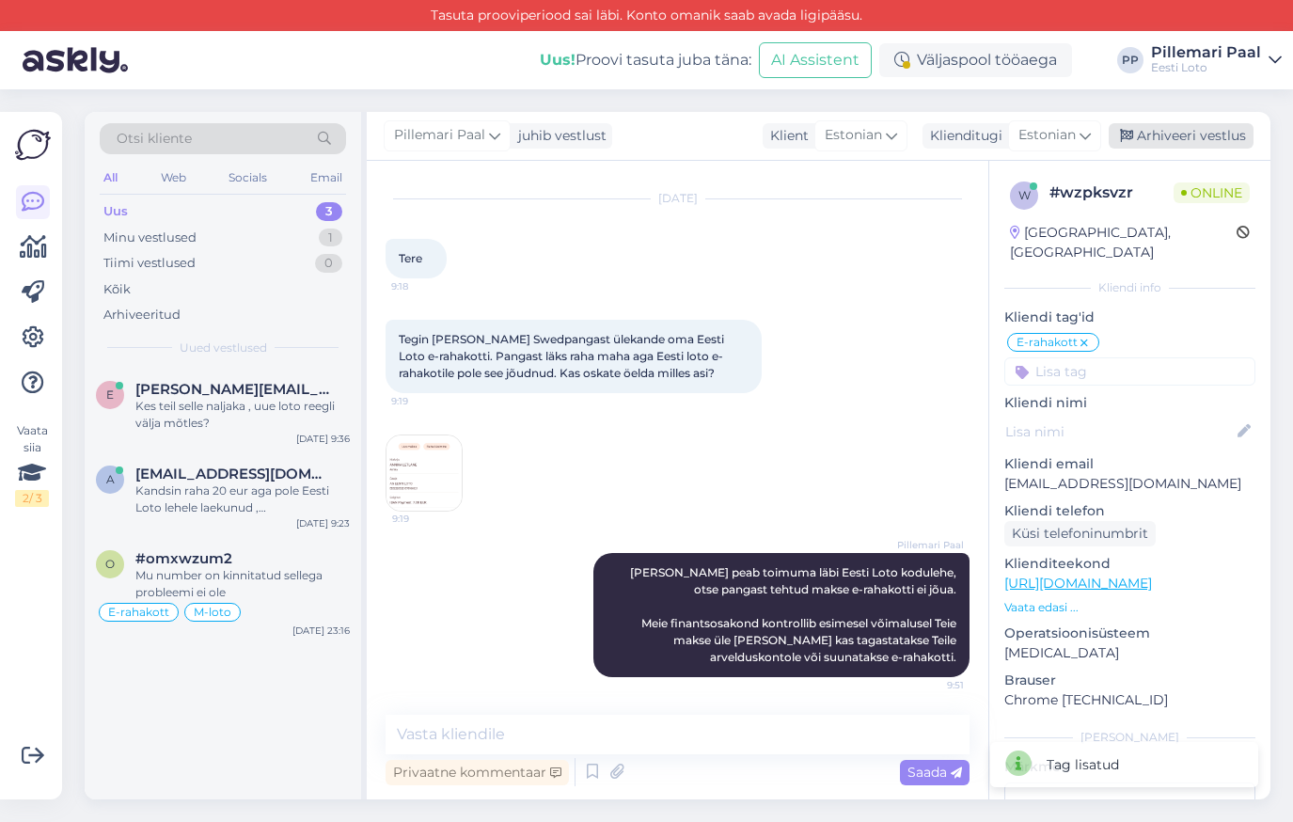
click at [1204, 137] on div "Arhiveeri vestlus" at bounding box center [1180, 135] width 145 height 25
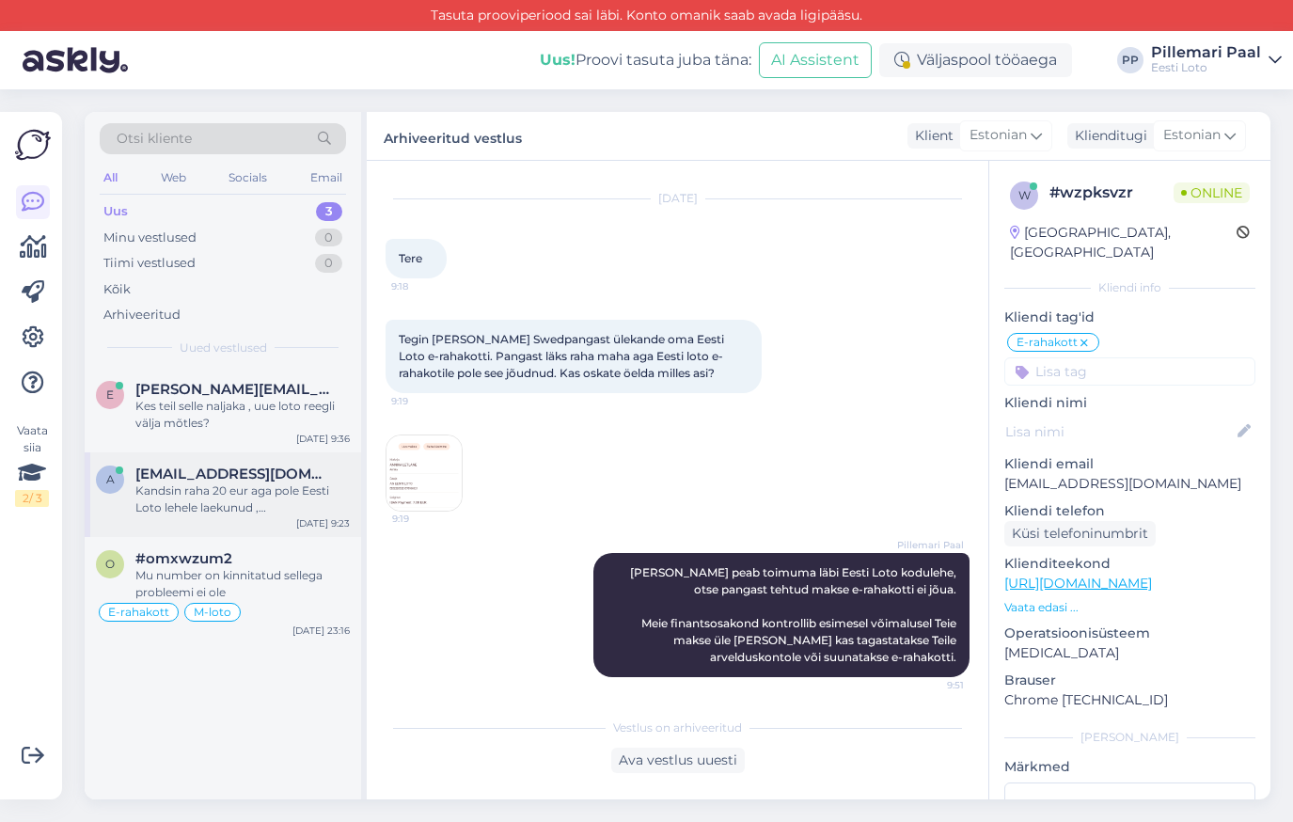
click at [259, 499] on div "Kandsin raha 20 eur aga pole Eesti Loto lehele laekunud , Swedpank näitab et Ee…" at bounding box center [242, 499] width 214 height 34
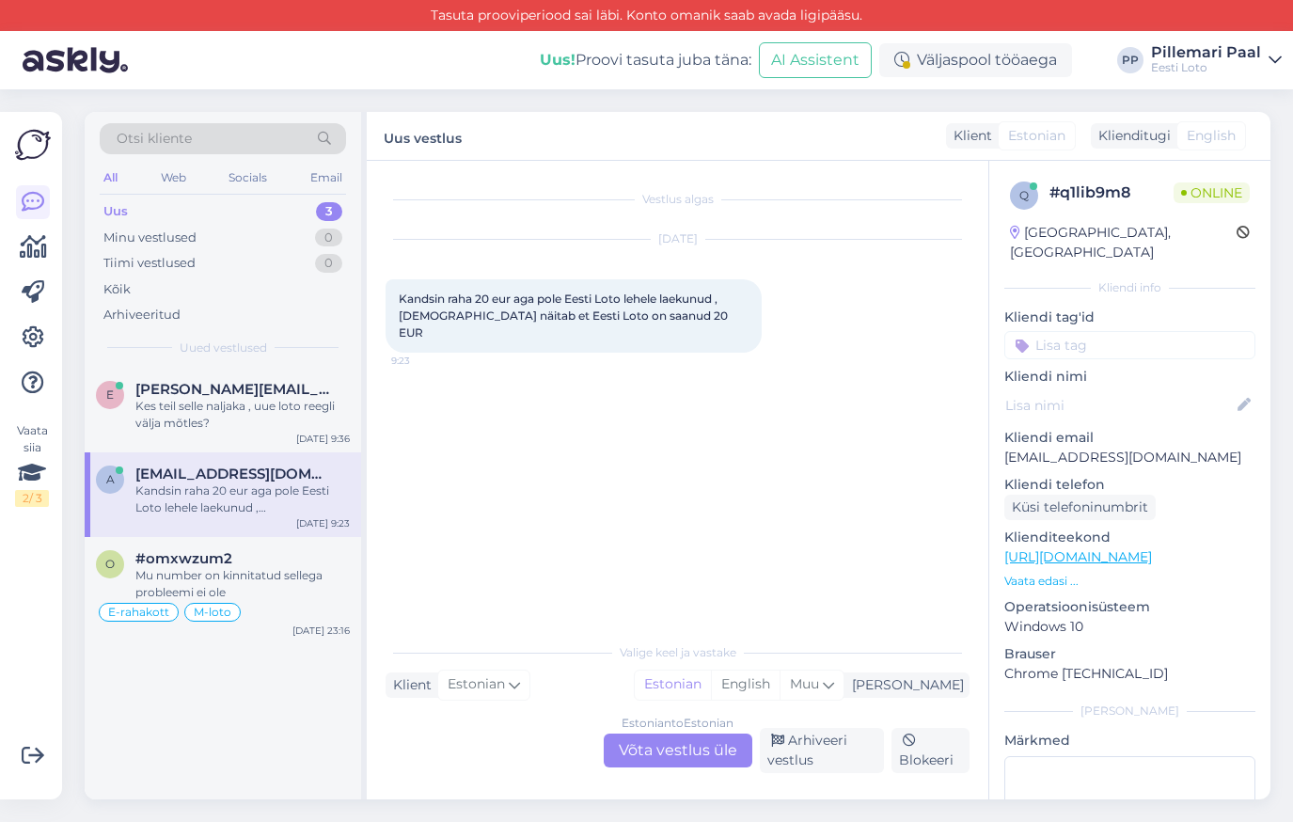
click at [663, 745] on div "Estonian to Estonian Võta vestlus üle" at bounding box center [678, 750] width 149 height 34
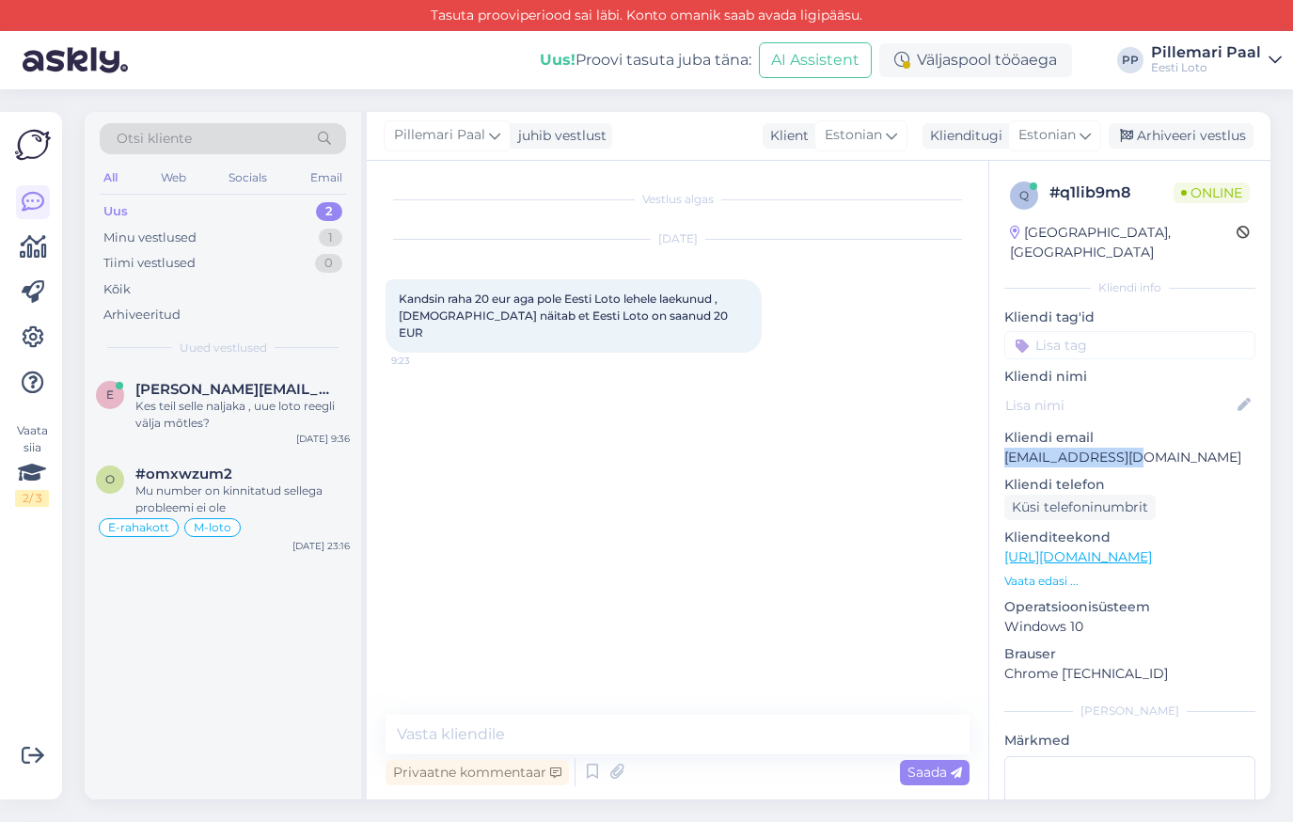
drag, startPoint x: 1144, startPoint y: 440, endPoint x: 1000, endPoint y: 443, distance: 143.9
click at [1000, 443] on div "q # q1lib9m8 Online Estonia, Tartu Kliendi info Kliendi tag'id Võit võidu välja…" at bounding box center [1129, 557] width 281 height 792
copy p "arnopps@gmail.com"
click at [545, 729] on textarea at bounding box center [677, 733] width 584 height 39
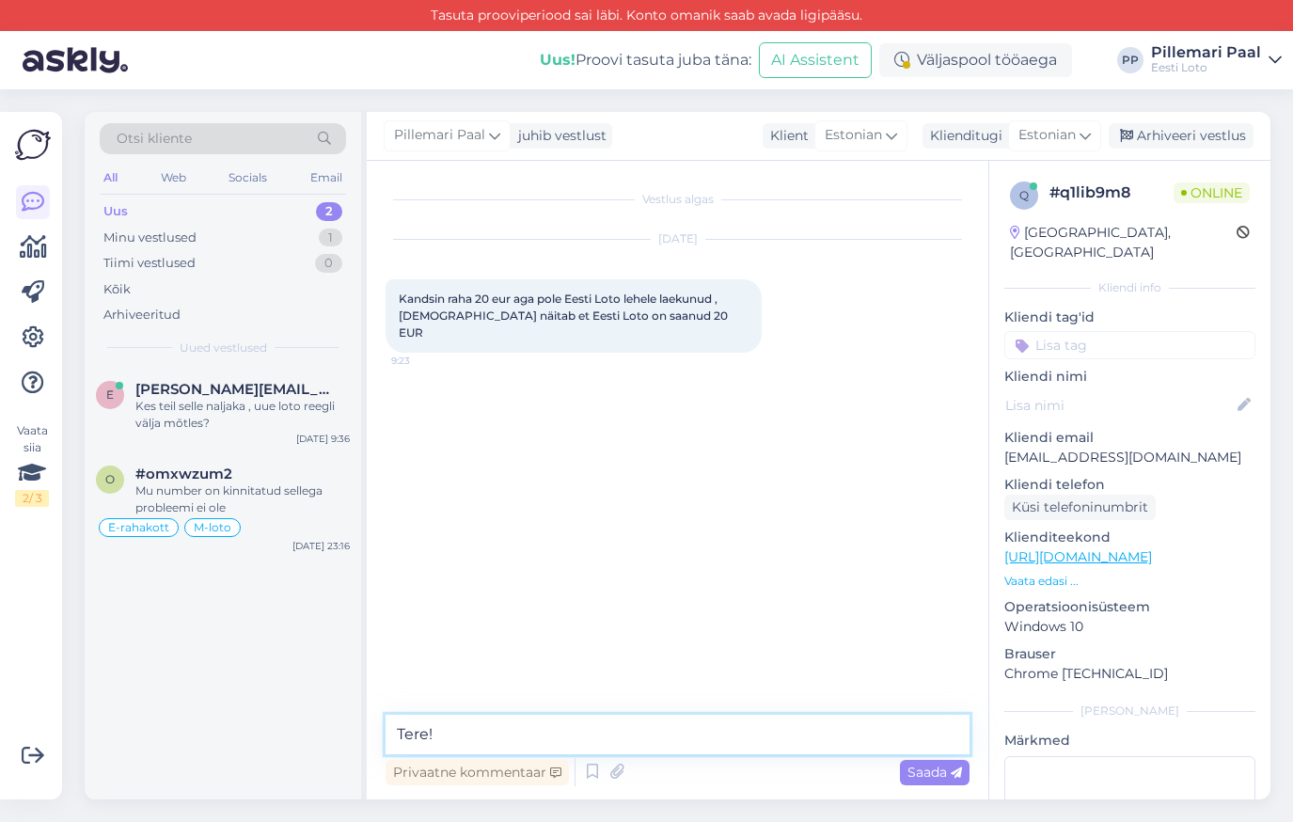
paste textarea "Kahjuks Teie sissemakse ebaõnnestus tehnilise tõrke tõttu. Kontrollisime ostu ü…"
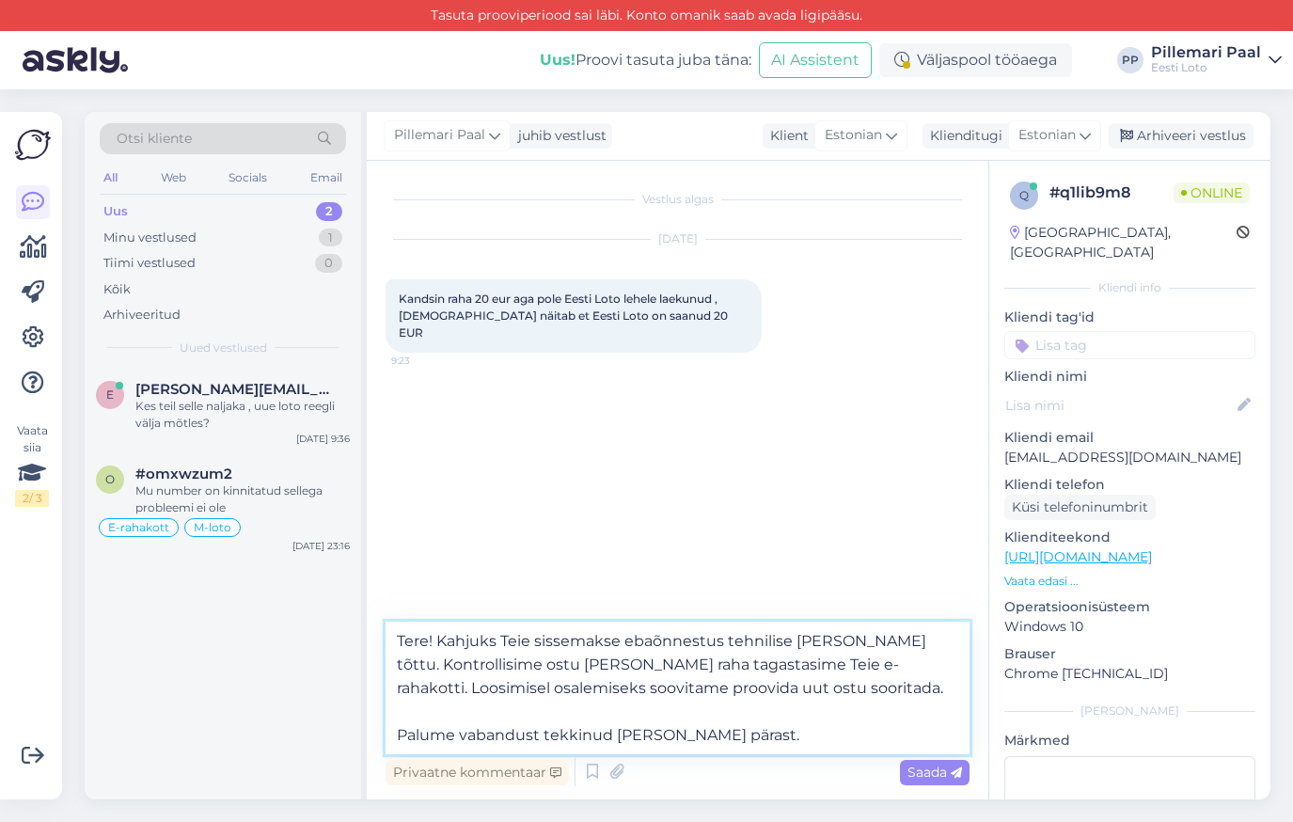
drag, startPoint x: 840, startPoint y: 662, endPoint x: 843, endPoint y: 684, distance: 22.7
click at [843, 684] on textarea "Tere! Kahjuks Teie sissemakse ebaõnnestus tehnilise tõrke tõttu. Kontrollisime …" at bounding box center [677, 687] width 584 height 133
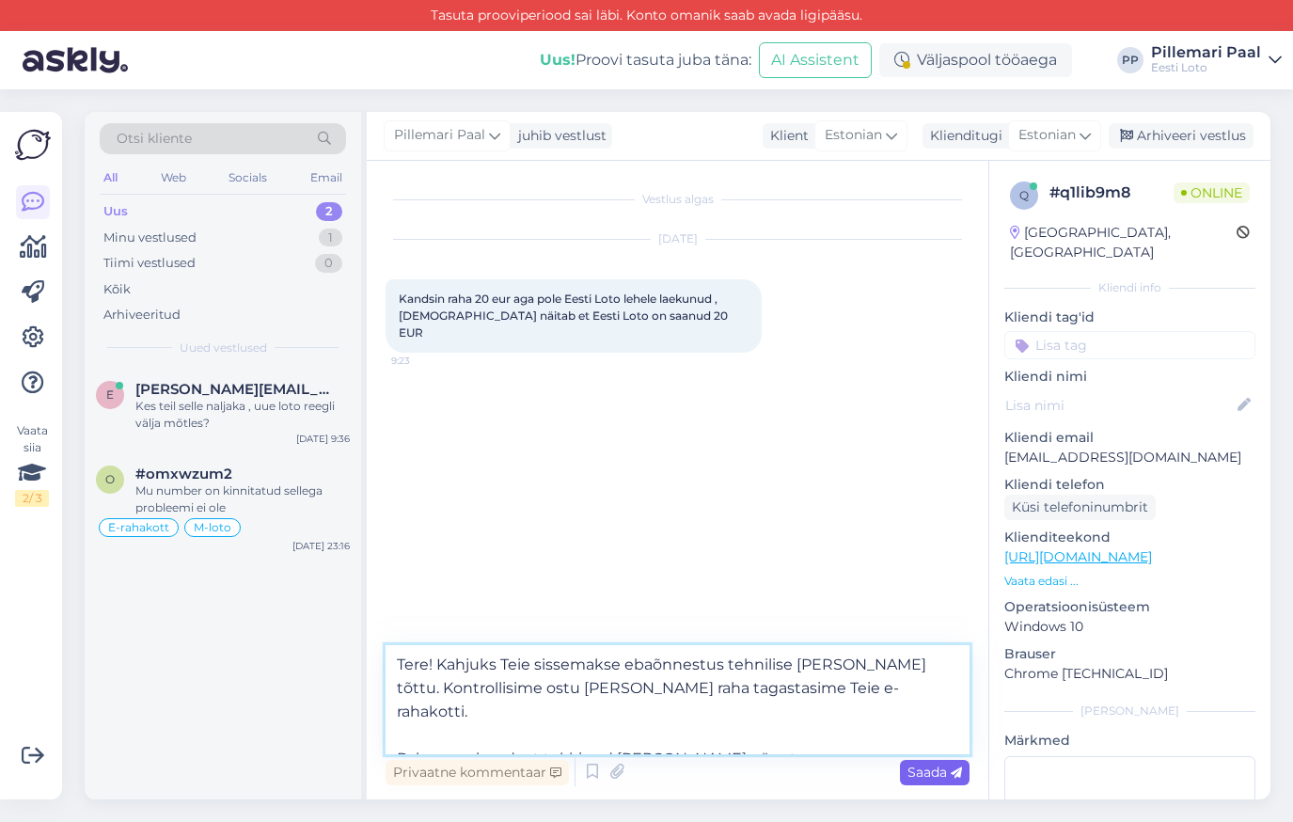
type textarea "Tere! Kahjuks Teie sissemakse ebaõnnestus tehnilise tõrke tõttu. Kontrollisime …"
click at [920, 767] on span "Saada" at bounding box center [934, 771] width 55 height 17
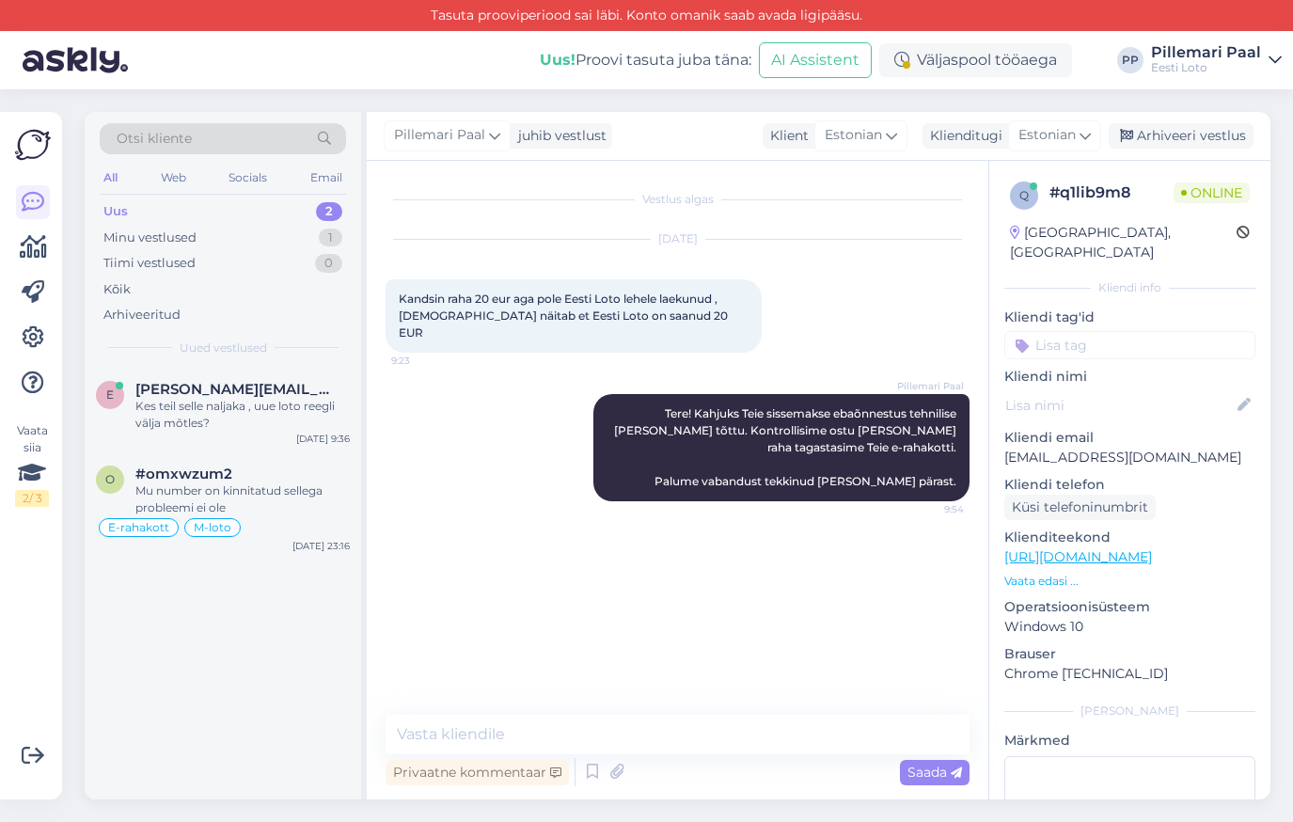
click at [1105, 339] on div "q # q1lib9m8 Online Estonia, Tartu Kliendi info Kliendi tag'id Võit võidu välja…" at bounding box center [1129, 557] width 281 height 792
click at [1101, 331] on input at bounding box center [1129, 345] width 251 height 28
type input "raha"
click at [1146, 389] on span "E-rahakott" at bounding box center [1129, 394] width 61 height 11
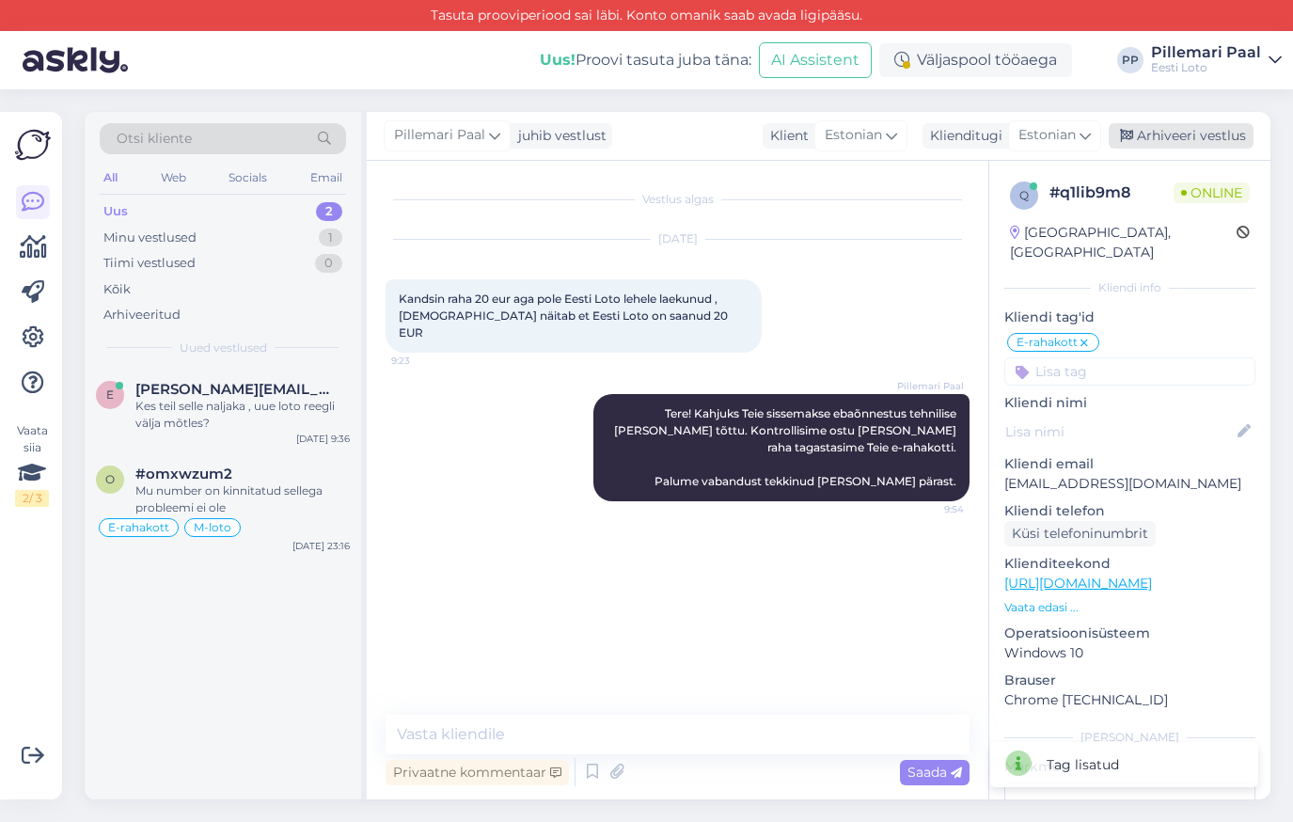
click at [1160, 141] on div "Arhiveeri vestlus" at bounding box center [1180, 135] width 145 height 25
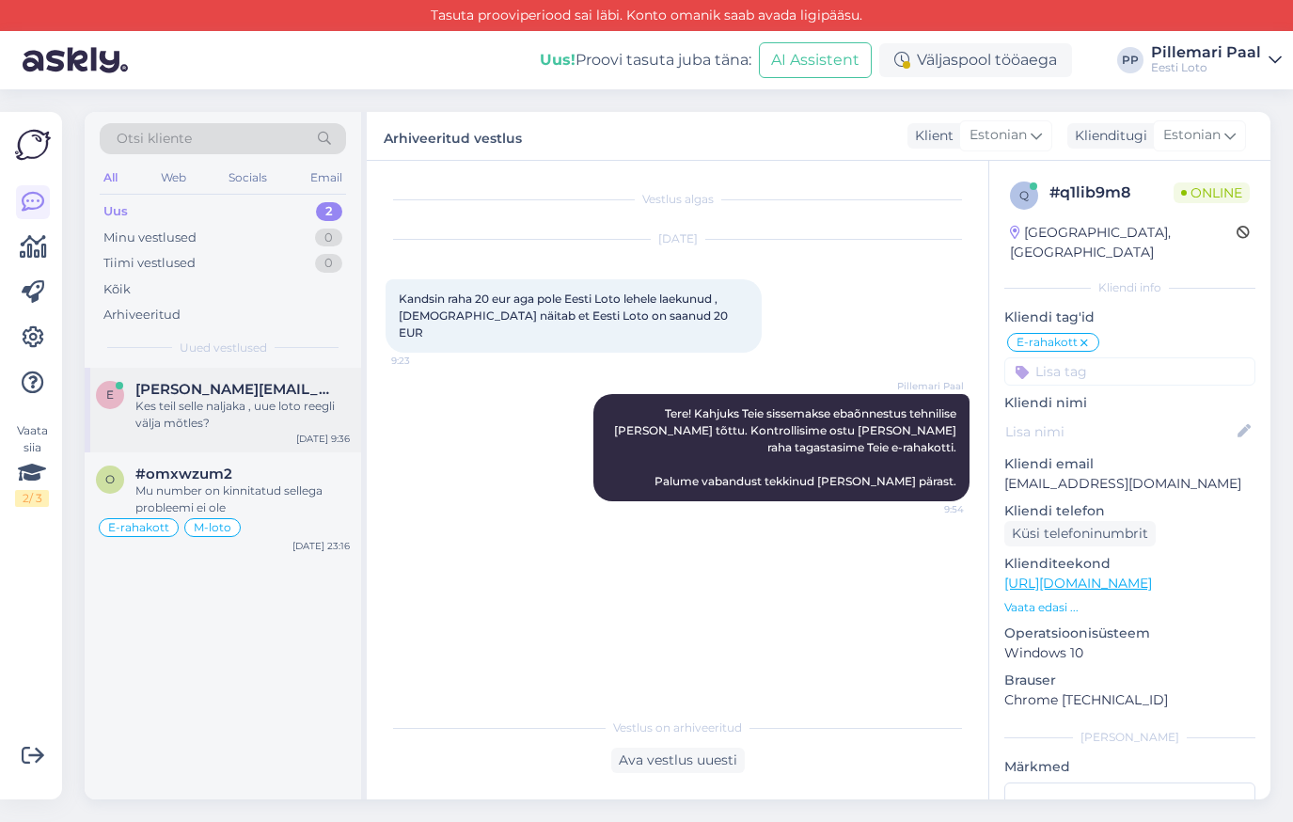
click at [236, 401] on div "Kes teil selle naljaka , uue loto reegli välja mõtles?" at bounding box center [242, 415] width 214 height 34
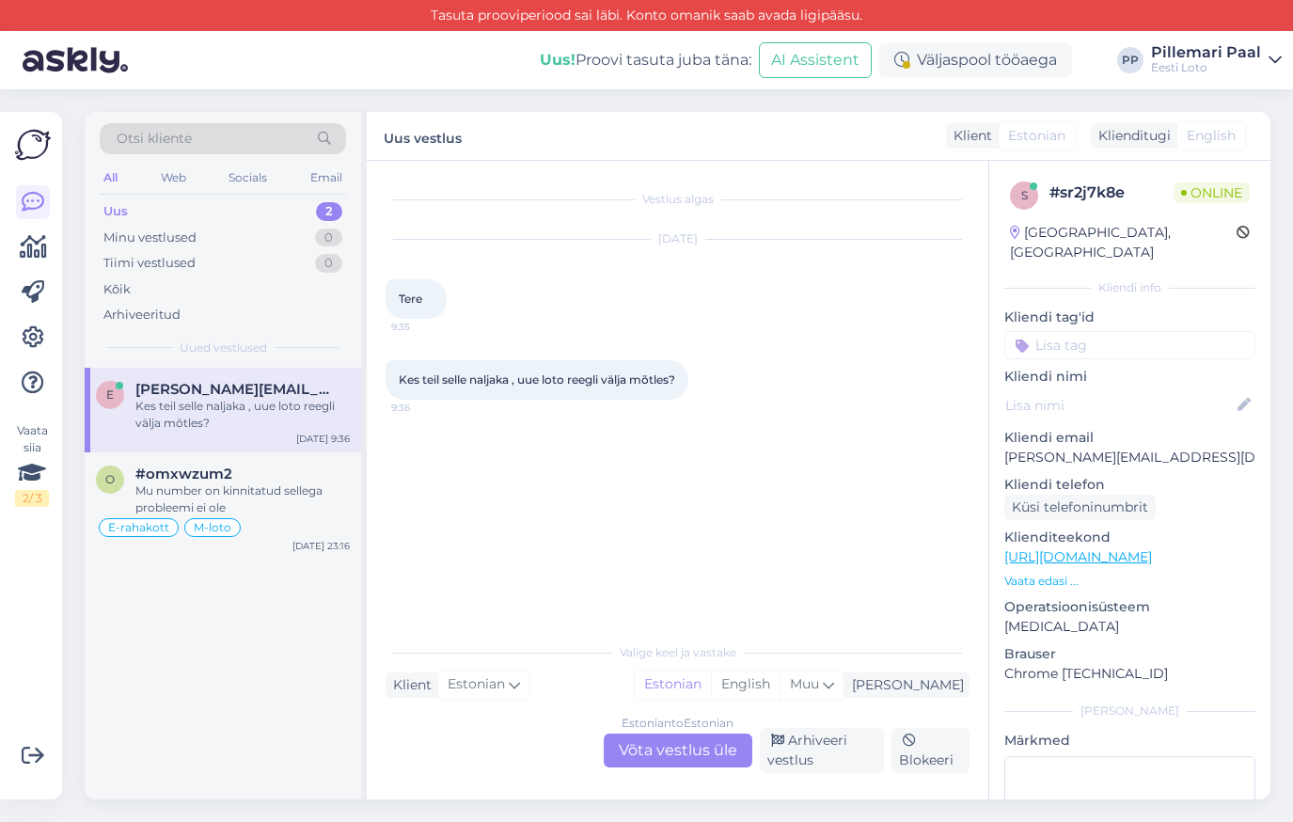
click at [702, 755] on div "Estonian to Estonian Võta vestlus üle" at bounding box center [678, 750] width 149 height 34
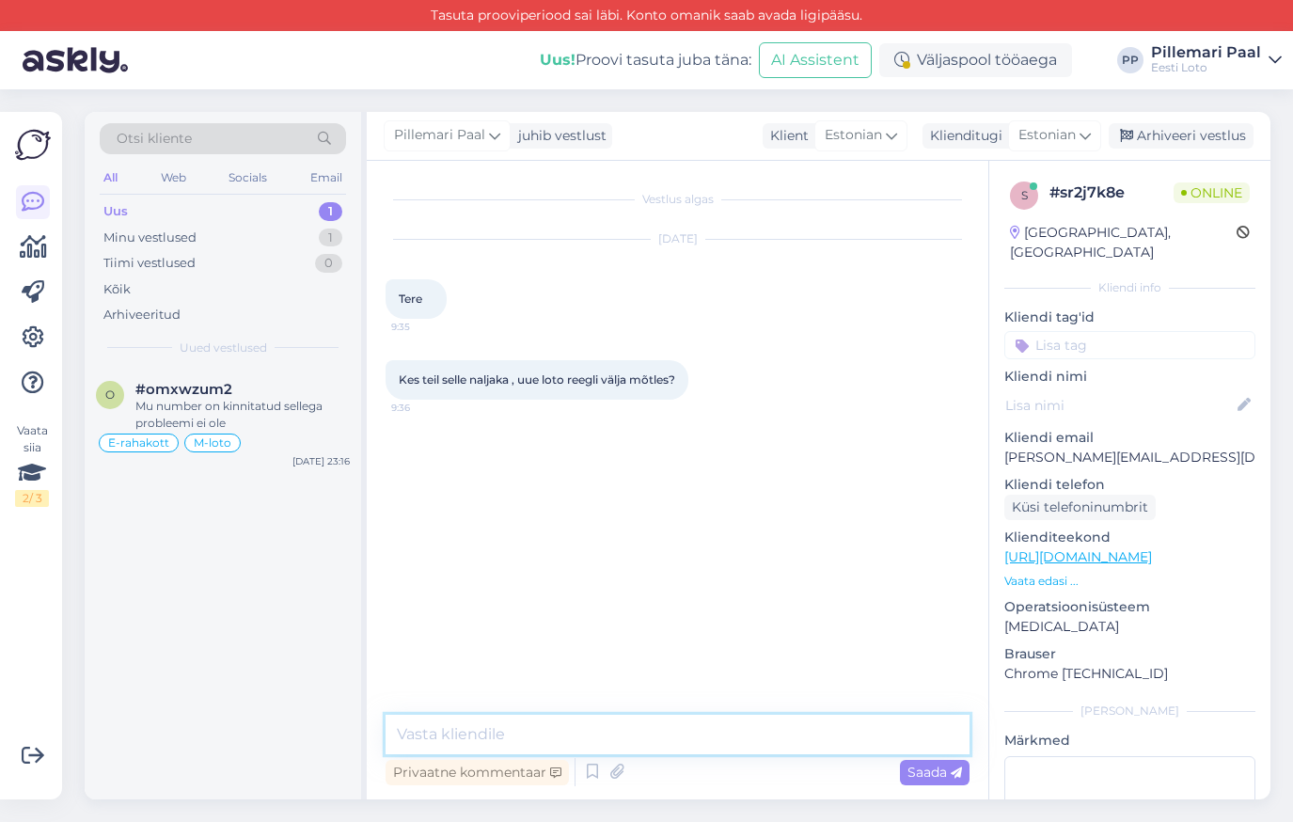
click at [666, 723] on textarea at bounding box center [677, 733] width 584 height 39
type textarea "Tere! Palun täpsustage oma küsimust."
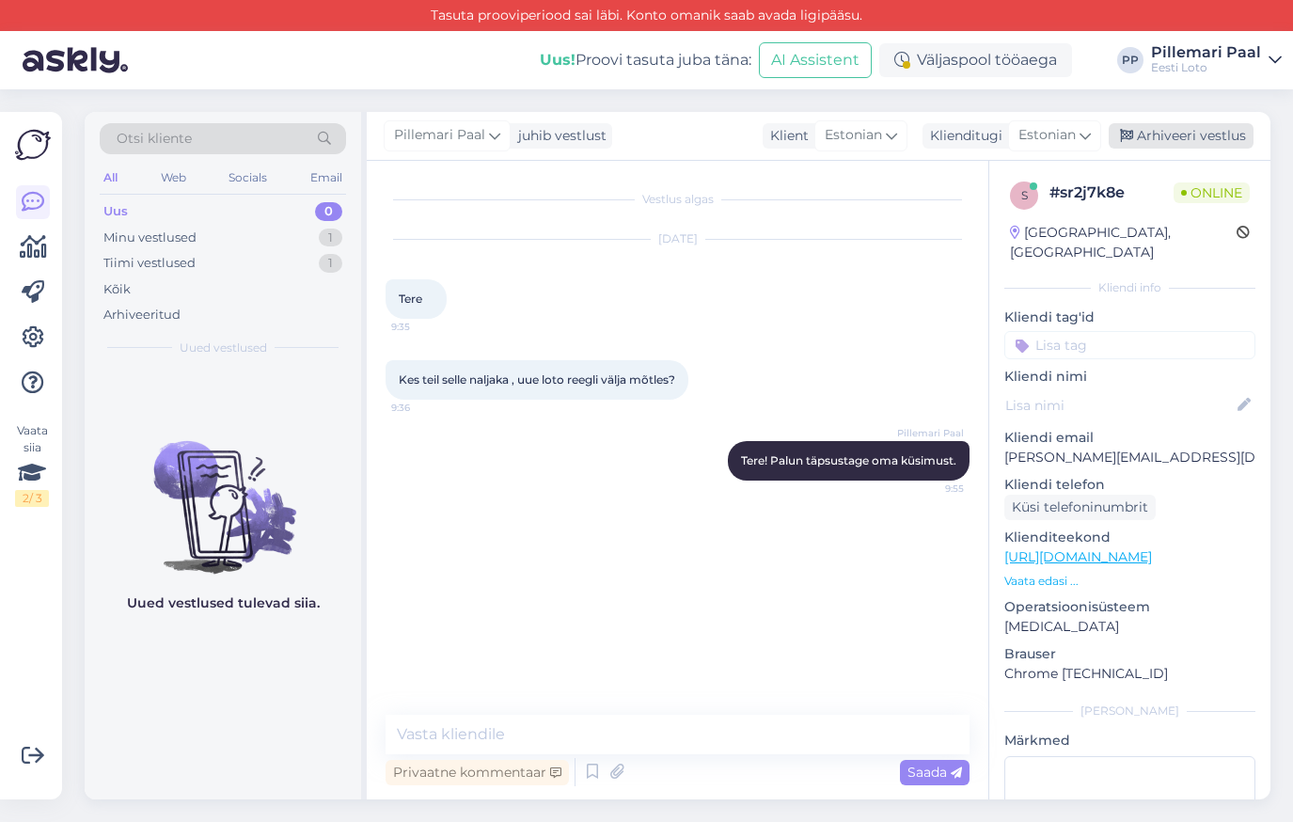
click at [1152, 133] on div "Arhiveeri vestlus" at bounding box center [1180, 135] width 145 height 25
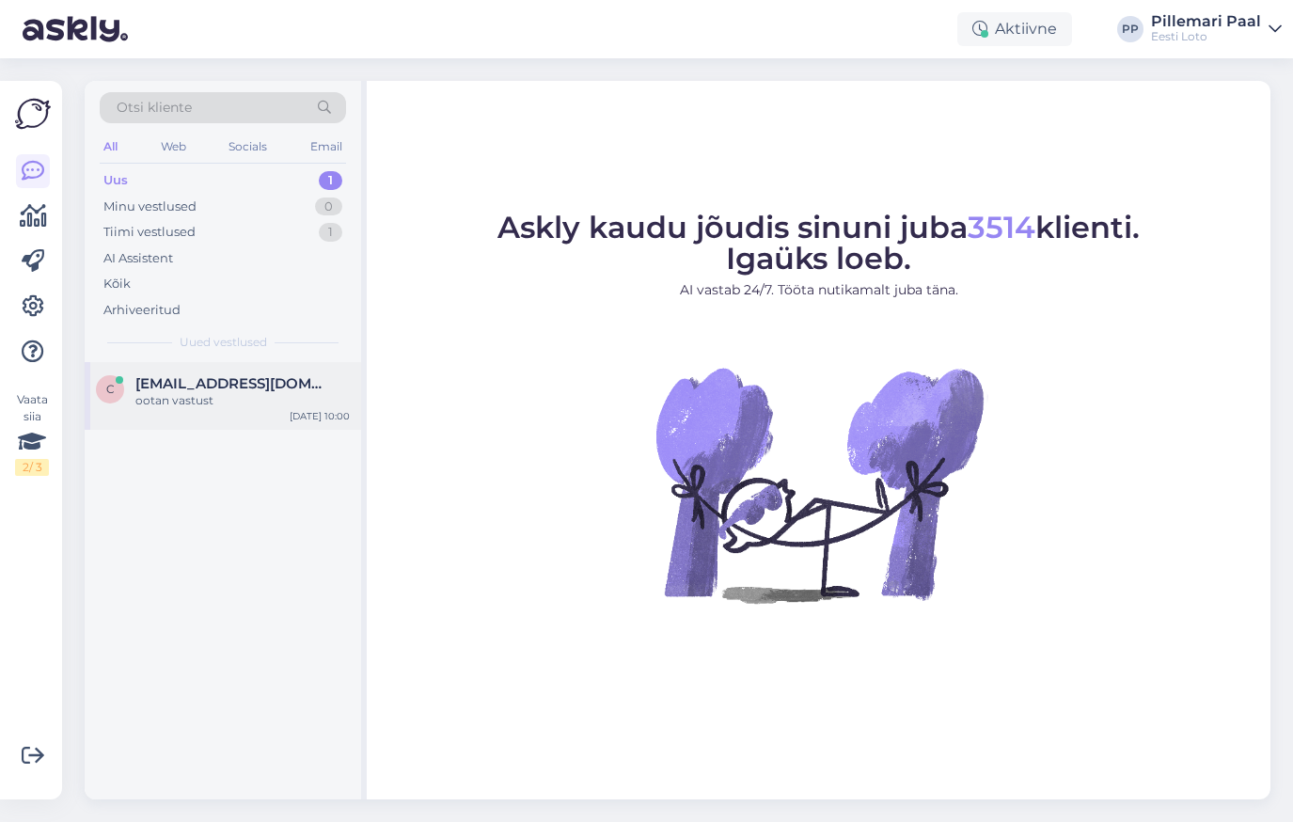
click at [206, 385] on span "[EMAIL_ADDRESS][DOMAIN_NAME]" at bounding box center [233, 383] width 196 height 17
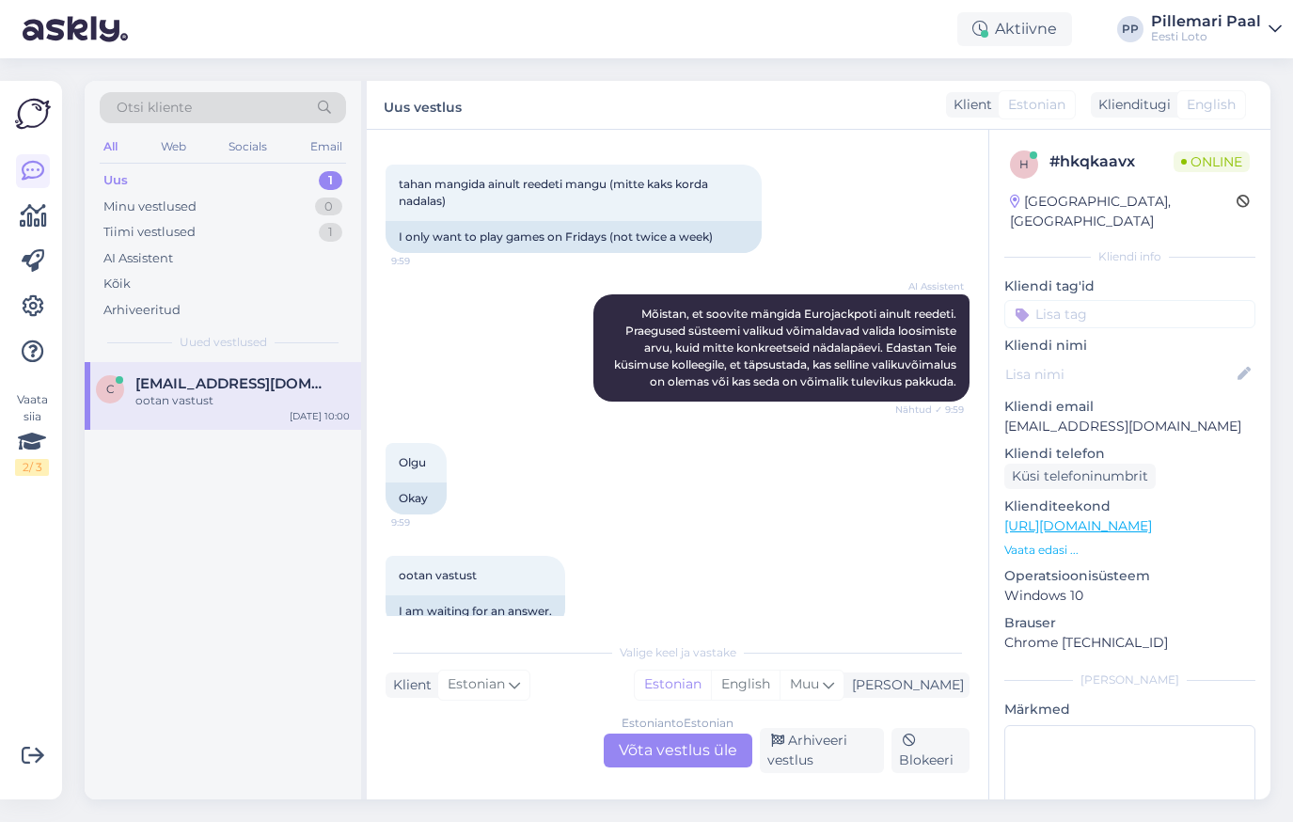
scroll to position [478, 0]
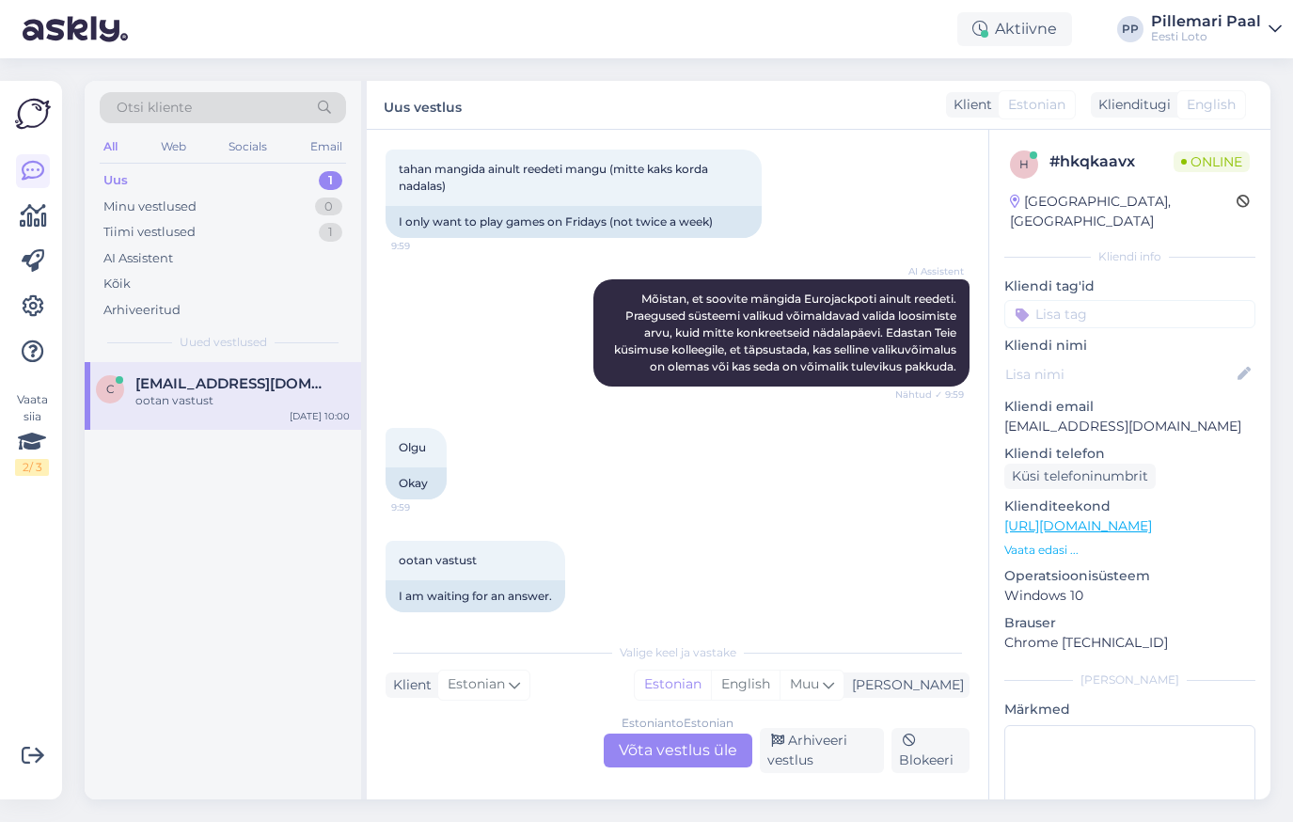
click at [698, 746] on div "Estonian to Estonian Võta vestlus üle" at bounding box center [678, 750] width 149 height 34
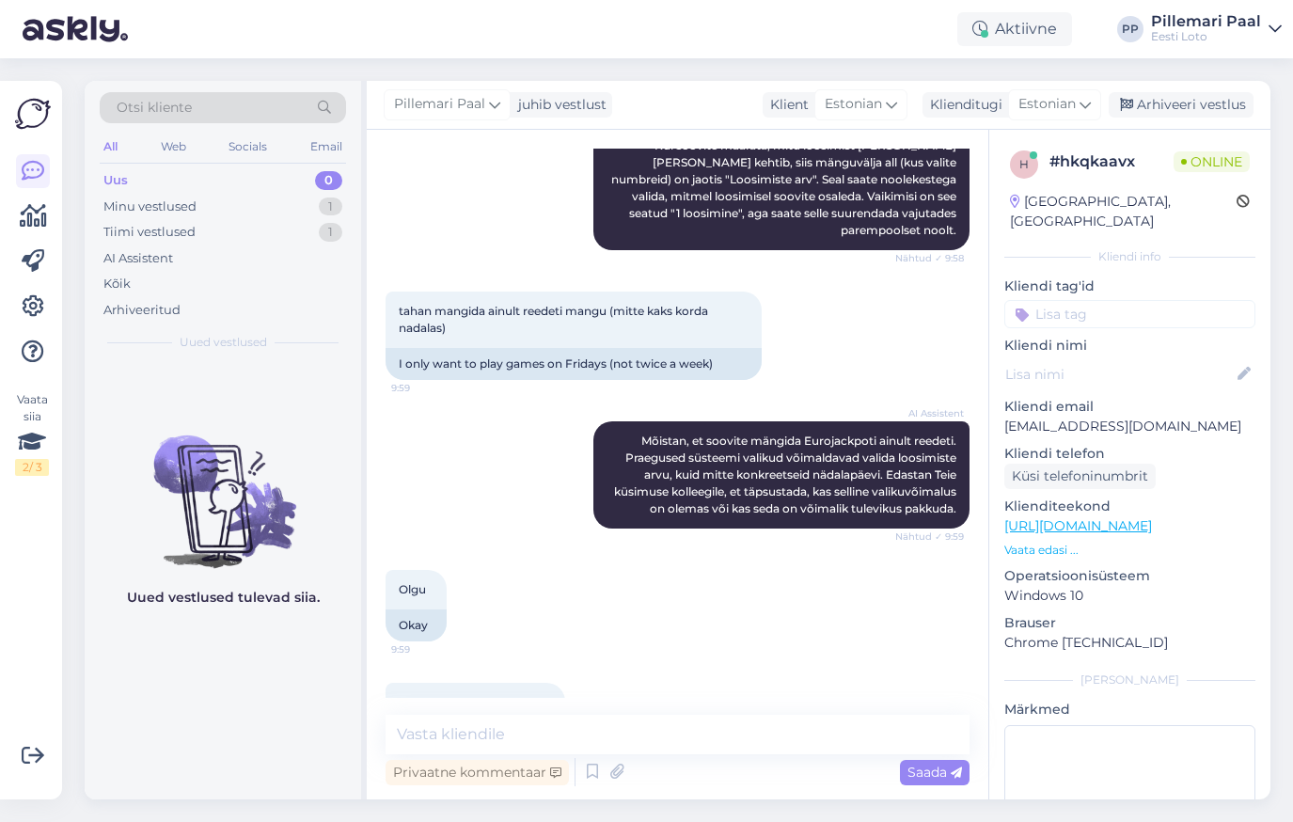
scroll to position [397, 0]
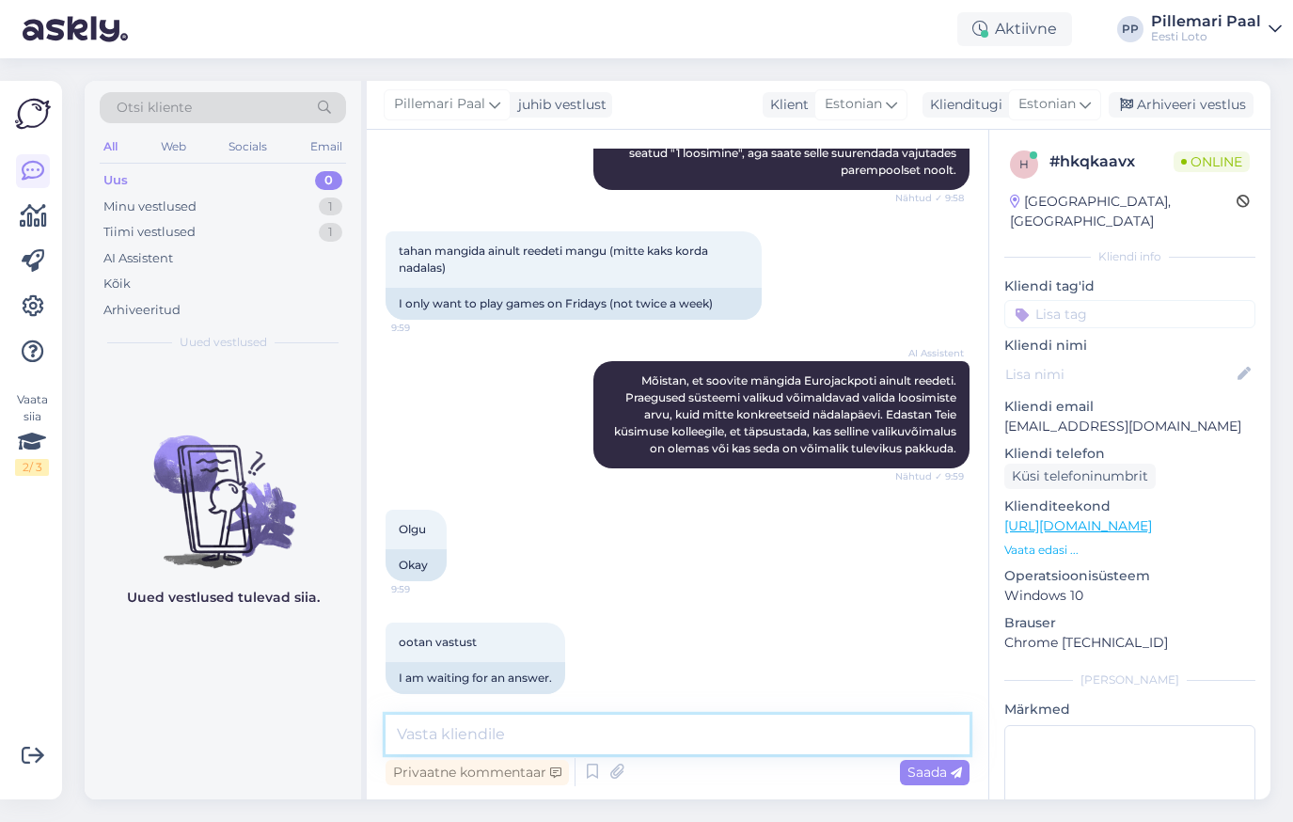
click at [670, 734] on textarea at bounding box center [677, 733] width 584 height 39
paste textarea "Soovides osaleda ainult reedestes loosimistes, soovitame teha püsitellimuse. Se…"
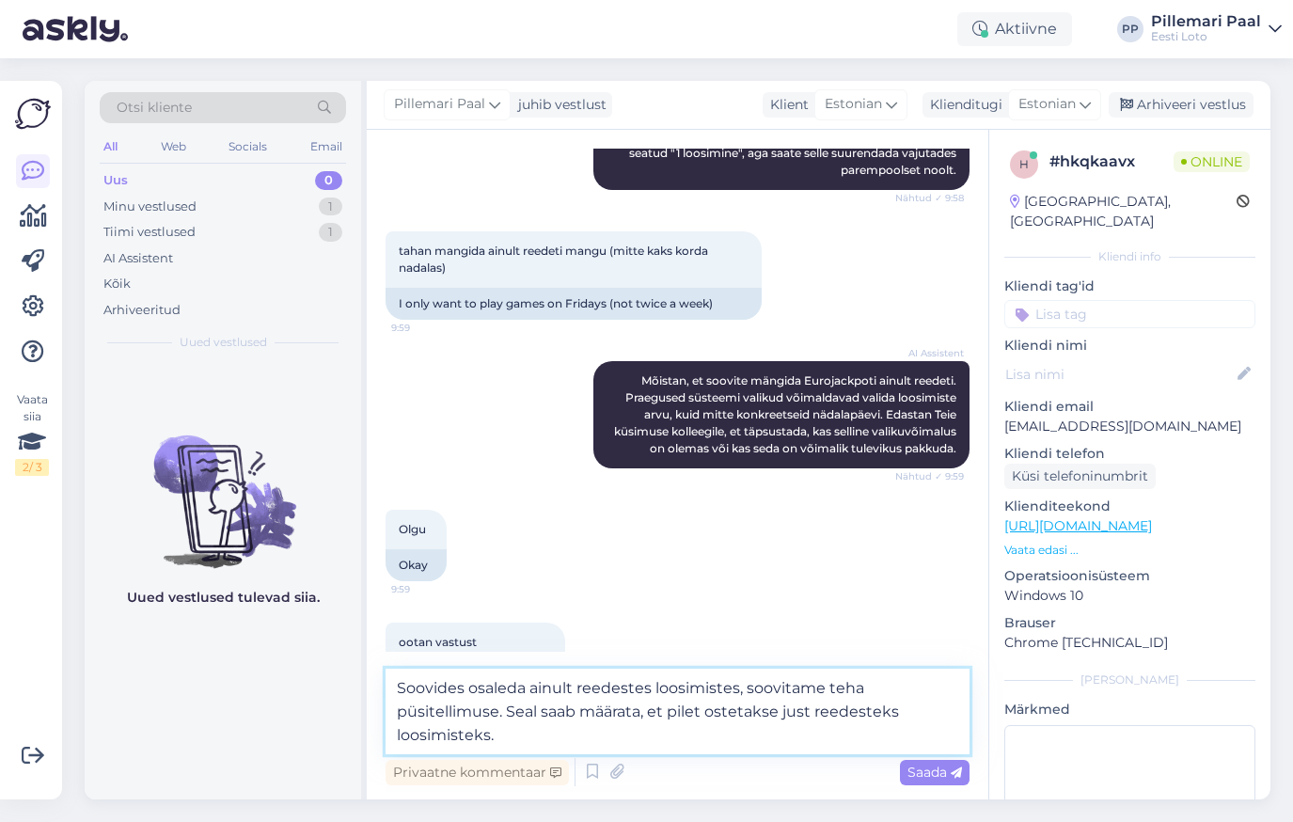
type textarea "Soovides osaleda ainult reedestes loosimistes, soovitame teha püsitellimuse. Se…"
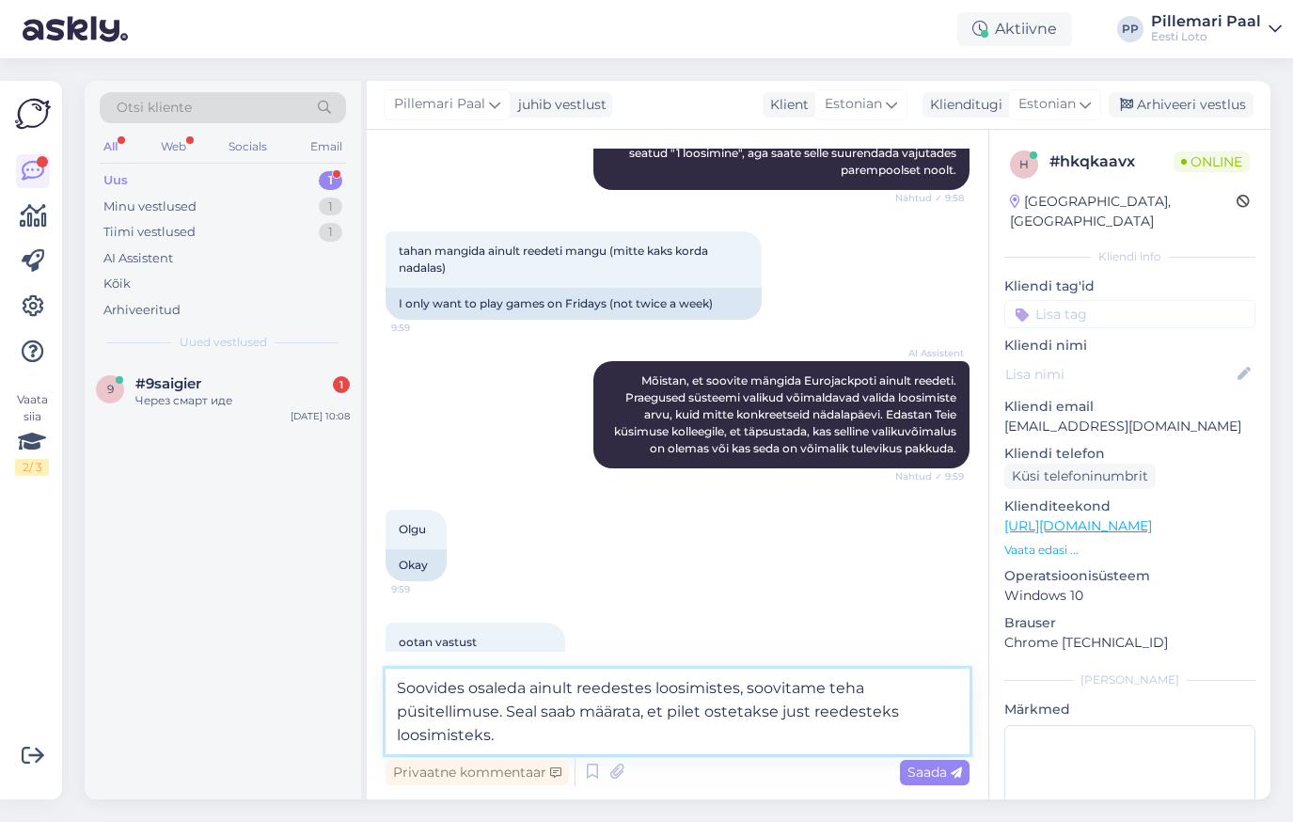
scroll to position [443, 0]
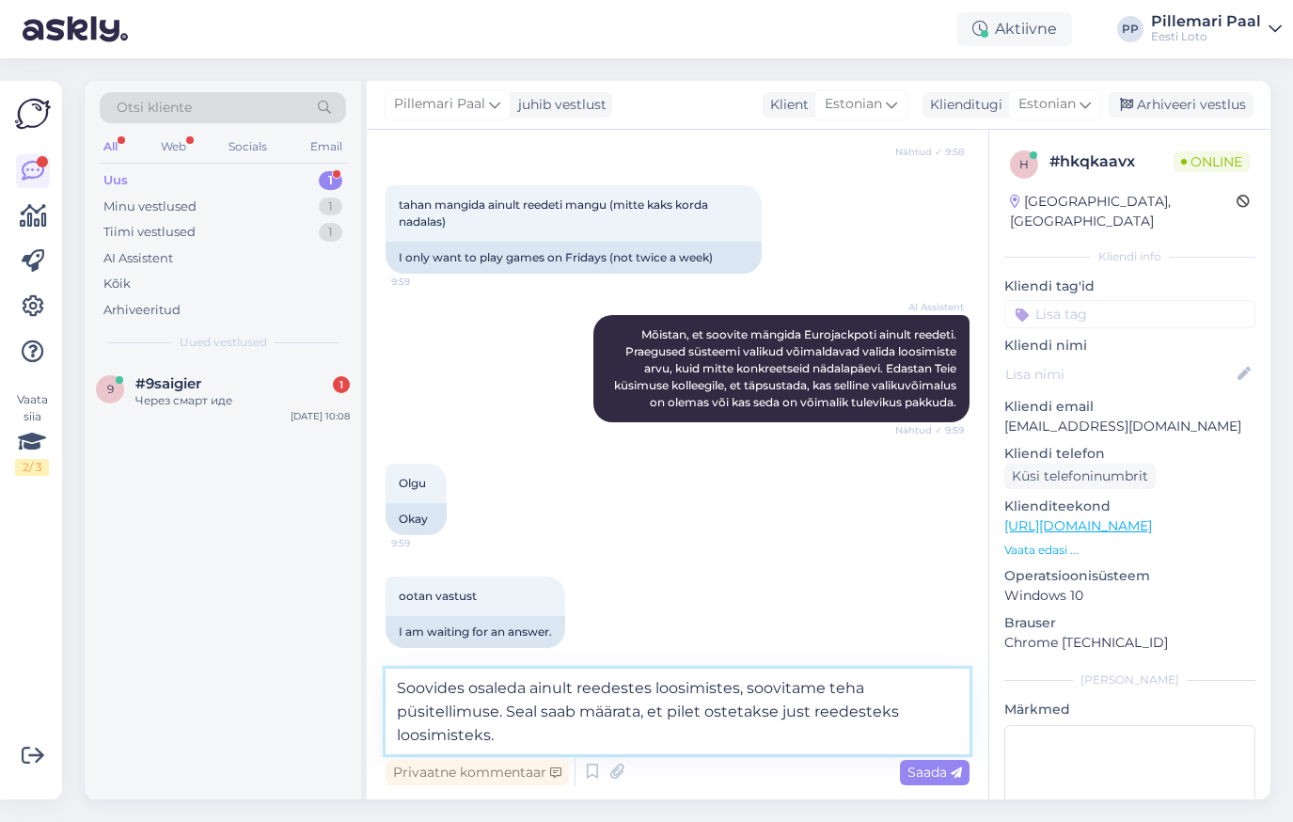
click at [538, 740] on textarea "Soovides osaleda ainult reedestes loosimistes, soovitame teha püsitellimuse. Se…" at bounding box center [677, 711] width 584 height 86
click at [934, 778] on span "Saada" at bounding box center [934, 771] width 55 height 17
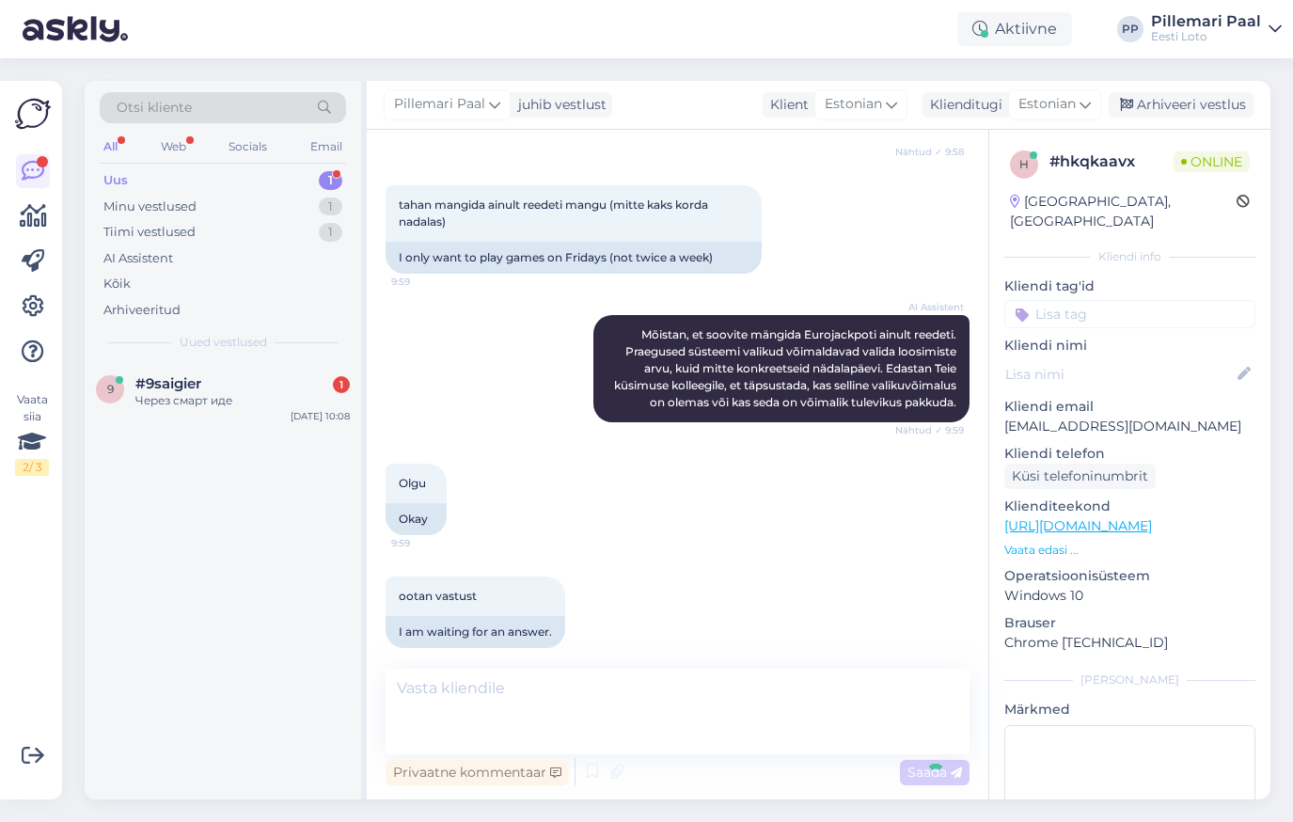
scroll to position [511, 0]
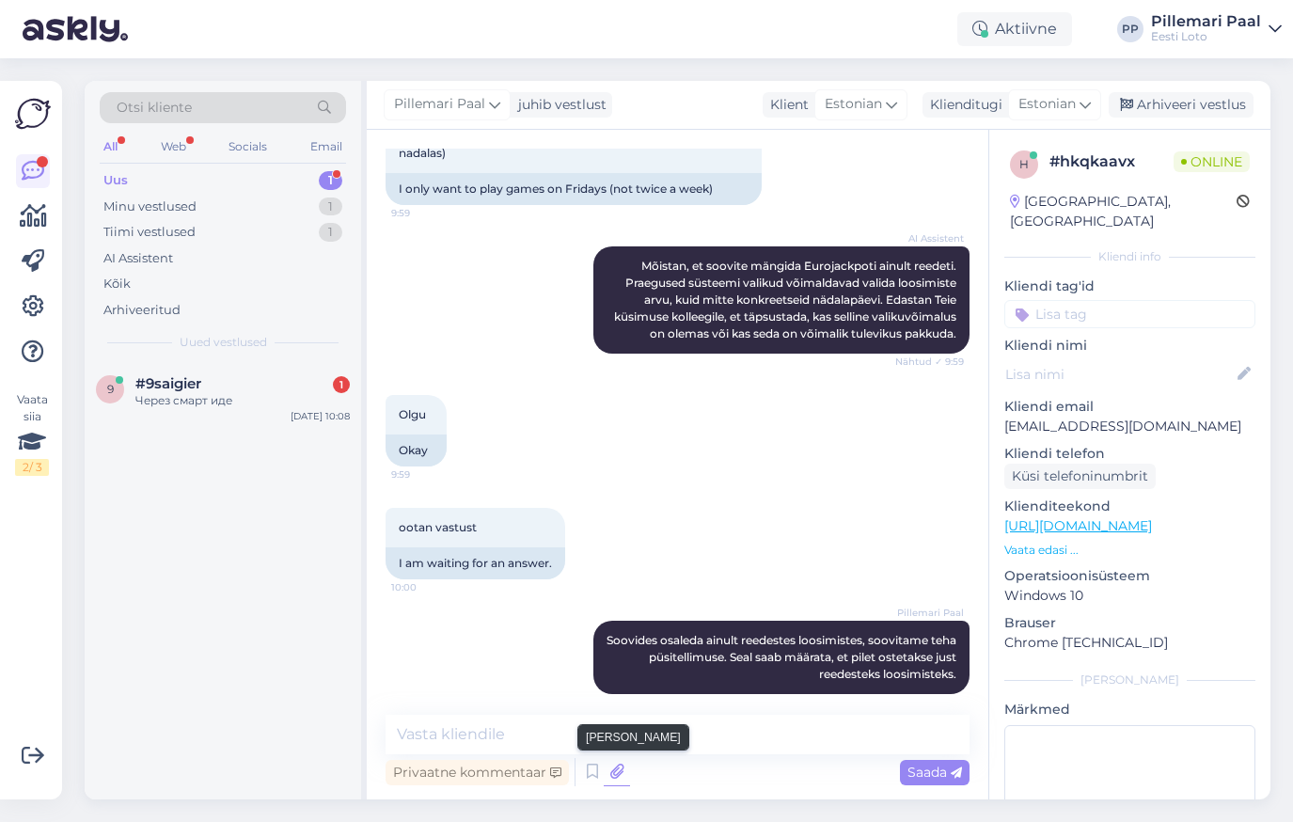
click at [616, 772] on icon at bounding box center [617, 772] width 26 height 28
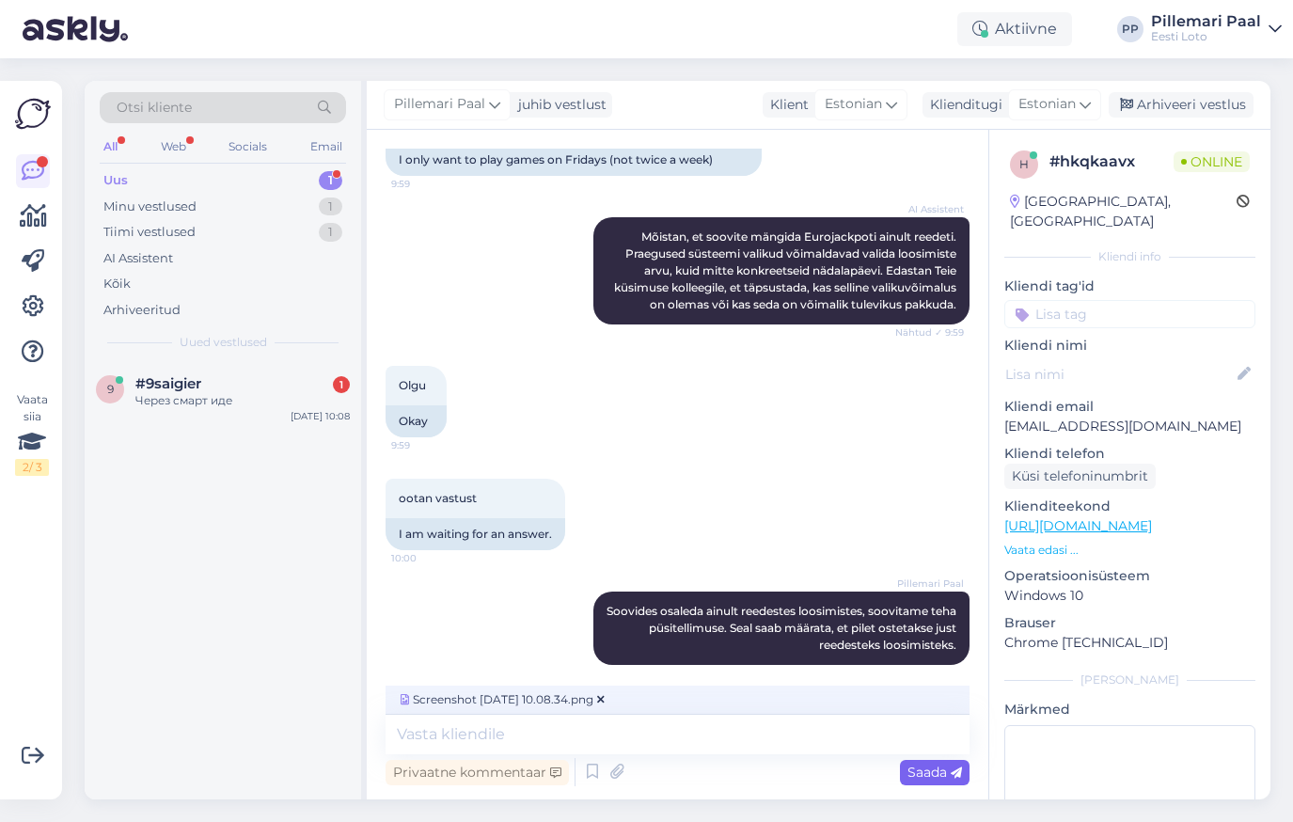
click at [926, 771] on span "Saada" at bounding box center [934, 771] width 55 height 17
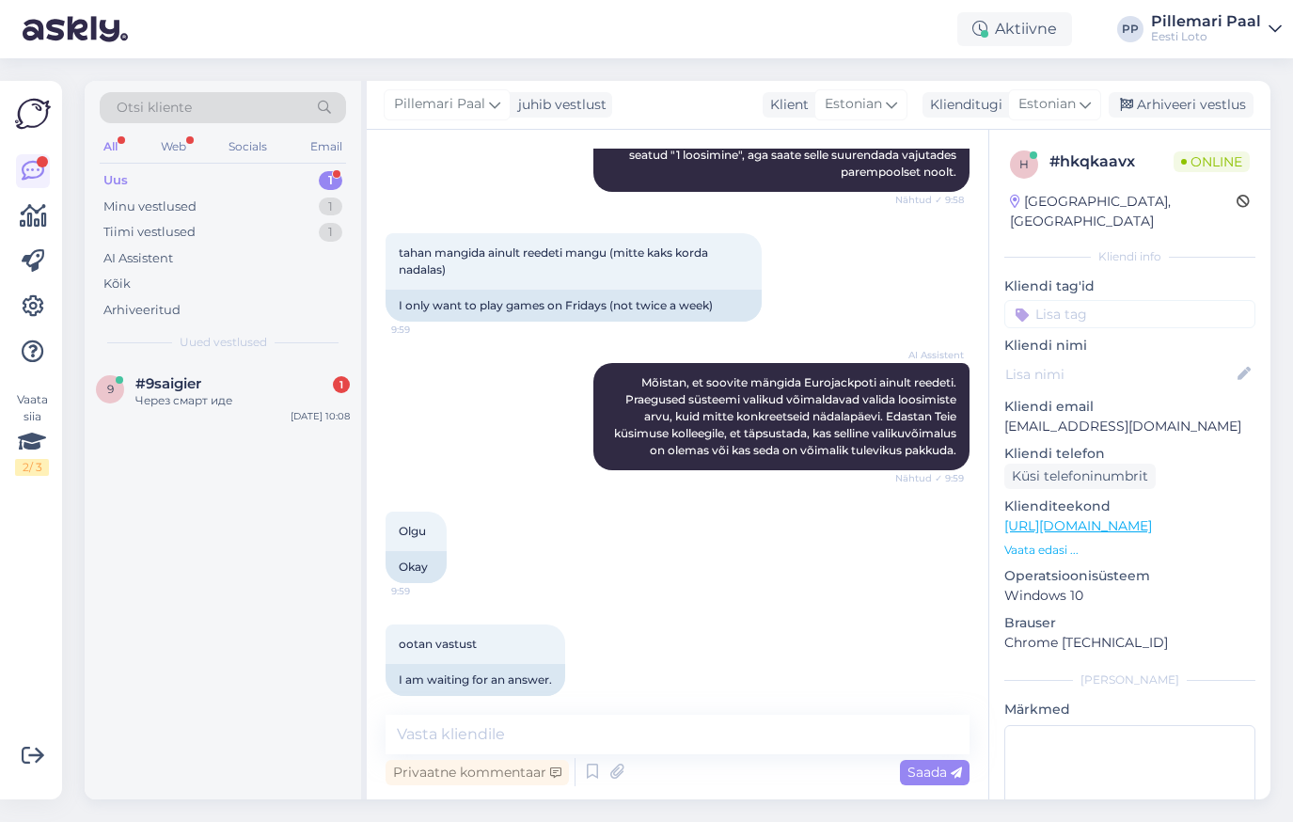
scroll to position [367, 0]
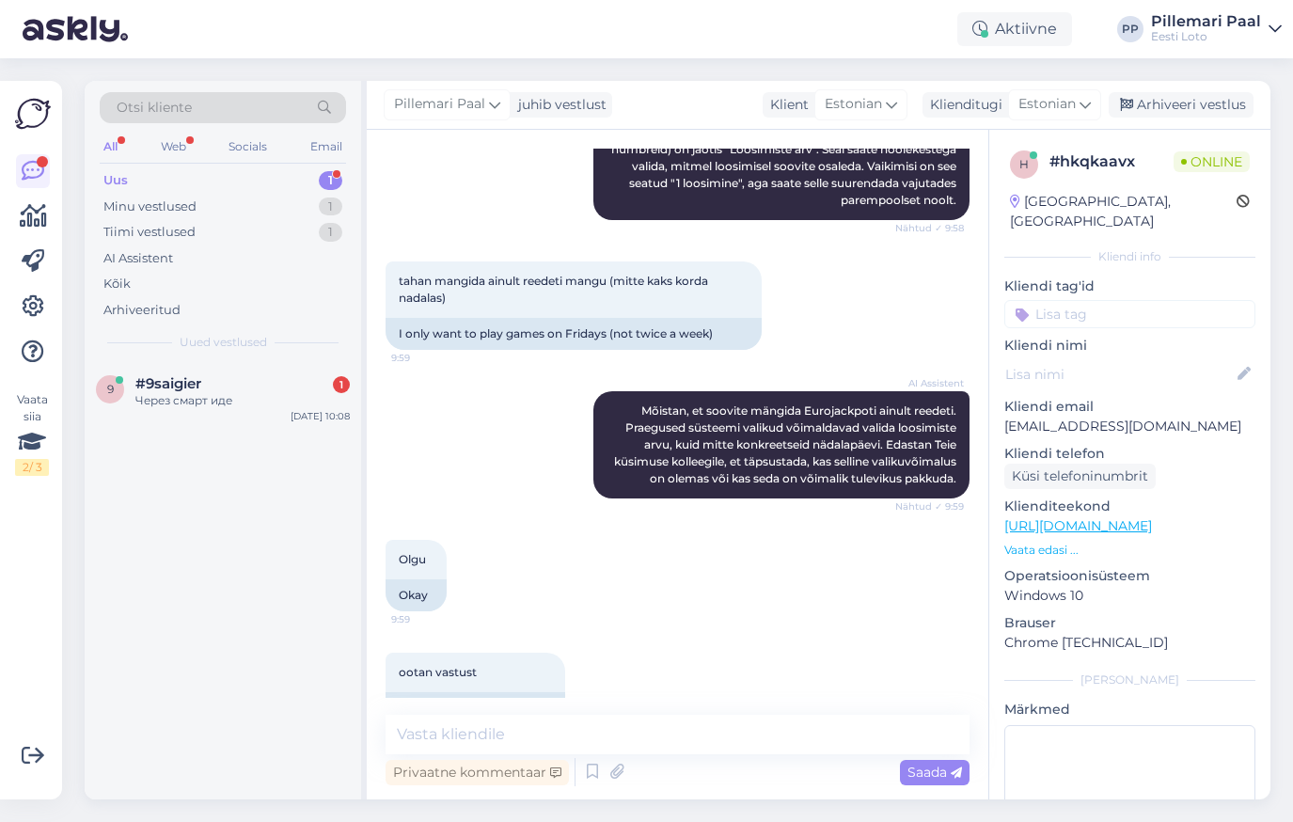
click at [1064, 300] on input at bounding box center [1129, 314] width 251 height 28
type input "eurojackpot"
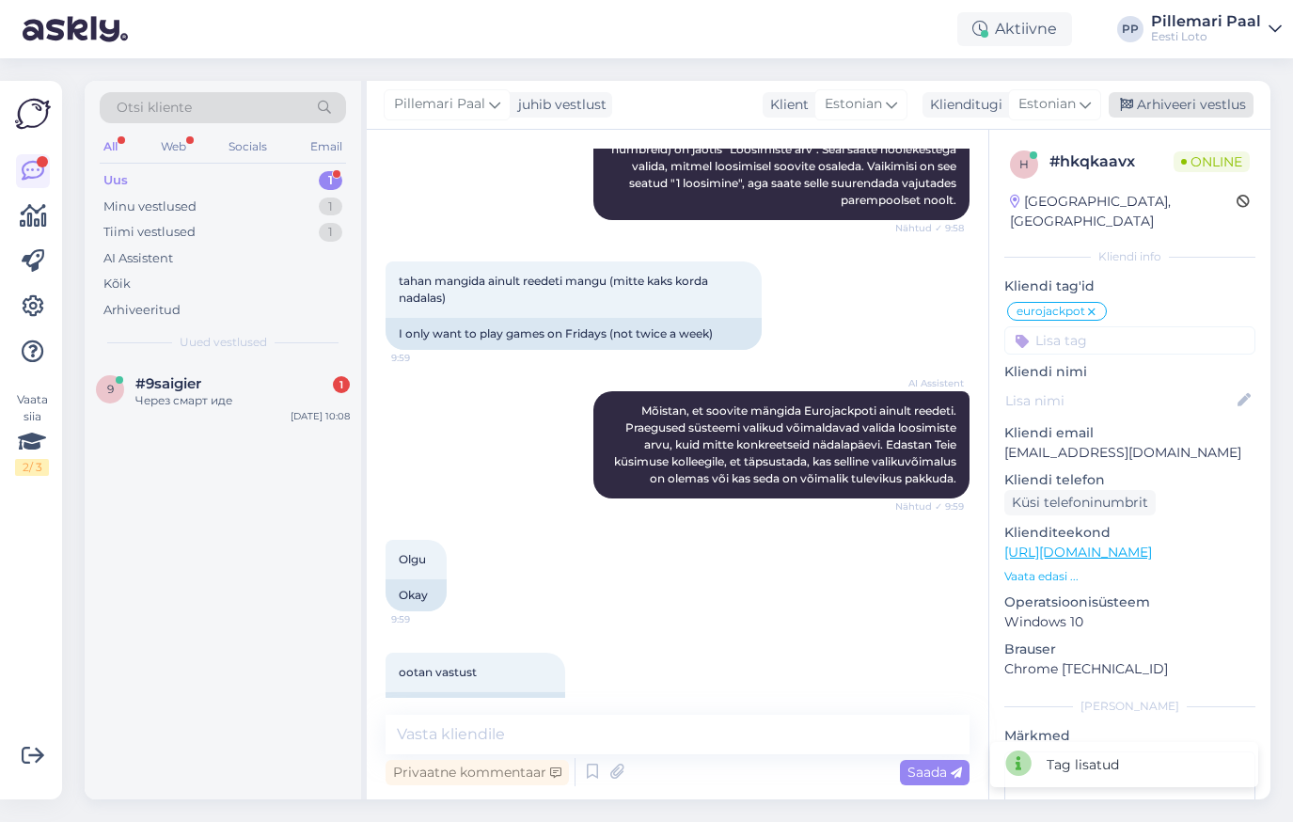
click at [1183, 98] on div "Arhiveeri vestlus" at bounding box center [1180, 104] width 145 height 25
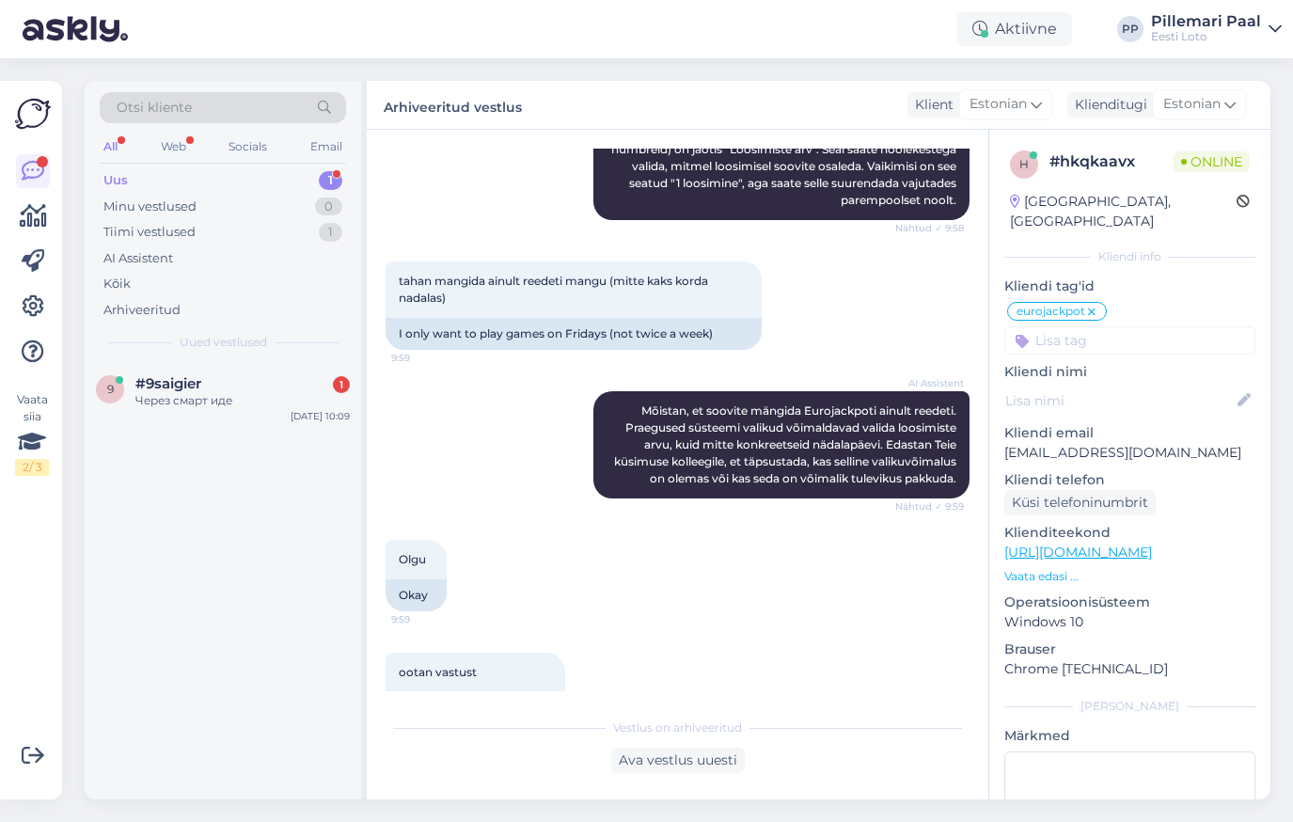
scroll to position [636, 0]
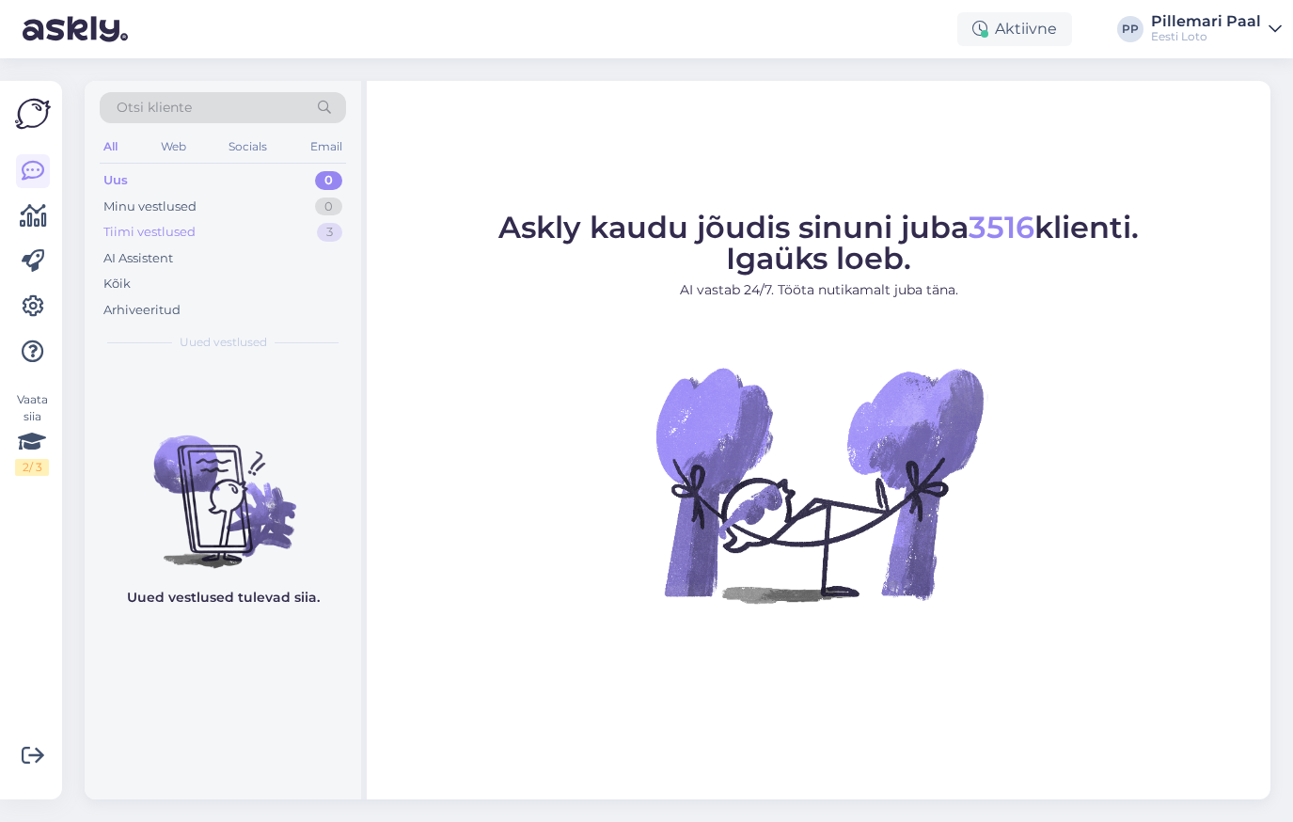
click at [126, 225] on div "Tiimi vestlused" at bounding box center [149, 232] width 92 height 19
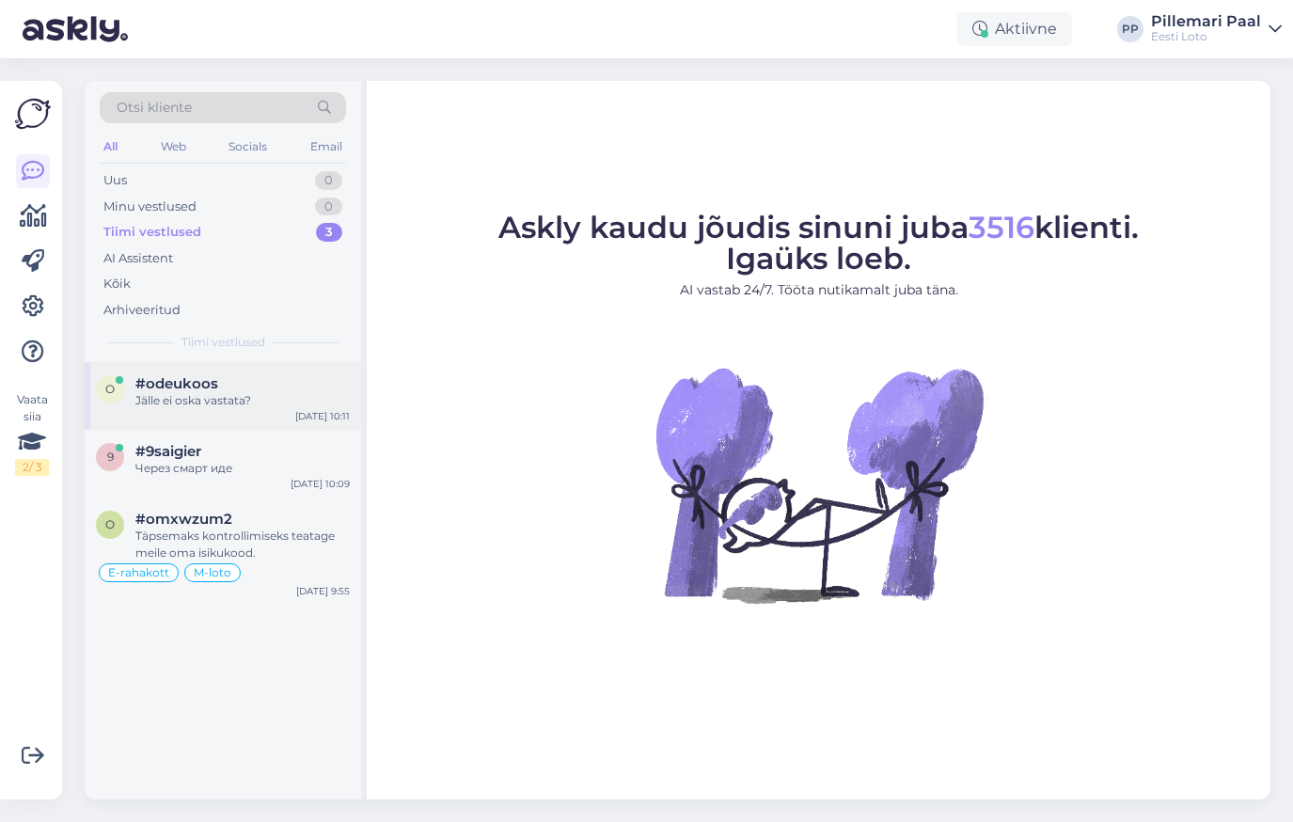
click at [185, 384] on span "#odeukoos" at bounding box center [176, 383] width 83 height 17
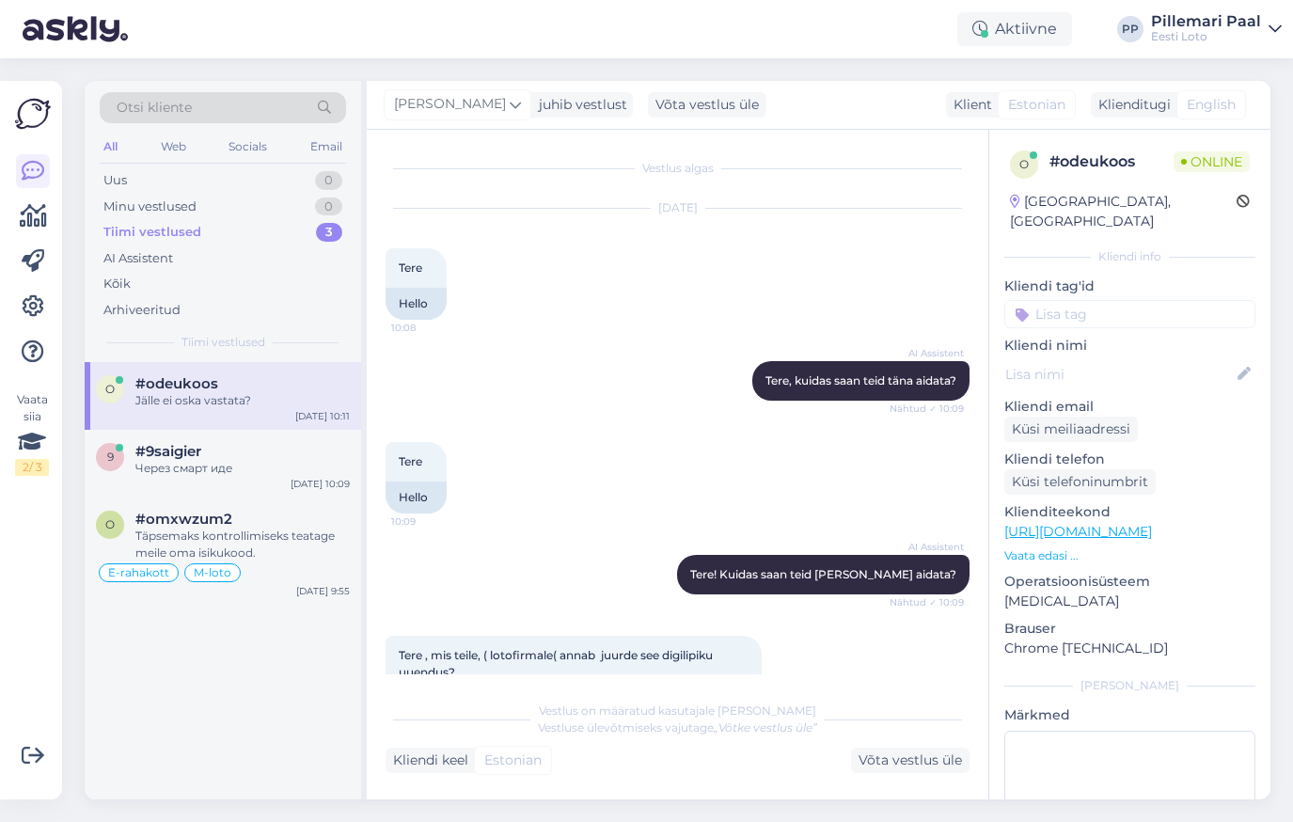
scroll to position [381, 0]
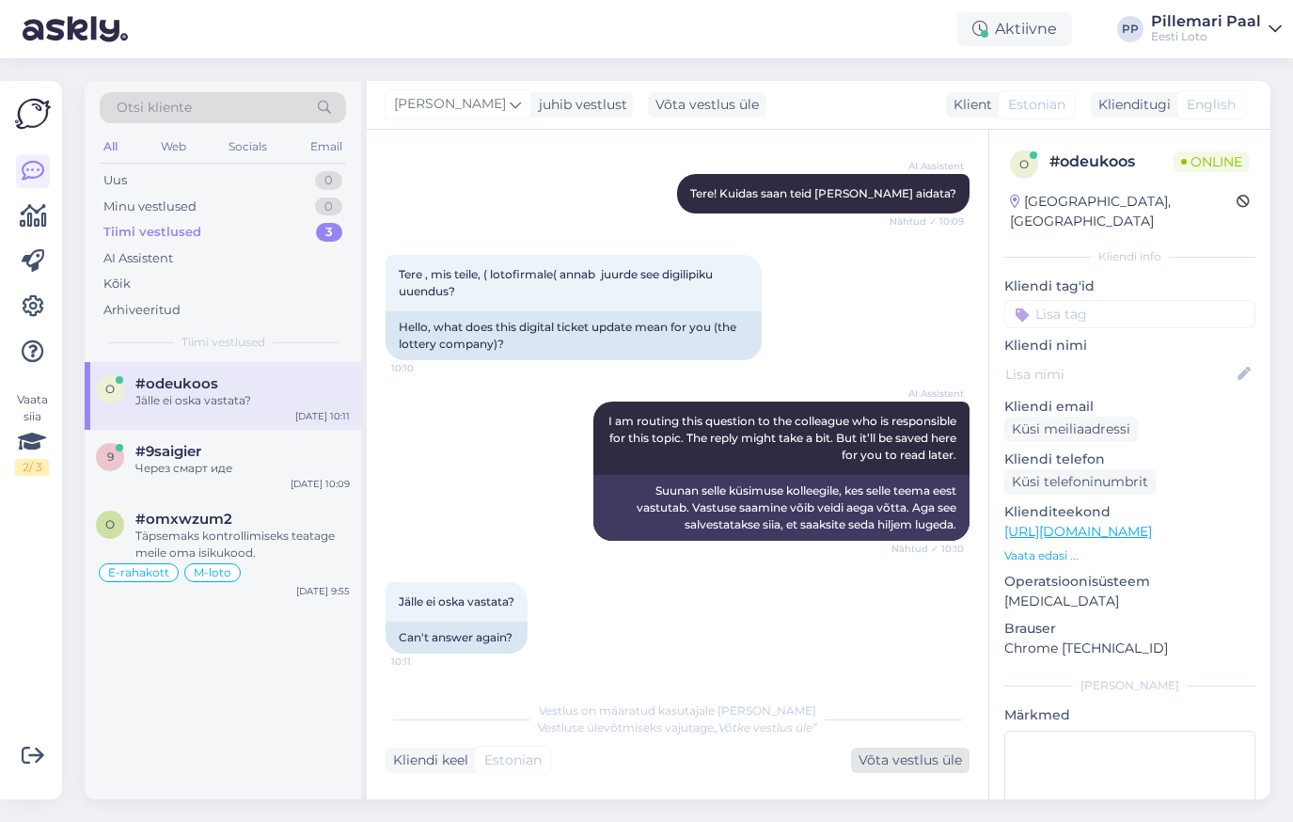
click at [932, 760] on div "Võta vestlus üle" at bounding box center [910, 759] width 118 height 25
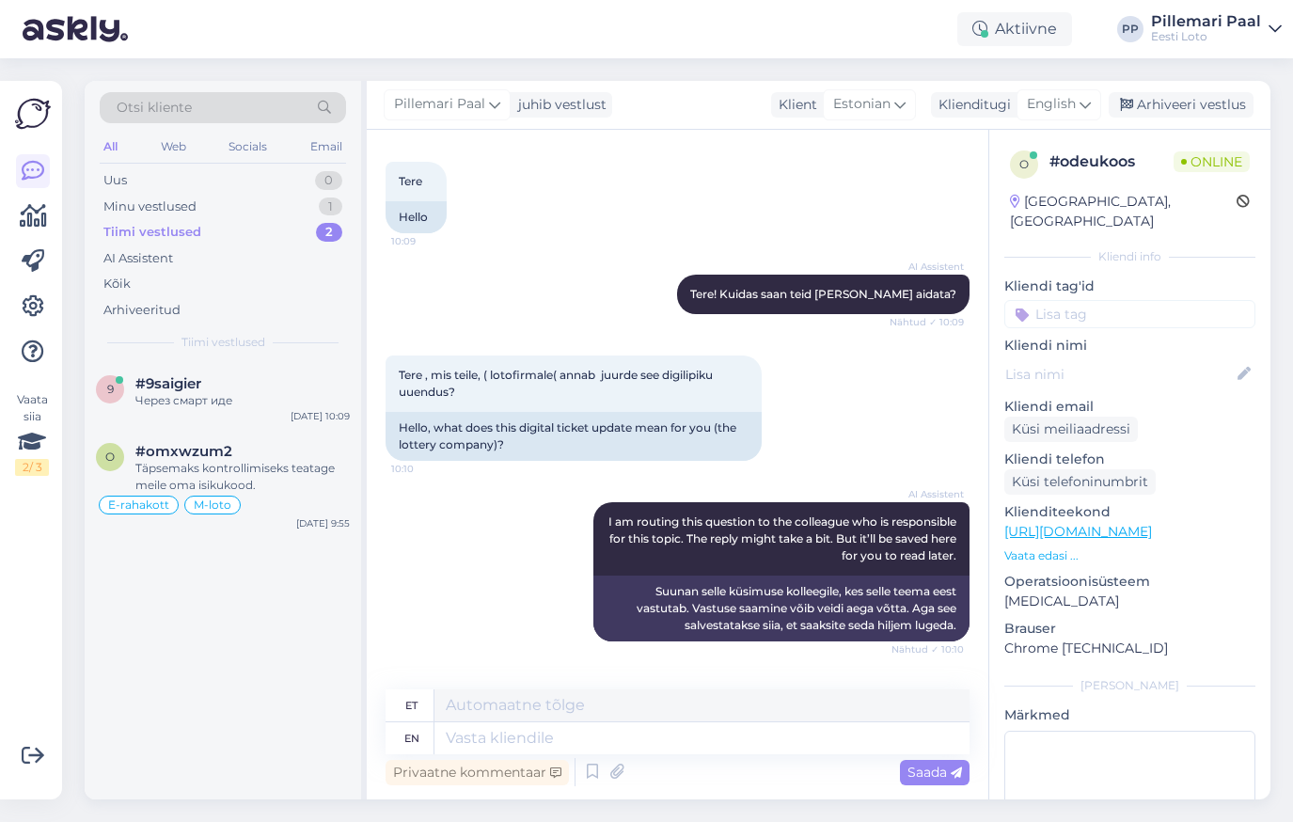
scroll to position [383, 0]
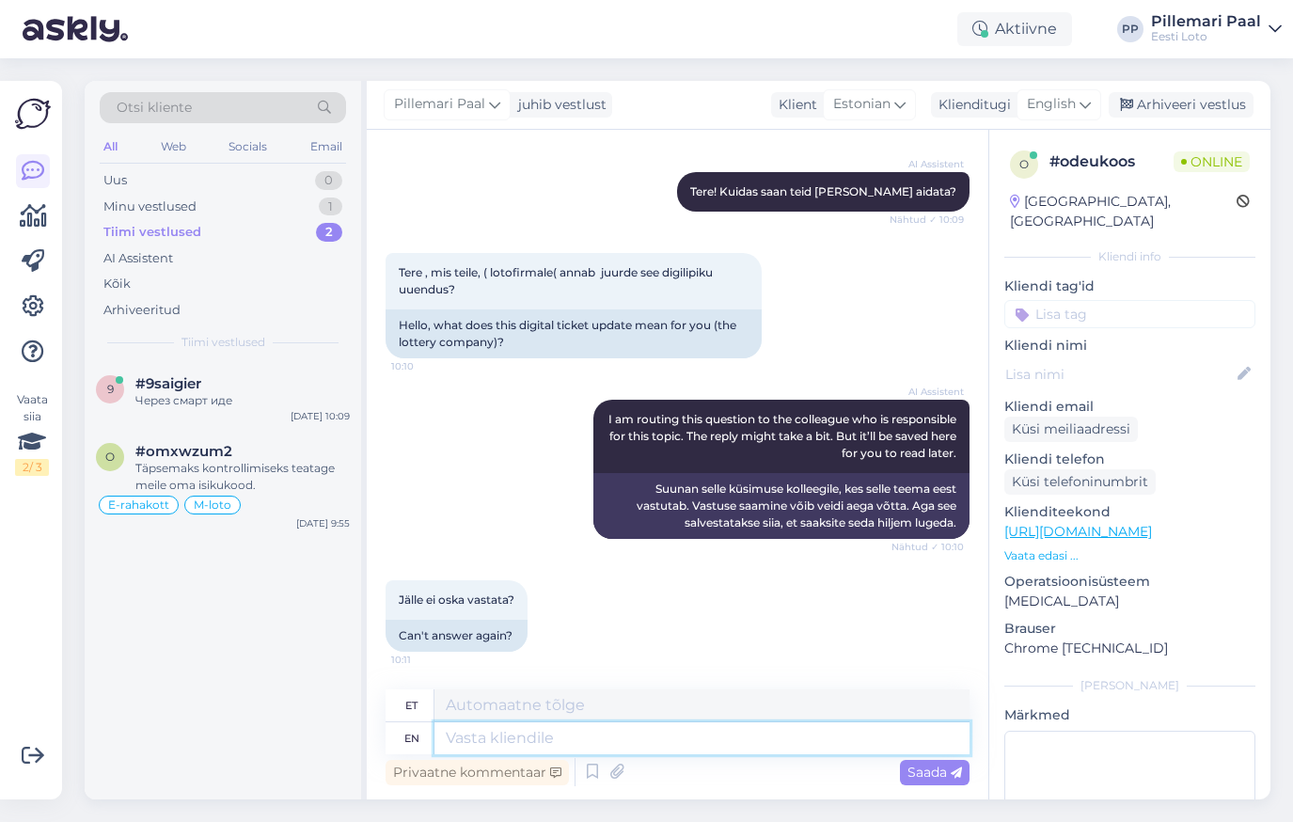
click at [696, 736] on textarea at bounding box center [701, 738] width 535 height 32
paste textarea "Me mõistame, et see muutus võib tunduda algselt ebamugav. Põhjus, miks me paber…"
type textarea "Me mõistame, et see muutus võib tunduda algselt ebamugav. Põhjus, miks me paber…"
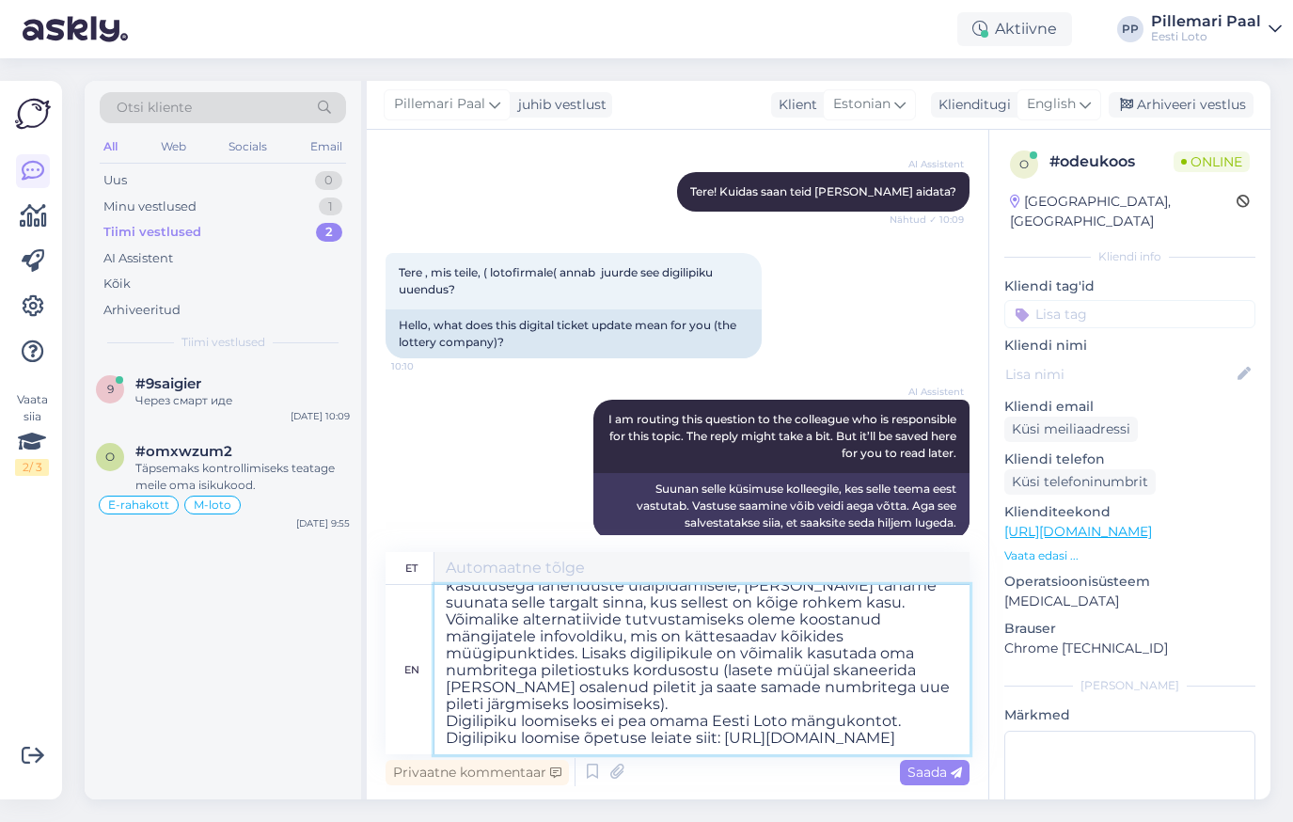
scroll to position [22, 0]
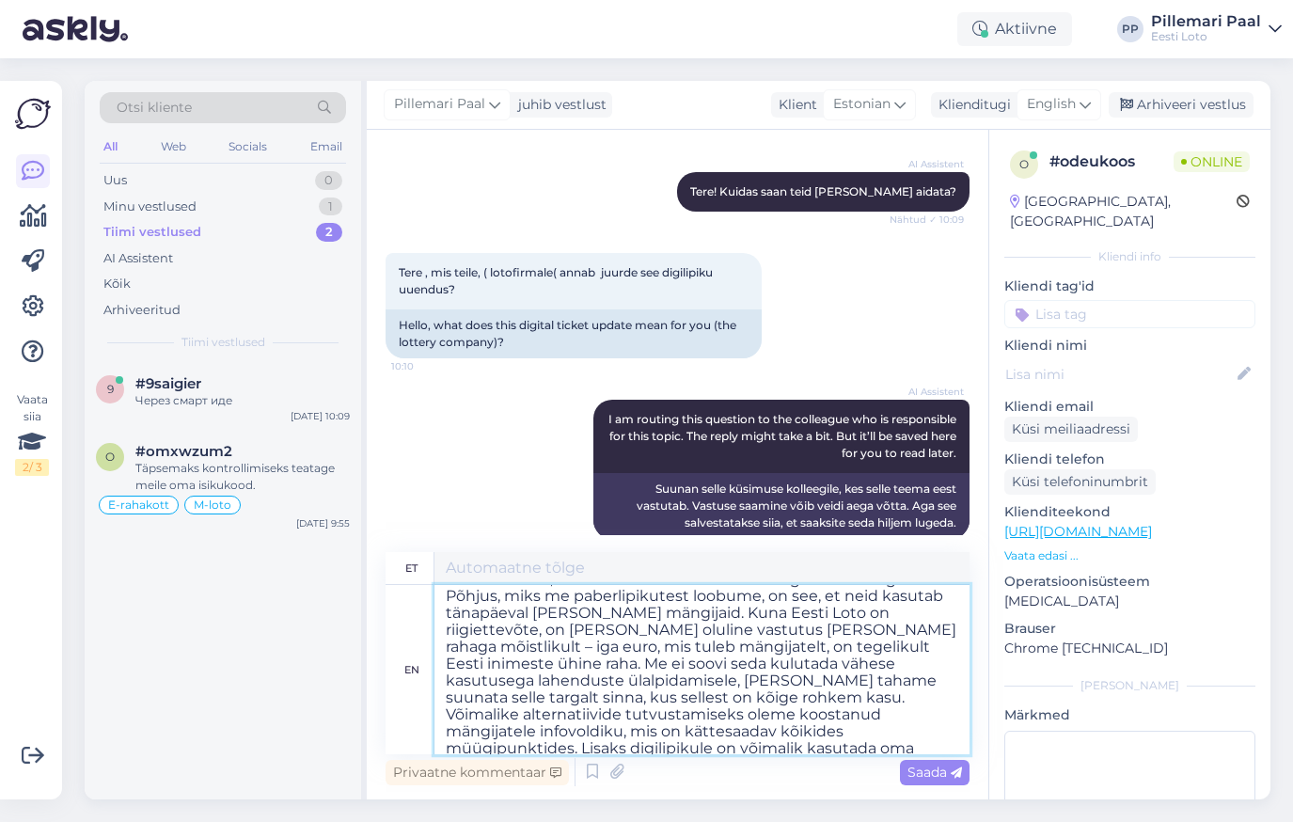
type textarea "Me mõistame, see muutus võib tunduda algselt vaba. Põhjus, miks me paberlipikut…"
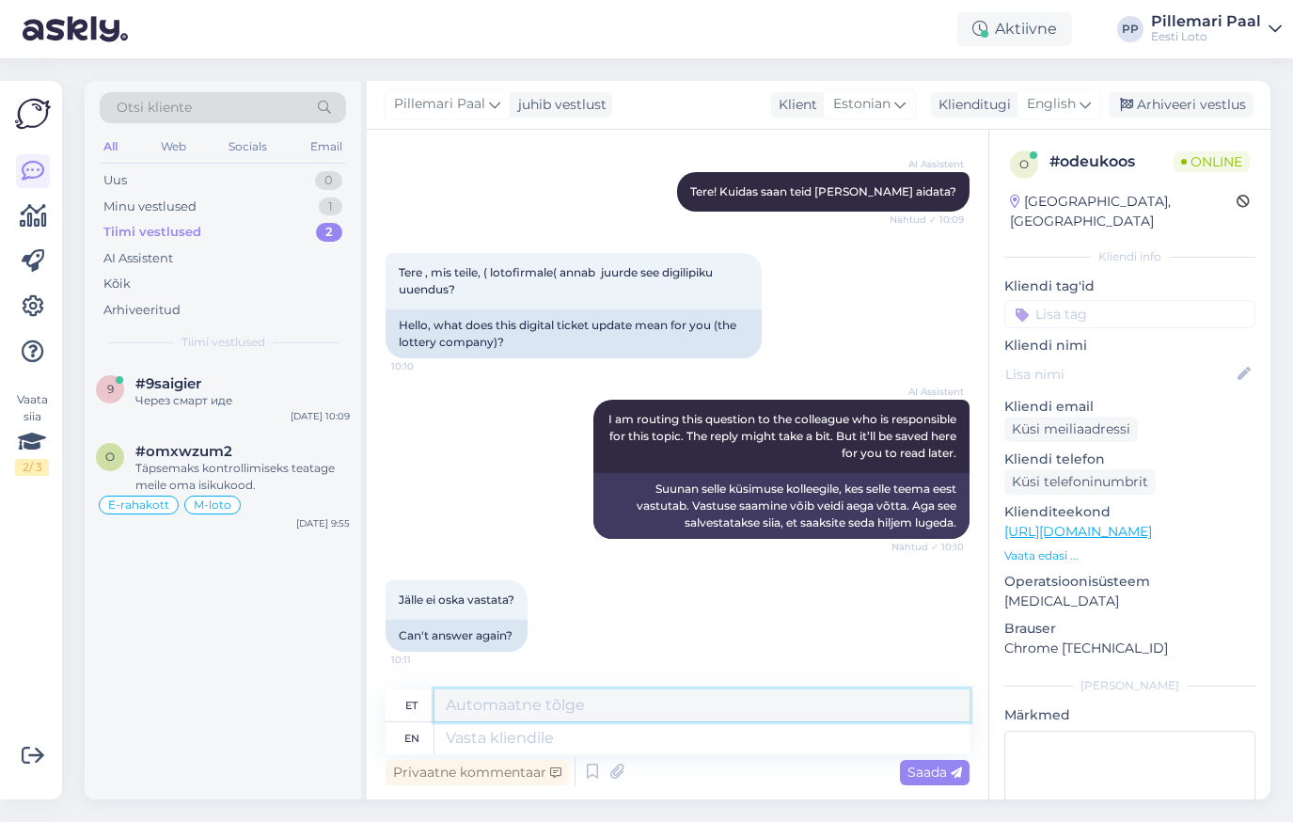
click at [500, 705] on textarea at bounding box center [701, 705] width 535 height 32
click at [1066, 102] on span "English" at bounding box center [1051, 104] width 49 height 21
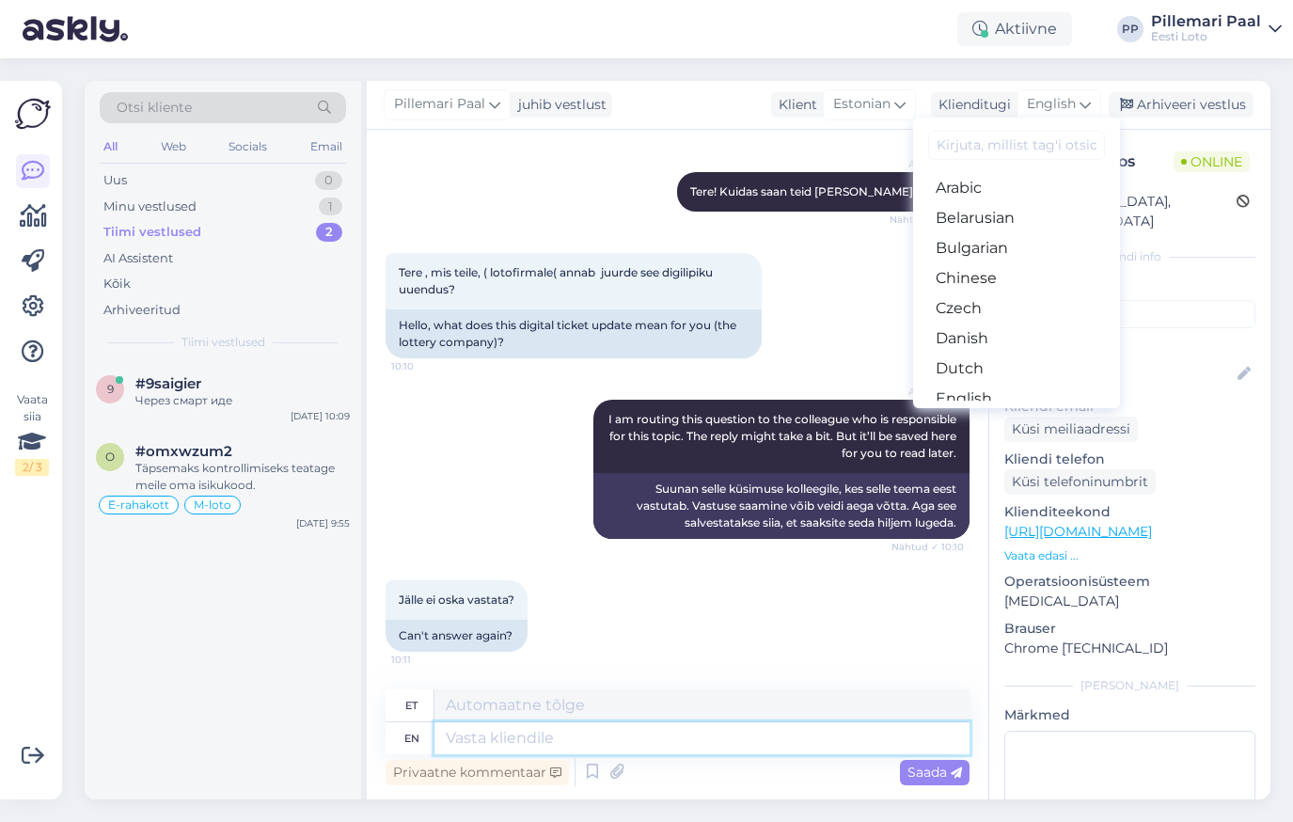
click at [582, 728] on textarea at bounding box center [701, 738] width 535 height 32
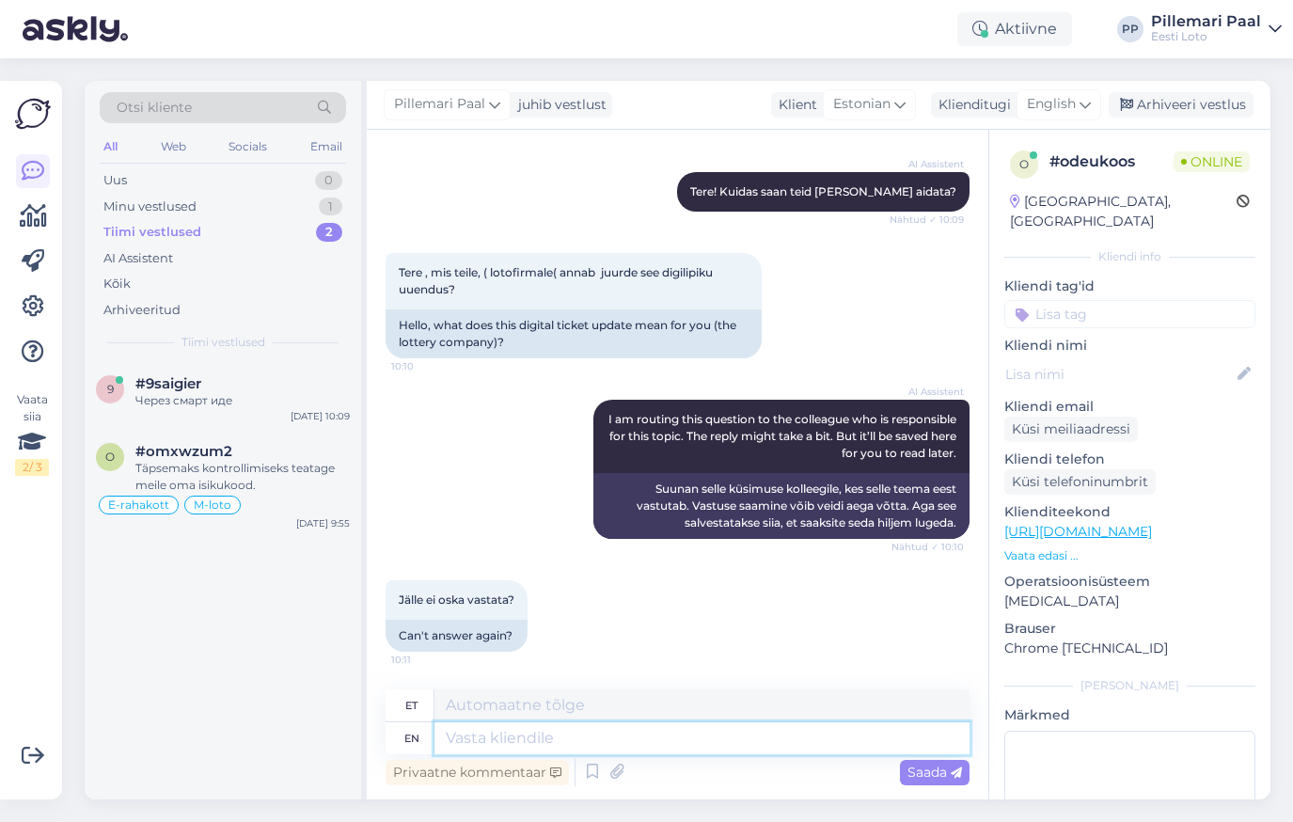
click at [507, 739] on textarea at bounding box center [701, 738] width 535 height 32
click at [494, 721] on div "et" at bounding box center [677, 705] width 584 height 33
click at [494, 707] on textarea at bounding box center [701, 705] width 535 height 32
paste textarea "Me mõistame, et see muutus võib tunduda algselt ebamugav. Põhjus, miks me paber…"
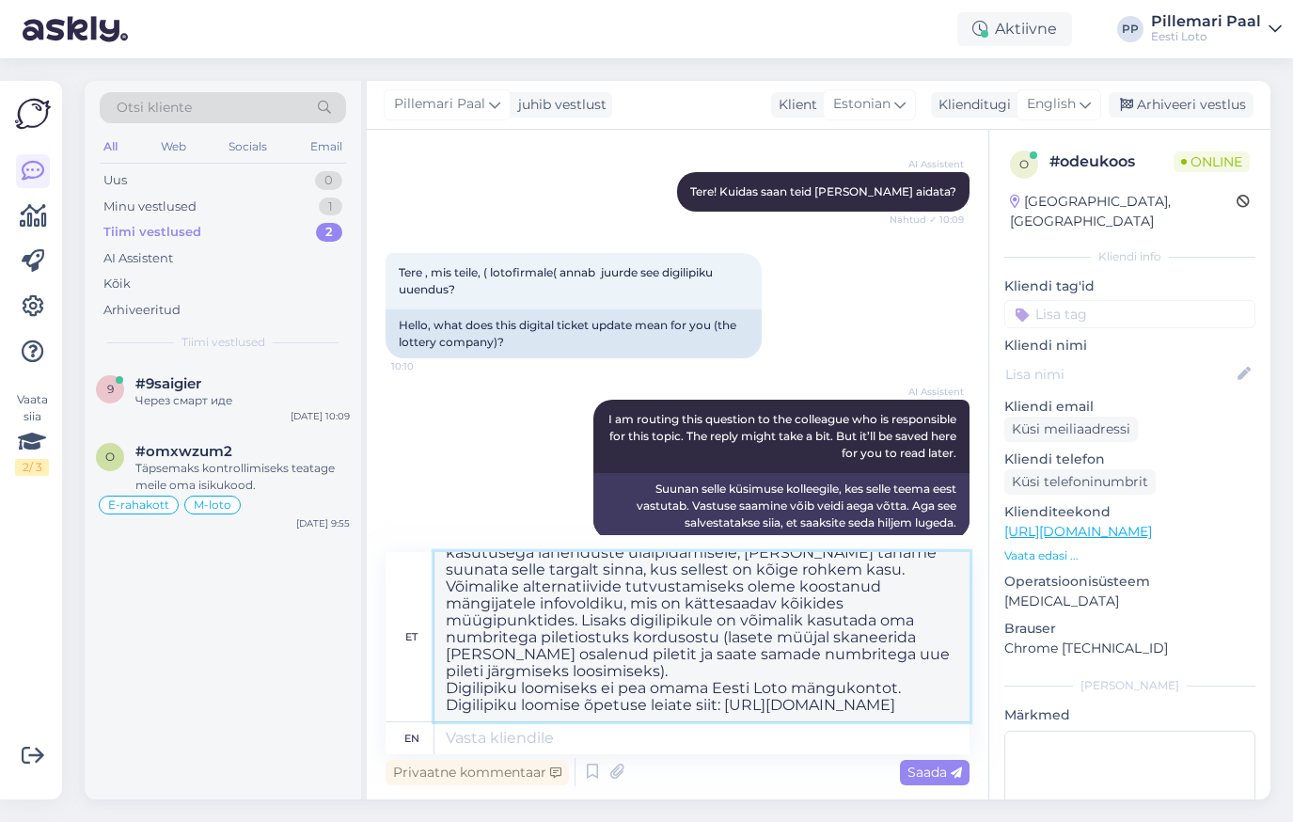
scroll to position [150, 0]
type textarea "Me mõistame, et see muutus võib tunduda algselt ebamugav. Põhjus, miks me paber…"
click at [934, 771] on span "Saada" at bounding box center [934, 771] width 55 height 17
click at [913, 762] on div "Saada" at bounding box center [935, 772] width 70 height 25
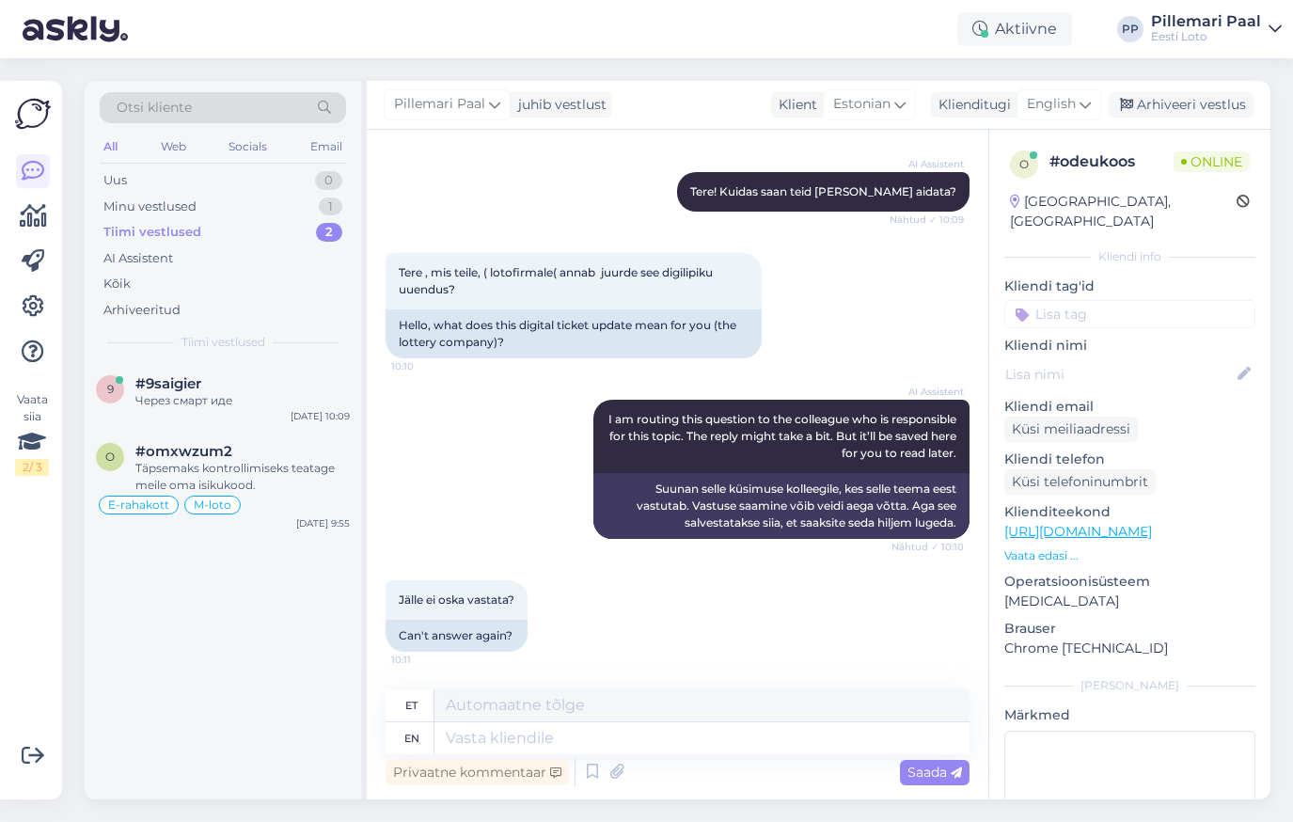
scroll to position [0, 0]
click at [607, 744] on textarea at bounding box center [701, 738] width 535 height 32
paste textarea "Me mõistame, et see muutus võib tunduda algselt ebamugav. Põhjus, miks me paber…"
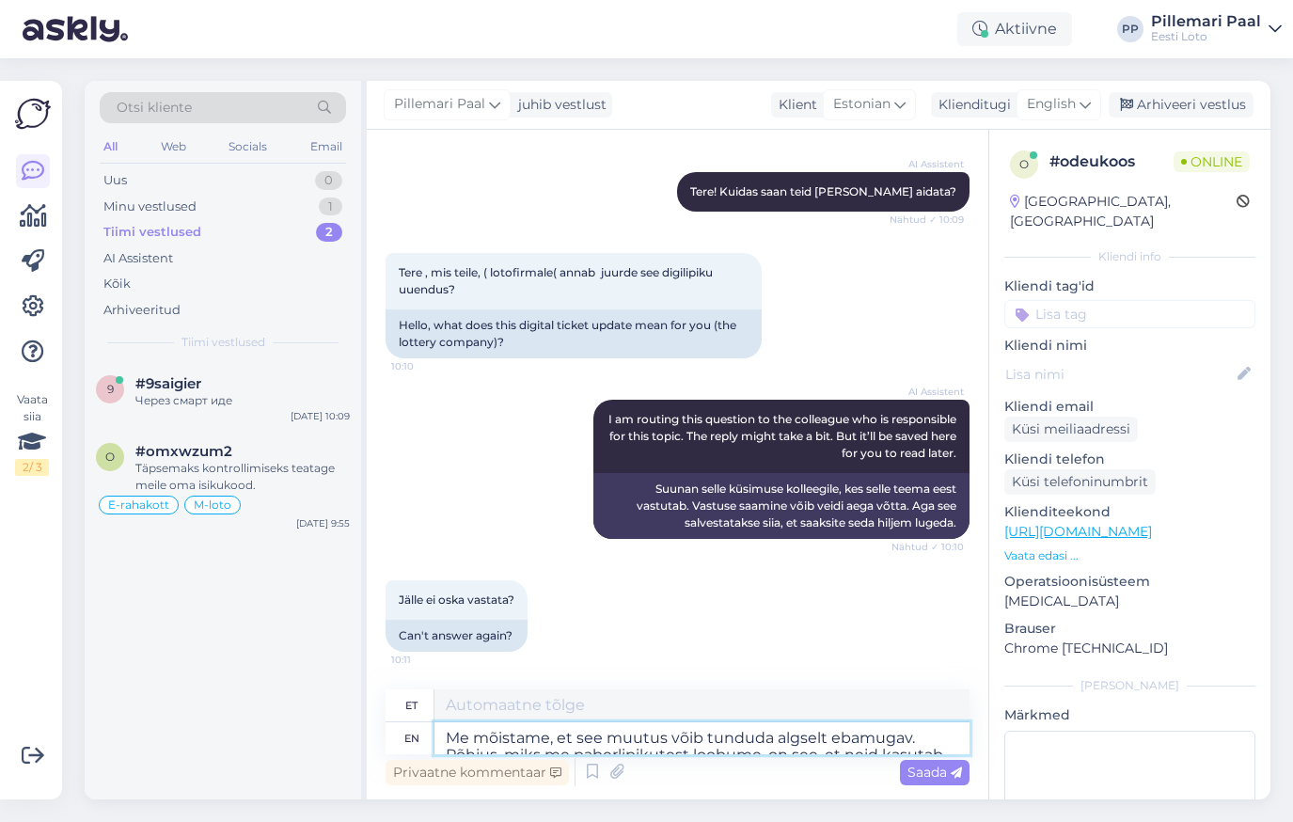
scroll to position [143, 0]
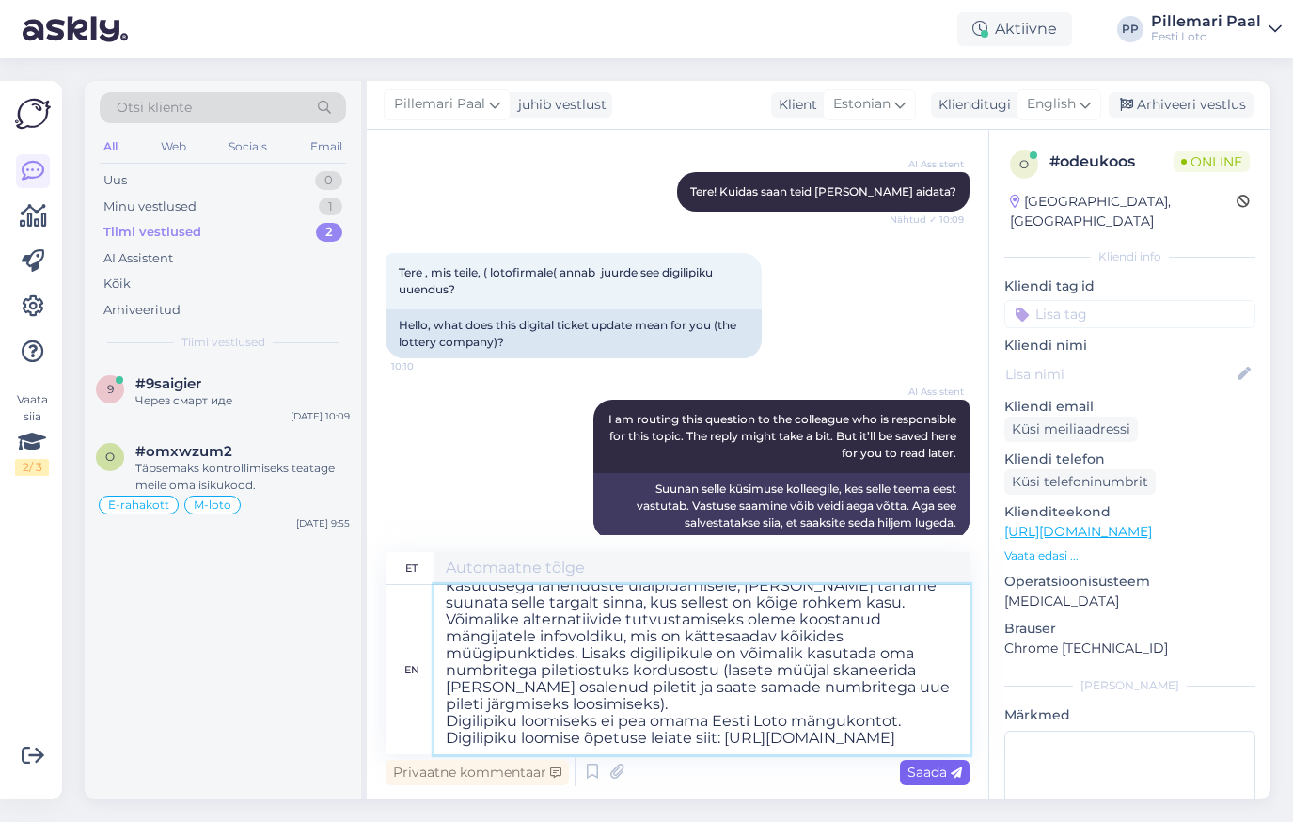
type textarea "Me mõistame, et see muutus võib tunduda algselt ebamugav. Põhjus, miks me paber…"
click at [926, 770] on span "Saada" at bounding box center [934, 771] width 55 height 17
type textarea "Me mõistame, see muutus võib tunduda algselt vaba. Põhjus, miks me paberlipikut…"
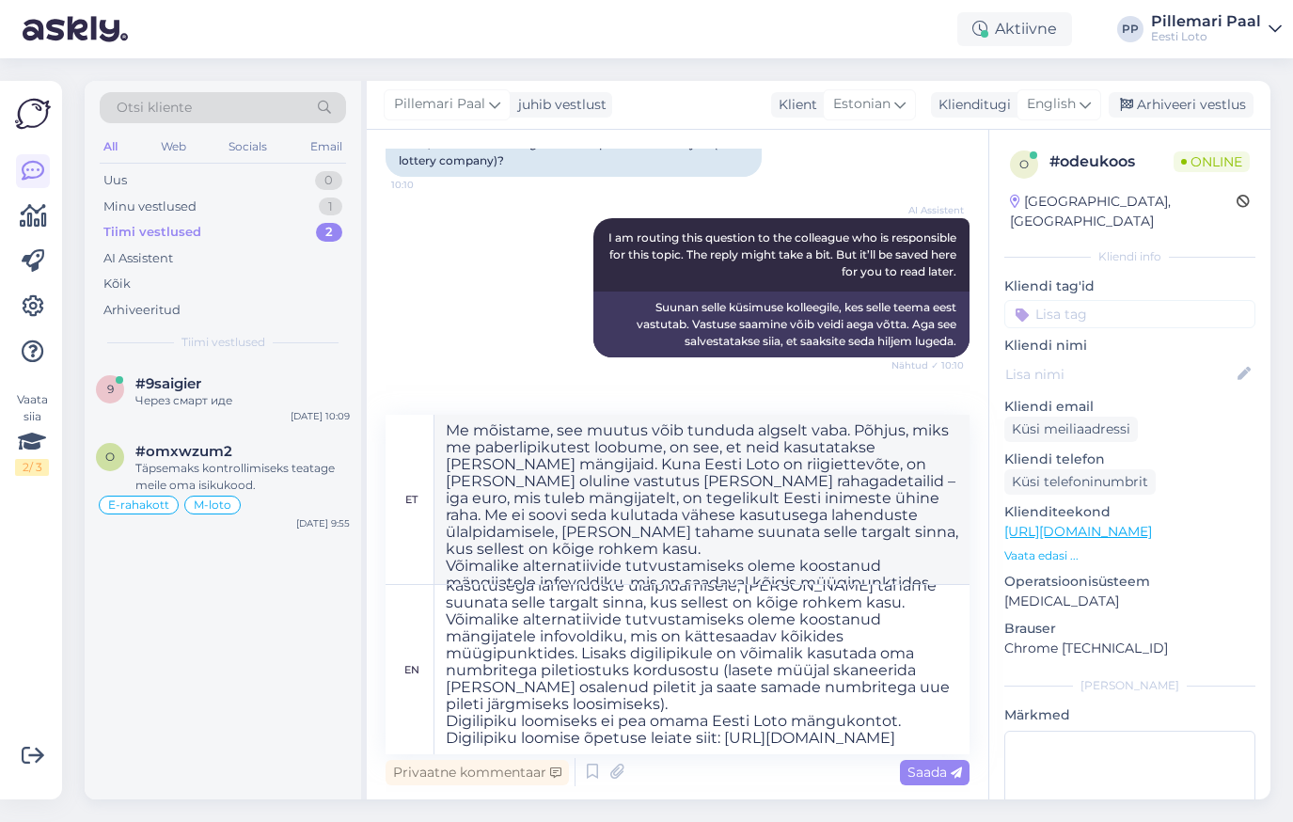
scroll to position [657, 0]
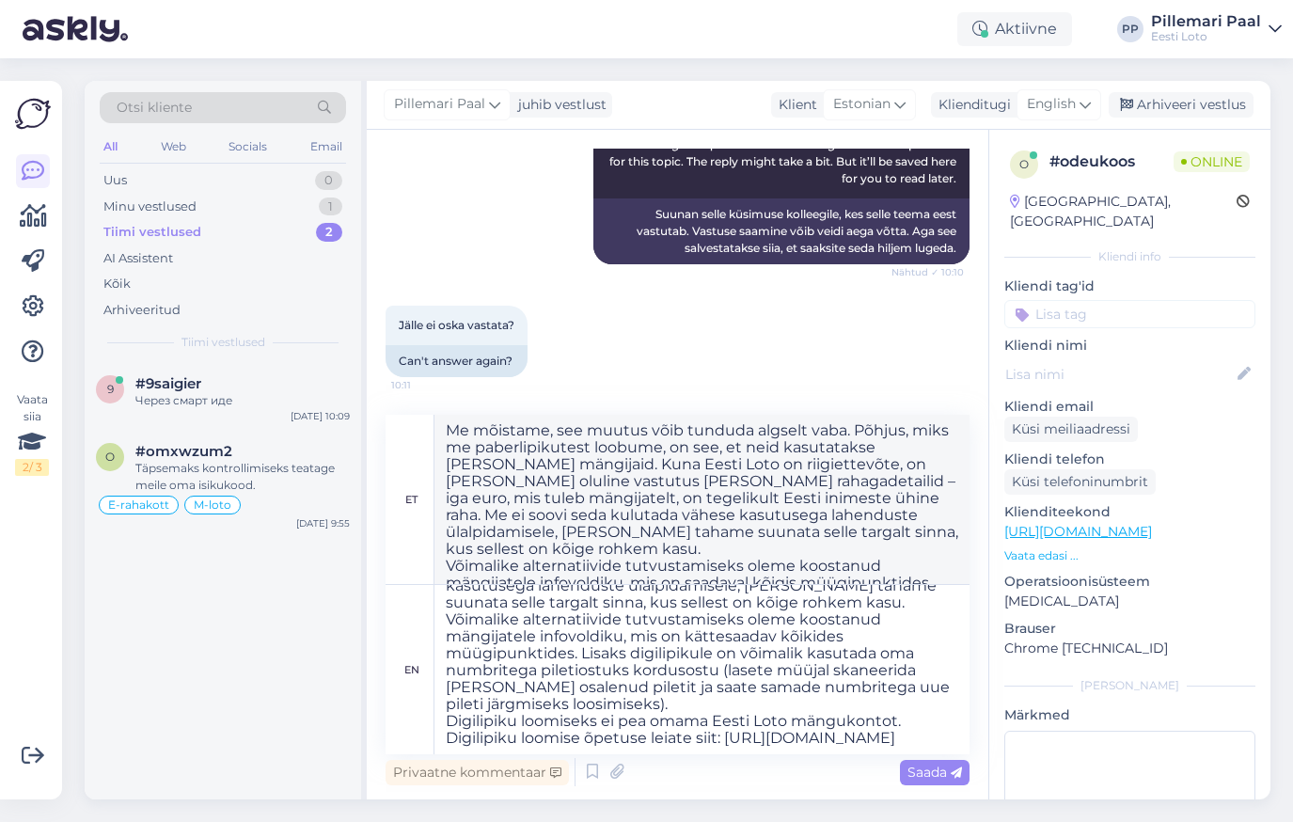
click at [917, 754] on div "Privaatne kommentaar Saada" at bounding box center [677, 772] width 584 height 36
click at [921, 770] on span "Saada" at bounding box center [934, 771] width 55 height 17
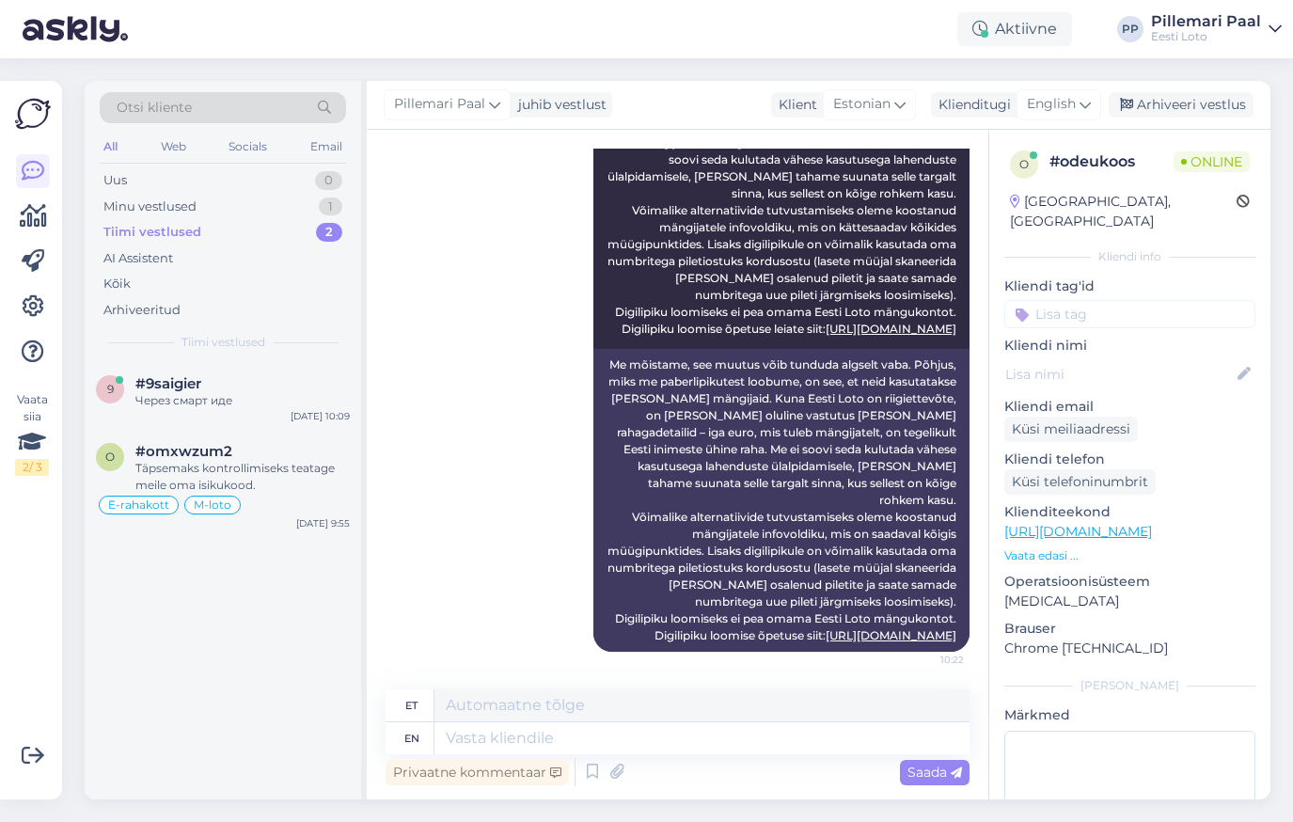
scroll to position [1088, 0]
click at [1074, 301] on input at bounding box center [1129, 314] width 251 height 28
type input "digilipik"
click at [1133, 354] on div "digilipik" at bounding box center [1130, 363] width 62 height 19
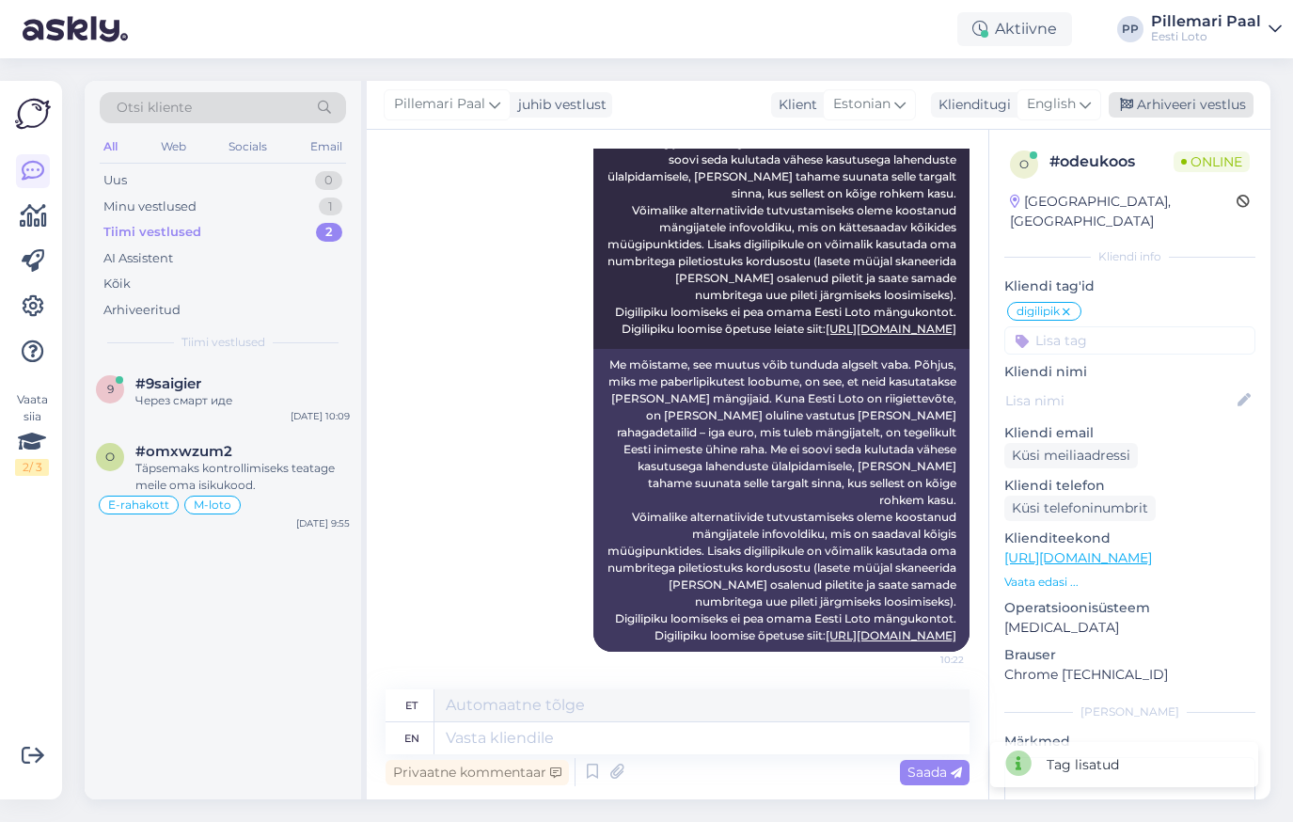
click at [1161, 97] on div "Arhiveeri vestlus" at bounding box center [1180, 104] width 145 height 25
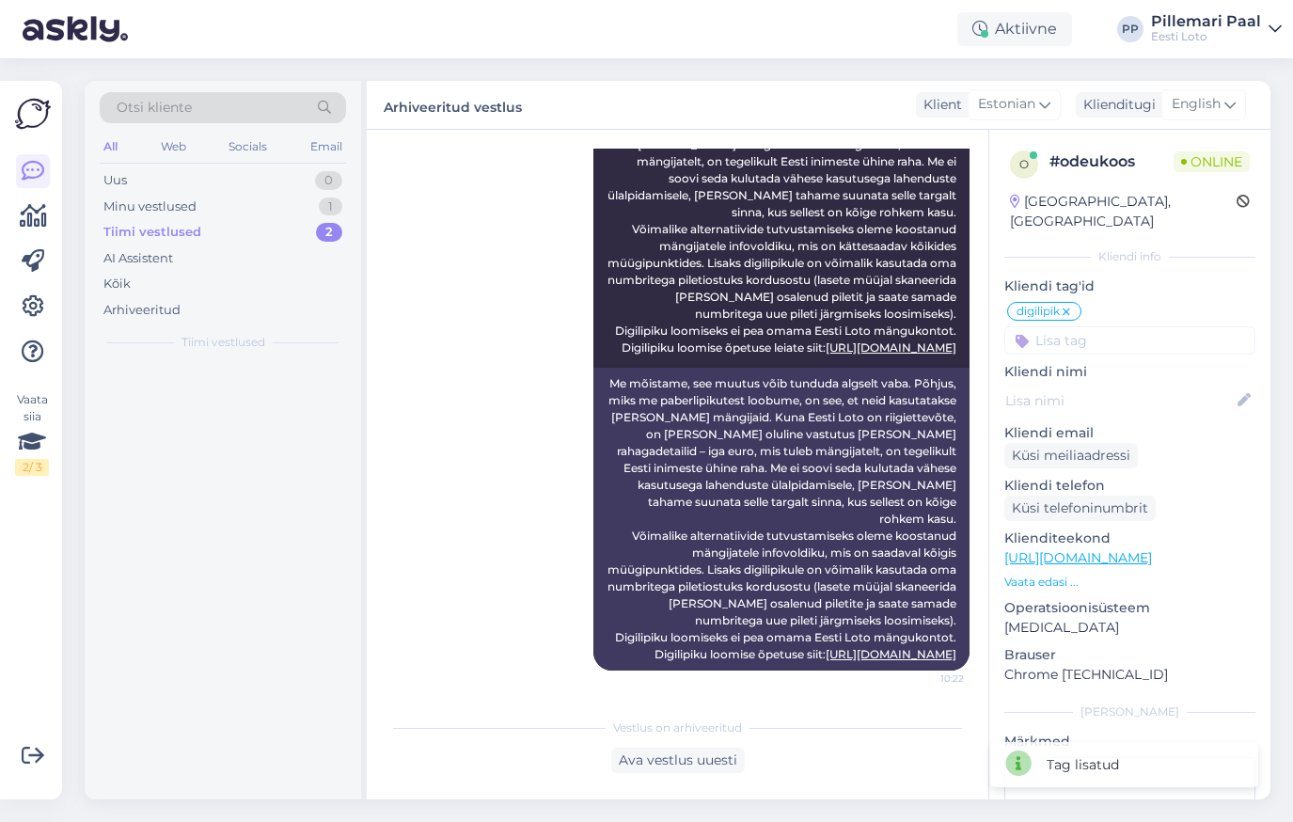
scroll to position [1069, 0]
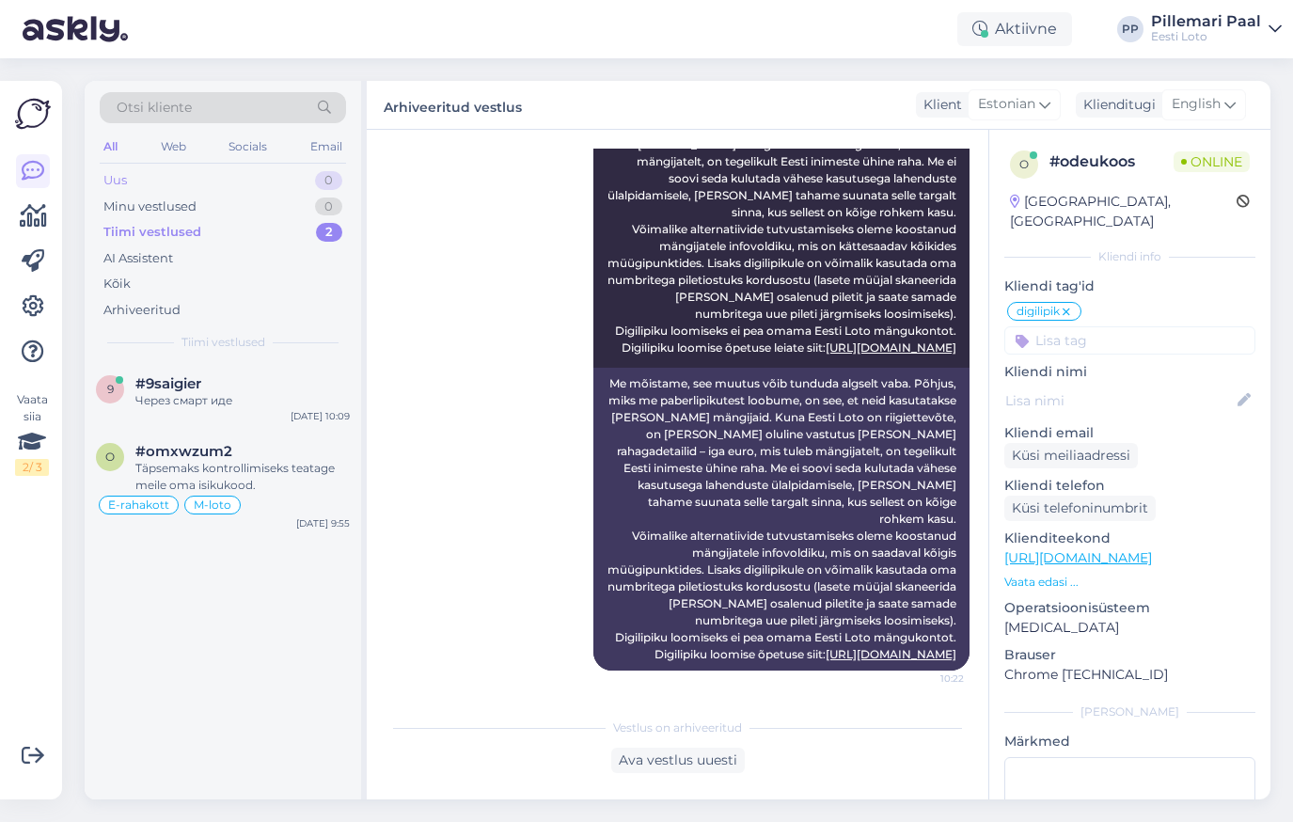
click at [193, 172] on div "Uus 0" at bounding box center [223, 180] width 246 height 26
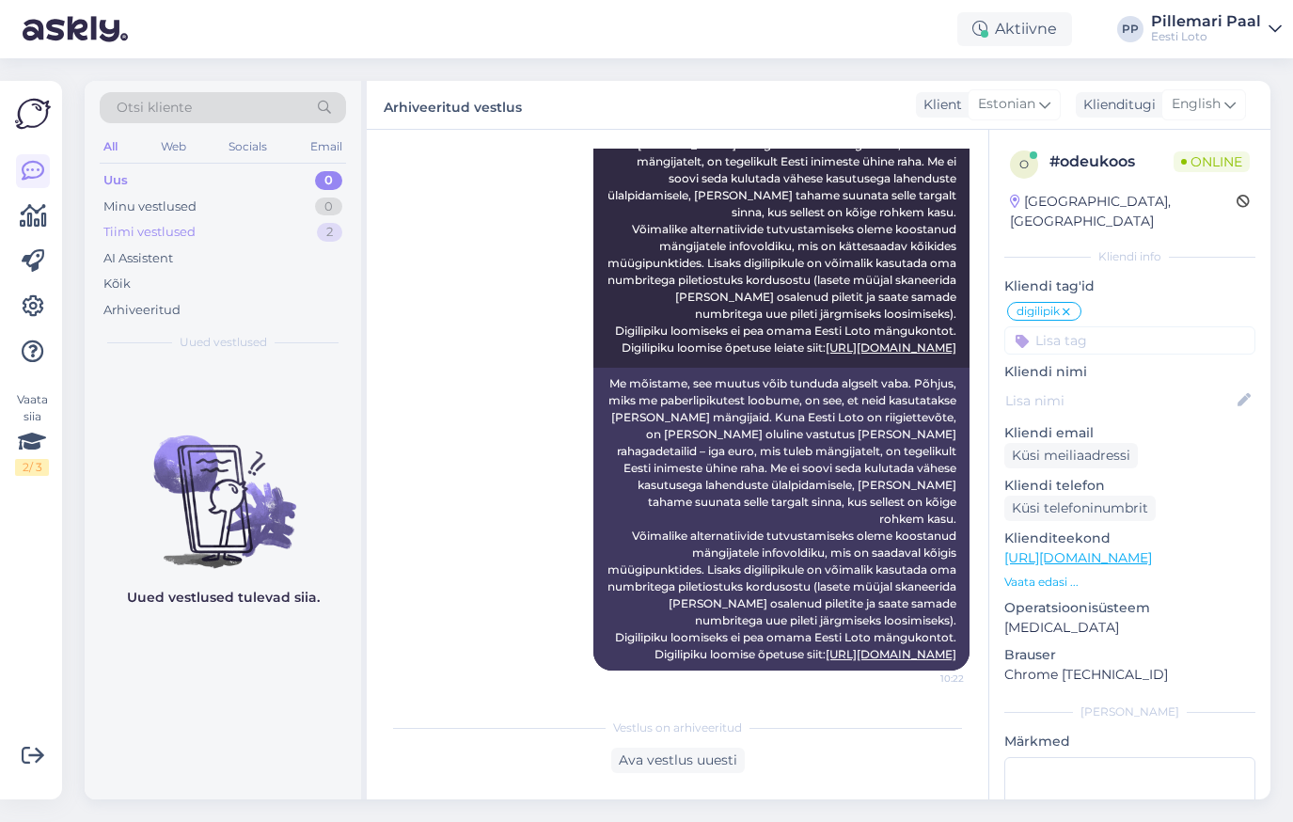
click at [158, 228] on div "Tiimi vestlused" at bounding box center [149, 232] width 92 height 19
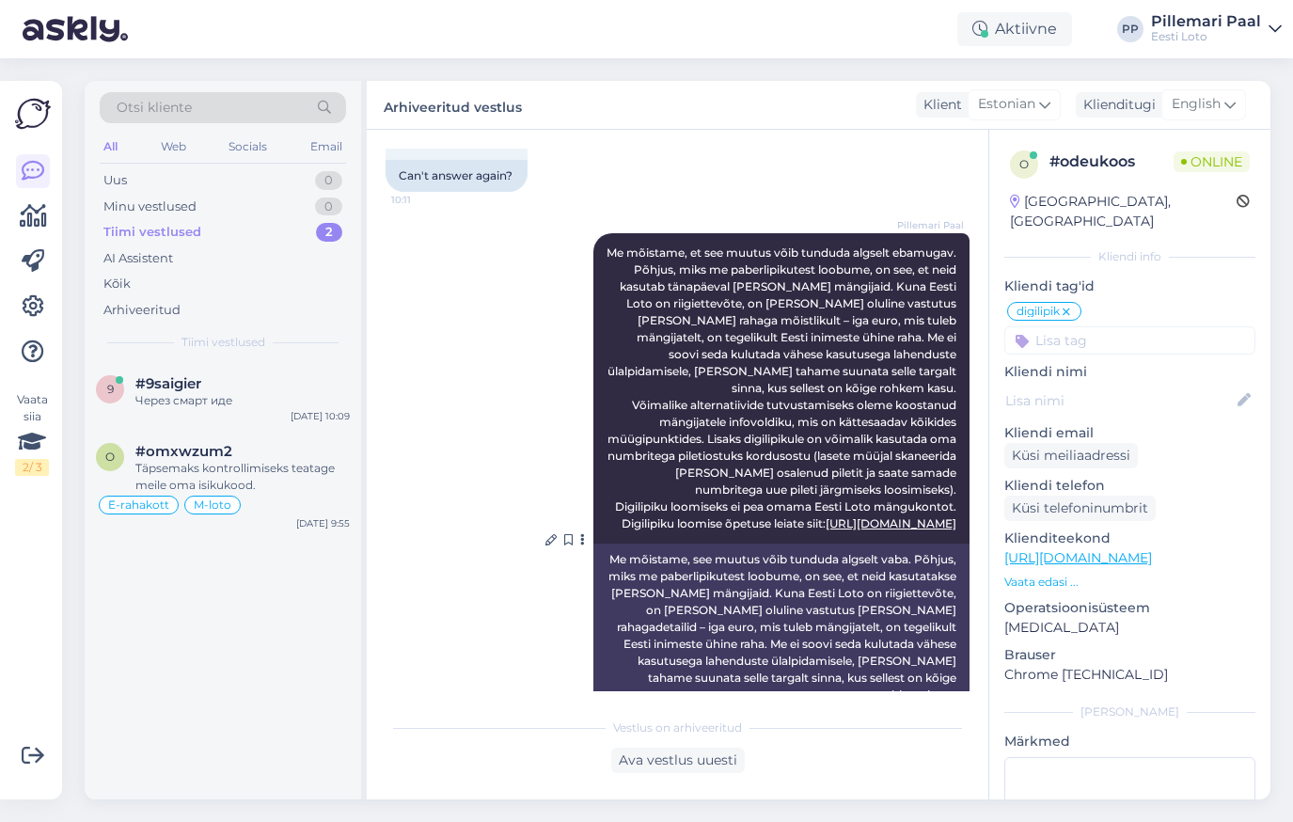
scroll to position [840, 0]
click at [219, 391] on div "#9saigier" at bounding box center [242, 383] width 214 height 17
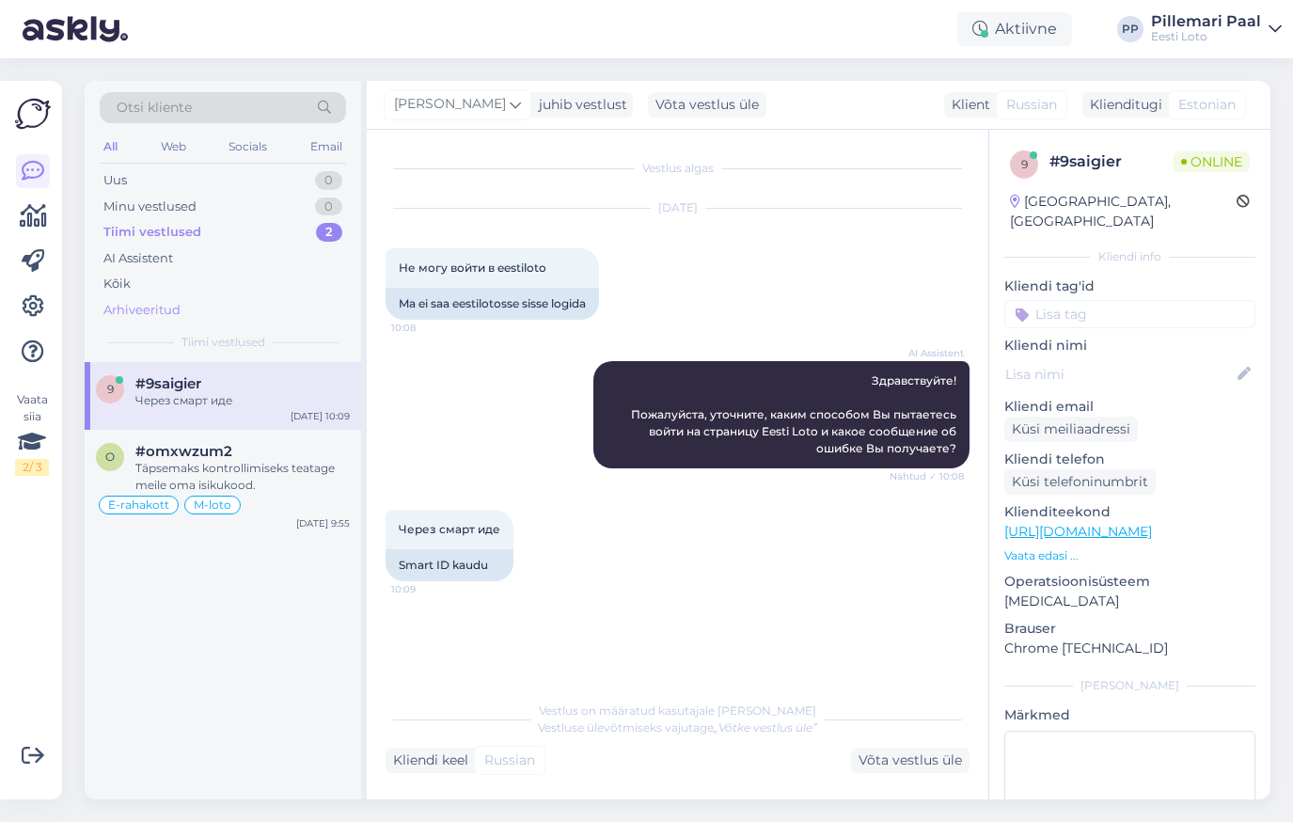
click at [158, 304] on div "Arhiveeritud" at bounding box center [141, 310] width 77 height 19
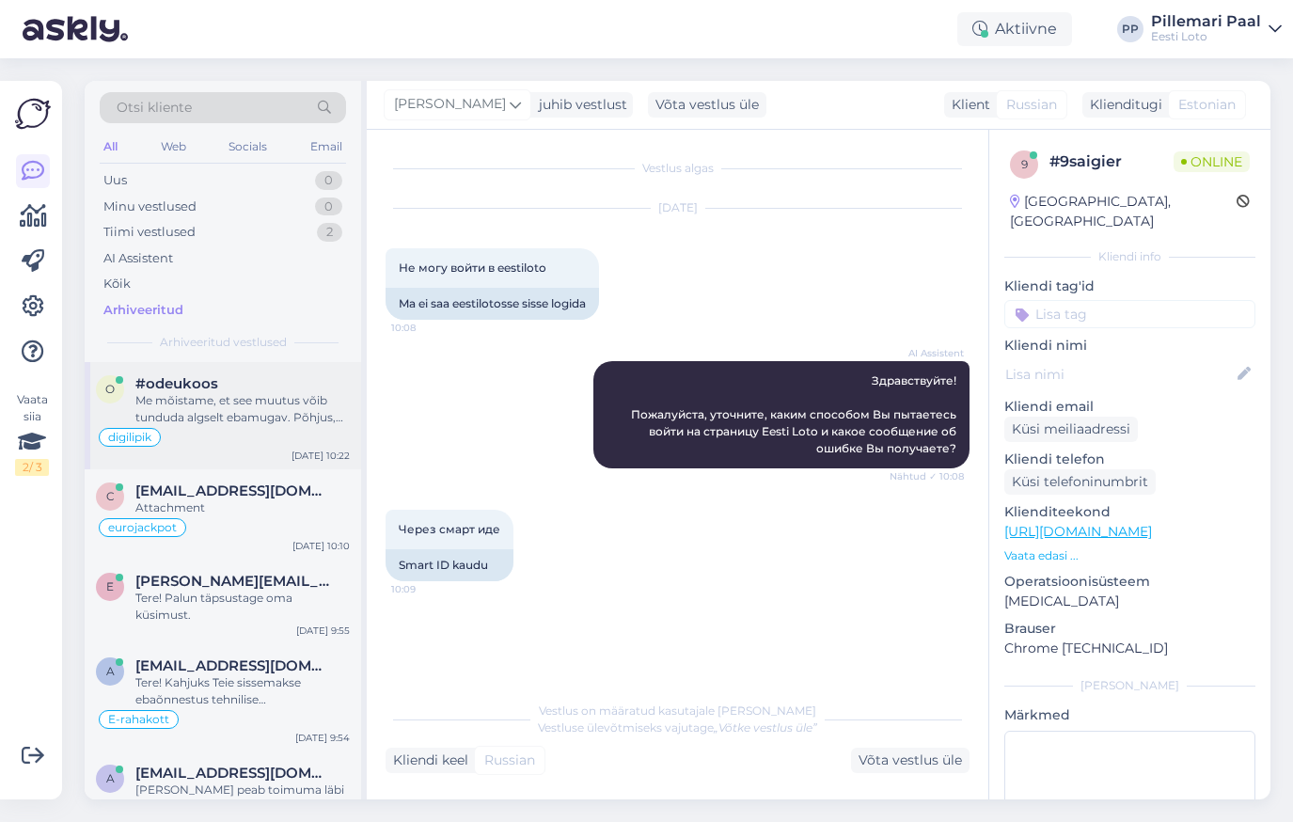
click at [232, 409] on div "Me mõistame, et see muutus võib tunduda algselt ebamugav. Põhjus, miks me paber…" at bounding box center [242, 409] width 214 height 34
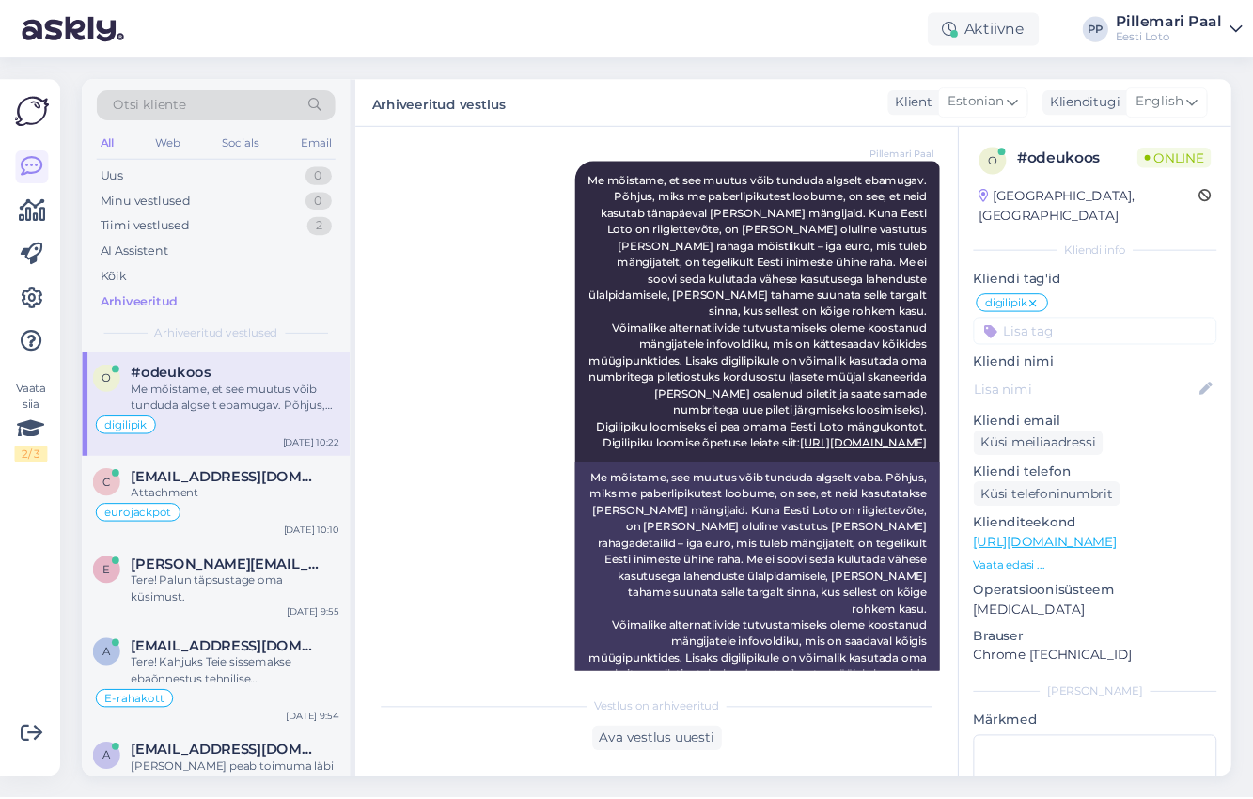
scroll to position [1069, 0]
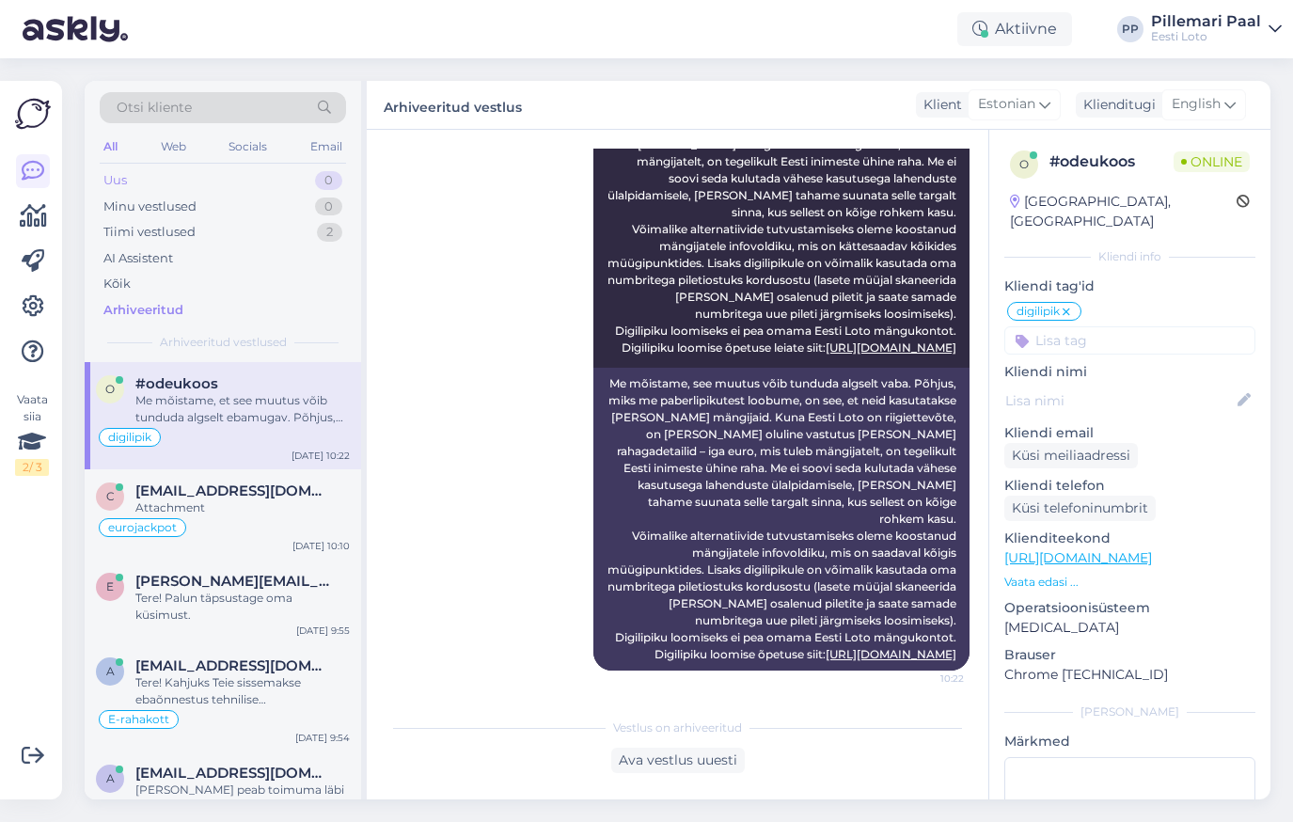
click at [163, 184] on div "Uus 0" at bounding box center [223, 180] width 246 height 26
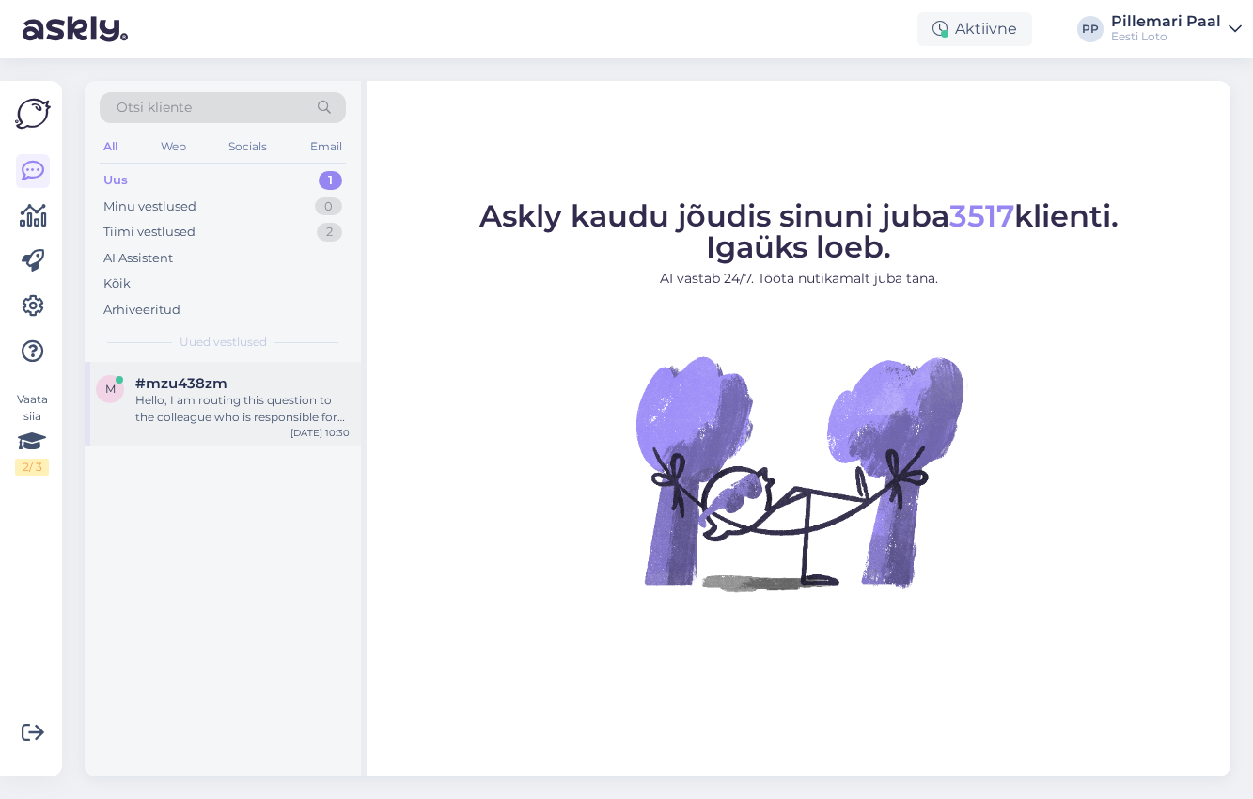
click at [245, 386] on div "#mzu438zm" at bounding box center [242, 383] width 214 height 17
